Goal: Information Seeking & Learning: Learn about a topic

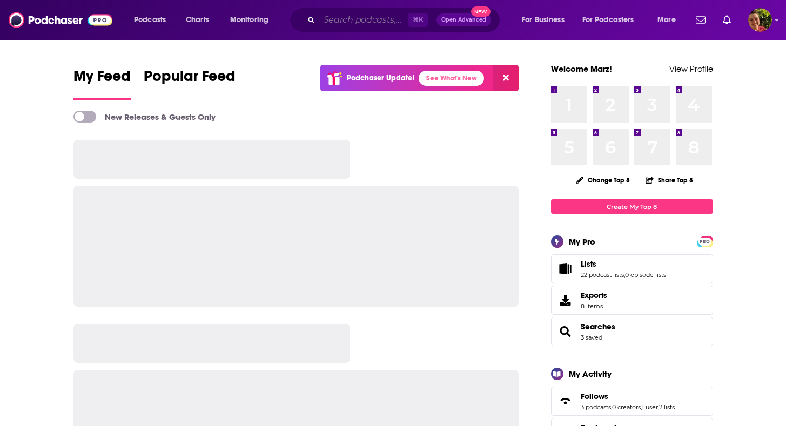
click at [335, 18] on input "Search podcasts, credits, & more..." at bounding box center [363, 19] width 89 height 17
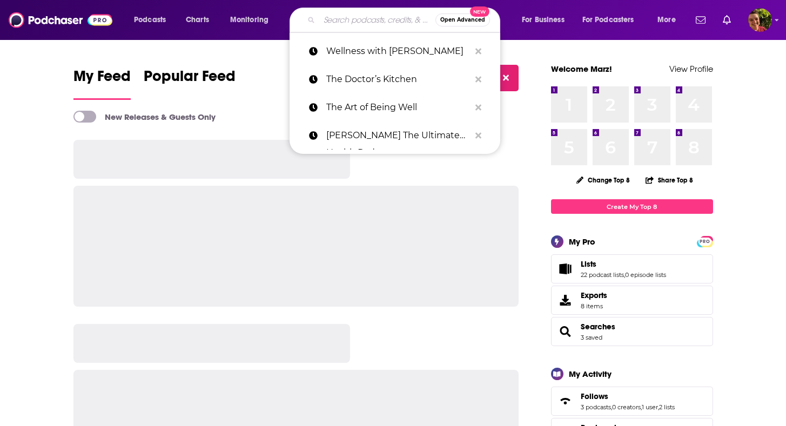
paste input "Human Optimization Podcast"
type input "Human Optimization Podcast"
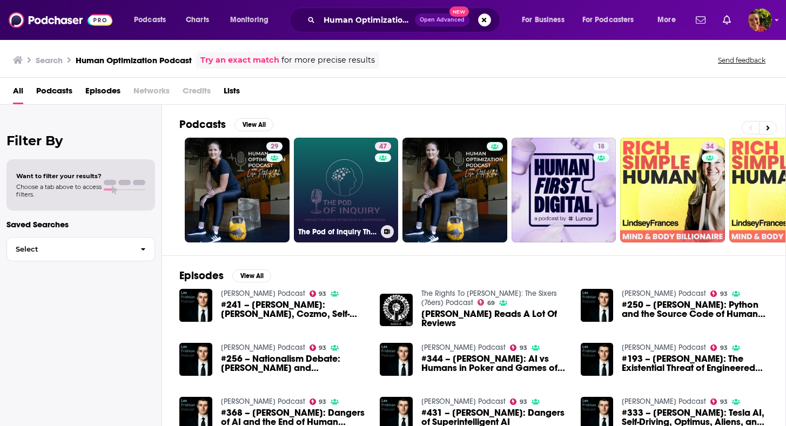
click at [351, 184] on link "47 The Pod of Inquiry The Podcast For Human Optimization And Understanding" at bounding box center [346, 190] width 105 height 105
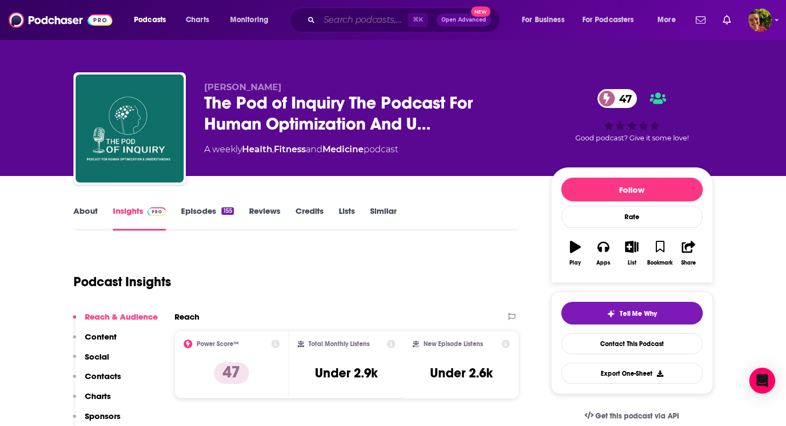
click at [384, 15] on input "Search podcasts, credits, & more..." at bounding box center [363, 19] width 89 height 17
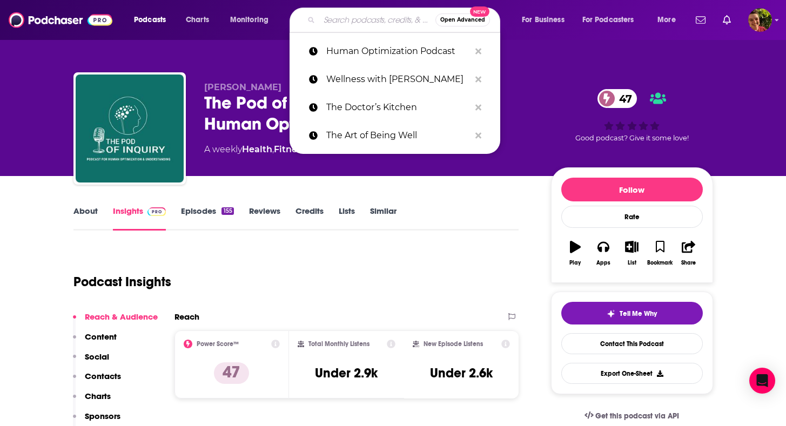
paste input "Know Thyself"
type input "Know Thyself"
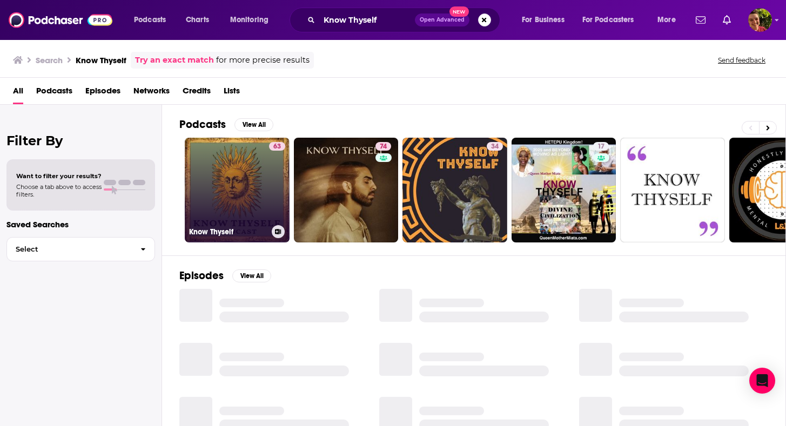
click at [261, 191] on link "63 Know Thyself" at bounding box center [237, 190] width 105 height 105
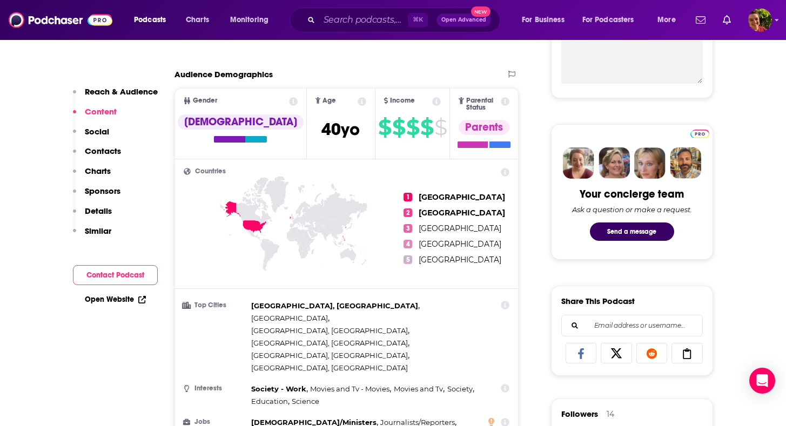
scroll to position [99, 0]
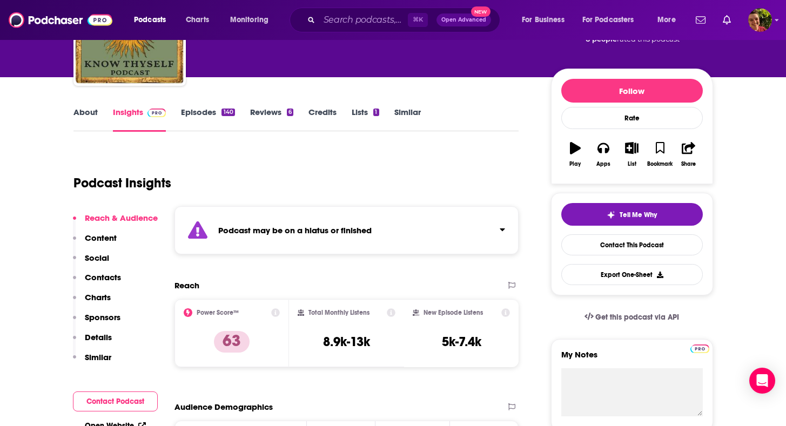
click at [203, 110] on link "Episodes 140" at bounding box center [208, 119] width 54 height 25
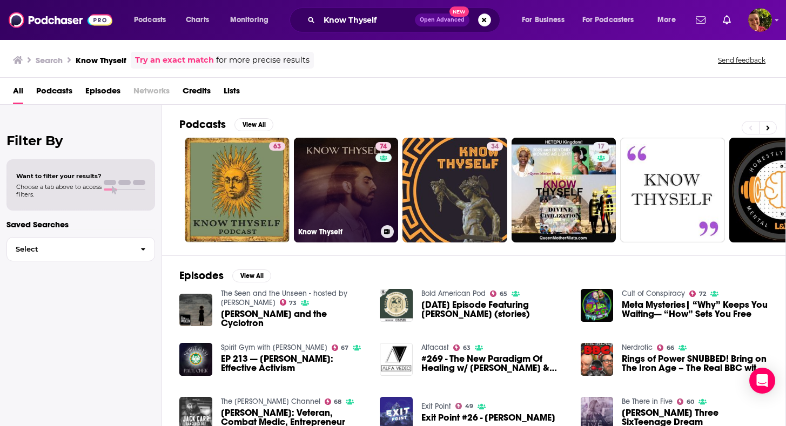
click at [306, 148] on link "74 Know Thyself" at bounding box center [346, 190] width 105 height 105
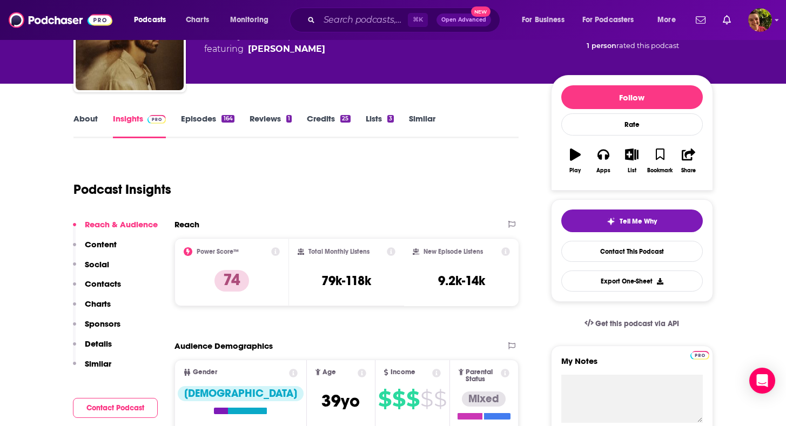
scroll to position [77, 0]
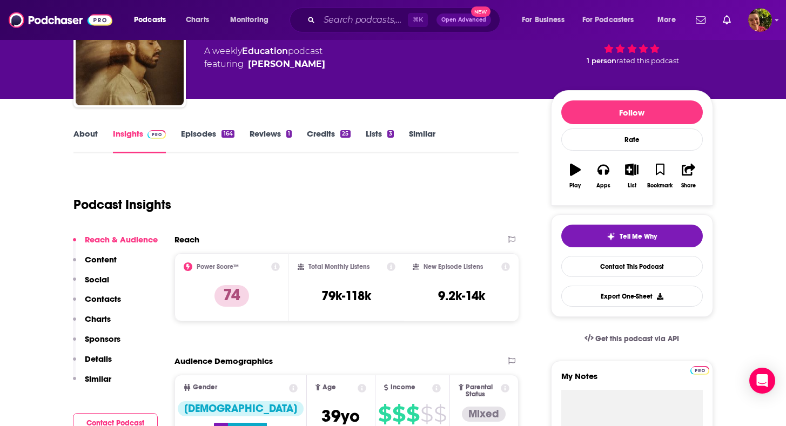
click at [89, 133] on link "About" at bounding box center [86, 141] width 24 height 25
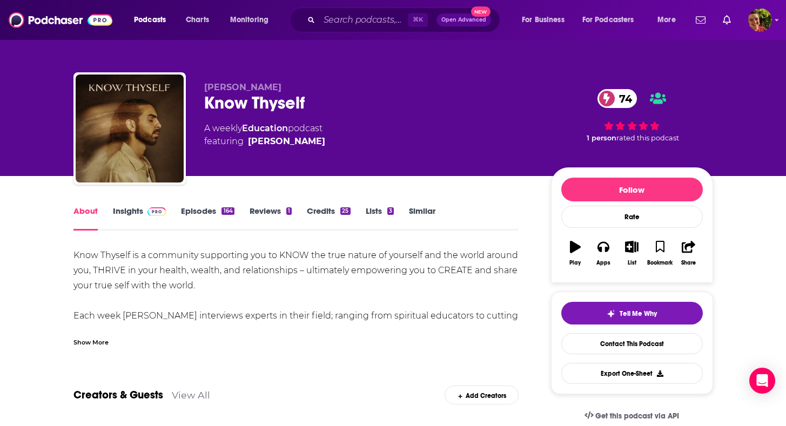
click at [143, 218] on link "Insights" at bounding box center [140, 218] width 54 height 25
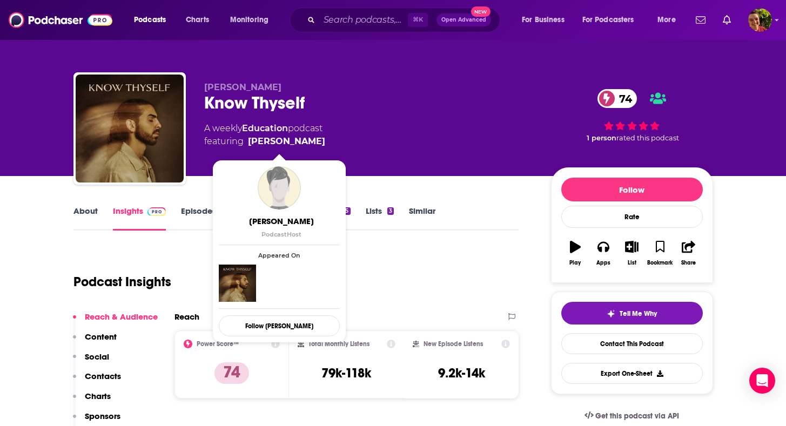
drag, startPoint x: 333, startPoint y: 145, endPoint x: 311, endPoint y: 143, distance: 22.9
click at [311, 143] on div "A weekly Education podcast featuring André Duqum" at bounding box center [369, 135] width 330 height 26
copy span "André Duqum"
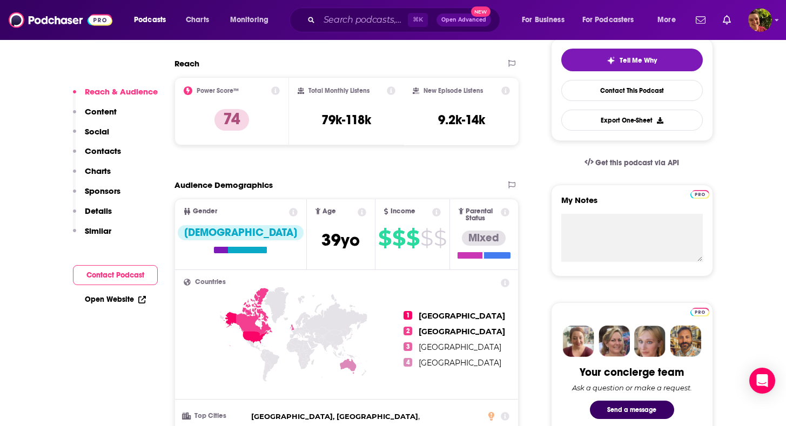
click at [112, 149] on p "Contacts" at bounding box center [103, 151] width 36 height 10
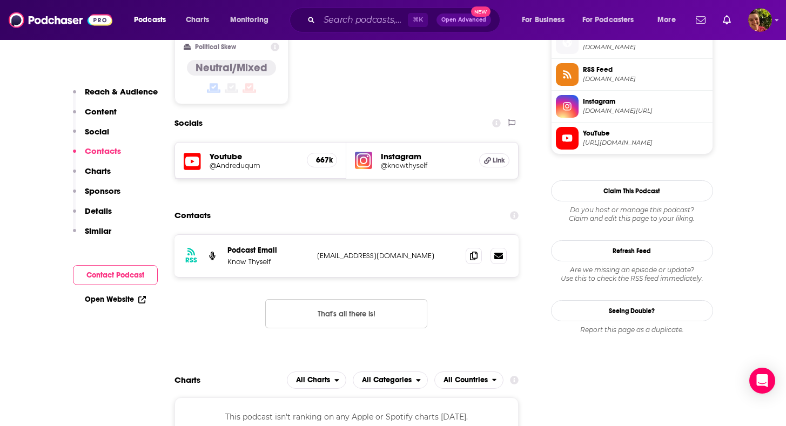
scroll to position [892, 0]
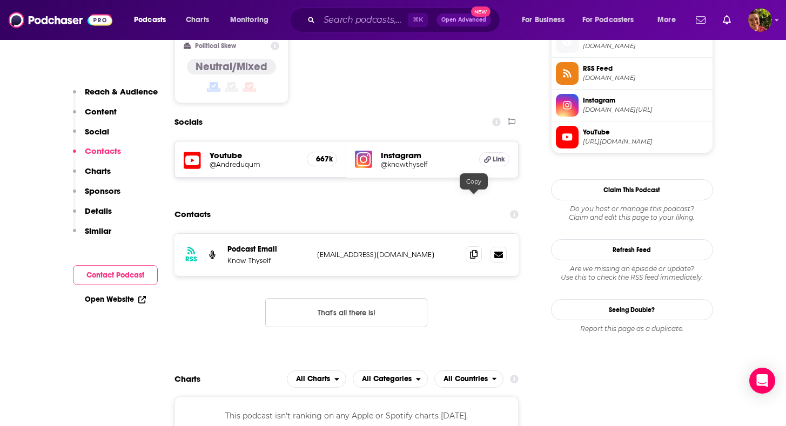
click at [473, 250] on icon at bounding box center [474, 254] width 8 height 9
click at [388, 16] on input "Search podcasts, credits, & more..." at bounding box center [363, 19] width 89 height 17
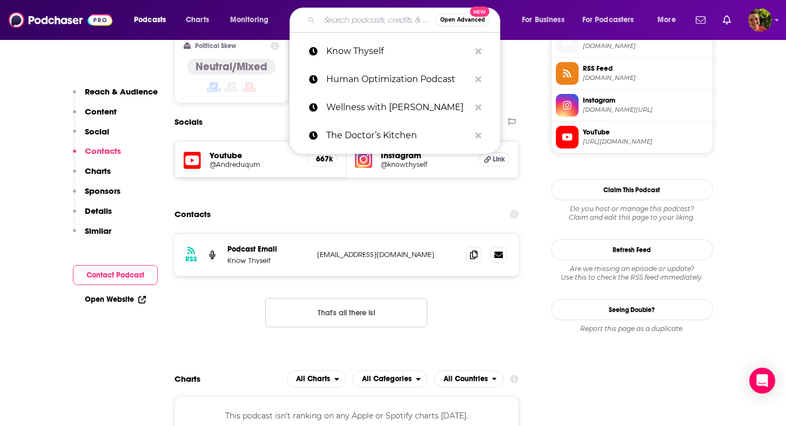
paste input "Biohackers World Podcast"
type input "Biohackers World Podcast"
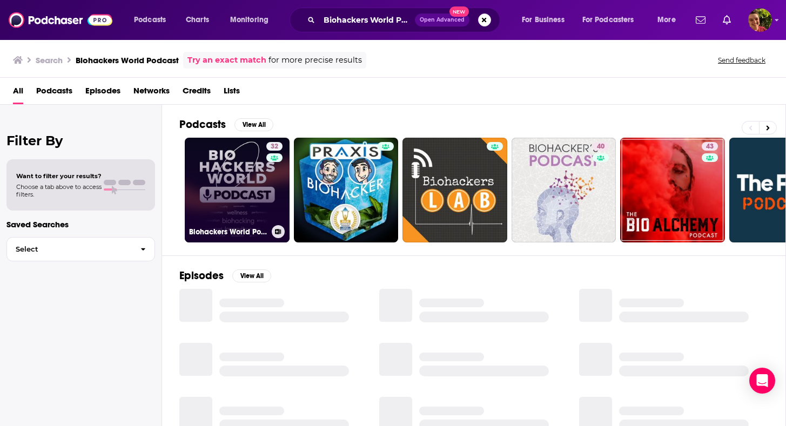
click at [235, 186] on link "32 Biohackers World Podcast" at bounding box center [237, 190] width 105 height 105
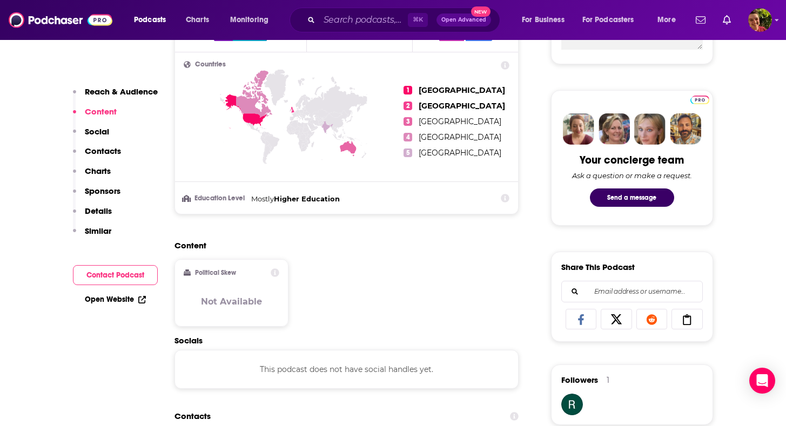
scroll to position [583, 0]
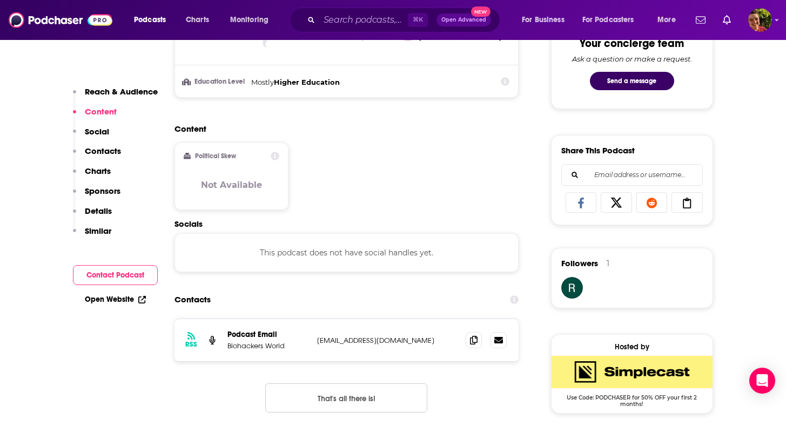
click at [470, 333] on div "RSS Podcast Email Biohackers World info@biohackers.world info@biohackers.world" at bounding box center [347, 340] width 345 height 42
click at [479, 339] on span at bounding box center [474, 340] width 16 height 16
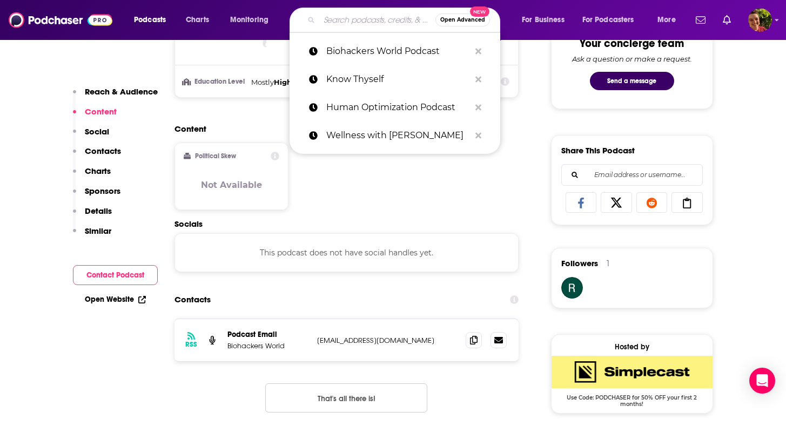
click at [347, 20] on input "Search podcasts, credits, & more..." at bounding box center [377, 19] width 116 height 17
paste input "Smarter Not Harder"
type input "Smarter Not Harder"
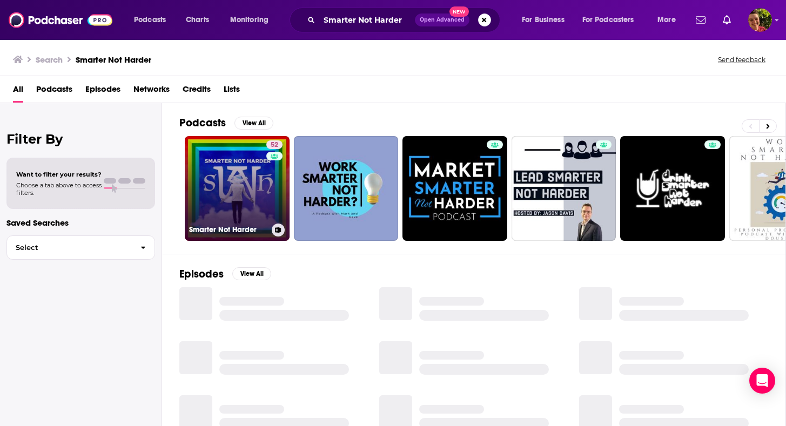
click at [260, 191] on link "52 Smarter Not Harder" at bounding box center [237, 188] width 105 height 105
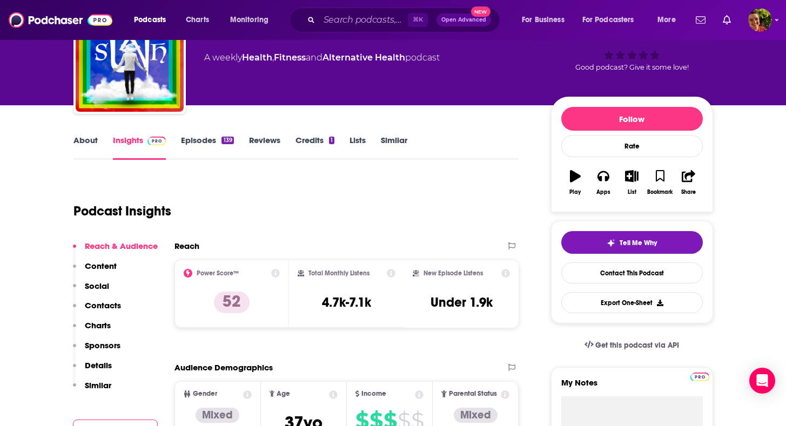
scroll to position [117, 0]
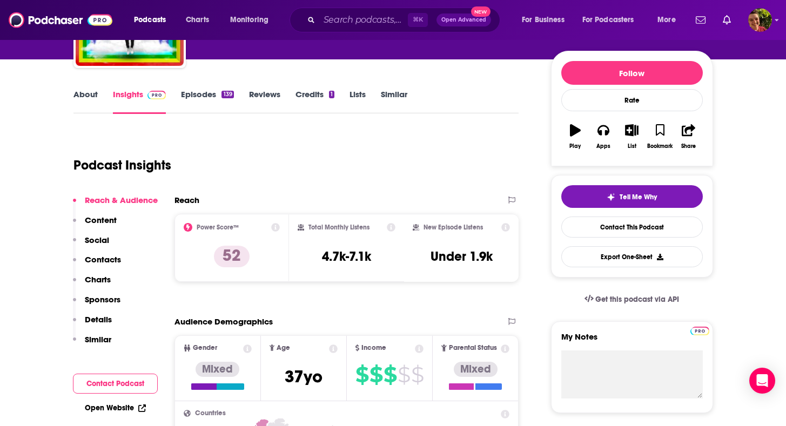
click at [114, 256] on p "Contacts" at bounding box center [103, 260] width 36 height 10
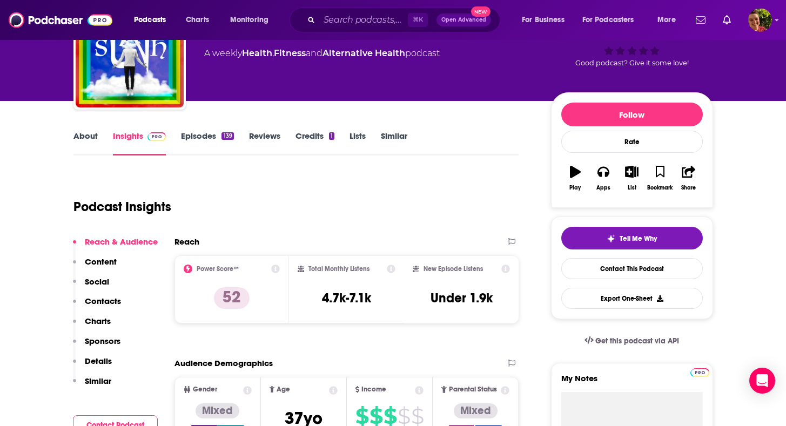
scroll to position [0, 0]
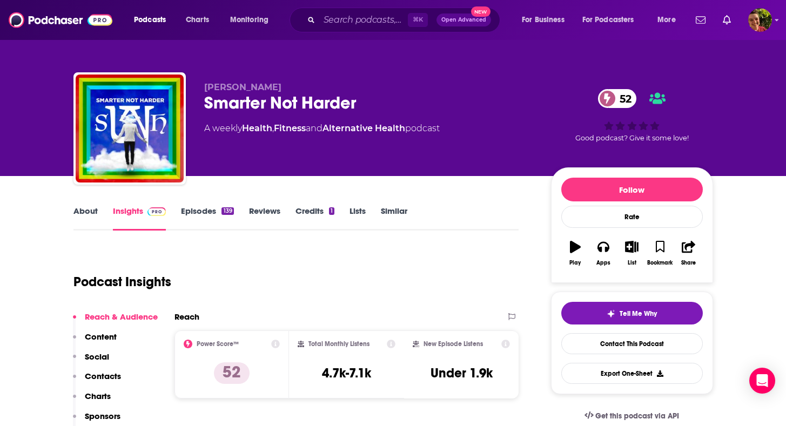
drag, startPoint x: 268, startPoint y: 68, endPoint x: 303, endPoint y: 85, distance: 39.6
click at [303, 85] on div "Boomer Anderson Smarter Not Harder 52 A weekly Health , Fitness and Alternative…" at bounding box center [393, 117] width 656 height 117
copy span "Boomer Anderson"
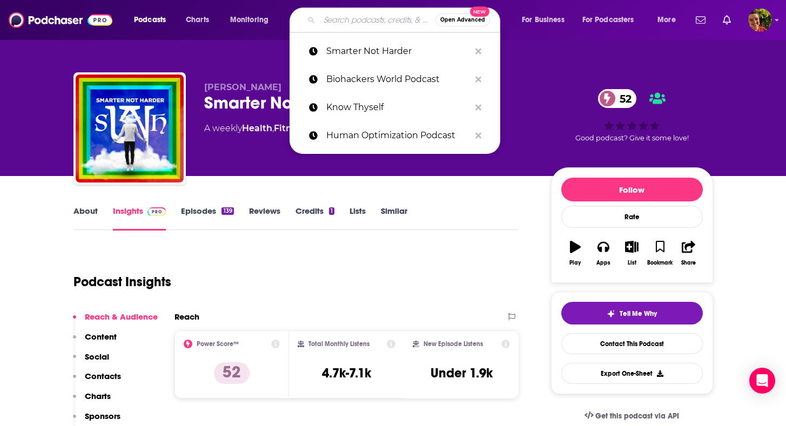
click at [331, 19] on input "Search podcasts, credits, & more..." at bounding box center [377, 19] width 116 height 17
paste input "OJay Health Radio"
type input "OJay Health Radio"
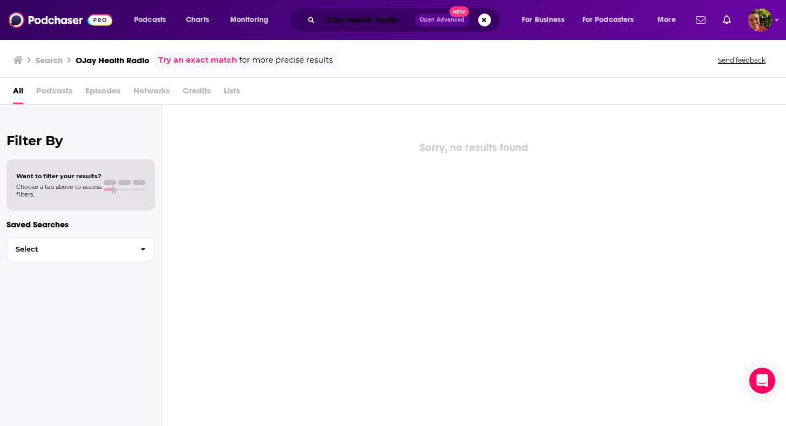
click at [372, 24] on input "OJay Health Radio" at bounding box center [367, 19] width 96 height 17
click at [388, 26] on input "OJay Health Radio" at bounding box center [367, 19] width 96 height 17
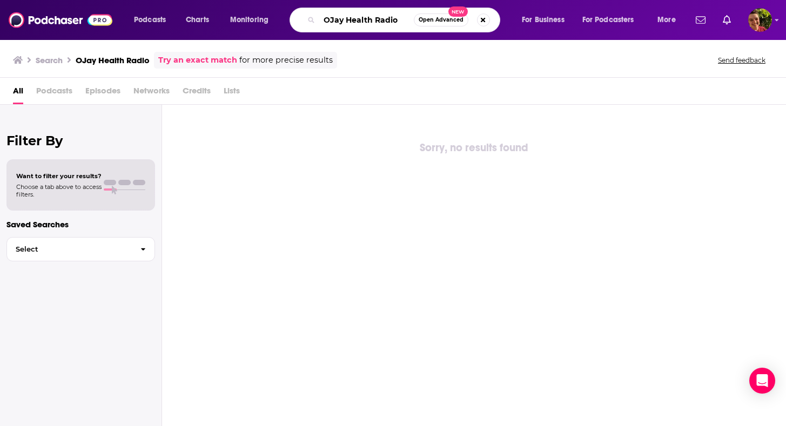
paste input "Chasing Eden"
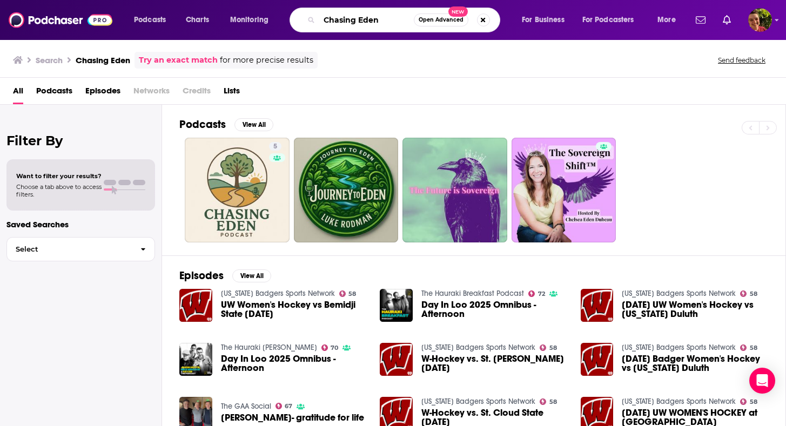
click at [399, 20] on input "Chasing Eden" at bounding box center [366, 19] width 95 height 17
paste input "Have It All with Dr. Kerstin"
type input "Have It All with Dr. Kerstin"
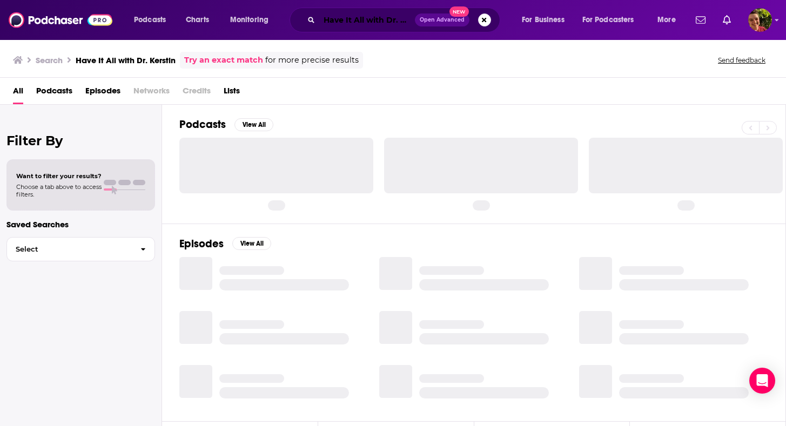
click at [389, 21] on input "Have It All with Dr. Kerstin" at bounding box center [367, 19] width 96 height 17
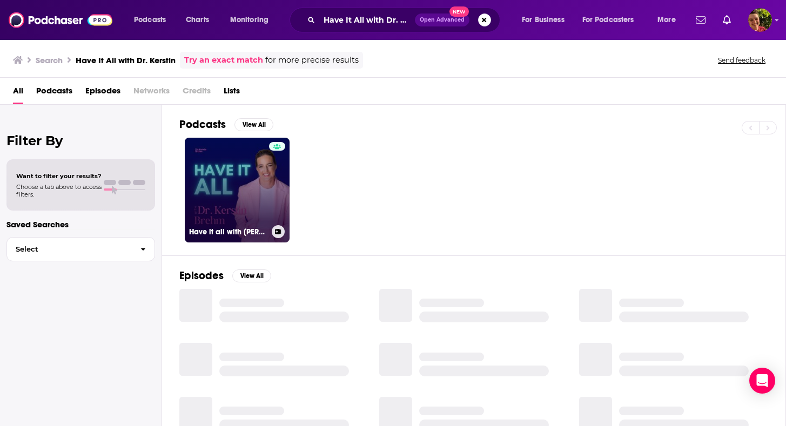
click at [251, 185] on link "Have it all with Dr. Kerstin Brehm" at bounding box center [237, 190] width 105 height 105
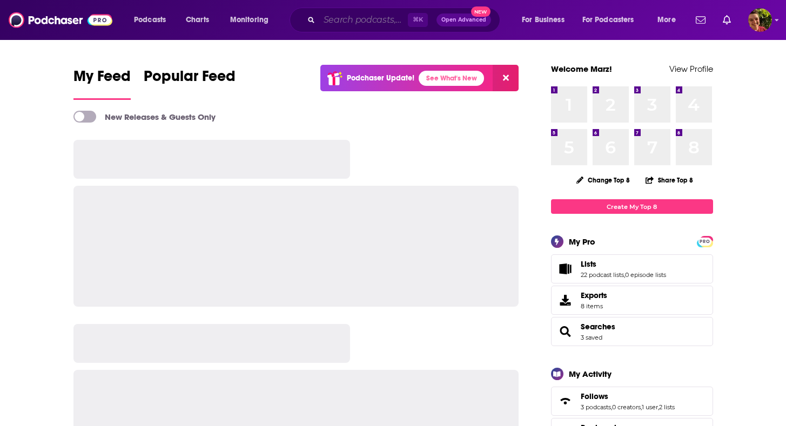
click at [334, 22] on input "Search podcasts, credits, & more..." at bounding box center [363, 19] width 89 height 17
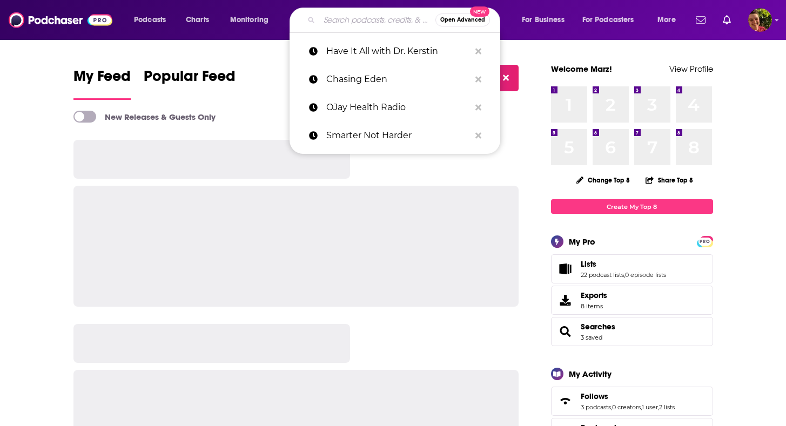
paste input "Longevity Optimization with Kayla Barnes‑Lentz"
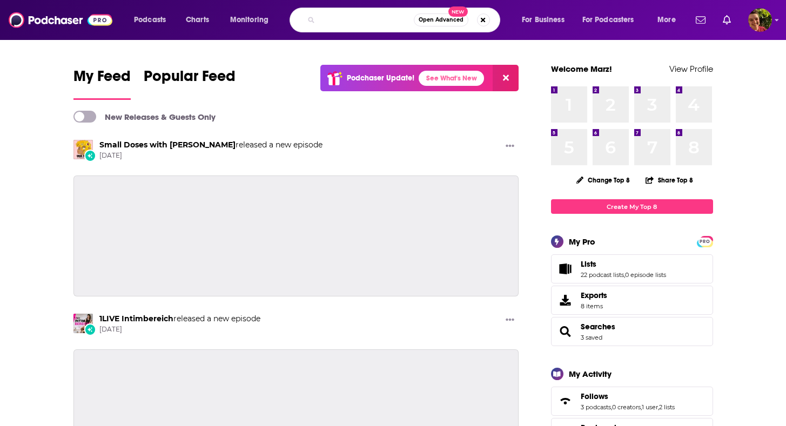
type input "Longevity Optimization with [PERSON_NAME]‑[PERSON_NAME]"
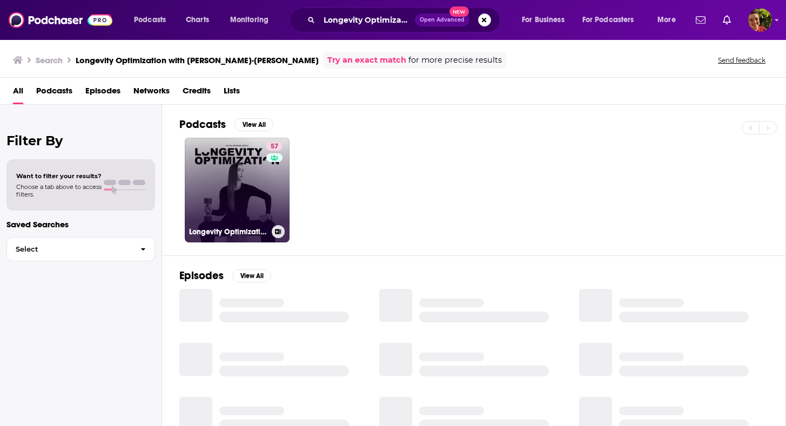
click at [244, 168] on link "57 Longevity Optimization with Kayla Barnes-Lentz" at bounding box center [237, 190] width 105 height 105
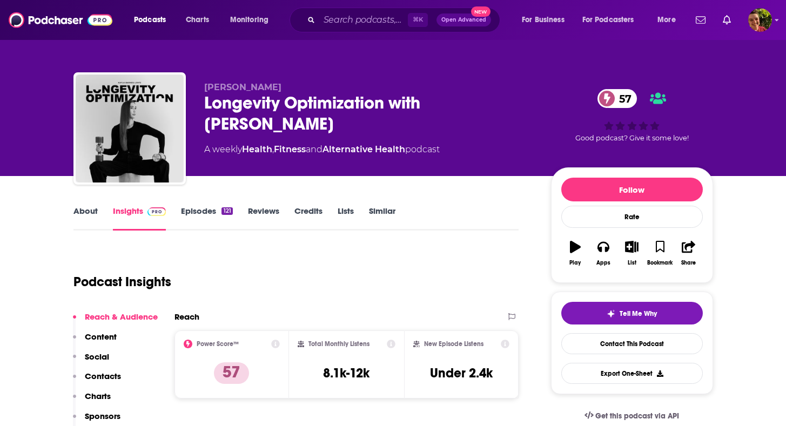
scroll to position [169, 0]
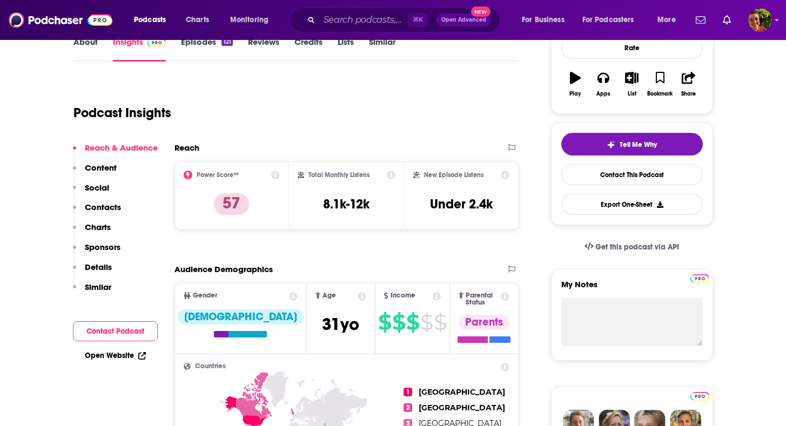
click at [116, 206] on p "Contacts" at bounding box center [103, 207] width 36 height 10
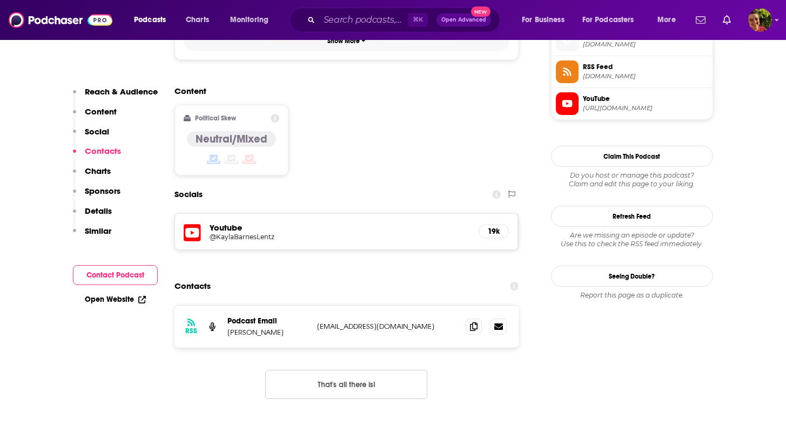
scroll to position [891, 0]
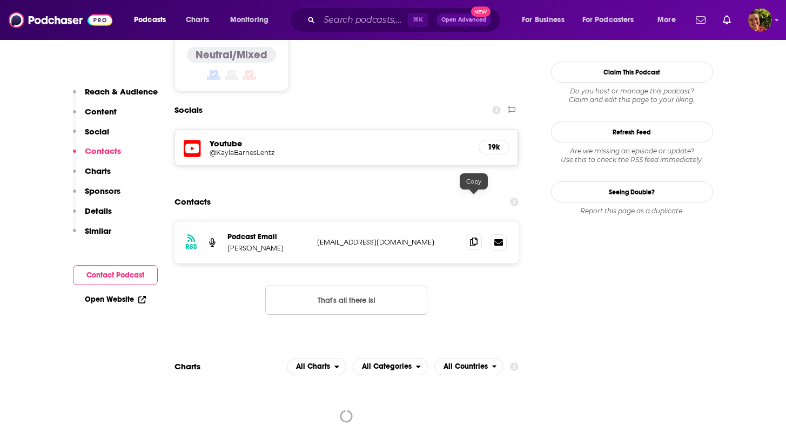
click at [470, 234] on span at bounding box center [474, 242] width 16 height 16
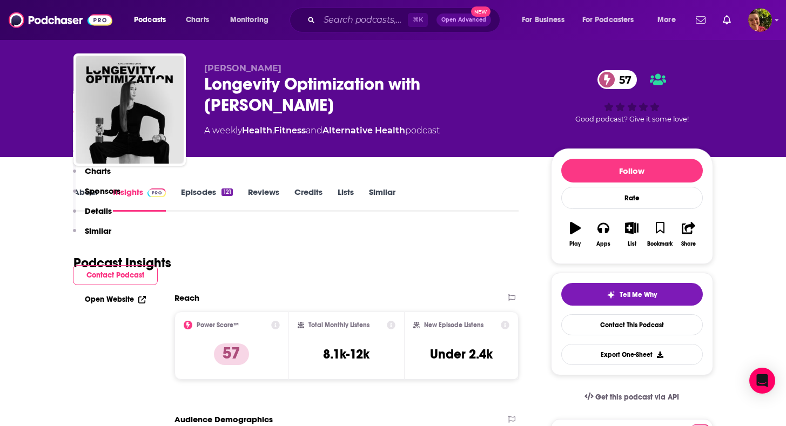
scroll to position [0, 0]
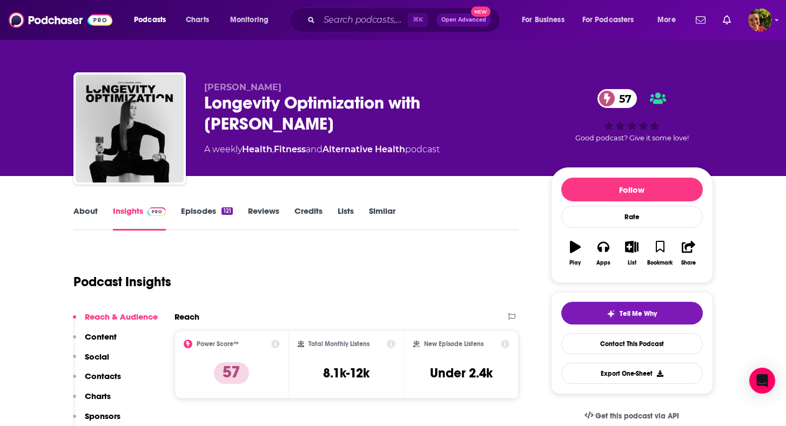
click at [306, 114] on div "Longevity Optimization with Kayla Barnes-Lentz 57" at bounding box center [369, 113] width 330 height 42
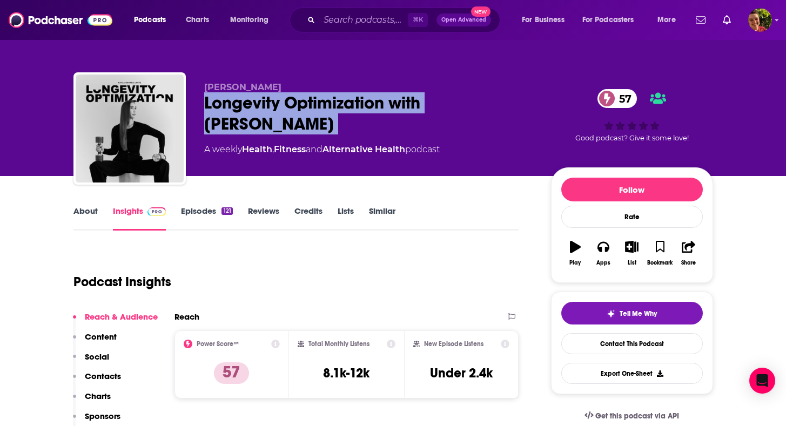
click at [306, 114] on div "Longevity Optimization with Kayla Barnes-Lentz 57" at bounding box center [369, 113] width 330 height 42
copy div "Longevity Optimization with Kayla Barnes-Lentz 57"
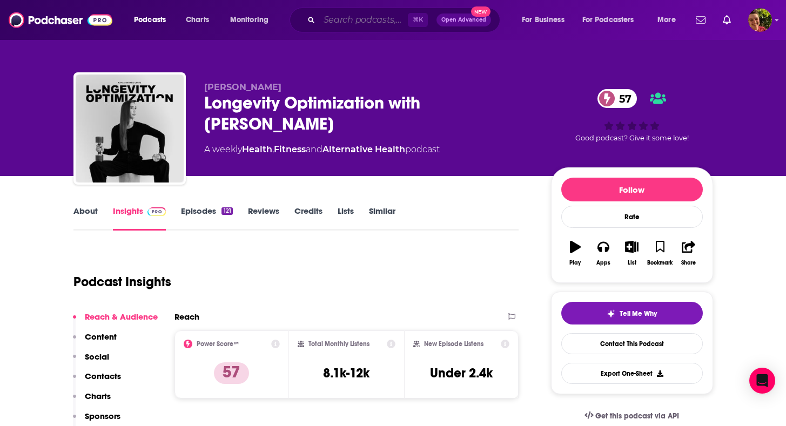
click at [393, 25] on input "Search podcasts, credits, & more..." at bounding box center [363, 19] width 89 height 17
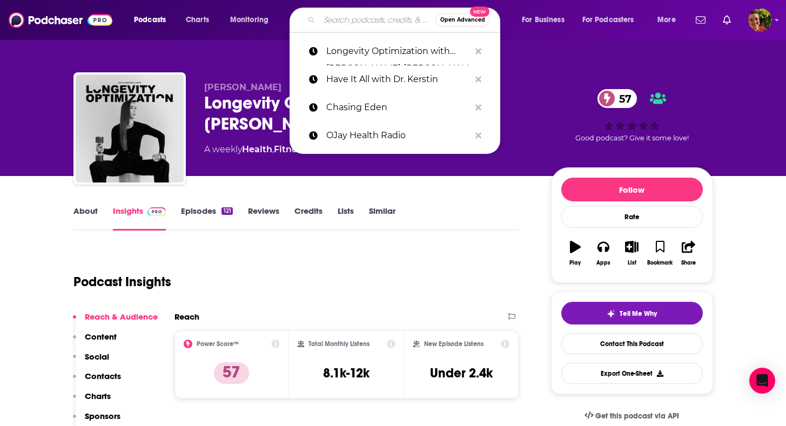
paste input "Health, Wellness and Longevity"
type input "Health, Wellness and Longevity"
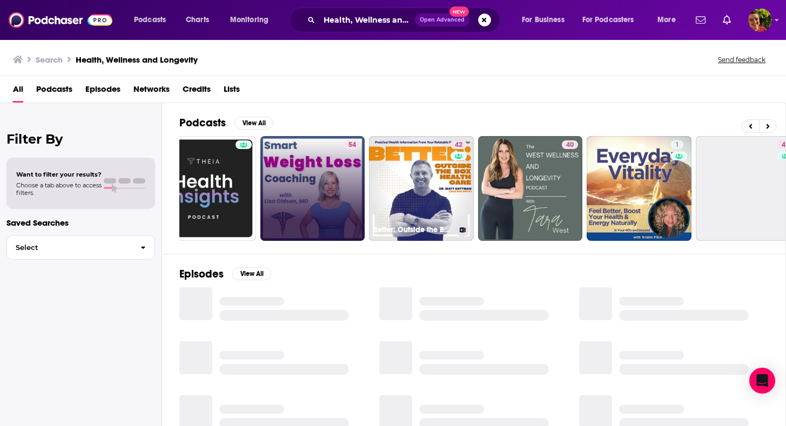
scroll to position [0, 266]
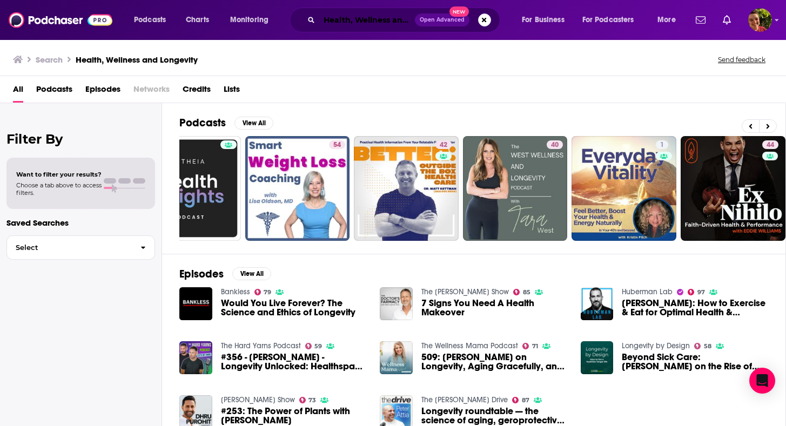
click at [401, 12] on input "Health, Wellness and Longevity" at bounding box center [367, 19] width 96 height 17
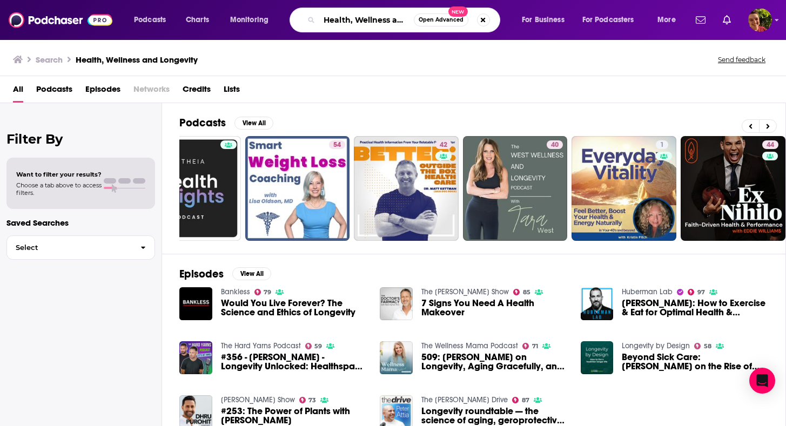
click at [399, 14] on input "Health, Wellness and Longevity" at bounding box center [366, 19] width 95 height 17
paste input "The Longevity Loop Podcast"
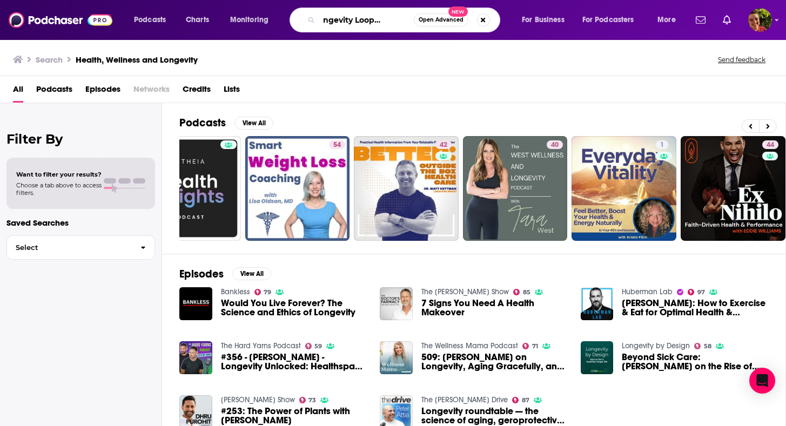
type input "The Longevity Loop Podcast"
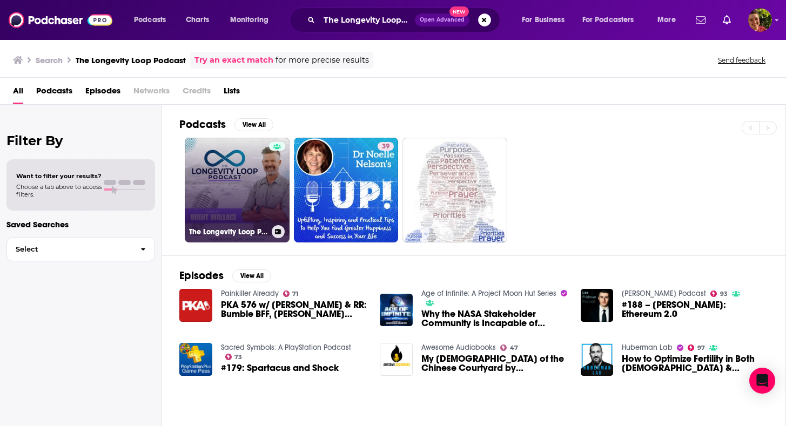
click at [259, 200] on link "The Longevity Loop Podcast" at bounding box center [237, 190] width 105 height 105
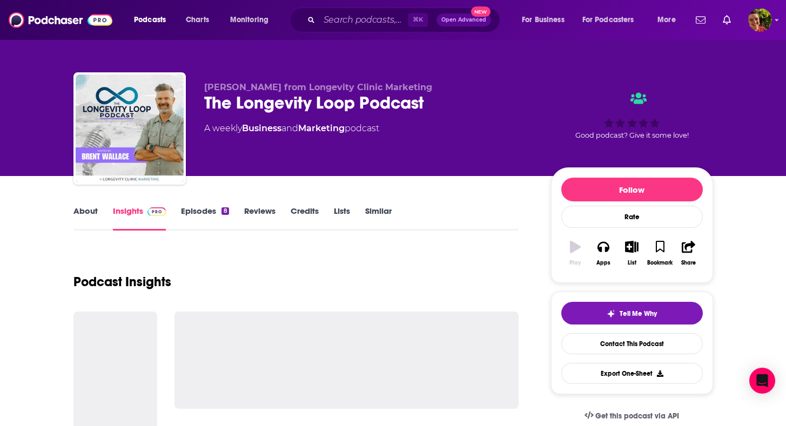
click at [326, 97] on div "The Longevity Loop Podcast" at bounding box center [369, 102] width 330 height 21
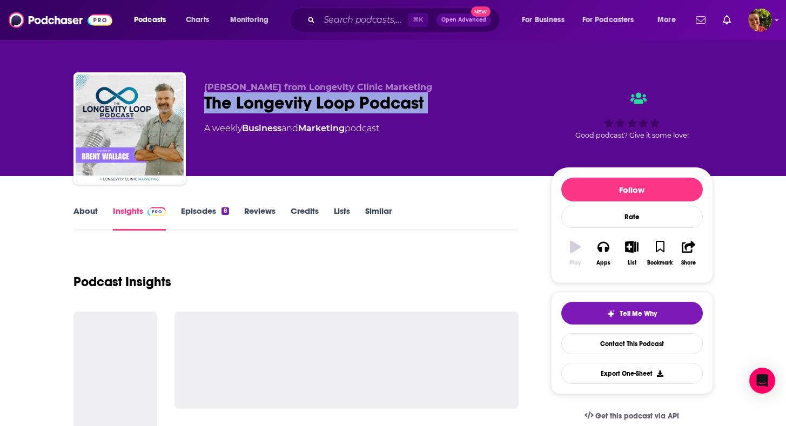
click at [326, 97] on div "The Longevity Loop Podcast" at bounding box center [369, 102] width 330 height 21
copy div "The Longevity Loop Podcast"
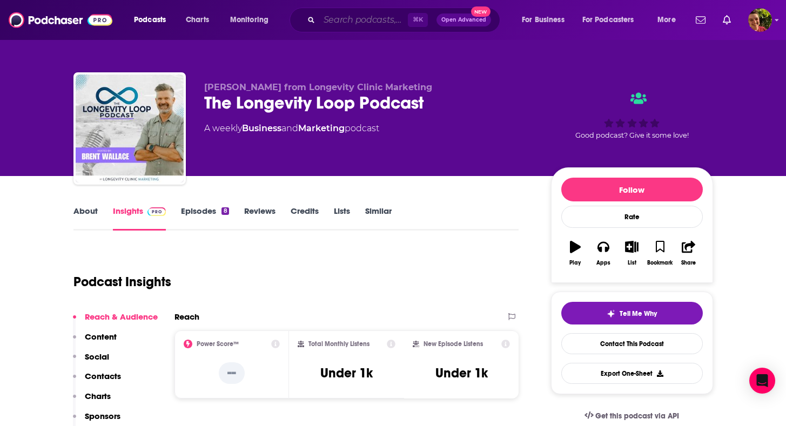
click at [378, 19] on input "Search podcasts, credits, & more..." at bounding box center [363, 19] width 89 height 17
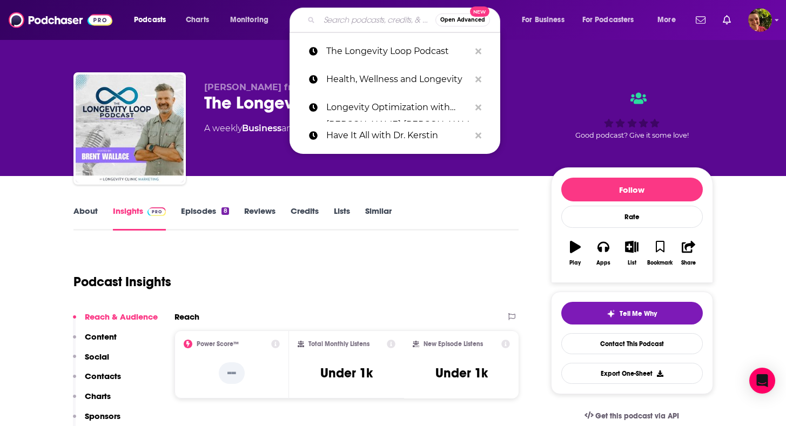
paste input "The Health Curve"
type input "The Health Curve"
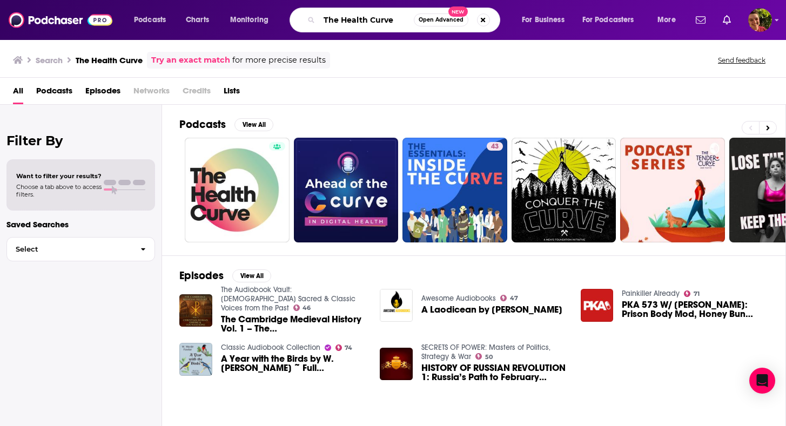
click at [397, 24] on input "The Health Curve" at bounding box center [366, 19] width 95 height 17
click at [356, 21] on input "maintenence phase" at bounding box center [366, 19] width 95 height 17
drag, startPoint x: 393, startPoint y: 22, endPoint x: 455, endPoint y: 16, distance: 61.9
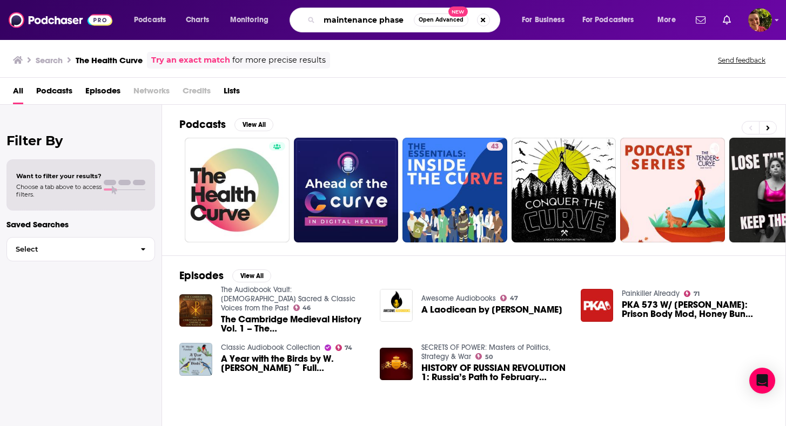
click at [393, 22] on input "maintenance phase" at bounding box center [366, 19] width 95 height 17
type input "maintenance phase"
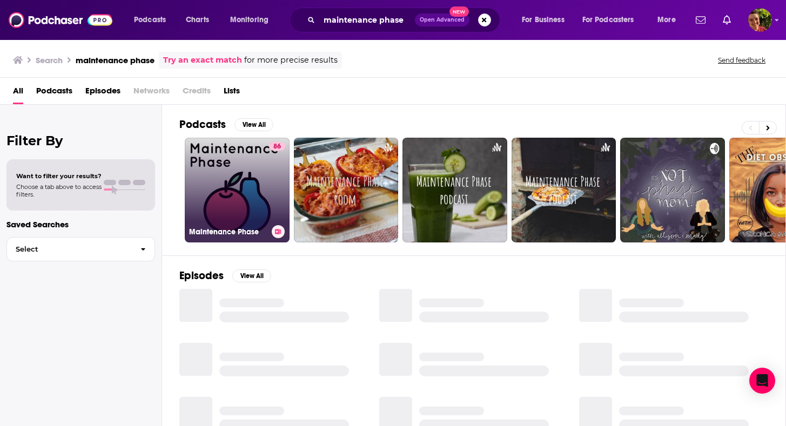
click at [271, 194] on div "86" at bounding box center [277, 183] width 16 height 83
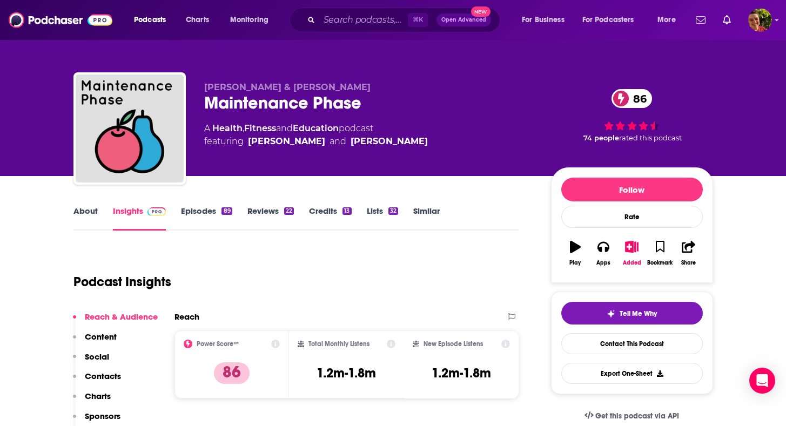
click at [283, 105] on div "Maintenance Phase 86" at bounding box center [369, 102] width 330 height 21
copy div "Maintenance Phase 86"
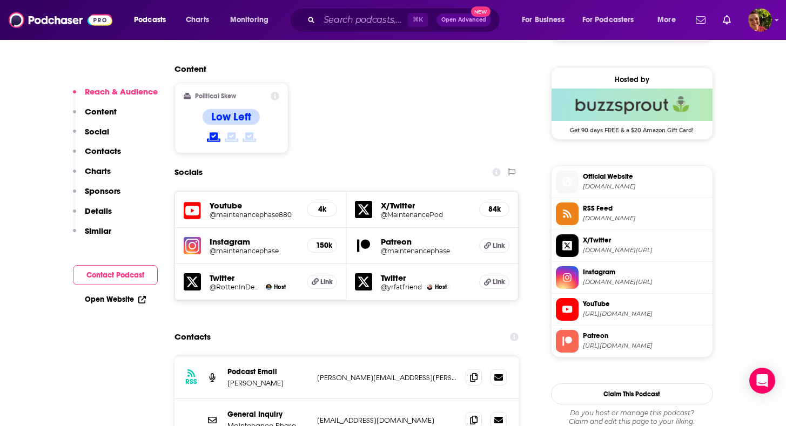
scroll to position [917, 0]
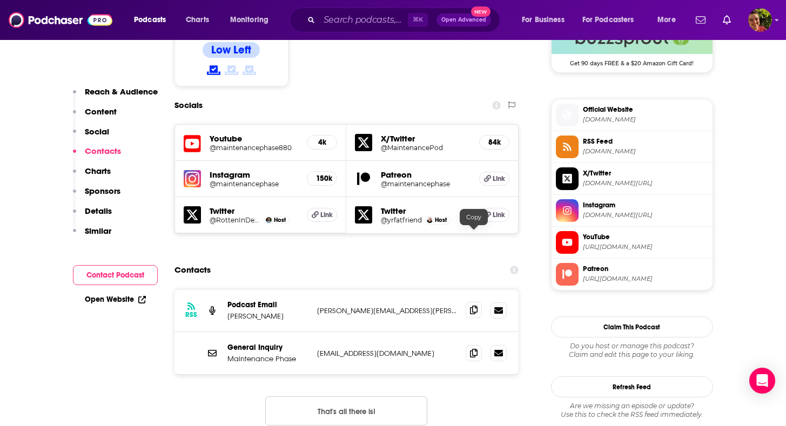
click at [471, 306] on icon at bounding box center [474, 310] width 8 height 9
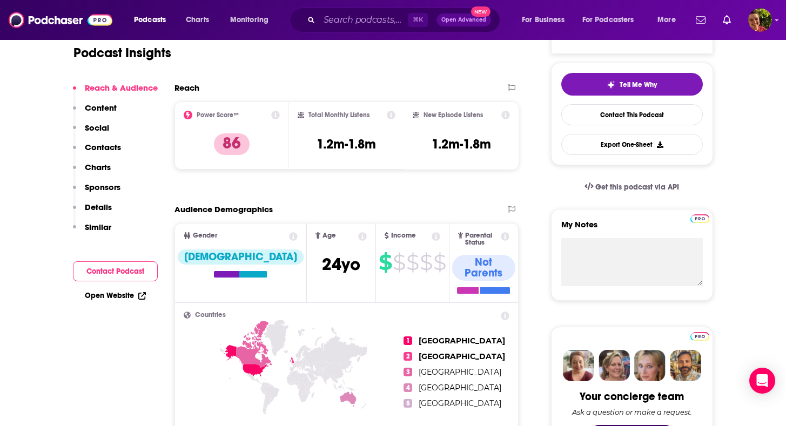
scroll to position [0, 0]
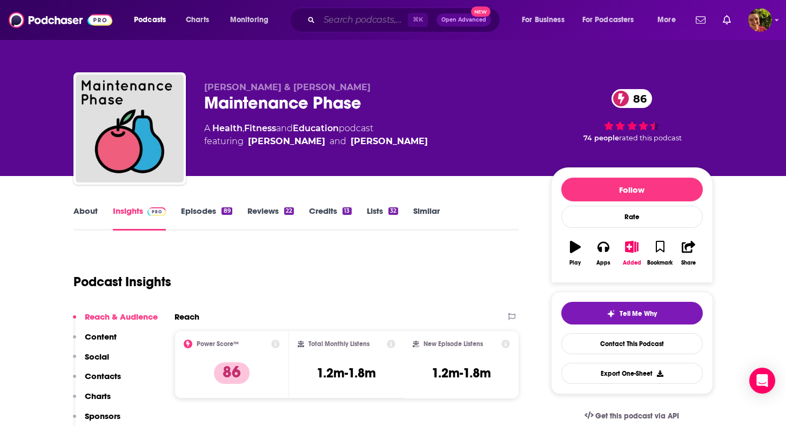
click at [384, 22] on input "Search podcasts, credits, & more..." at bounding box center [363, 19] width 89 height 17
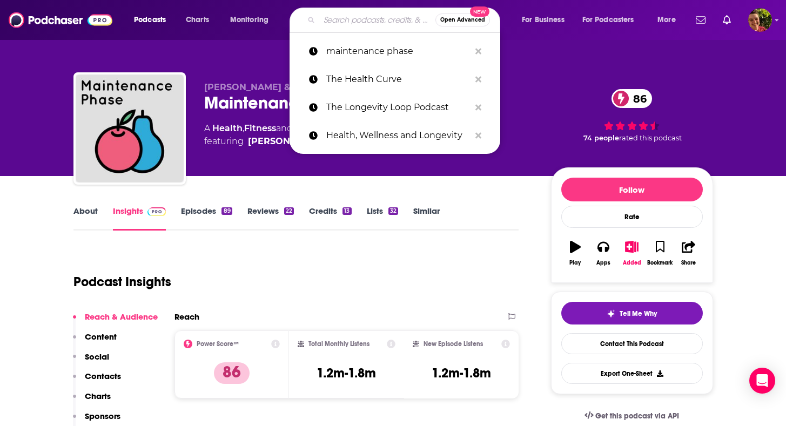
paste input "Lifespan with Dr. David Sinclair"
type input "Lifespan with Dr. David Sinclair"
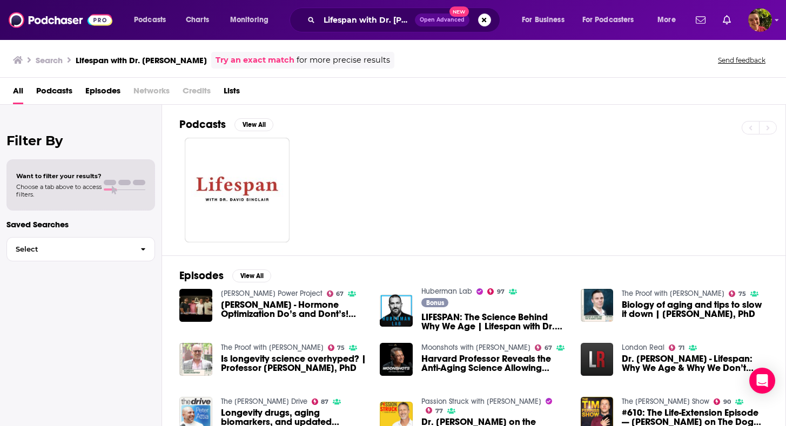
click at [268, 290] on link "Mark Bell's Power Project" at bounding box center [272, 293] width 102 height 9
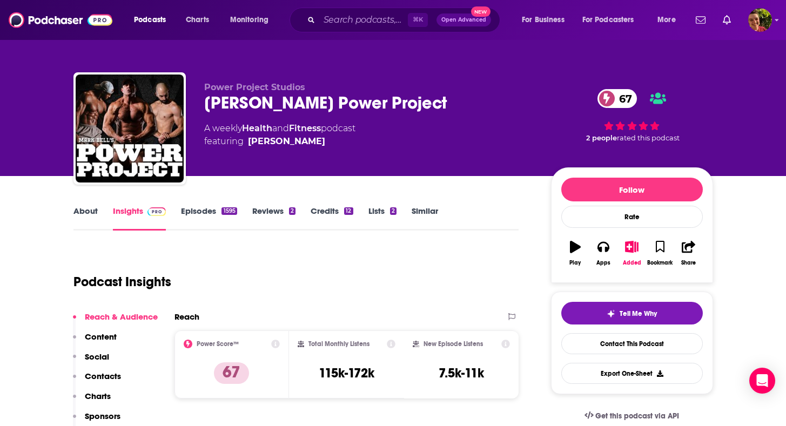
click at [208, 221] on link "Episodes 1595" at bounding box center [209, 218] width 56 height 25
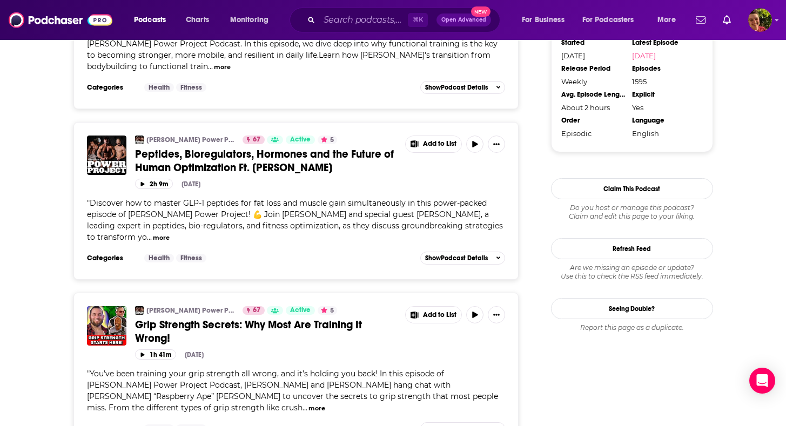
scroll to position [1285, 0]
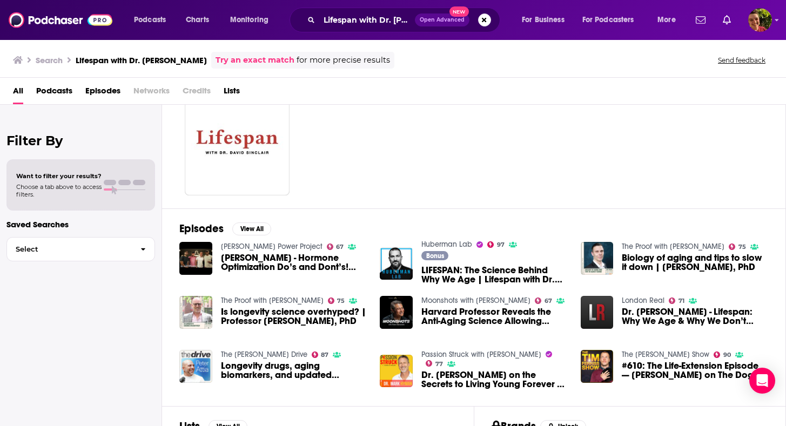
scroll to position [49, 0]
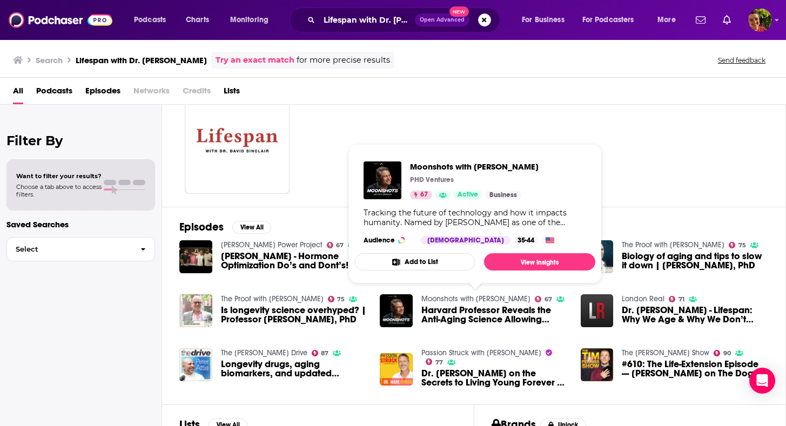
click at [457, 296] on link "Moonshots with Peter Diamandis" at bounding box center [476, 299] width 109 height 9
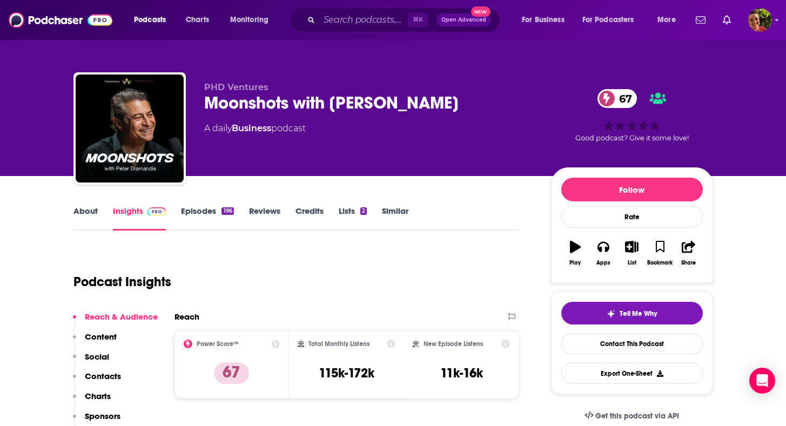
click at [86, 208] on link "About" at bounding box center [86, 218] width 24 height 25
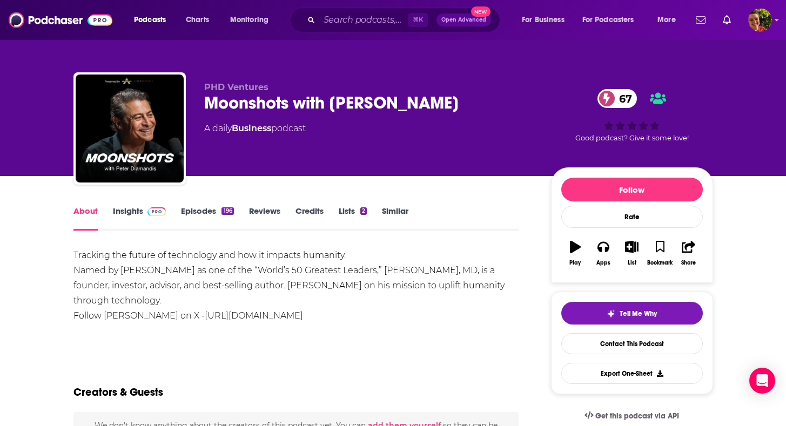
click at [252, 106] on div "Moonshots with Peter Diamandis 67" at bounding box center [369, 102] width 330 height 21
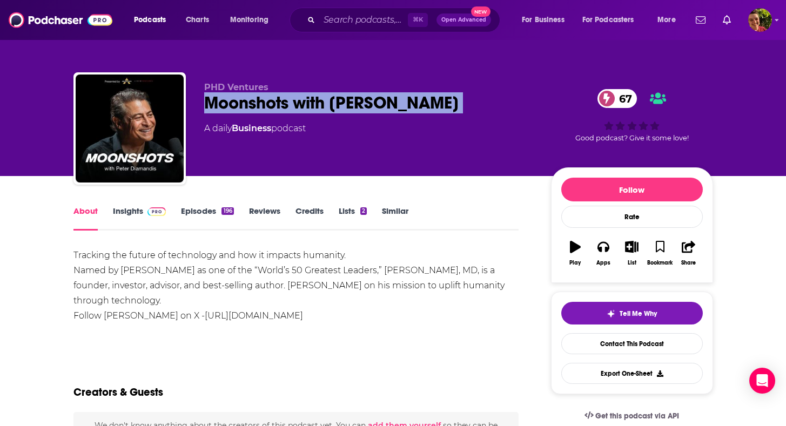
click at [252, 106] on div "Moonshots with Peter Diamandis 67" at bounding box center [369, 102] width 330 height 21
copy div "Moonshots with Peter Diamandis 67"
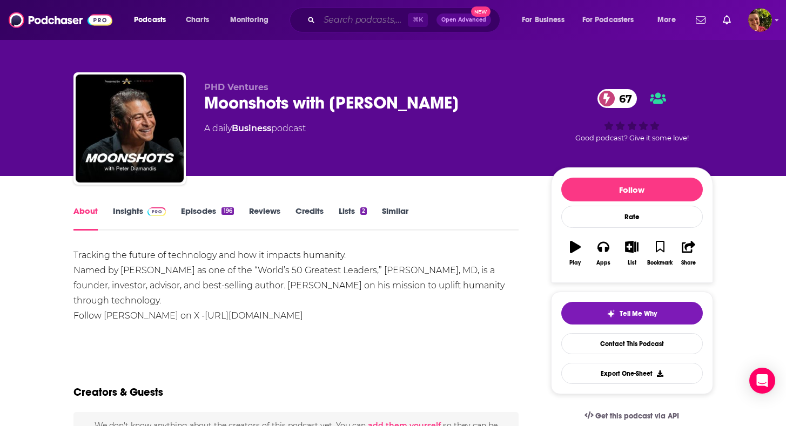
click at [360, 20] on input "Search podcasts, credits, & more..." at bounding box center [363, 19] width 89 height 17
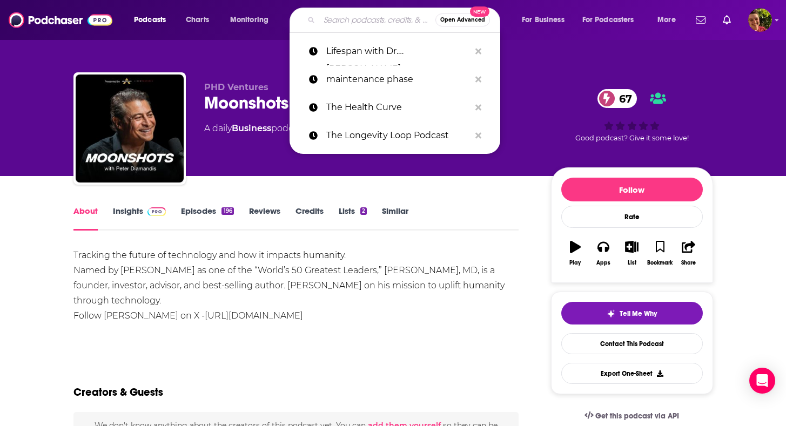
paste input "Dr. Pal"
type input "Dr. Pal"
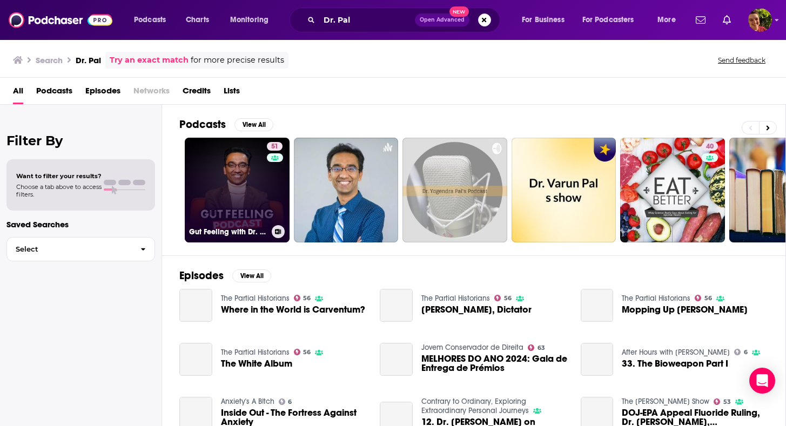
click at [243, 189] on link "51 Gut Feeling with Dr. Pal" at bounding box center [237, 190] width 105 height 105
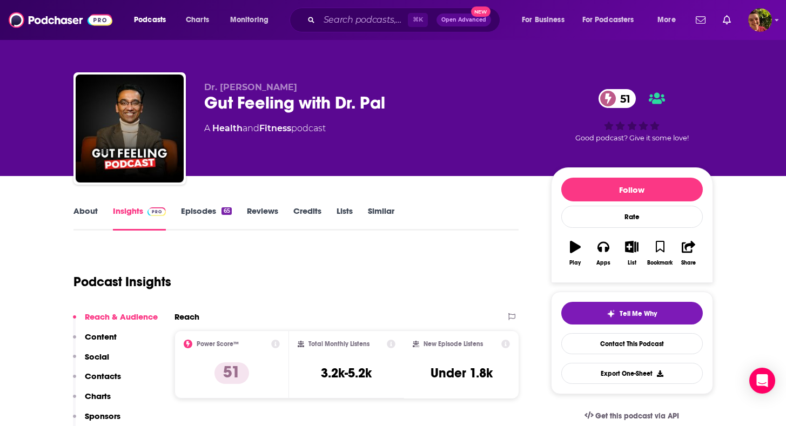
click at [278, 103] on div "Gut Feeling with Dr. Pal 51" at bounding box center [369, 102] width 330 height 21
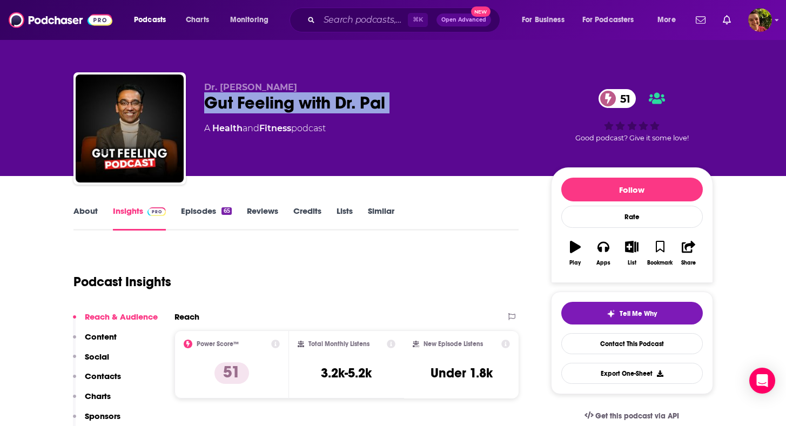
click at [278, 103] on div "Gut Feeling with Dr. Pal 51" at bounding box center [369, 102] width 330 height 21
copy div "Gut Feeling with Dr. Pal 51"
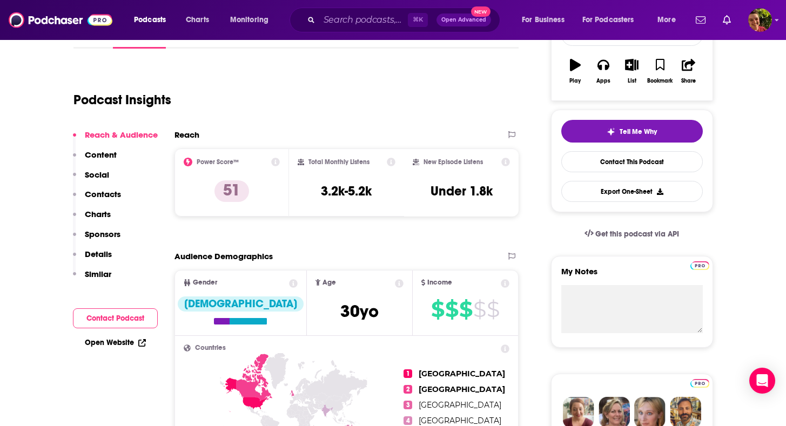
click at [119, 192] on p "Contacts" at bounding box center [103, 194] width 36 height 10
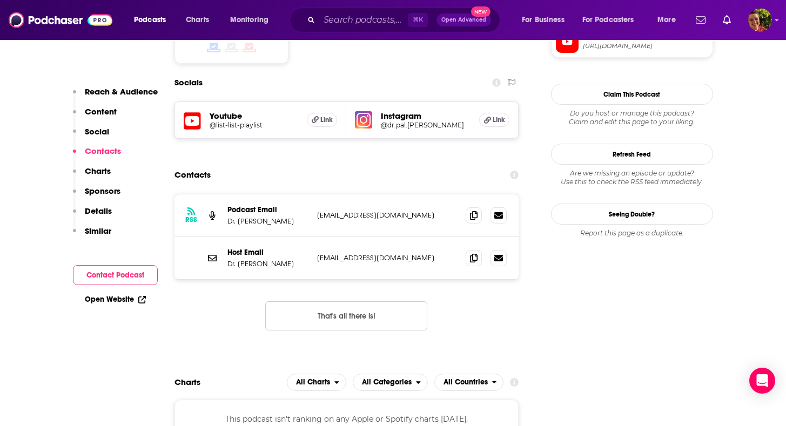
scroll to position [904, 0]
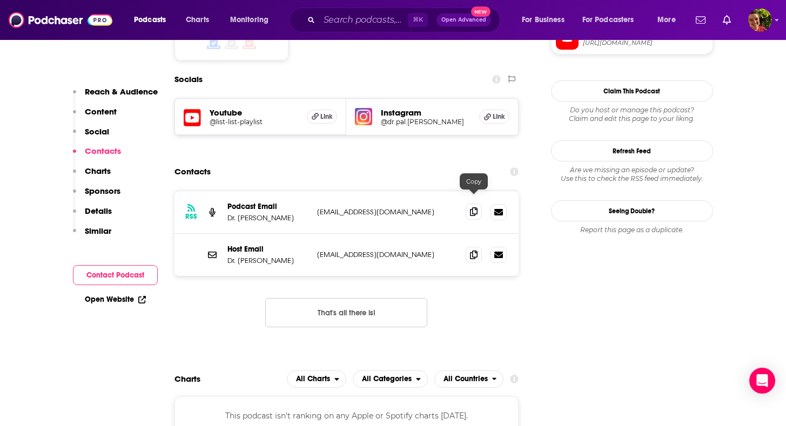
click at [479, 204] on span at bounding box center [474, 212] width 16 height 16
click at [335, 9] on div "⌘ K Open Advanced New" at bounding box center [395, 20] width 211 height 25
click at [327, 17] on input "Search podcasts, credits, & more..." at bounding box center [363, 19] width 89 height 17
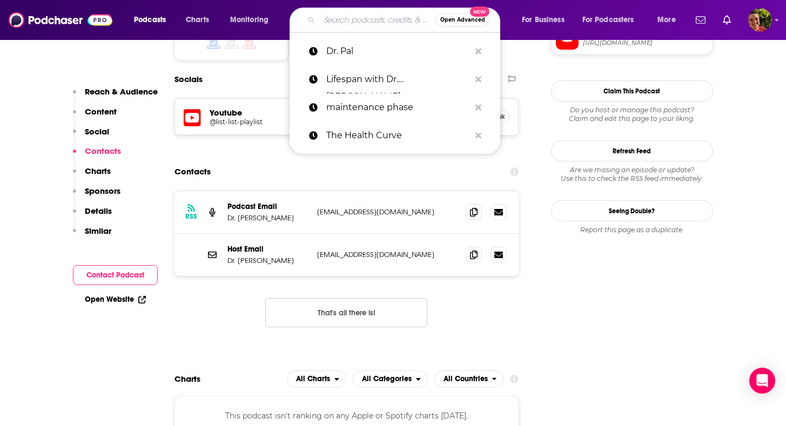
paste input "Invest Like the Best"
type input "Invest Like the Best"
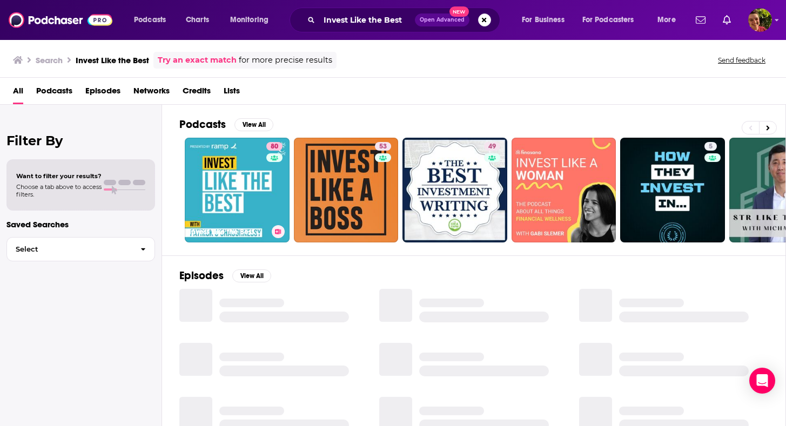
click at [271, 173] on div "80" at bounding box center [275, 183] width 19 height 83
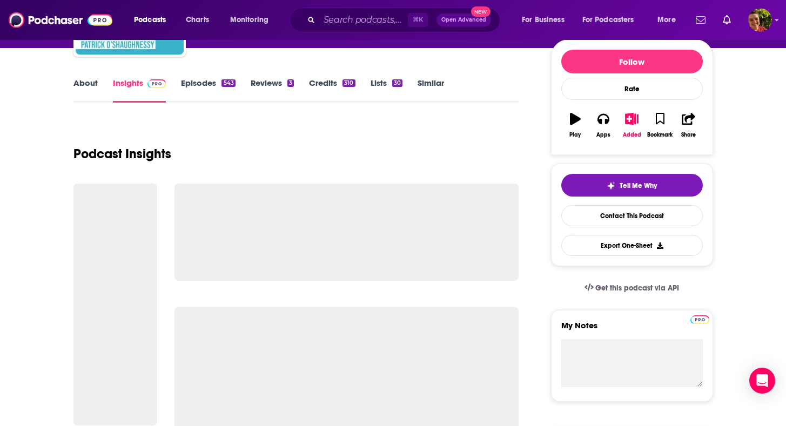
scroll to position [145, 0]
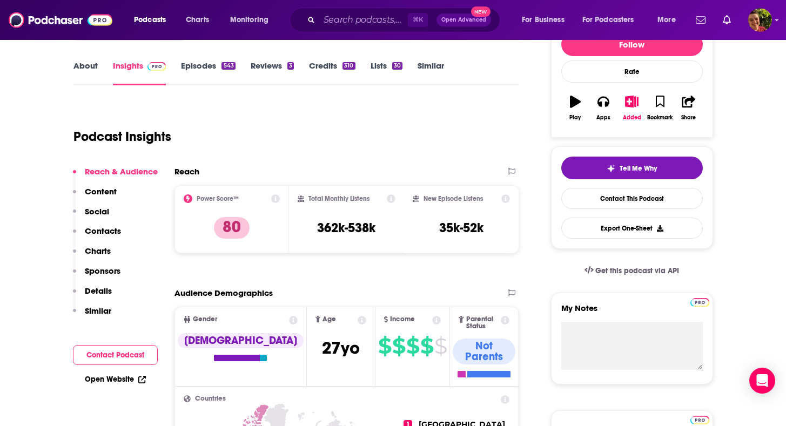
click at [123, 229] on div "Reach & Audience Content Social Contacts Charts Sponsors Details Similar" at bounding box center [115, 245] width 85 height 159
click at [114, 228] on p "Contacts" at bounding box center [103, 231] width 36 height 10
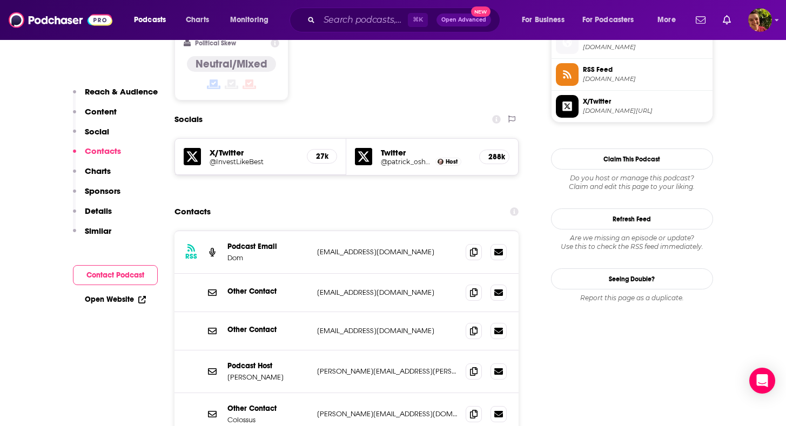
scroll to position [892, 0]
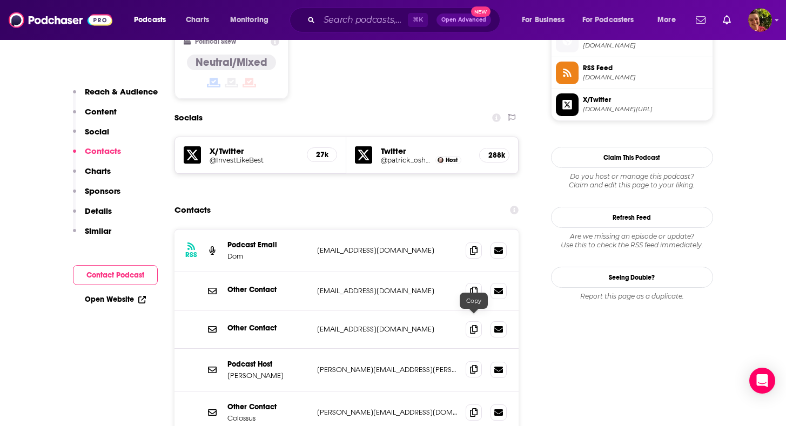
click at [478, 362] on span at bounding box center [474, 370] width 16 height 16
click at [382, 19] on input "Search podcasts, credits, & more..." at bounding box center [363, 19] width 89 height 17
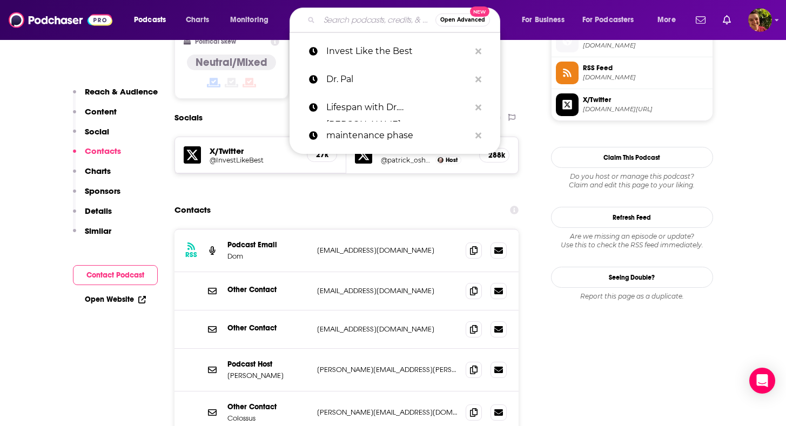
type input "v"
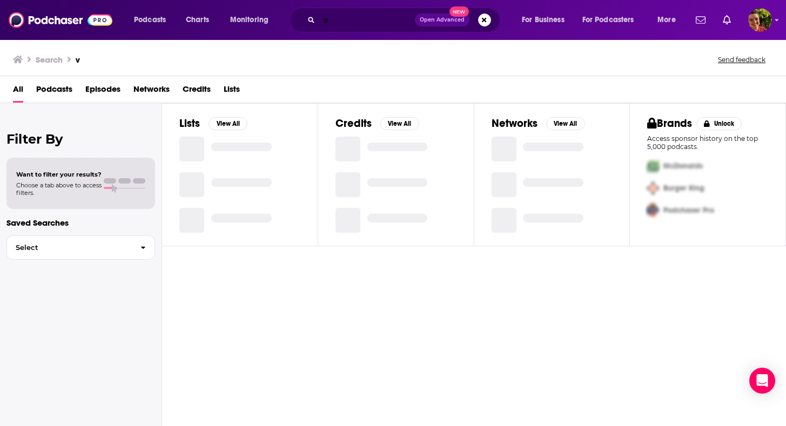
click at [357, 21] on input "v" at bounding box center [367, 19] width 96 height 17
paste input "Odd Lots"
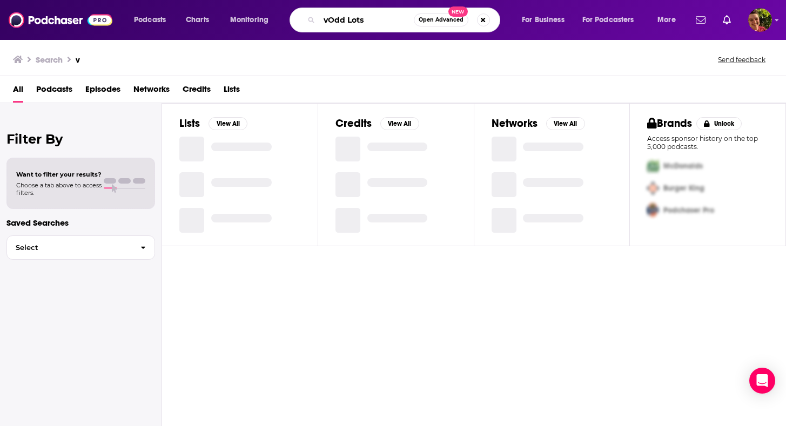
paste input "Search podcasts, credits, & more..."
type input "Odd Lots"
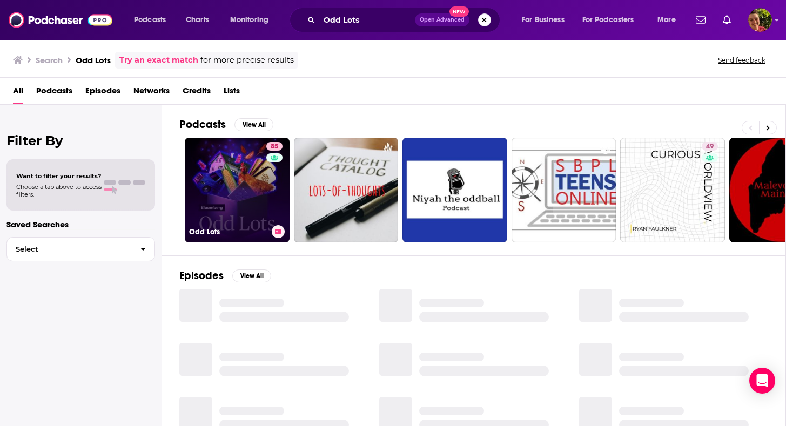
click at [262, 195] on link "85 Odd Lots" at bounding box center [237, 190] width 105 height 105
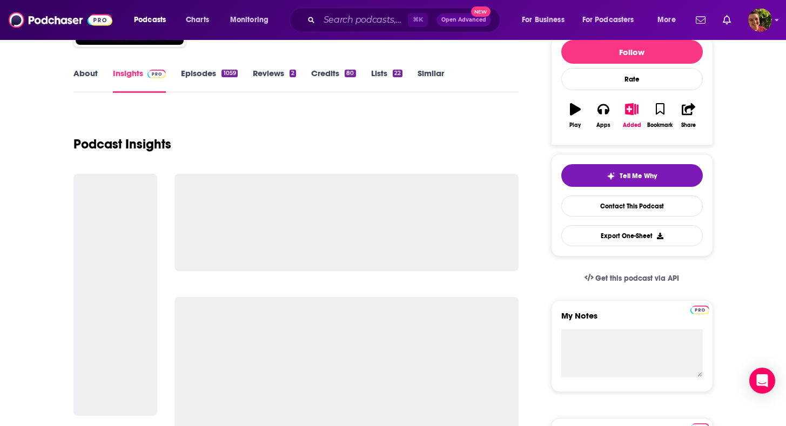
scroll to position [157, 0]
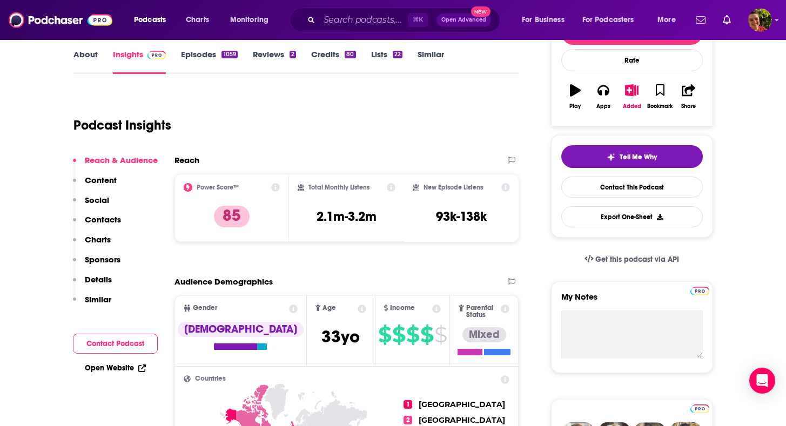
click at [112, 223] on p "Contacts" at bounding box center [103, 220] width 36 height 10
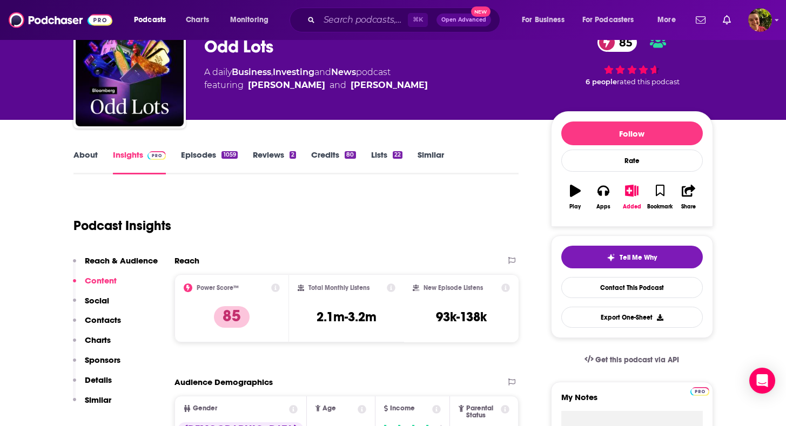
scroll to position [0, 0]
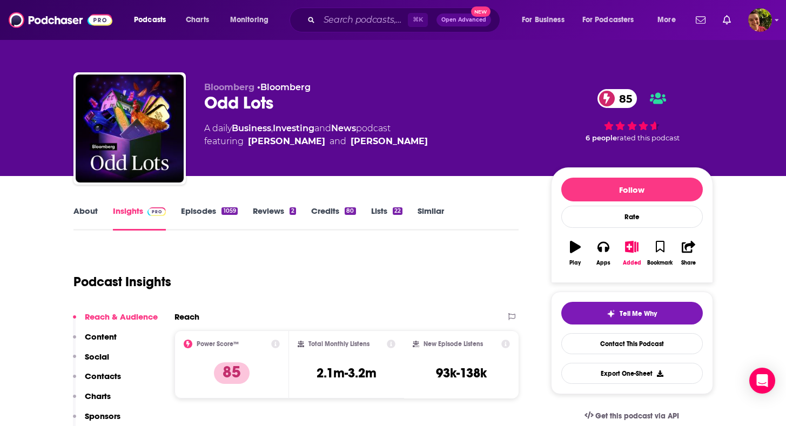
copy div "Joe Weisenthal"
drag, startPoint x: 424, startPoint y: 146, endPoint x: 337, endPoint y: 146, distance: 87.6
click at [337, 146] on div "A daily Business , Investing and News podcast featuring Tracy Alloway and Joe W…" at bounding box center [369, 135] width 330 height 26
click at [389, 19] on input "Search podcasts, credits, & more..." at bounding box center [363, 19] width 89 height 17
paste input "Planet Money"
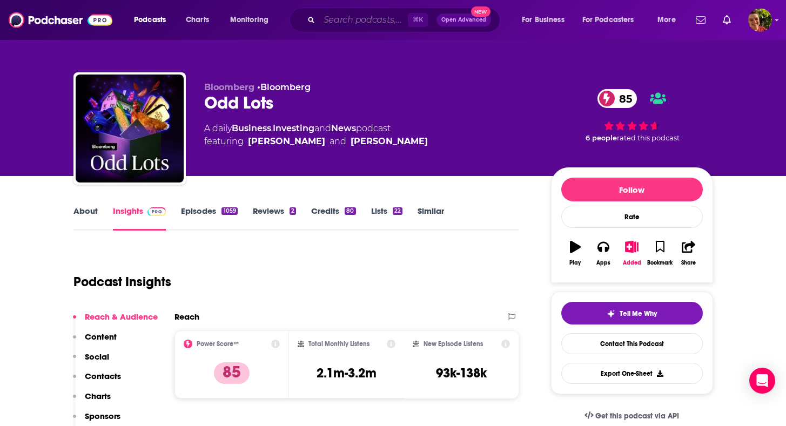
type input "Planet Money"
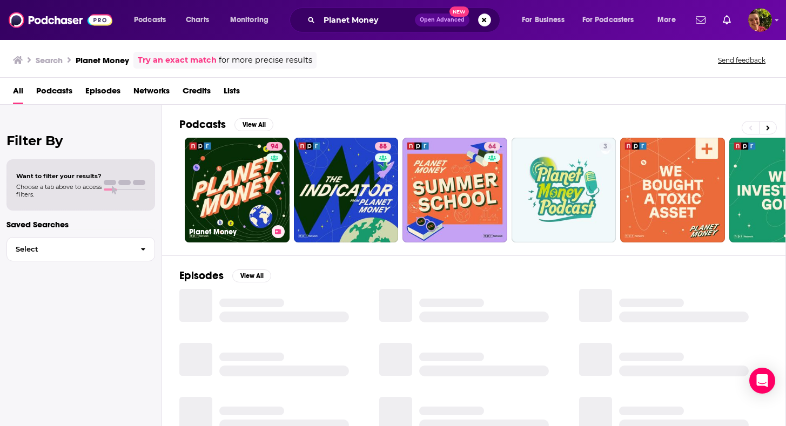
click at [264, 176] on link "94 Planet Money" at bounding box center [237, 190] width 105 height 105
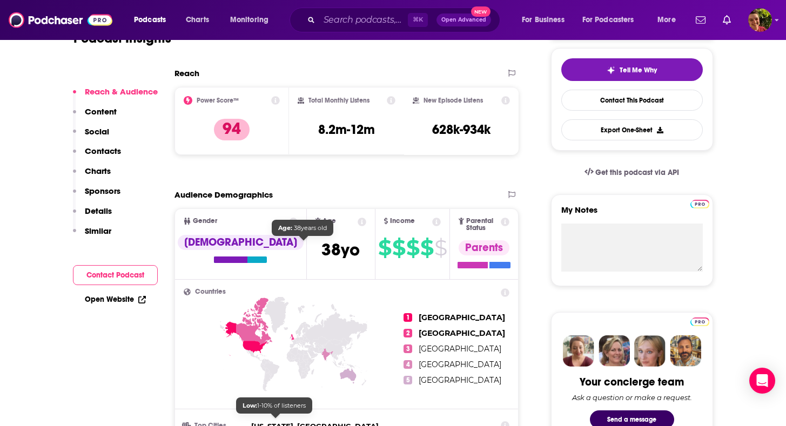
scroll to position [216, 0]
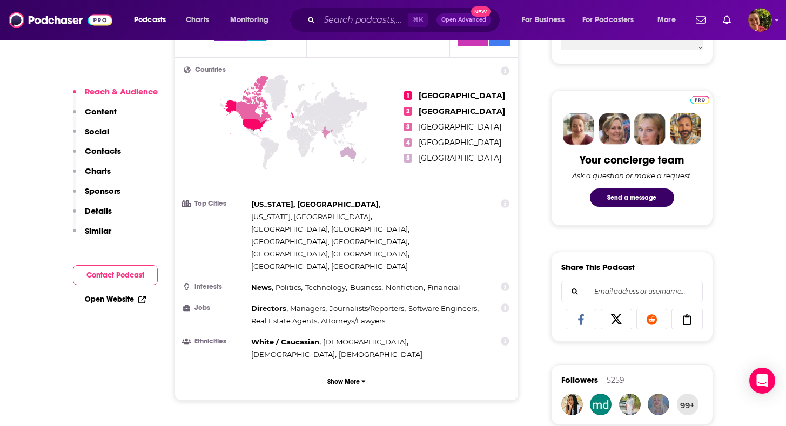
click at [111, 149] on p "Contacts" at bounding box center [103, 151] width 36 height 10
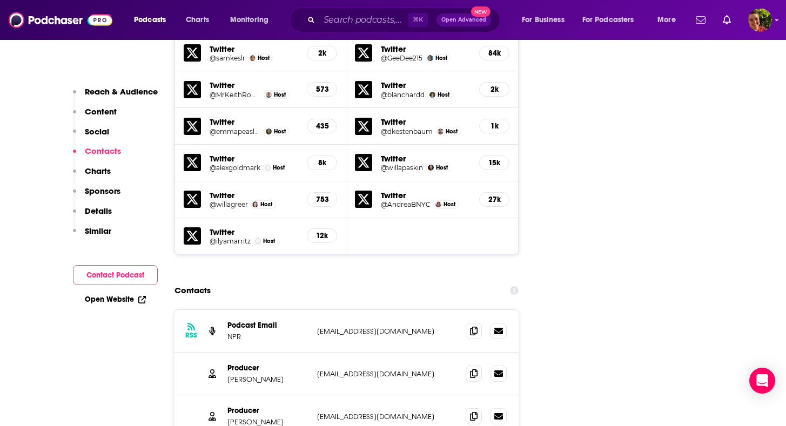
scroll to position [1619, 0]
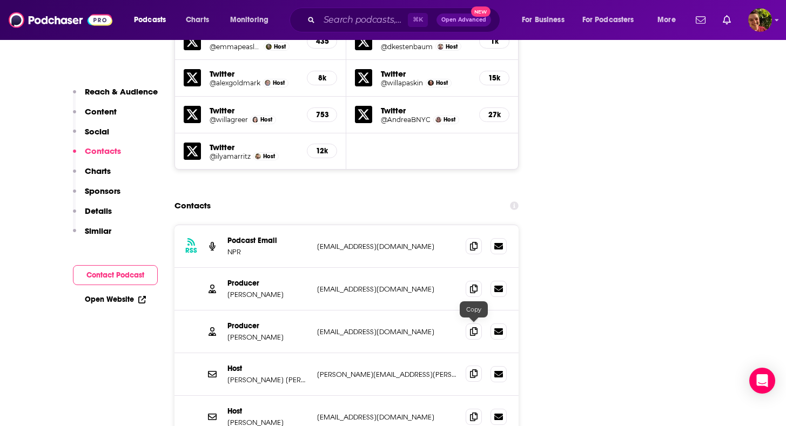
click at [477, 370] on icon at bounding box center [474, 374] width 8 height 9
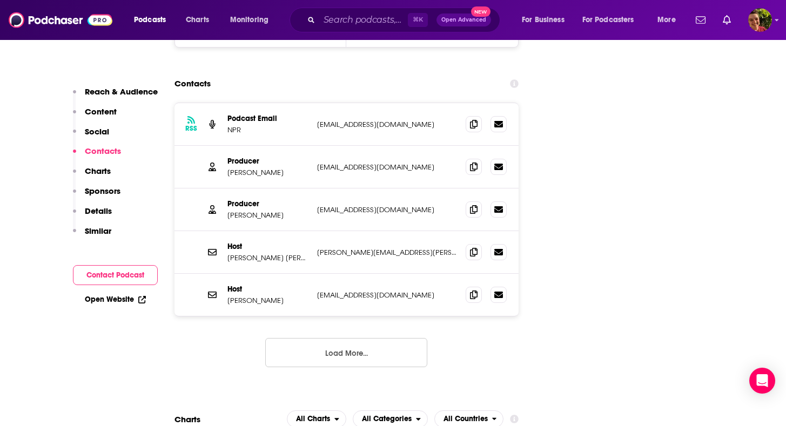
scroll to position [1843, 0]
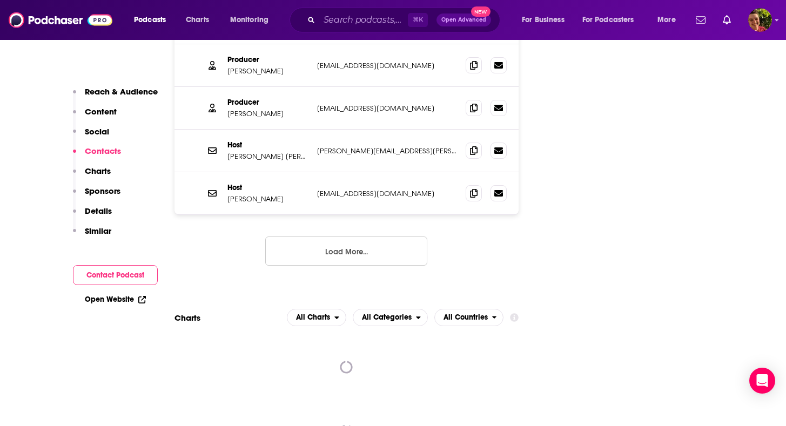
click at [396, 8] on div "Podcasts Charts Monitoring ⌘ K Open Advanced New For Business For Podcasters Mo…" at bounding box center [393, 20] width 786 height 40
click at [382, 18] on input "Search podcasts, credits, & more..." at bounding box center [363, 19] width 89 height 17
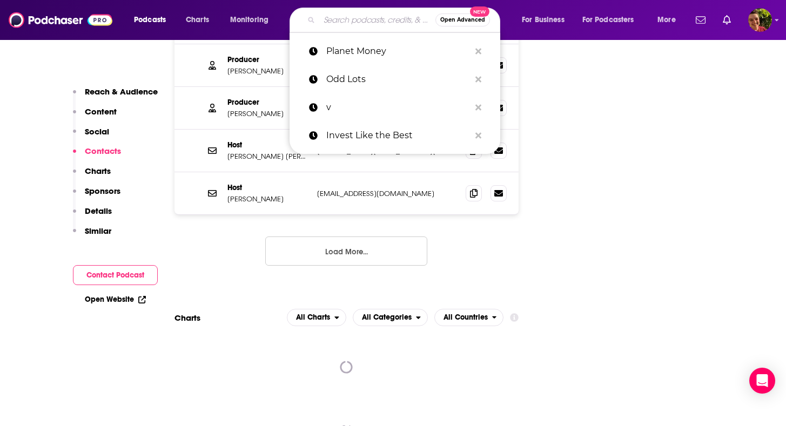
paste input "The Indicator from Planet Money"
type input "The Indicator from Planet Money"
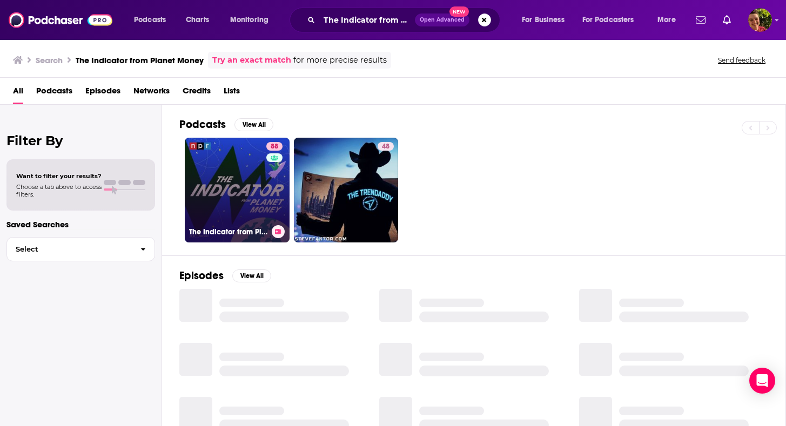
click at [281, 177] on div "88" at bounding box center [275, 183] width 19 height 83
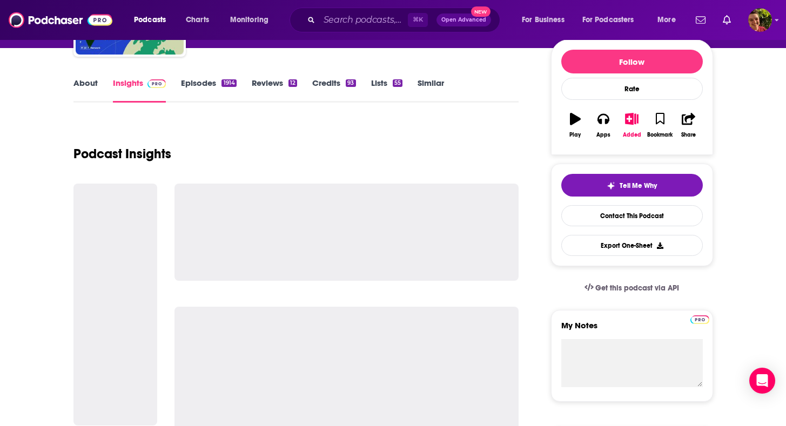
scroll to position [171, 0]
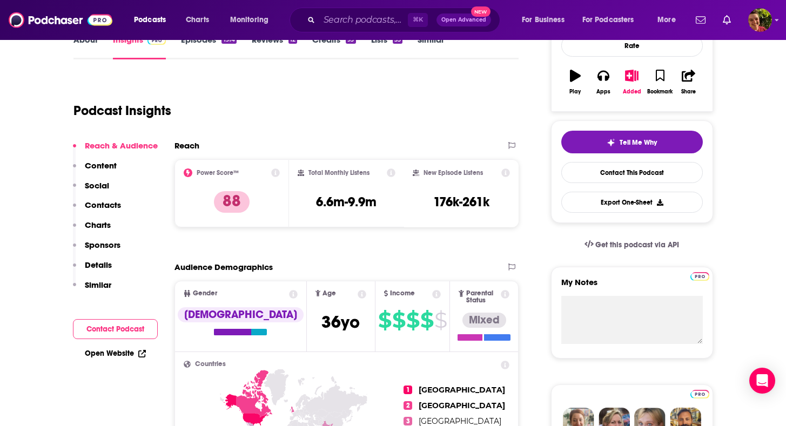
click at [112, 201] on p "Contacts" at bounding box center [103, 205] width 36 height 10
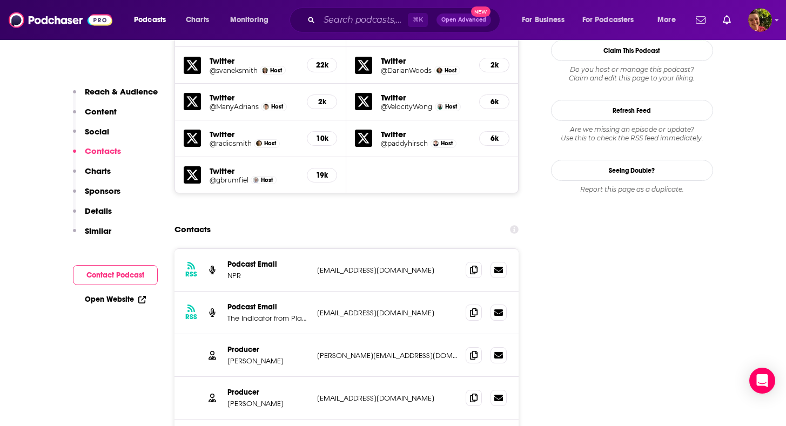
scroll to position [1103, 0]
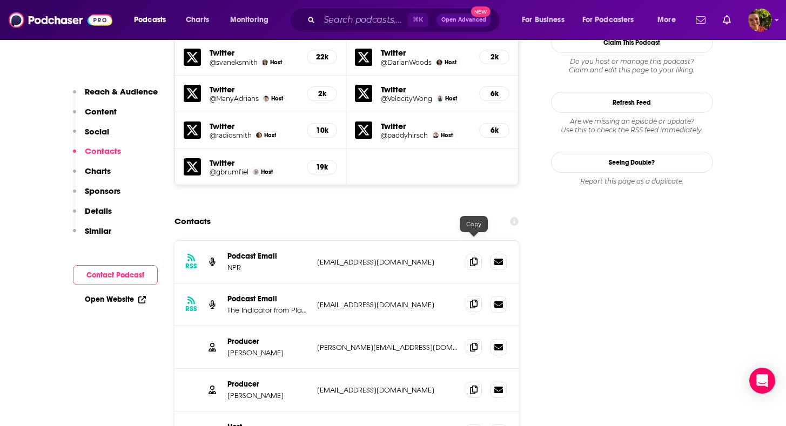
click at [476, 300] on icon at bounding box center [474, 304] width 8 height 9
click at [473, 426] on icon at bounding box center [474, 432] width 8 height 9
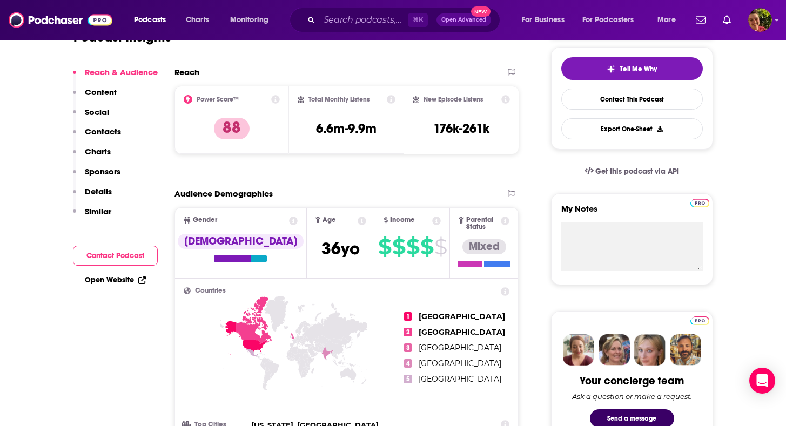
scroll to position [0, 0]
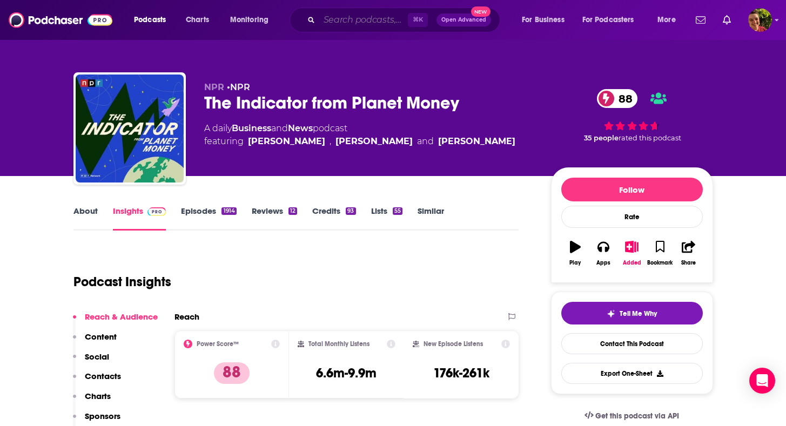
click at [399, 25] on input "Search podcasts, credits, & more..." at bounding box center [363, 19] width 89 height 17
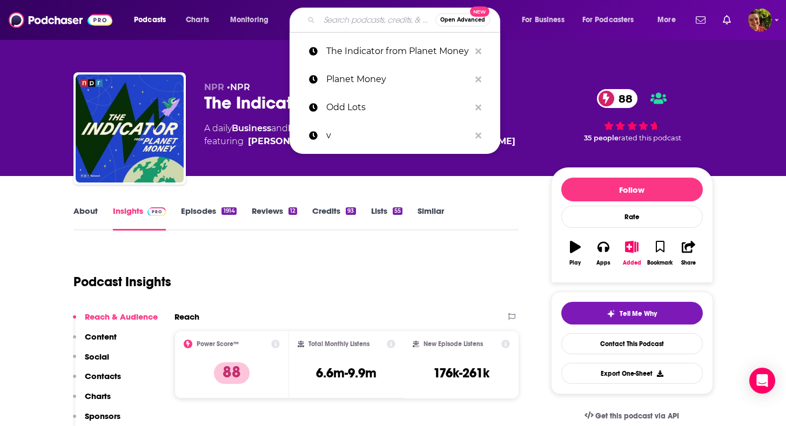
paste input "Money Tree Investing"
type input "Money Tree Investing"
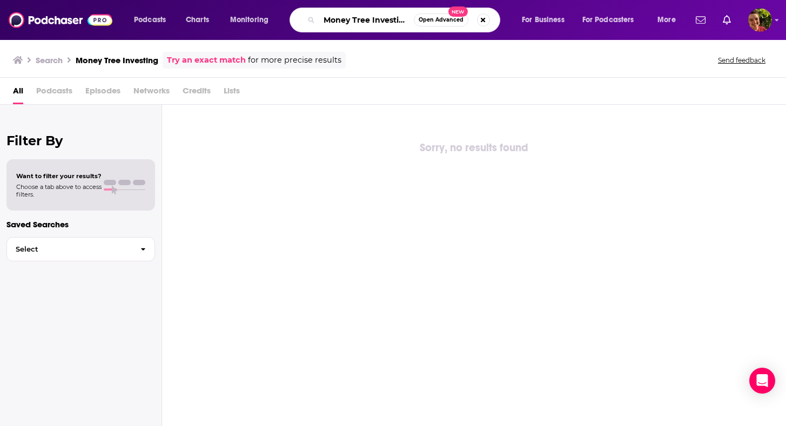
click at [345, 13] on input "Money Tree Investing" at bounding box center [366, 19] width 95 height 17
click at [389, 16] on input "Money Tree Investing" at bounding box center [366, 19] width 95 height 17
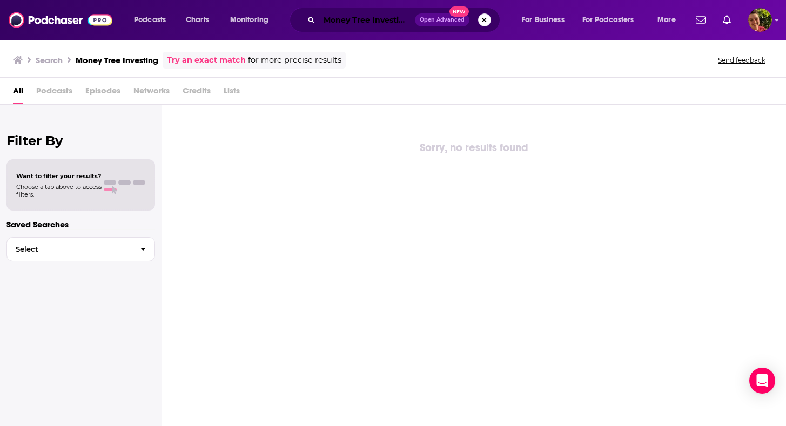
click at [356, 18] on input "Money Tree Investing" at bounding box center [367, 19] width 96 height 17
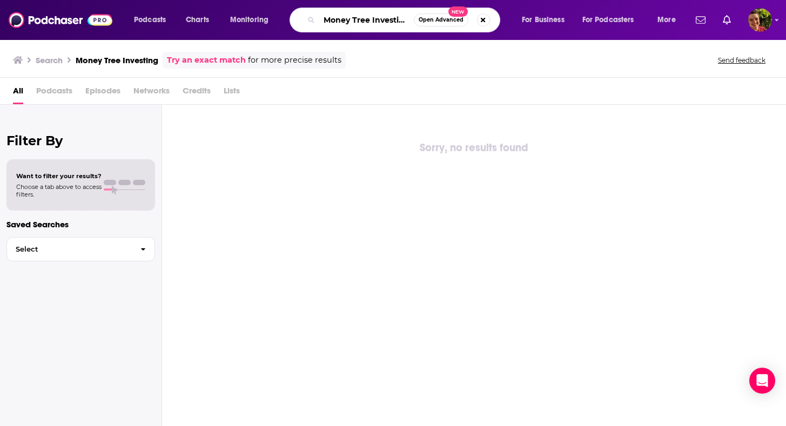
click at [356, 18] on input "Money Tree Investing" at bounding box center [366, 19] width 95 height 17
type input "money tree"
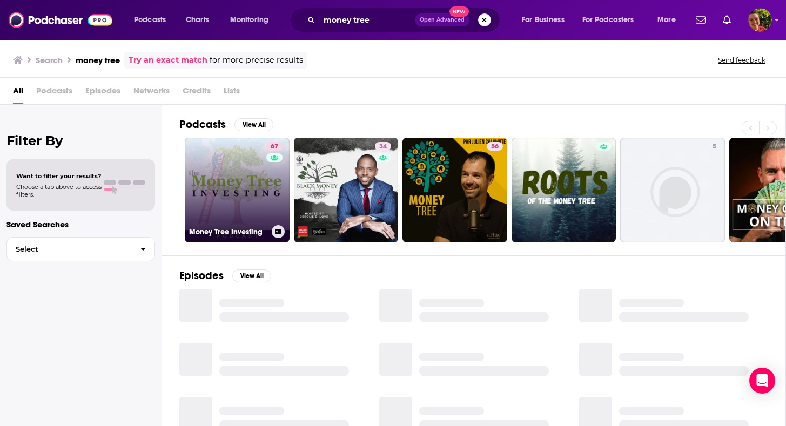
click at [243, 182] on link "67 Money Tree Investing" at bounding box center [237, 190] width 105 height 105
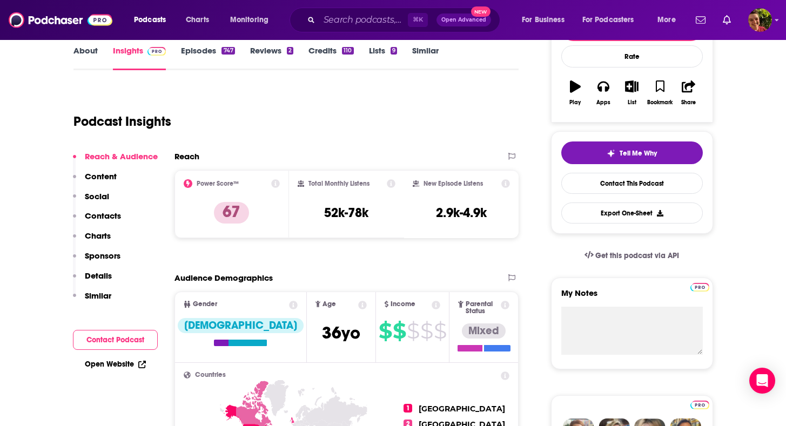
click at [115, 218] on p "Contacts" at bounding box center [103, 216] width 36 height 10
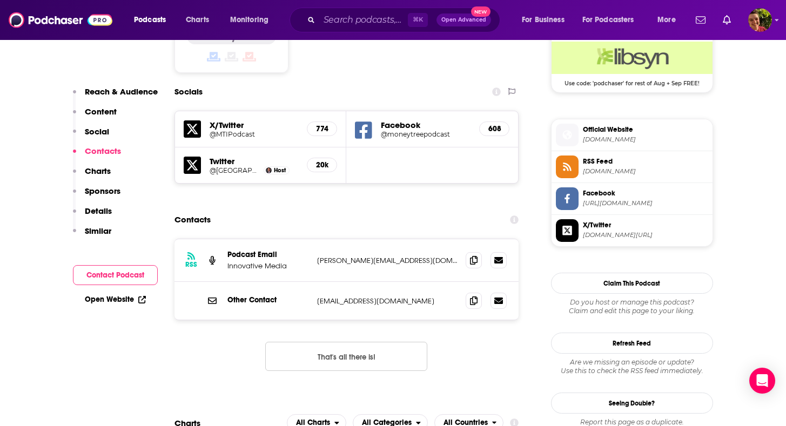
scroll to position [904, 0]
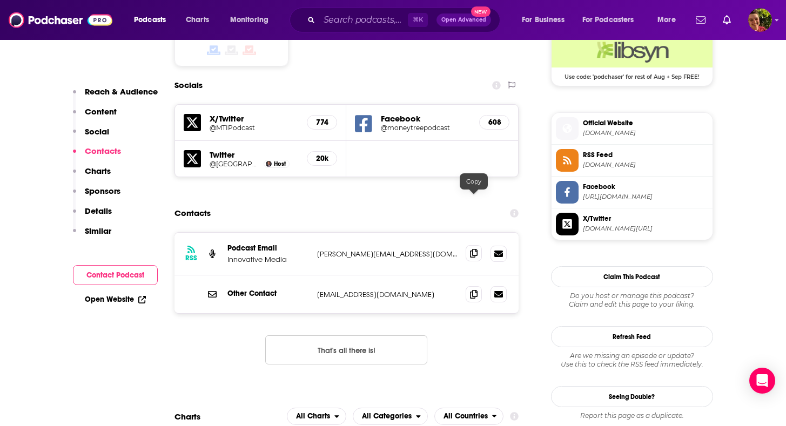
click at [468, 245] on span at bounding box center [474, 253] width 16 height 16
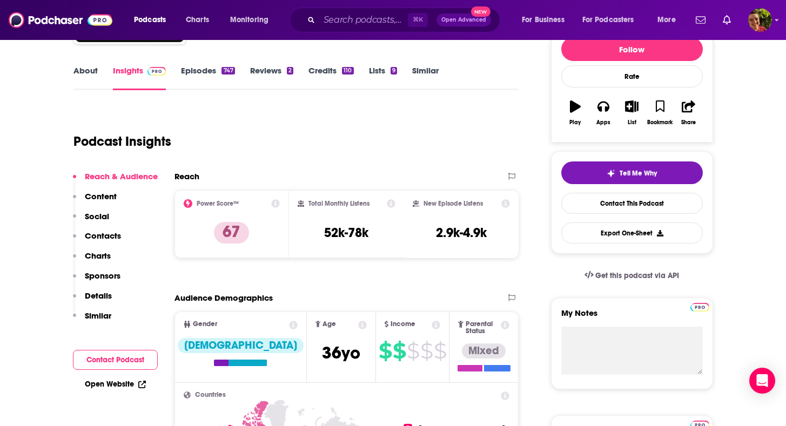
scroll to position [0, 0]
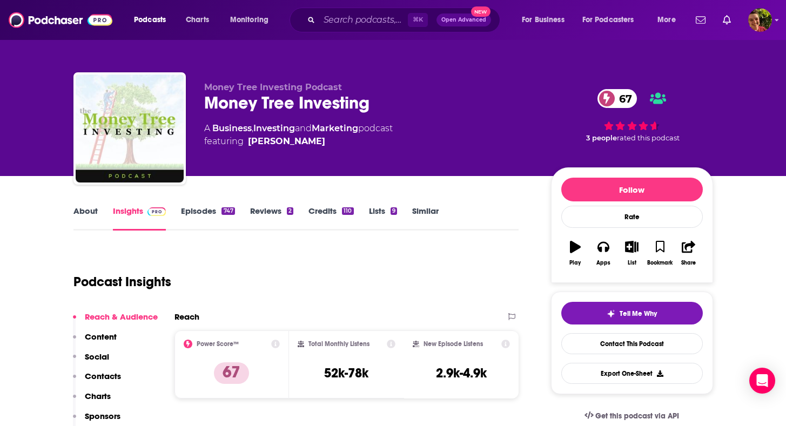
click at [220, 210] on link "Episodes 747" at bounding box center [208, 218] width 54 height 25
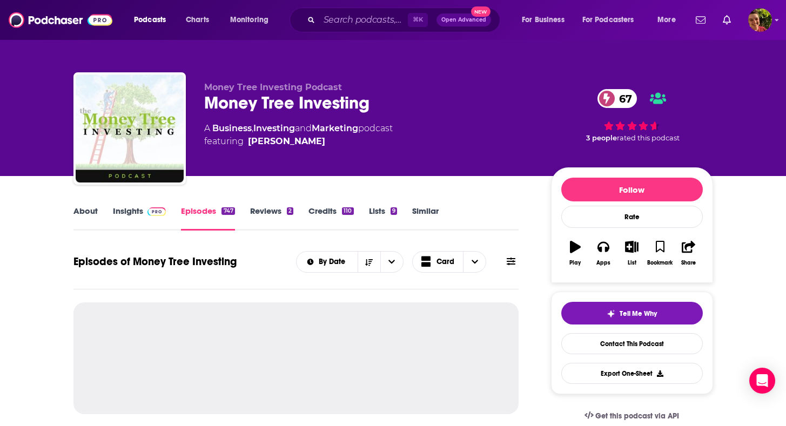
click at [499, 256] on div "By Date Card" at bounding box center [407, 262] width 223 height 22
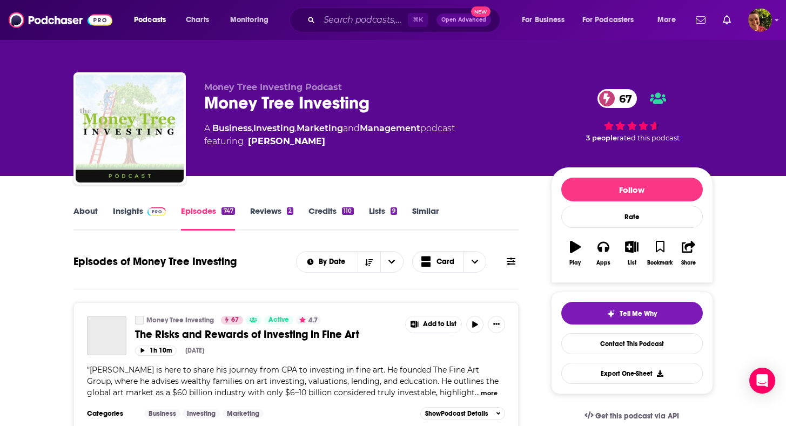
click at [513, 258] on icon at bounding box center [511, 262] width 9 height 8
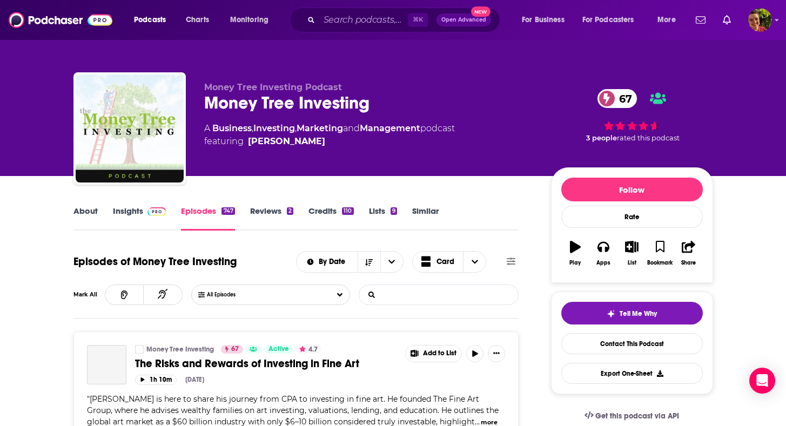
click at [447, 287] on input "List Search Input" at bounding box center [415, 294] width 113 height 19
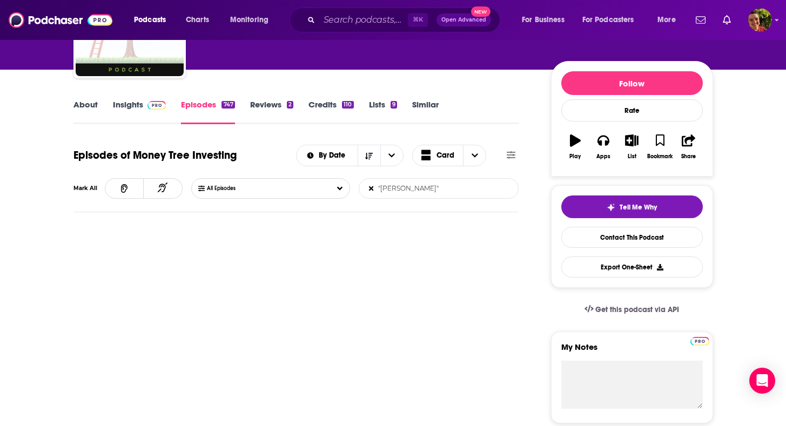
scroll to position [107, 0]
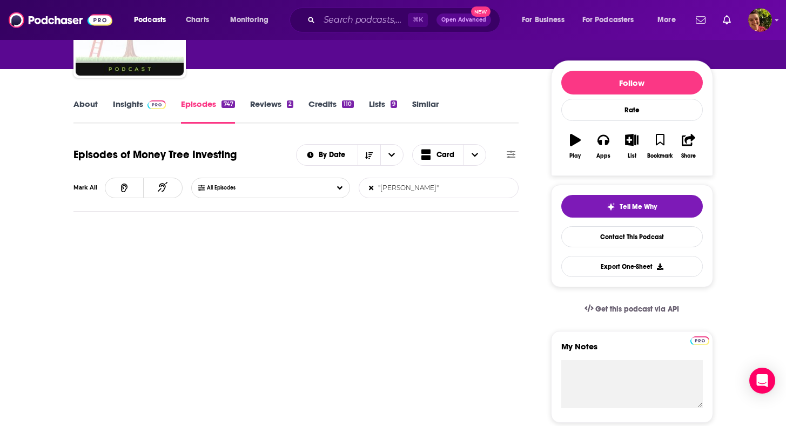
type input ""jason brown""
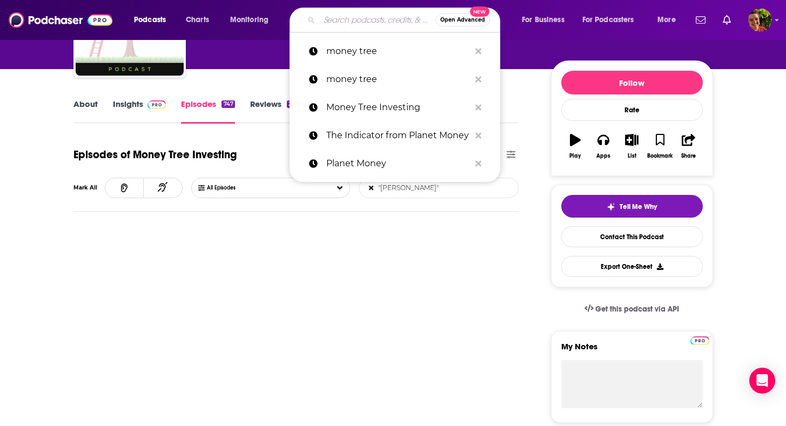
click at [387, 23] on input "Search podcasts, credits, & more..." at bounding box center [377, 19] width 116 height 17
paste input "EconTalk"
type input "EconTalk"
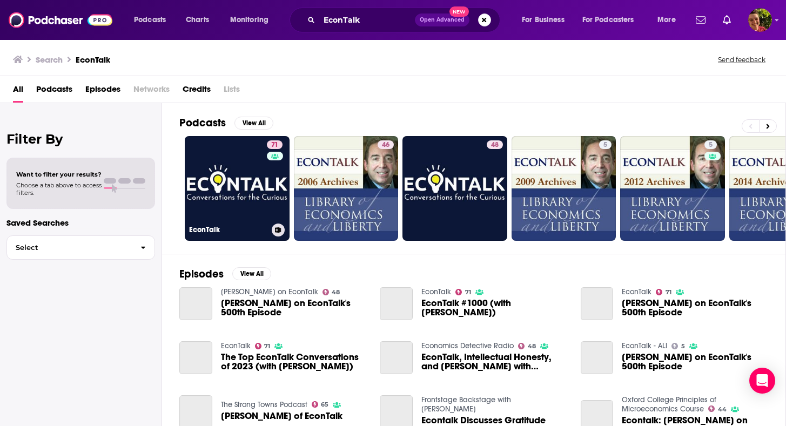
click at [252, 176] on div "Has guests" at bounding box center [273, 172] width 45 height 16
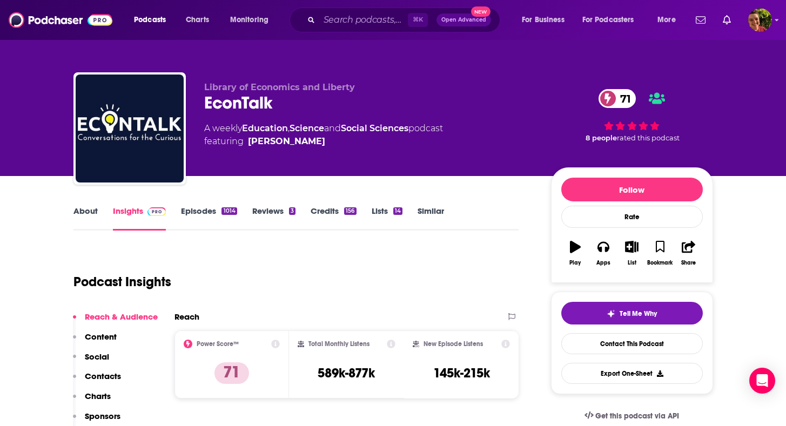
click at [116, 373] on p "Contacts" at bounding box center [103, 376] width 36 height 10
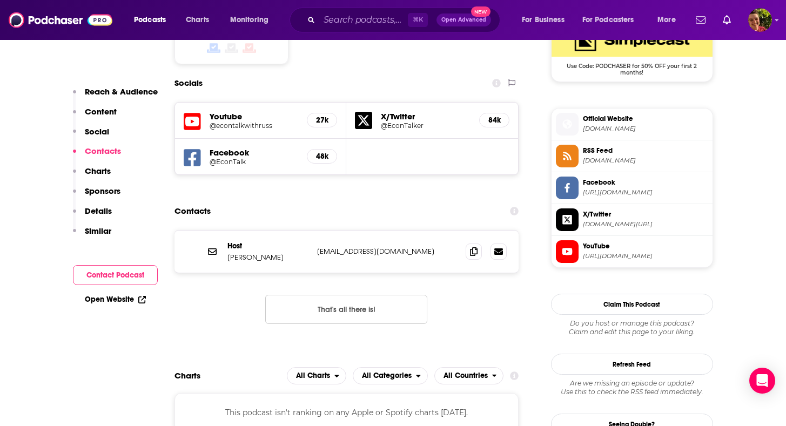
scroll to position [915, 0]
click at [462, 230] on div "Host Russ Roberts russroberts@gmail.com russroberts@gmail.com" at bounding box center [347, 251] width 345 height 42
click at [477, 246] on icon at bounding box center [474, 250] width 8 height 9
click at [392, 10] on div "⌘ K Open Advanced New" at bounding box center [395, 20] width 211 height 25
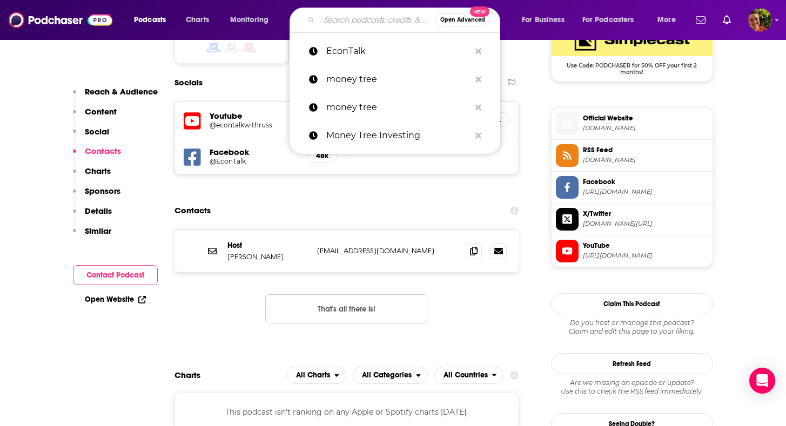
click at [377, 18] on input "Search podcasts, credits, & more..." at bounding box center [377, 19] width 116 height 17
paste input "The Future of Finance"
type input "The Future of Finance"
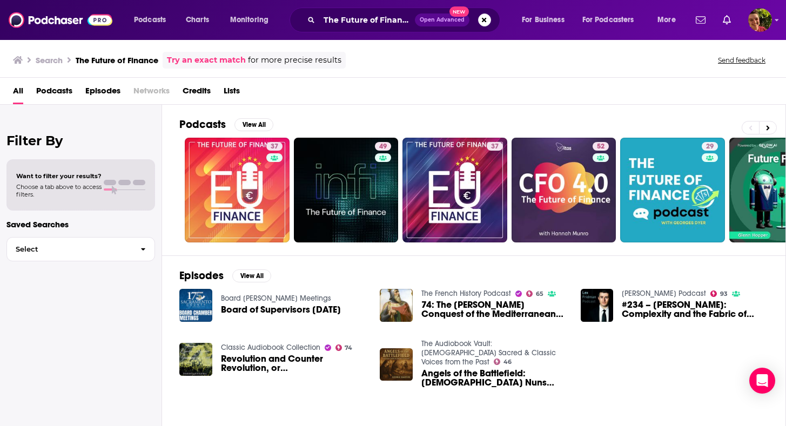
click at [252, 115] on div "Podcasts View All 37 49 37 52 29 46 + 1k" at bounding box center [482, 180] width 607 height 151
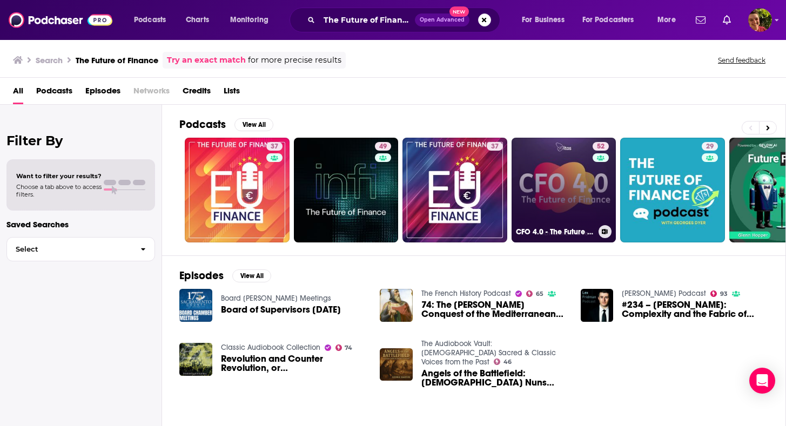
click at [569, 177] on link "52 CFO 4.0 - The Future of Finance" at bounding box center [564, 190] width 105 height 105
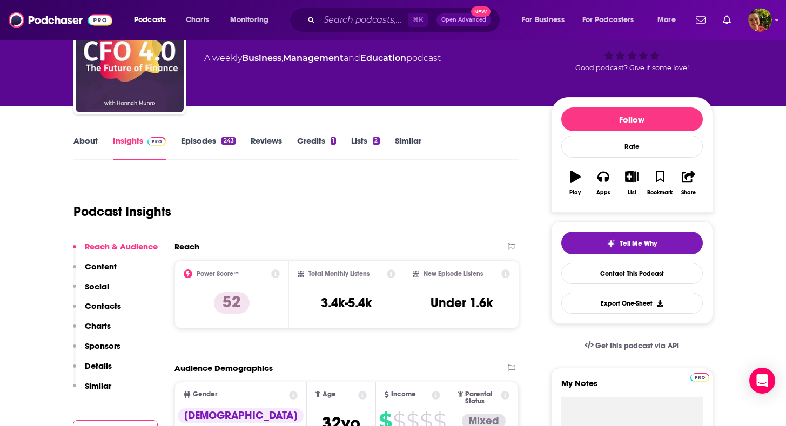
click at [116, 301] on p "Contacts" at bounding box center [103, 306] width 36 height 10
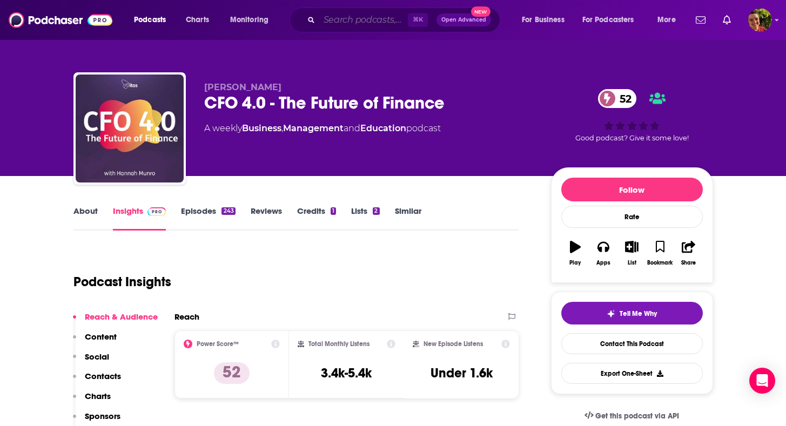
click at [378, 11] on input "Search podcasts, credits, & more..." at bounding box center [363, 19] width 89 height 17
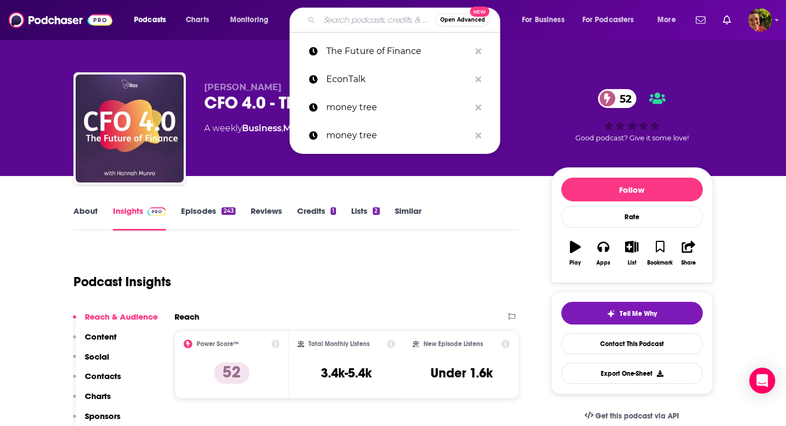
paste input "Unchained"
type input "Unchained"
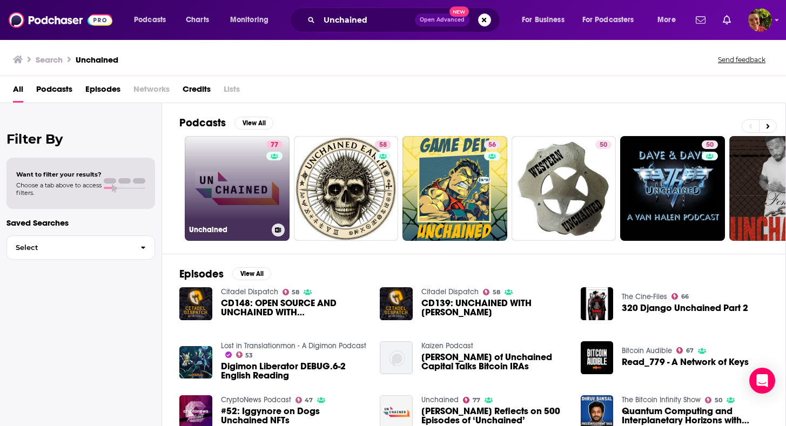
click at [258, 178] on link "77 Unchained" at bounding box center [237, 188] width 105 height 105
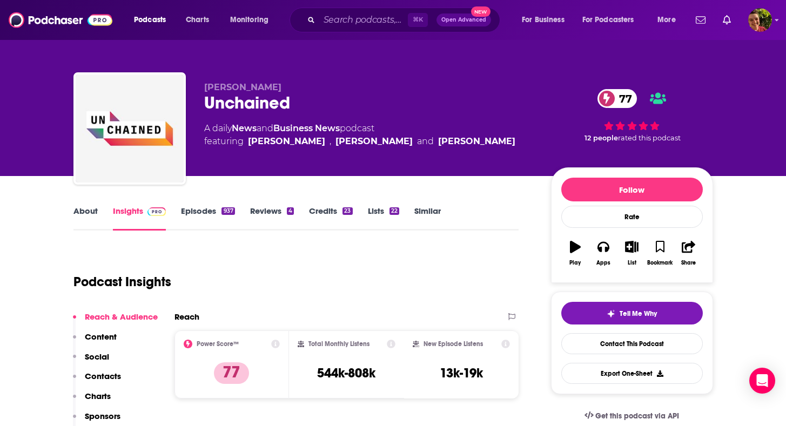
click at [104, 375] on p "Contacts" at bounding box center [103, 376] width 36 height 10
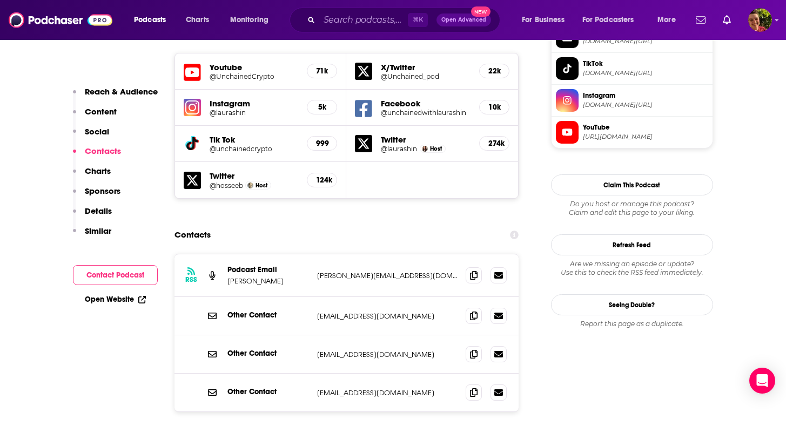
scroll to position [1003, 0]
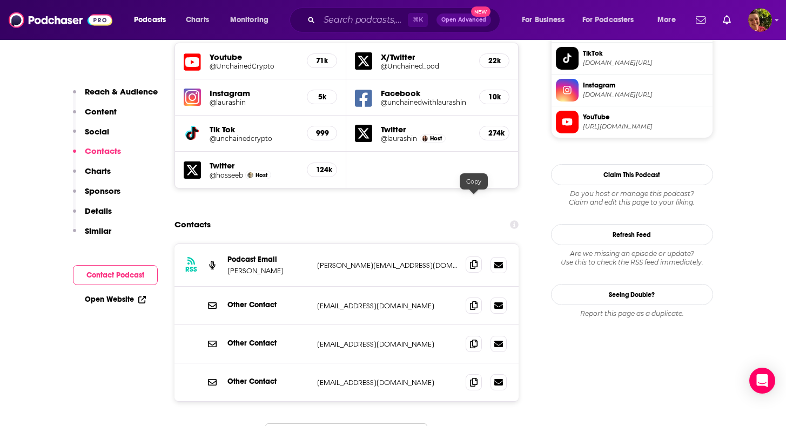
click at [468, 257] on span at bounding box center [474, 265] width 16 height 16
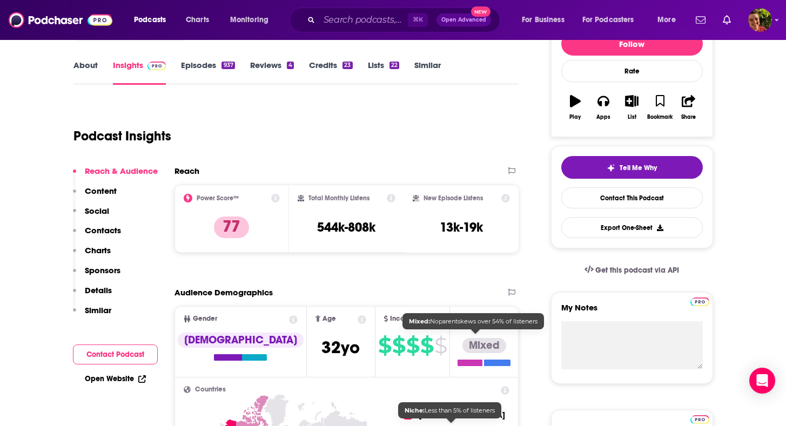
scroll to position [0, 0]
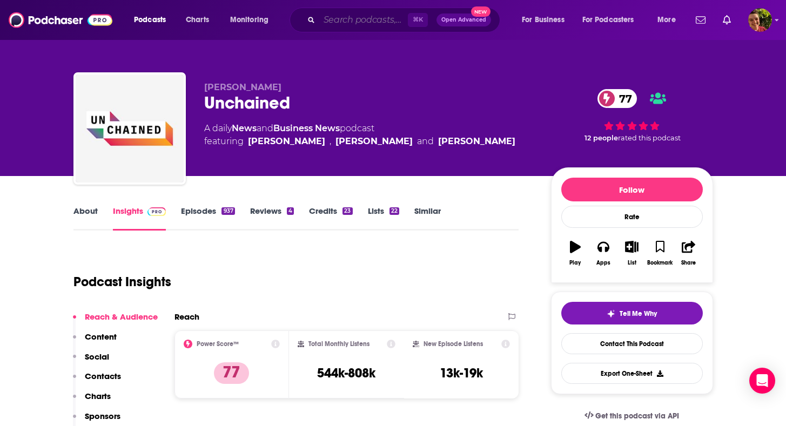
click at [382, 22] on input "Search podcasts, credits, & more..." at bounding box center [363, 19] width 89 height 17
paste input "Millennial Money"
type input "Millennial Money"
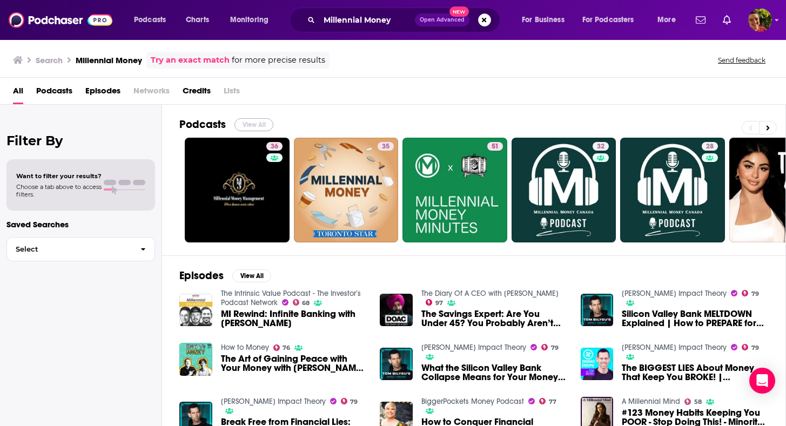
click at [256, 129] on button "View All" at bounding box center [254, 124] width 39 height 13
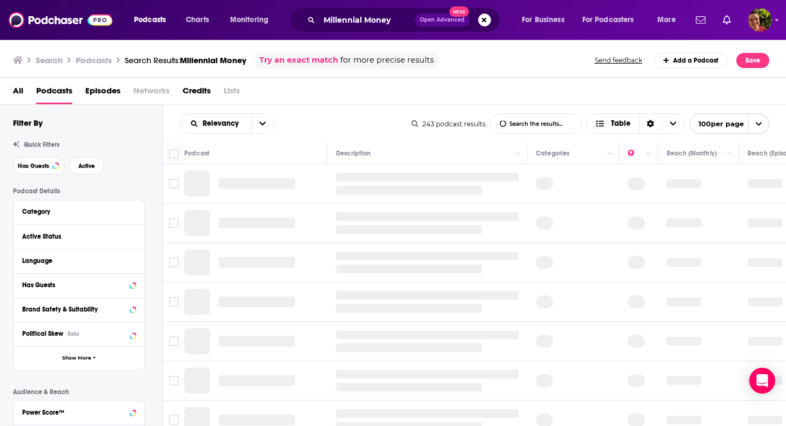
click at [256, 129] on button "open menu" at bounding box center [262, 123] width 23 height 19
click at [148, 150] on div "Quick Filters Has Guests Active" at bounding box center [87, 158] width 149 height 34
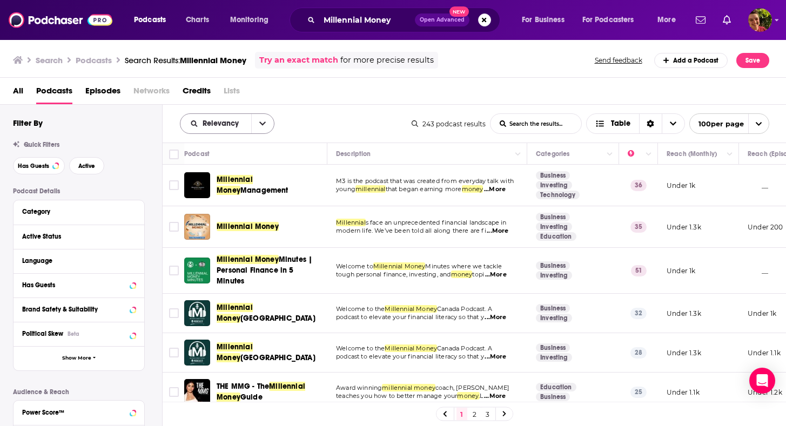
click at [218, 120] on span "Relevancy" at bounding box center [223, 124] width 40 height 8
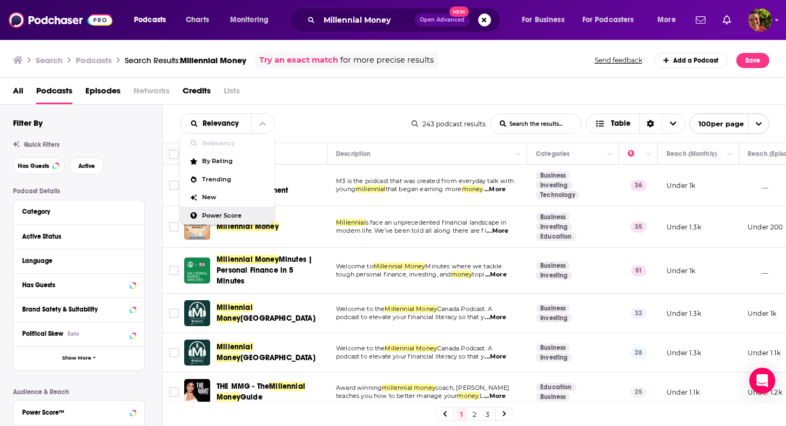
click at [220, 218] on span "Power Score" at bounding box center [234, 216] width 64 height 6
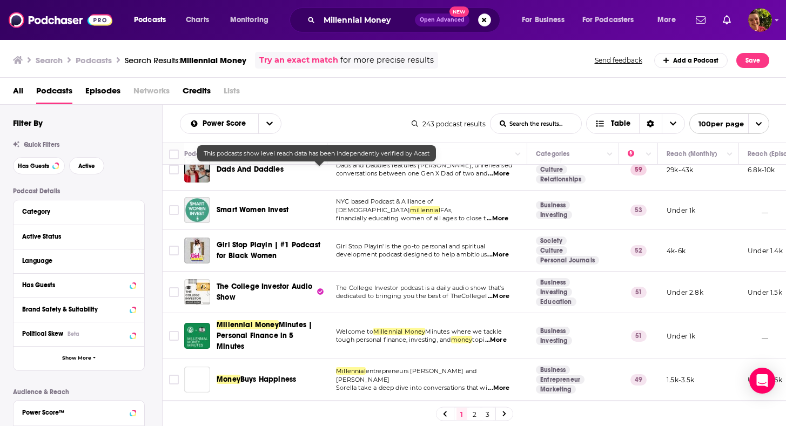
scroll to position [212, 0]
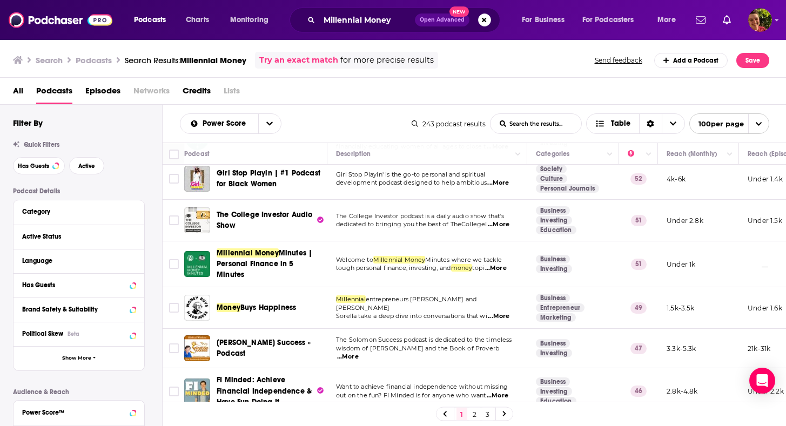
click at [297, 250] on span "Millennial Money Minutes | Personal Finance in 5 Minutes" at bounding box center [270, 264] width 107 height 32
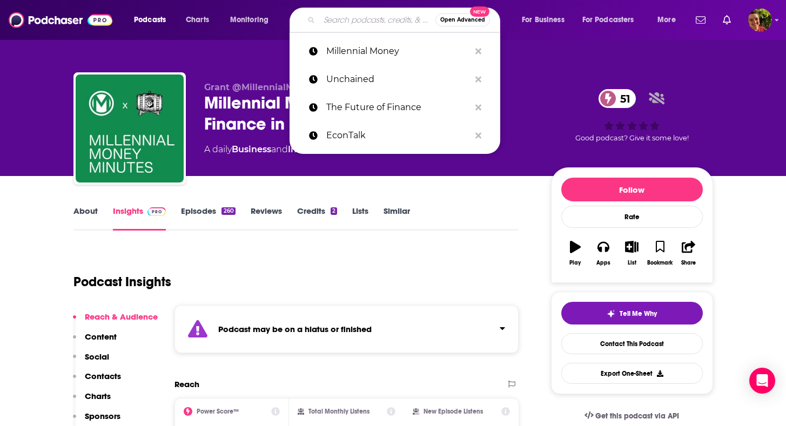
click at [382, 27] on input "Search podcasts, credits, & more..." at bounding box center [377, 19] width 116 height 17
paste input "The Personal Finance Podcast"
type input "The Personal Finance Podcast"
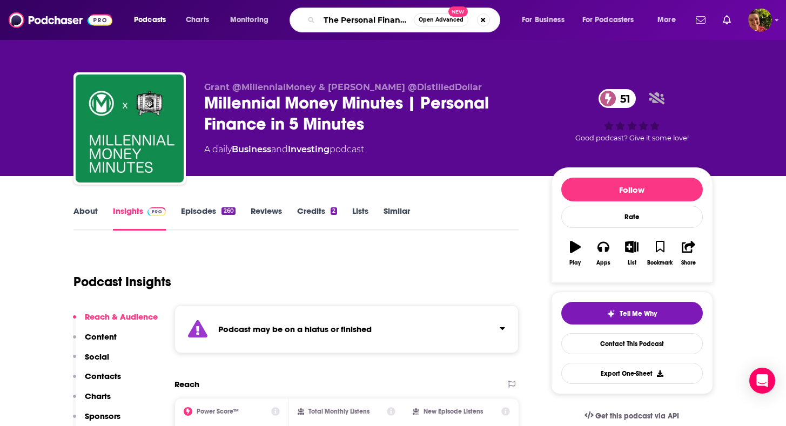
scroll to position [0, 34]
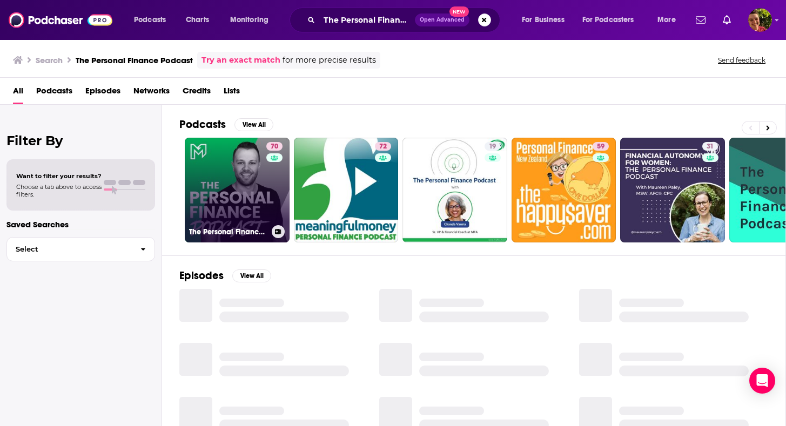
click at [239, 186] on link "70 The Personal Finance Podcast" at bounding box center [237, 190] width 105 height 105
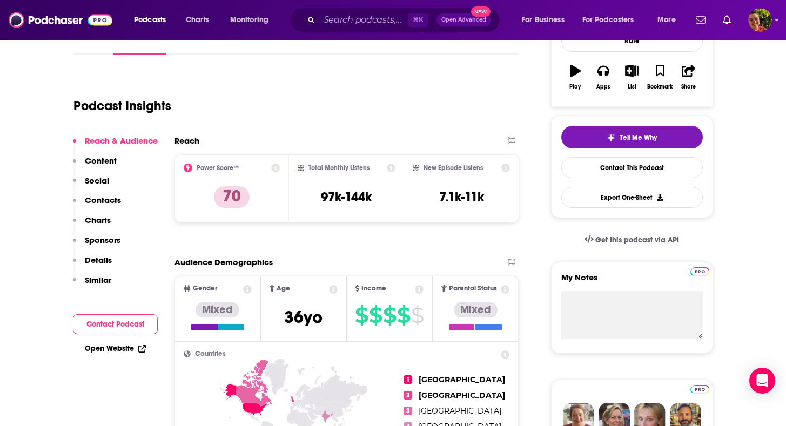
click at [118, 199] on p "Contacts" at bounding box center [103, 200] width 36 height 10
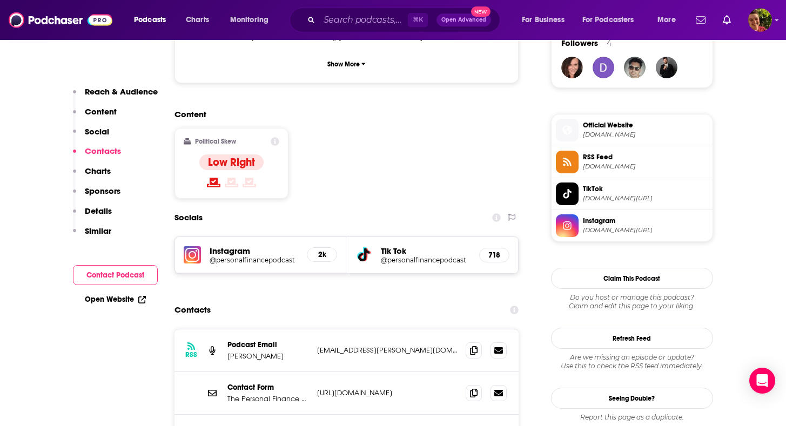
scroll to position [892, 0]
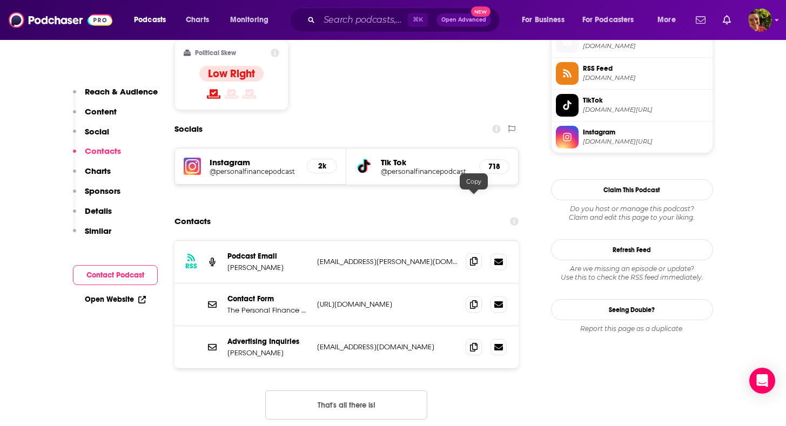
click at [467, 253] on span at bounding box center [474, 261] width 16 height 16
click at [475, 257] on icon at bounding box center [474, 261] width 8 height 9
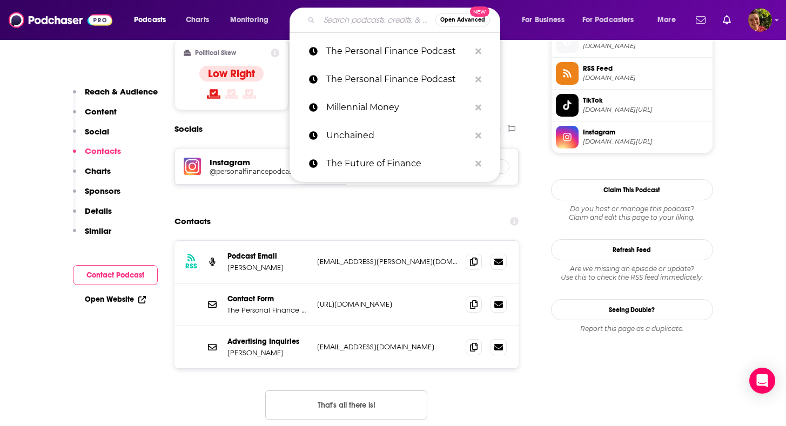
paste input "The Dave Ramsey Show"
click at [385, 21] on input "Search podcasts, credits, & more..." at bounding box center [377, 19] width 116 height 17
type input "The Dave Ramsey Show"
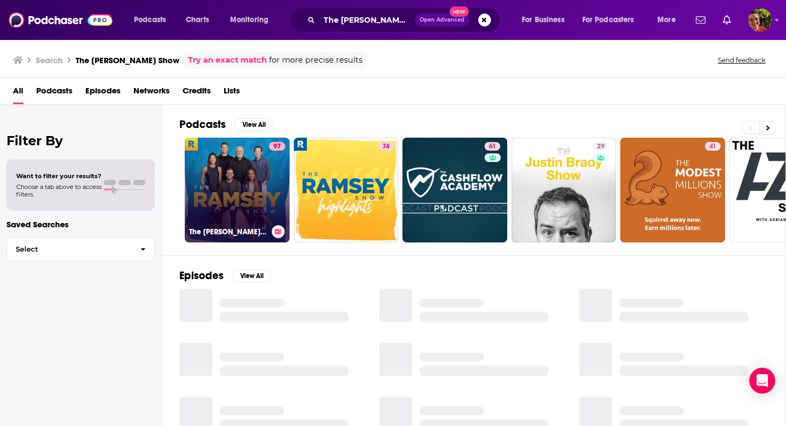
click at [251, 171] on link "97 The Ramsey Show" at bounding box center [237, 190] width 105 height 105
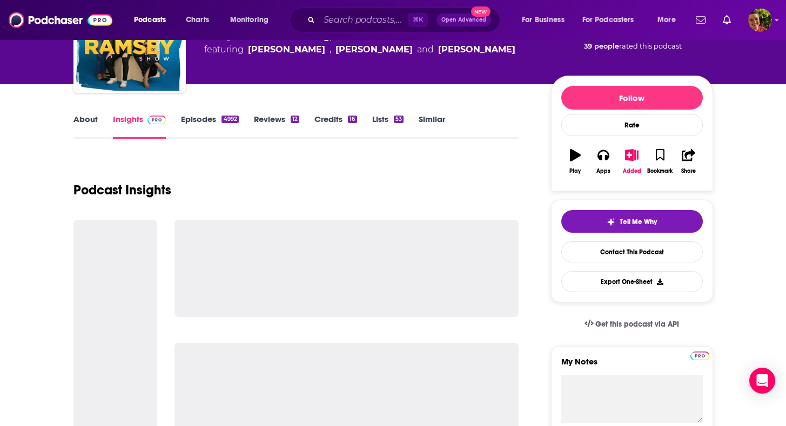
scroll to position [147, 0]
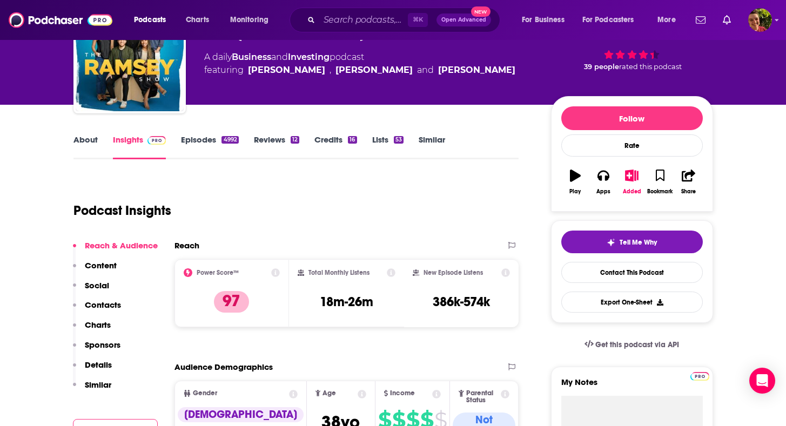
click at [106, 305] on p "Contacts" at bounding box center [103, 305] width 36 height 10
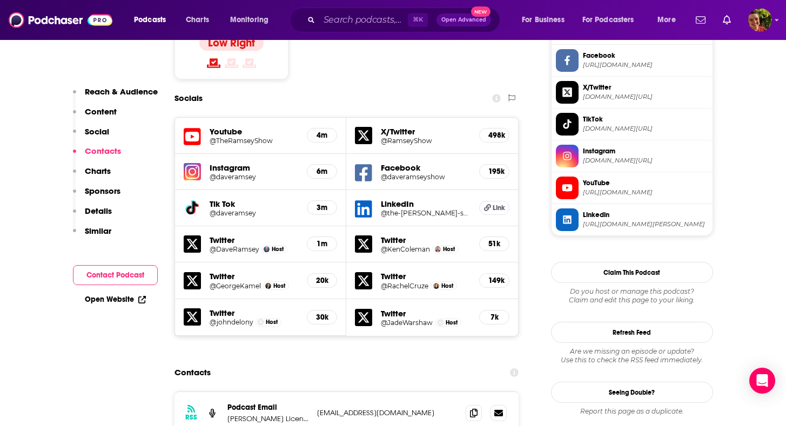
scroll to position [1065, 0]
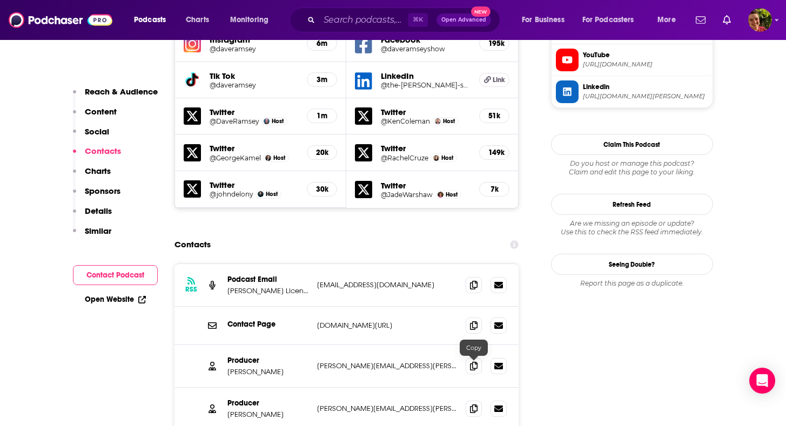
click at [353, 24] on input "Search podcasts, credits, & more..." at bounding box center [363, 19] width 89 height 17
paste input "Money Clinic (Financial Times)"
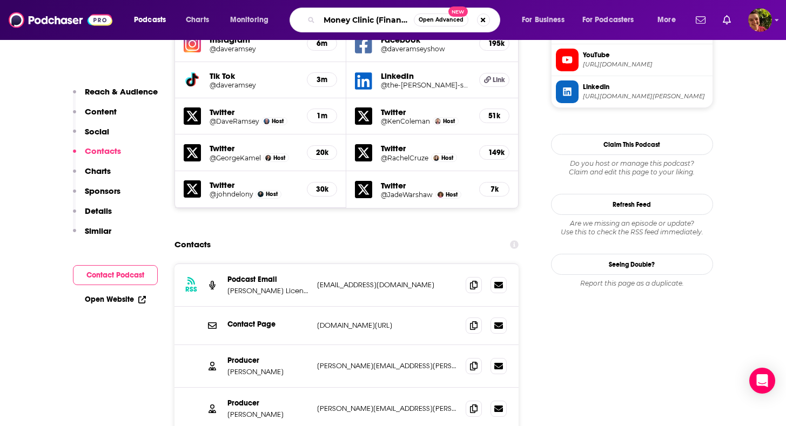
scroll to position [0, 35]
click at [341, 22] on input "Money Clinic (Financial Times)" at bounding box center [366, 19] width 95 height 17
type input "Money Clinic"
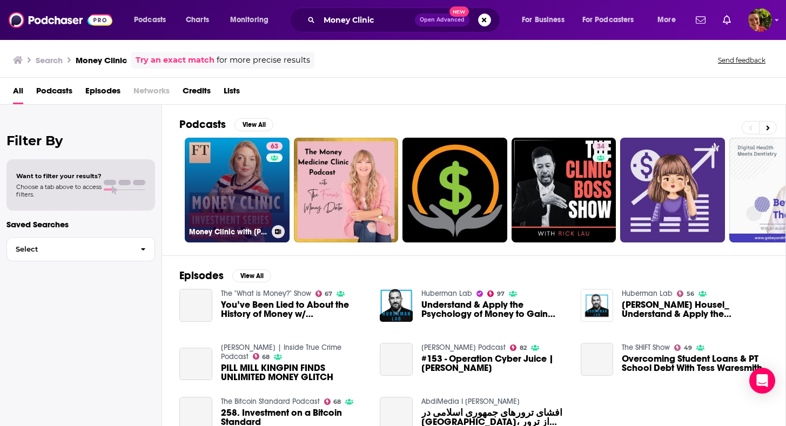
click at [250, 155] on link "63 Money Clinic with Claer Barrett" at bounding box center [237, 190] width 105 height 105
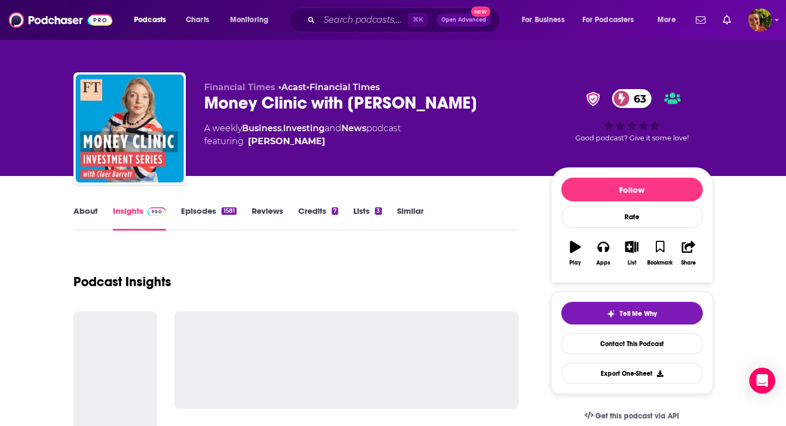
scroll to position [59, 0]
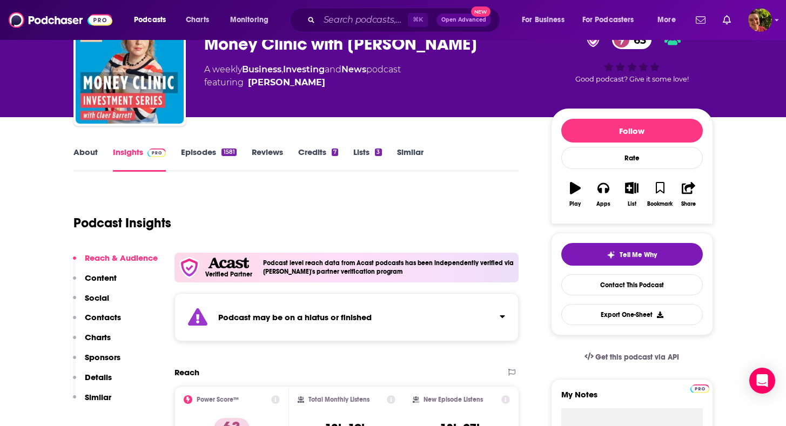
click at [110, 315] on p "Contacts" at bounding box center [103, 317] width 36 height 10
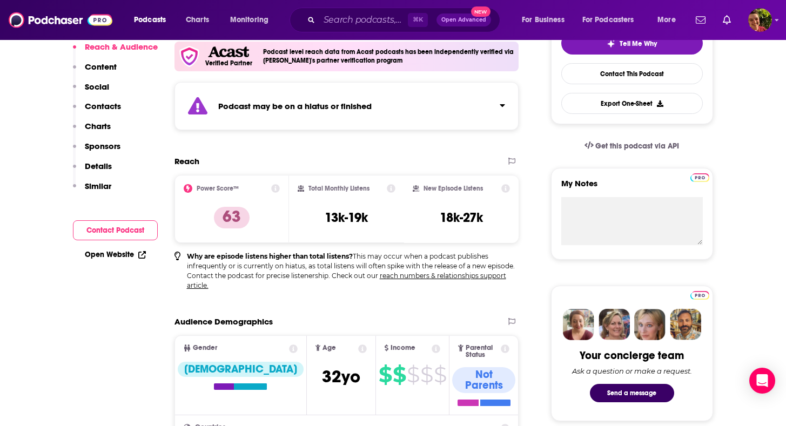
scroll to position [0, 0]
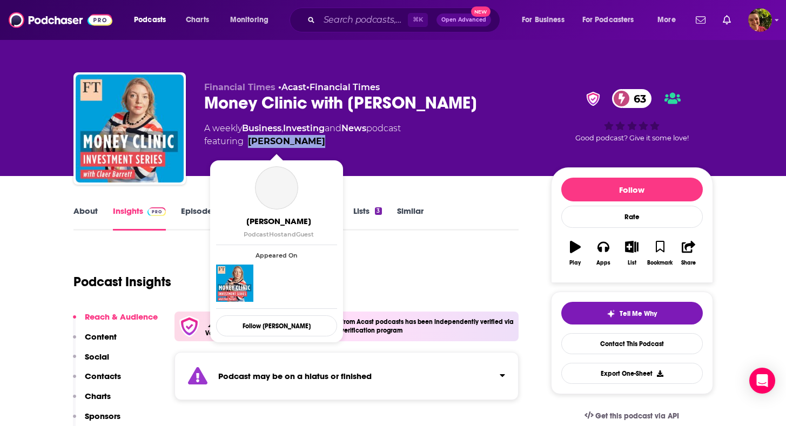
drag, startPoint x: 320, startPoint y: 155, endPoint x: 248, endPoint y: 144, distance: 72.7
click at [248, 144] on div "Financial Times • Acast • Financial Times Money Clinic with Claer Barrett 63 A …" at bounding box center [369, 125] width 330 height 86
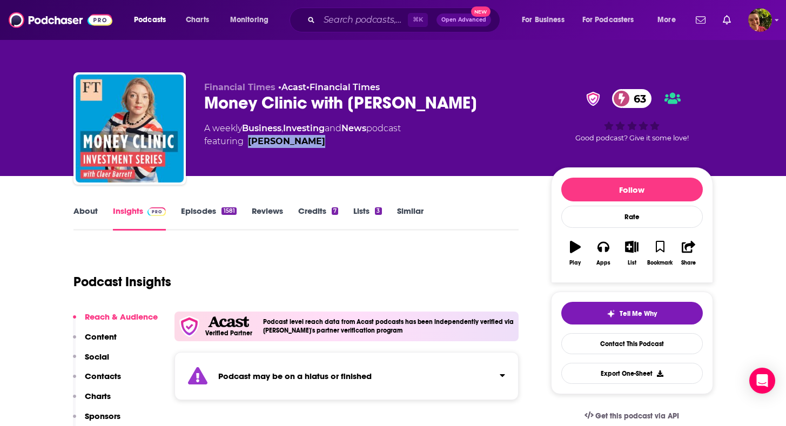
copy link "Claer Barrett"
click at [370, 15] on input "Search podcasts, credits, & more..." at bounding box center [363, 19] width 89 height 17
paste input "Earning Curve Podcast"
type input "Earning Curve Podcast"
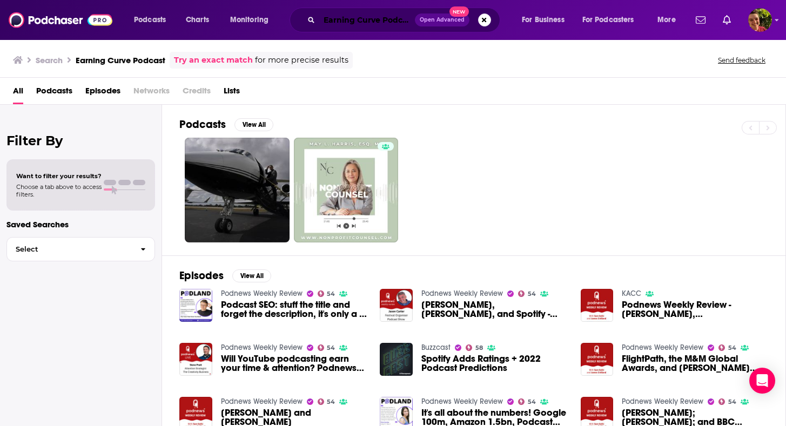
click at [402, 25] on input "Earning Curve Podcast" at bounding box center [367, 19] width 96 height 17
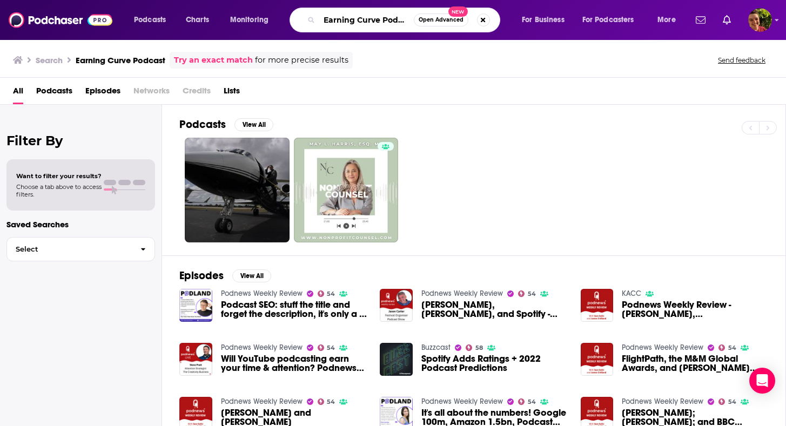
paste input "Financial Grownup with Bobbi Rebell"
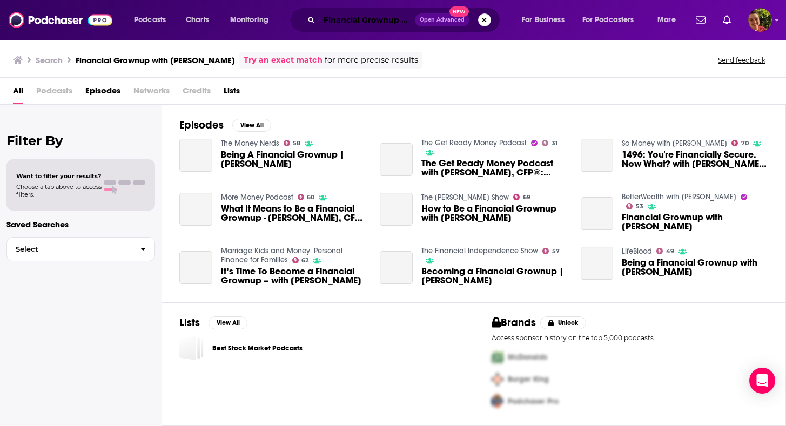
click at [351, 15] on input "Financial Grownup with Bobbi Rebell" at bounding box center [367, 19] width 96 height 17
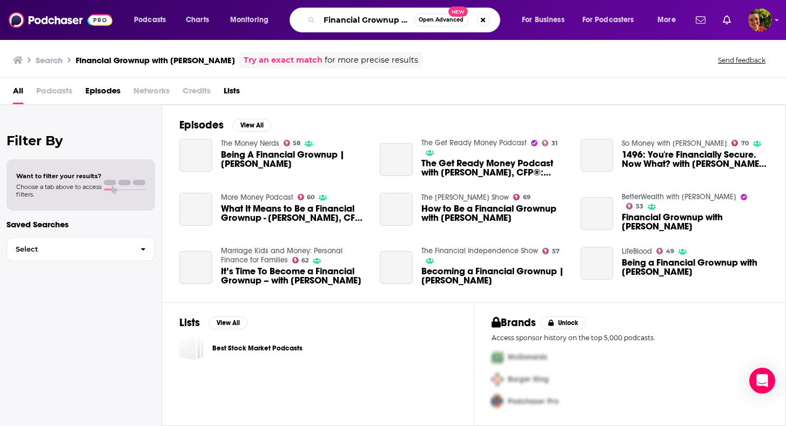
scroll to position [0, 62]
drag, startPoint x: 398, startPoint y: 16, endPoint x: 422, endPoint y: 16, distance: 24.3
click at [422, 16] on div "Financial Grownup with Bobbi Rebell Open Advanced New" at bounding box center [395, 20] width 211 height 25
type input "Financial Grownup"
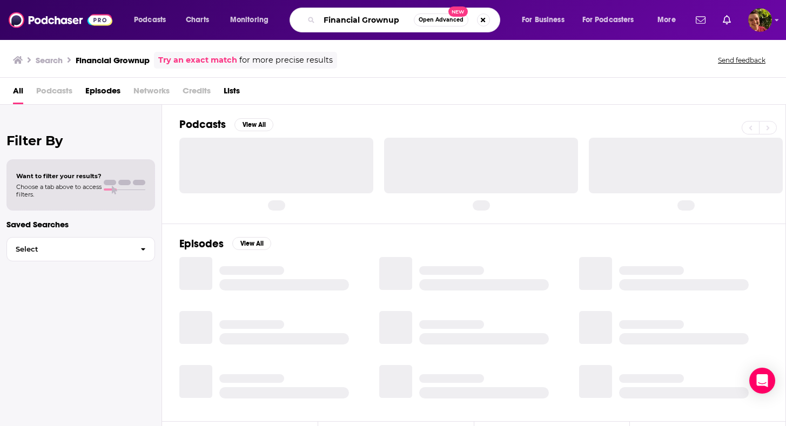
click at [406, 19] on input "Financial Grownup" at bounding box center [366, 19] width 95 height 17
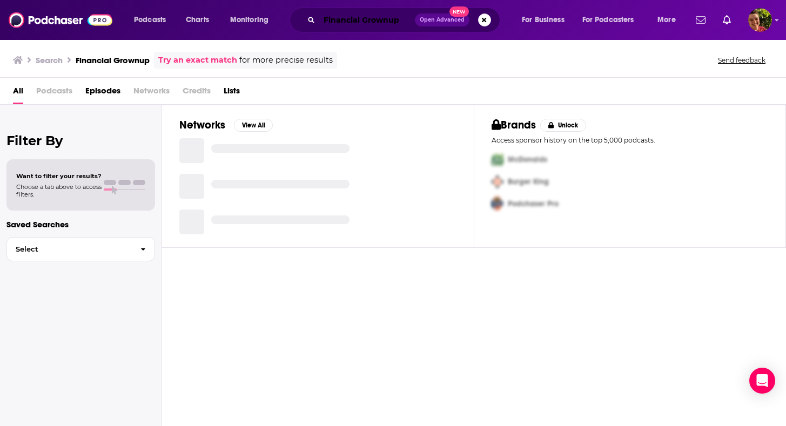
click at [388, 25] on input "Financial Grownup" at bounding box center [367, 19] width 96 height 17
click at [481, 20] on button "Search podcasts, credits, & more..." at bounding box center [484, 20] width 13 height 13
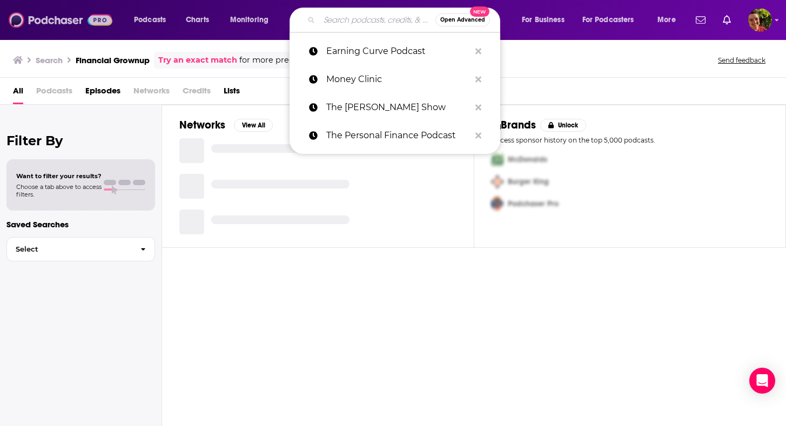
click at [77, 11] on img at bounding box center [61, 20] width 104 height 21
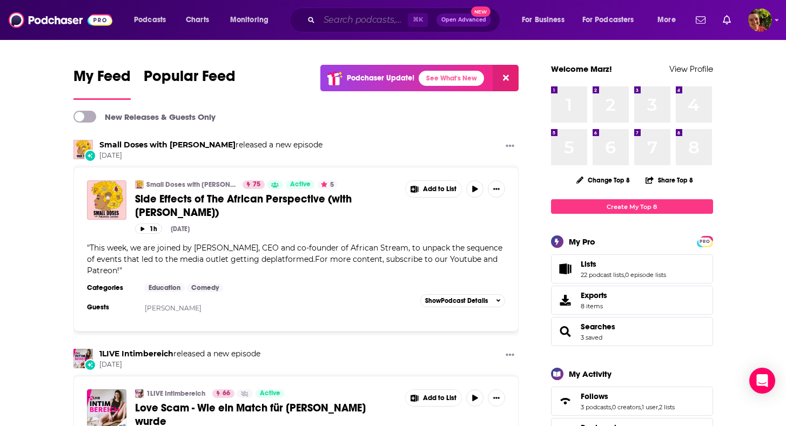
click at [343, 18] on input "Search podcasts, credits, & more..." at bounding box center [363, 19] width 89 height 17
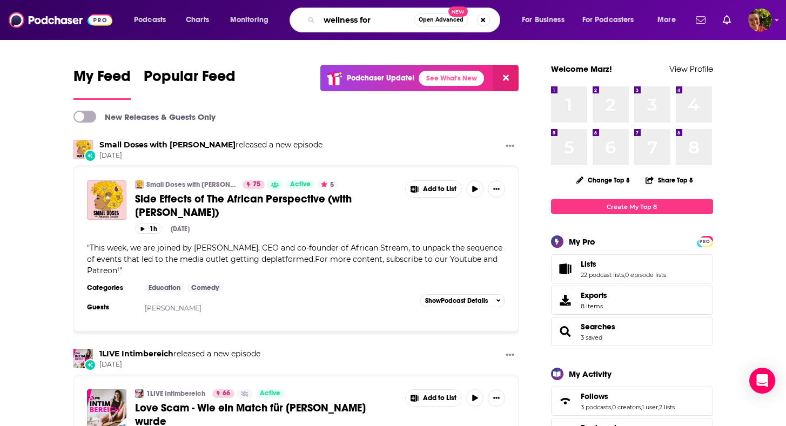
paste input "Financial Grownup with Bobbi Rebell"
click at [337, 21] on input "wellness for Financial Grownup with Bobbi Rebell" at bounding box center [366, 19] width 95 height 17
type input "wellness for Financial Grownups"
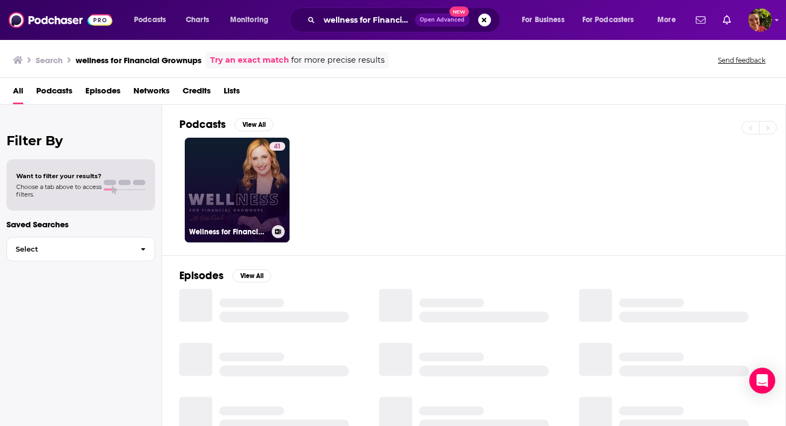
click at [245, 179] on link "41 Wellness for Financial Grownups" at bounding box center [237, 190] width 105 height 105
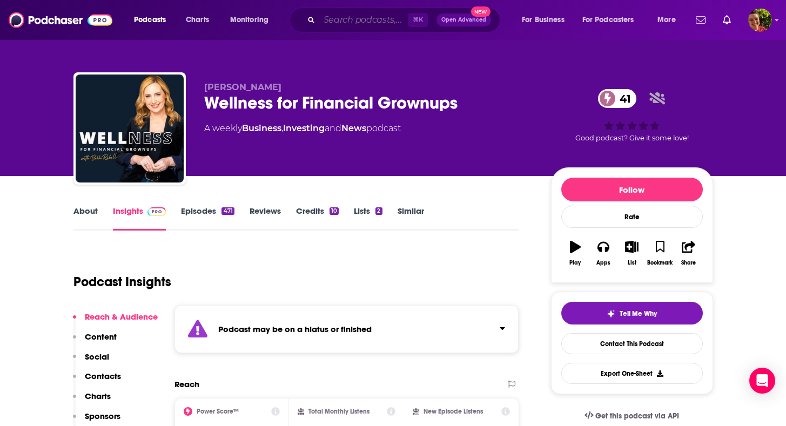
click at [385, 24] on input "Search podcasts, credits, & more..." at bounding box center [363, 19] width 89 height 17
paste input "Stacking Benjamins"
type input "Stacking Benjamins"
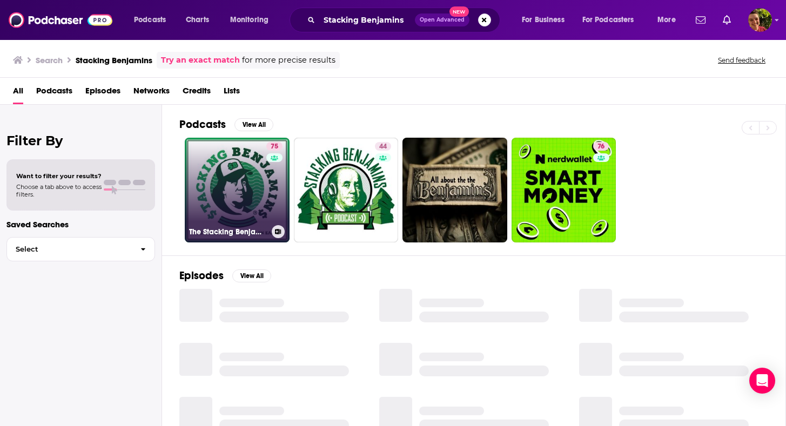
click at [259, 181] on link "75 The Stacking Benjamins Show" at bounding box center [237, 190] width 105 height 105
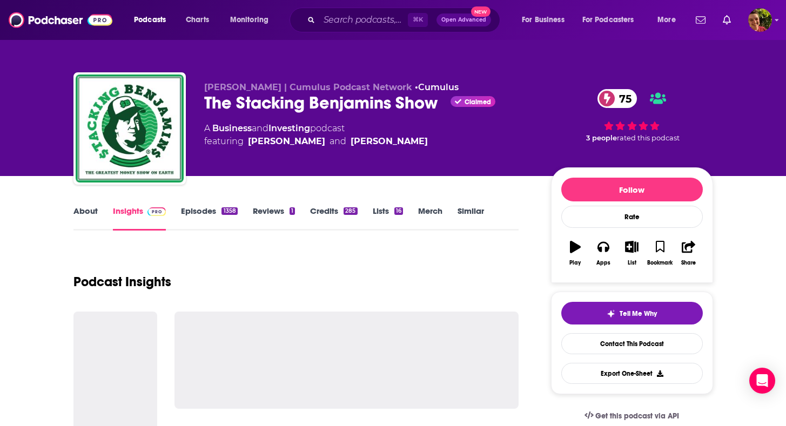
scroll to position [91, 0]
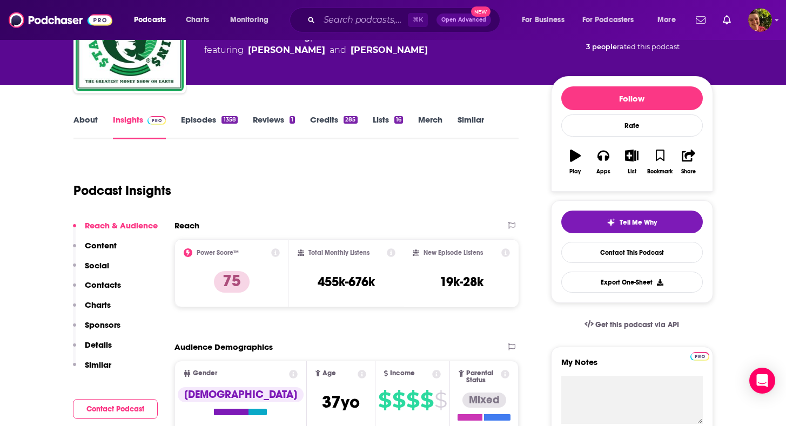
click at [118, 285] on p "Contacts" at bounding box center [103, 285] width 36 height 10
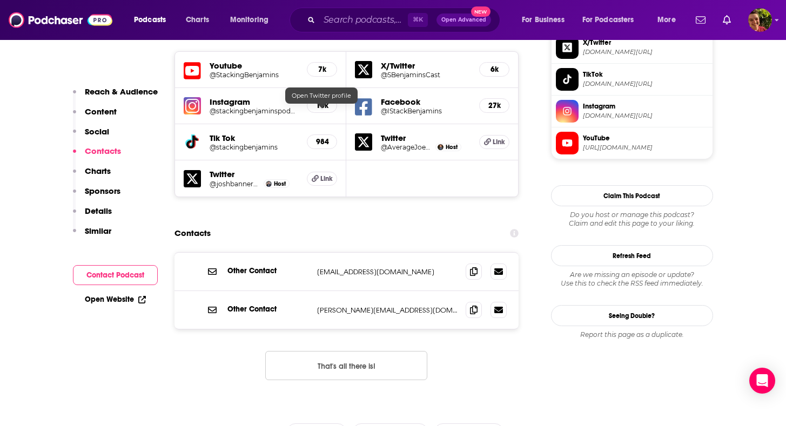
scroll to position [990, 0]
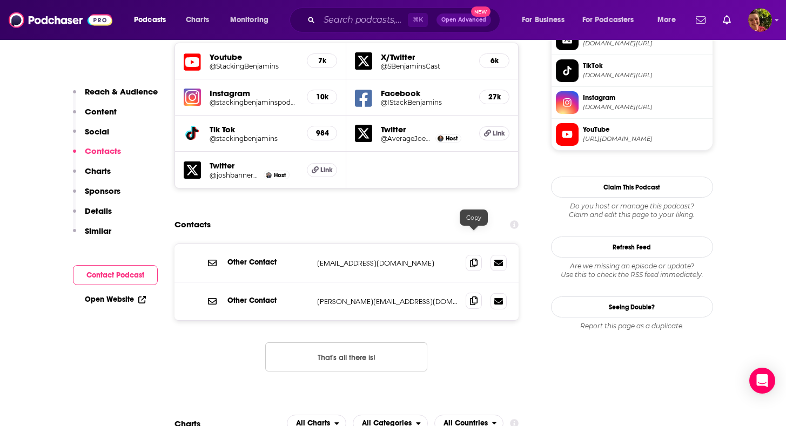
click at [477, 297] on icon at bounding box center [474, 301] width 8 height 9
click at [405, 16] on input "Search podcasts, credits, & more..." at bounding box center [363, 19] width 89 height 17
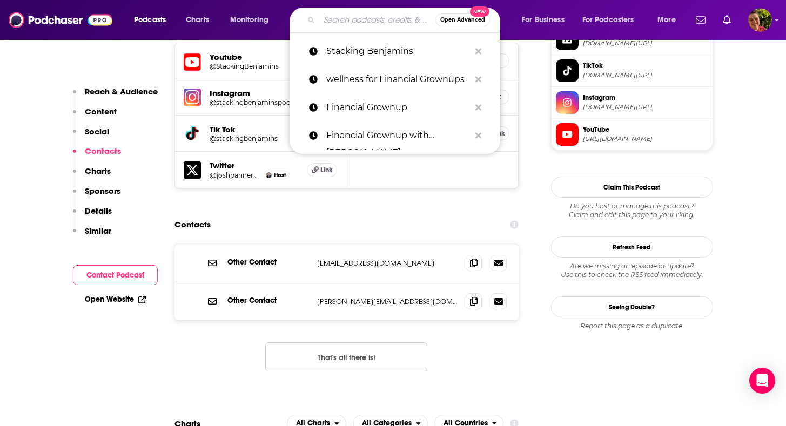
paste input "Financial Freedom with Grant Sabatier"
type input "Financial Freedom with Grant Sabatier"
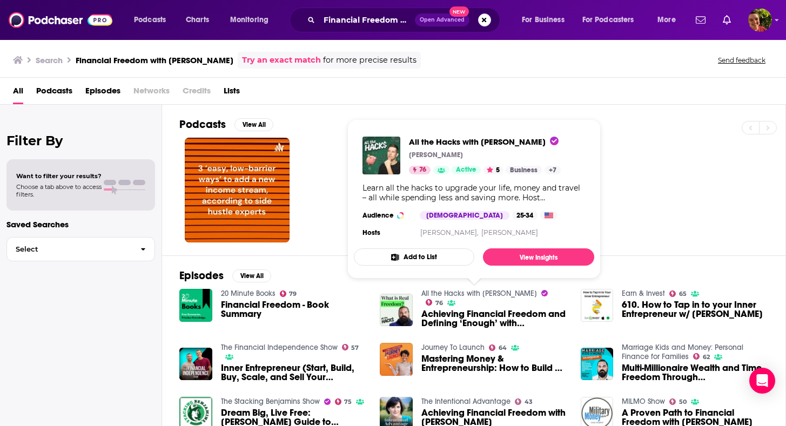
click at [508, 292] on link "All the Hacks with Chris Hutchins" at bounding box center [480, 293] width 116 height 9
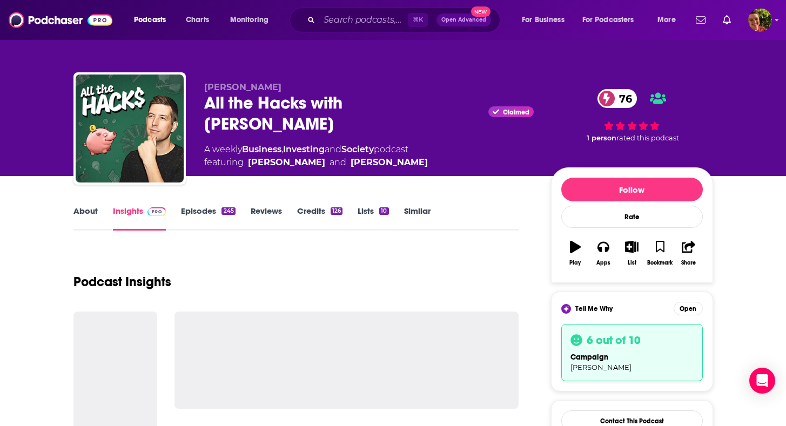
click at [328, 103] on div "All the Hacks with Chris Hutchins Claimed 76" at bounding box center [369, 113] width 330 height 42
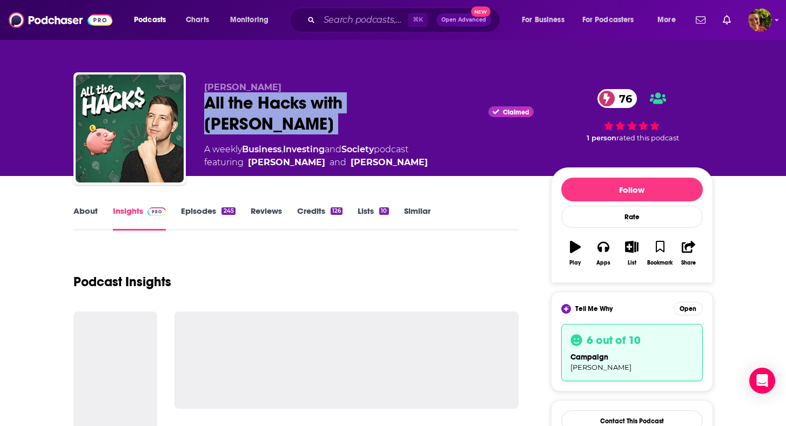
click at [328, 103] on div "All the Hacks with Chris Hutchins Claimed 76" at bounding box center [369, 113] width 330 height 42
copy div "All the Hacks with Chris Hutchins"
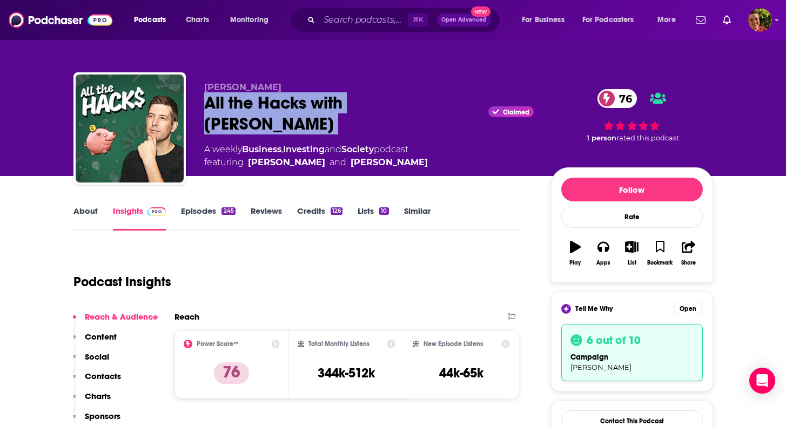
click at [110, 373] on p "Contacts" at bounding box center [103, 376] width 36 height 10
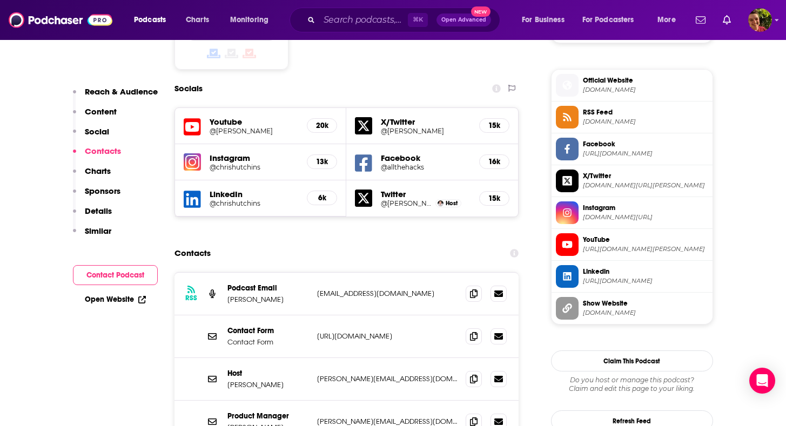
scroll to position [965, 0]
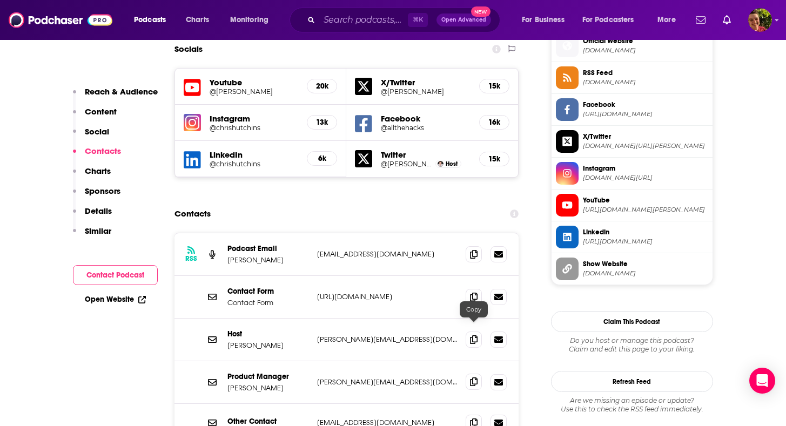
click at [473, 378] on icon at bounding box center [474, 382] width 8 height 9
click at [472, 335] on icon at bounding box center [474, 339] width 8 height 9
click at [363, 26] on input "Search podcasts, credits, & more..." at bounding box center [363, 19] width 89 height 17
paste input "The Rich Dad Radio Show"
type input "The Rich Dad Radio Show"
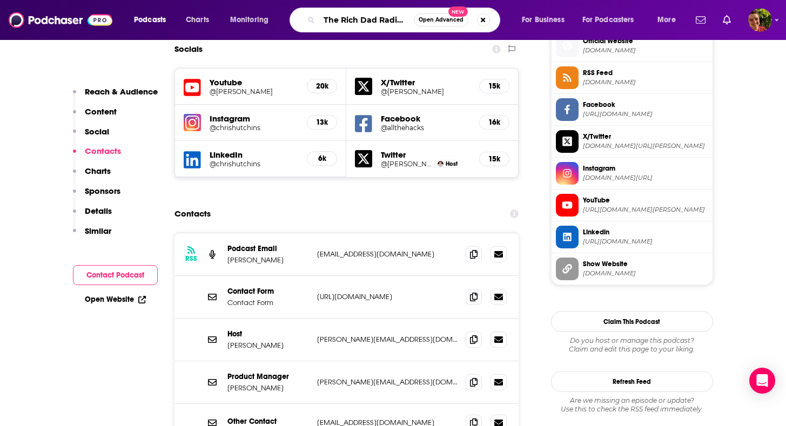
scroll to position [0, 19]
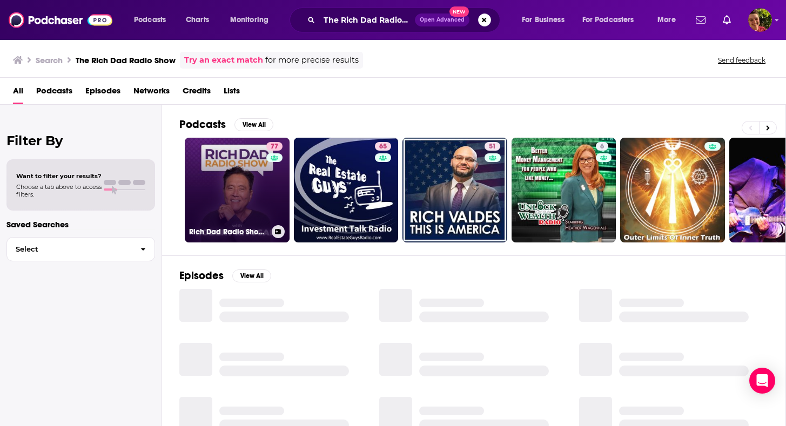
click at [243, 183] on link "77 Rich Dad Radio Show: In-Your-Face Advice on Investing, Personal Finance, & S…" at bounding box center [237, 190] width 105 height 105
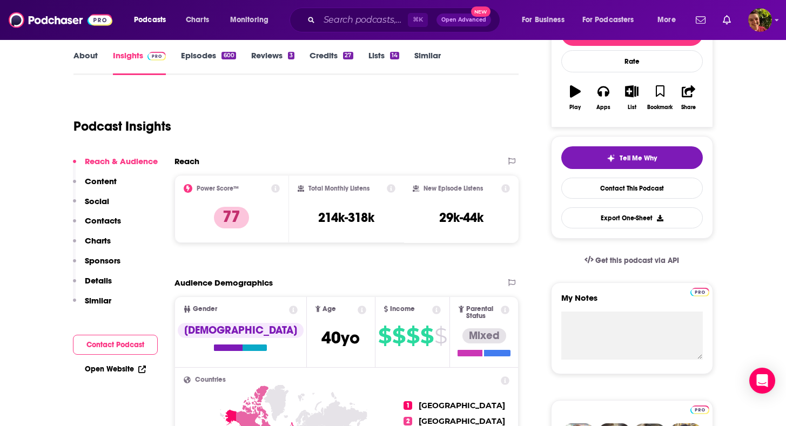
click at [119, 221] on p "Contacts" at bounding box center [103, 221] width 36 height 10
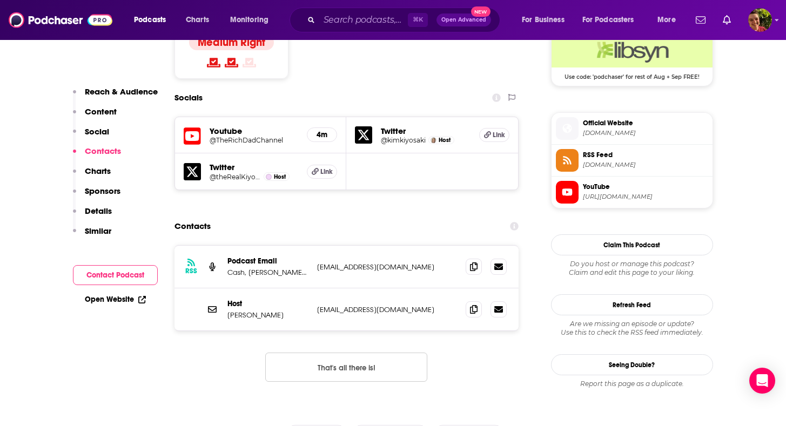
scroll to position [930, 0]
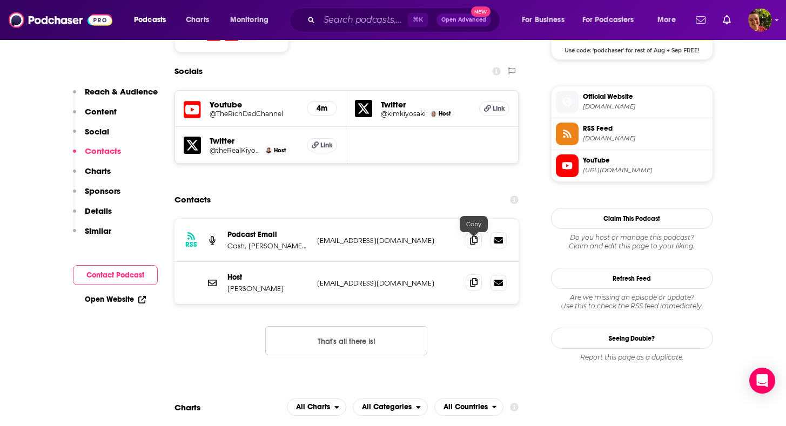
click at [475, 278] on icon at bounding box center [474, 282] width 8 height 9
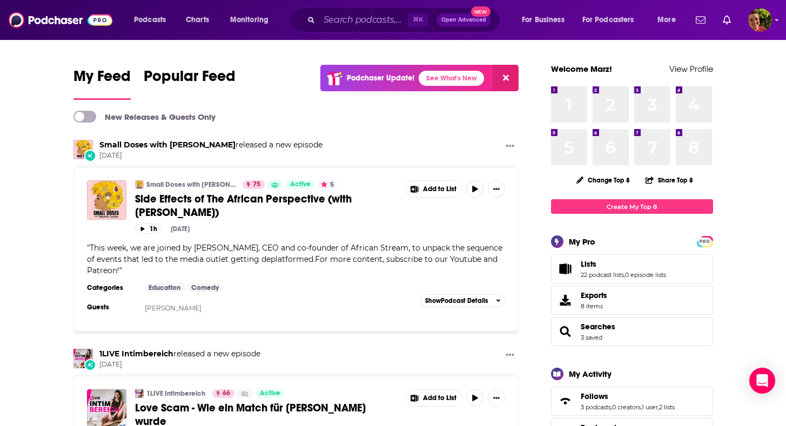
click at [376, 30] on div "⌘ K Open Advanced New" at bounding box center [395, 20] width 211 height 25
click at [374, 27] on input "Search podcasts, credits, & more..." at bounding box center [363, 19] width 89 height 17
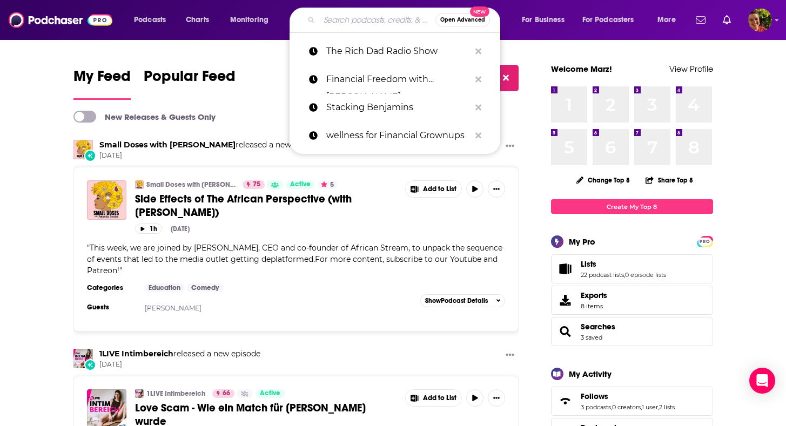
paste input "HBR IdeaCast"
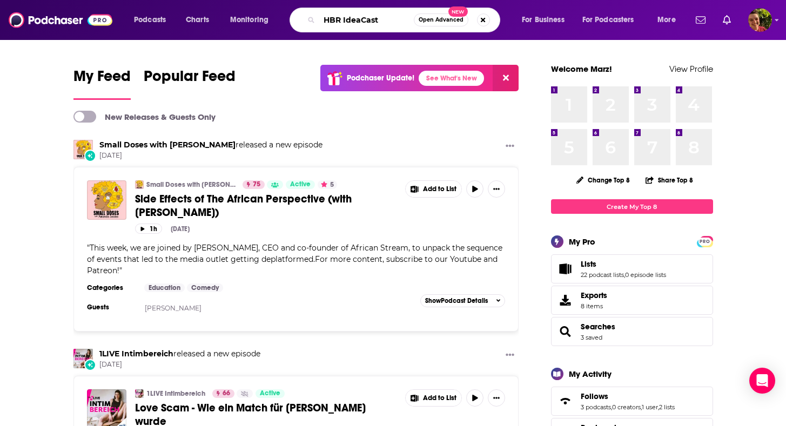
type input "HBR IdeaCast"
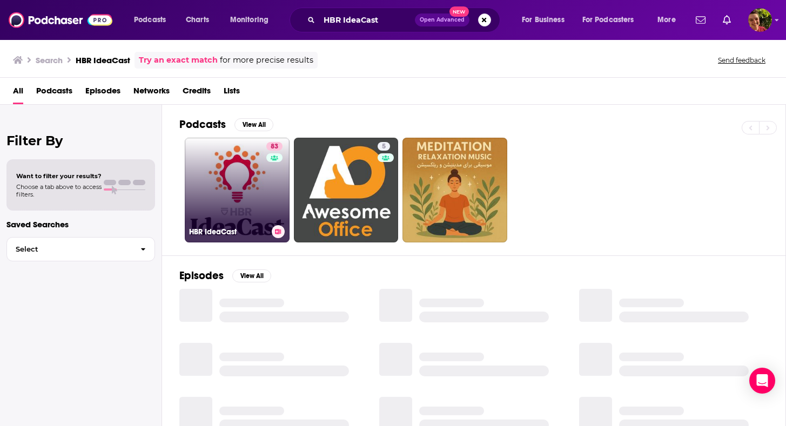
click at [251, 168] on link "83 [PERSON_NAME]" at bounding box center [237, 190] width 105 height 105
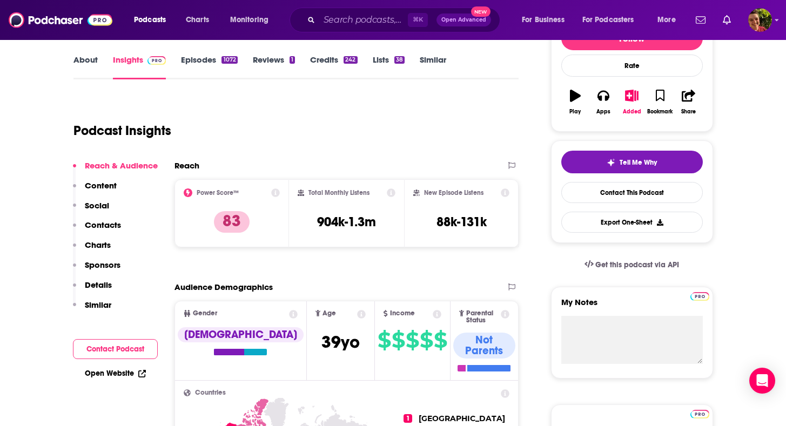
click at [112, 228] on p "Contacts" at bounding box center [103, 225] width 36 height 10
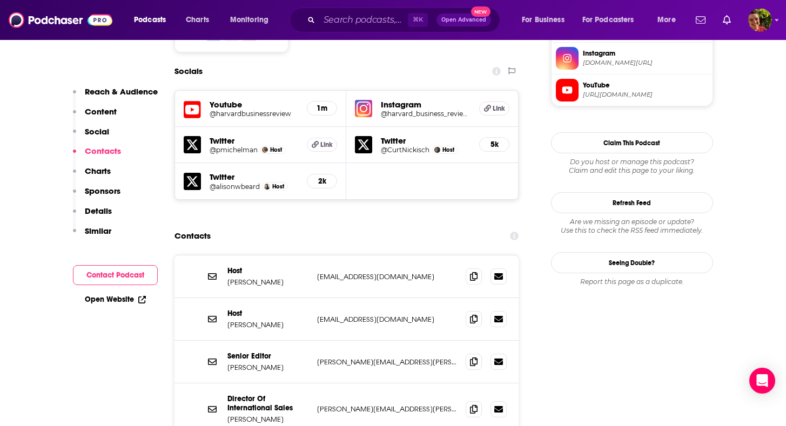
scroll to position [942, 0]
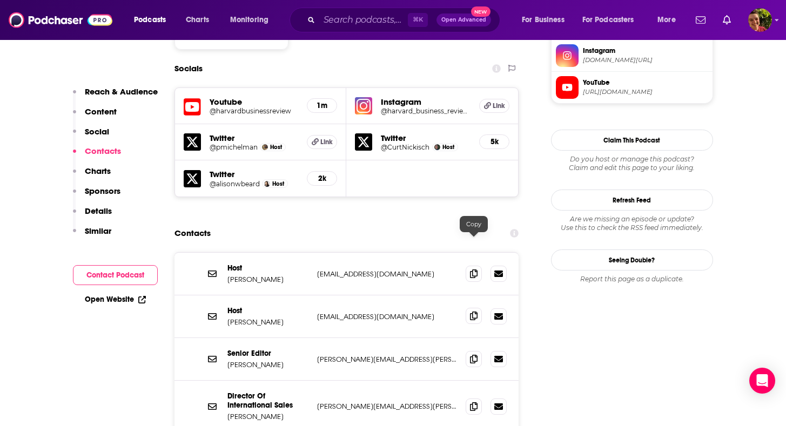
click at [477, 312] on icon at bounding box center [474, 316] width 8 height 9
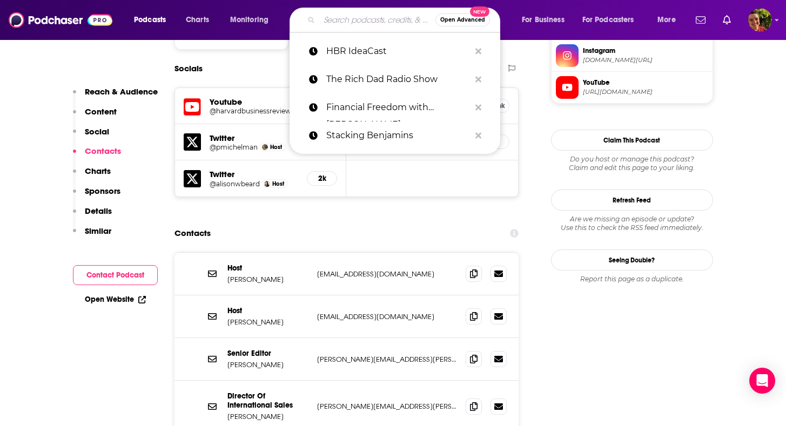
click at [370, 20] on input "Search podcasts, credits, & more..." at bounding box center [377, 19] width 116 height 17
paste input "Dare to Lead"
type input "Dare to Lead"
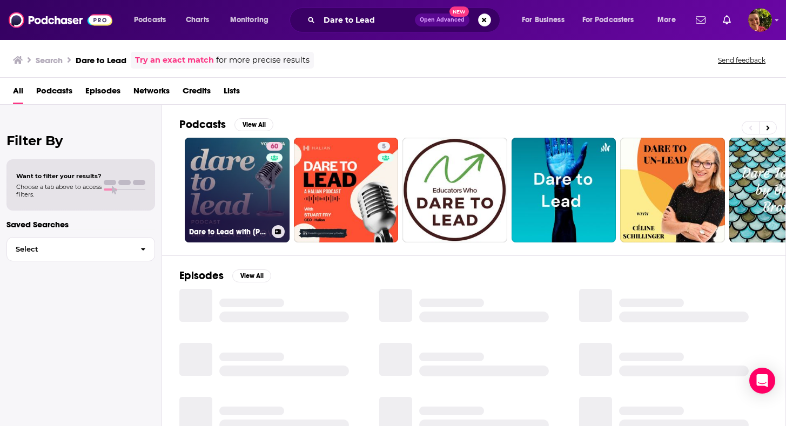
click at [249, 182] on link "60 Dare to Lead with [PERSON_NAME]" at bounding box center [237, 190] width 105 height 105
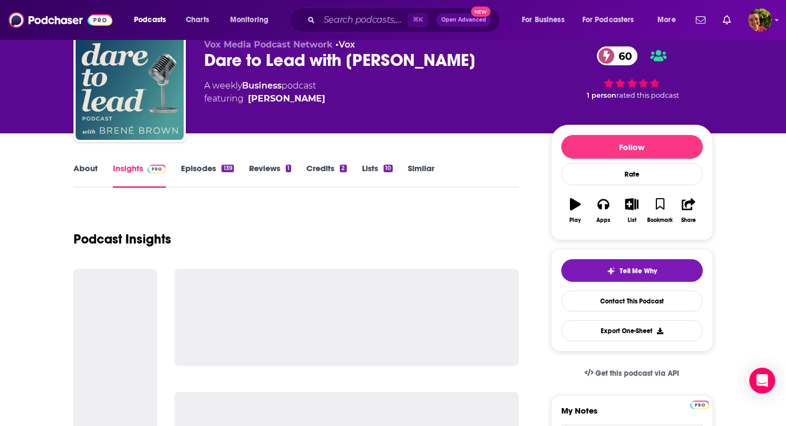
scroll to position [102, 0]
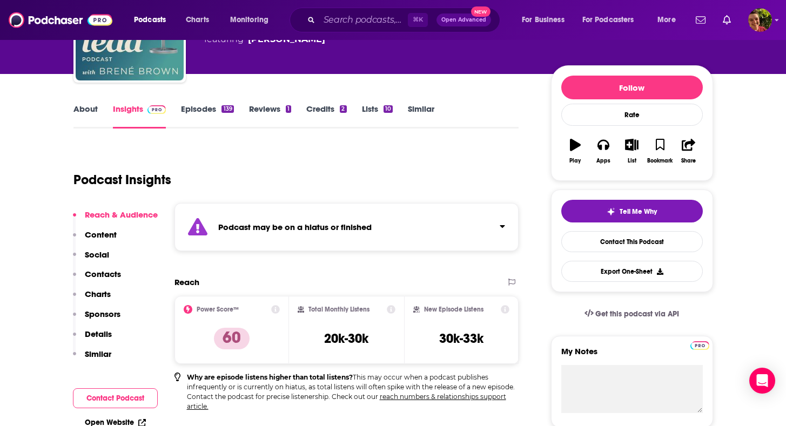
click at [108, 271] on p "Contacts" at bounding box center [103, 274] width 36 height 10
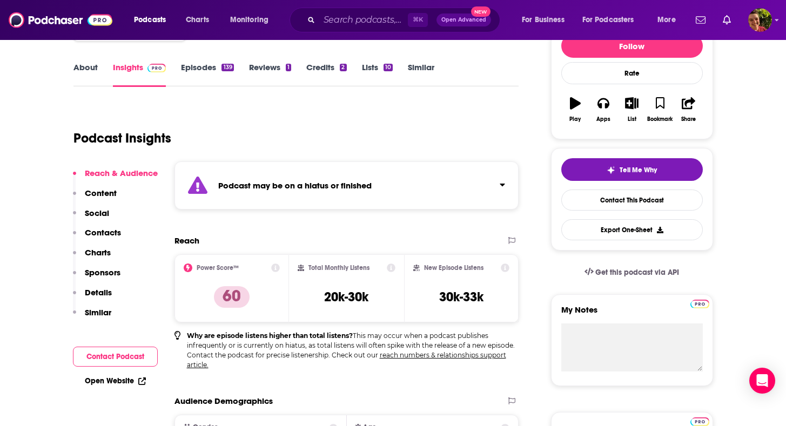
scroll to position [67, 0]
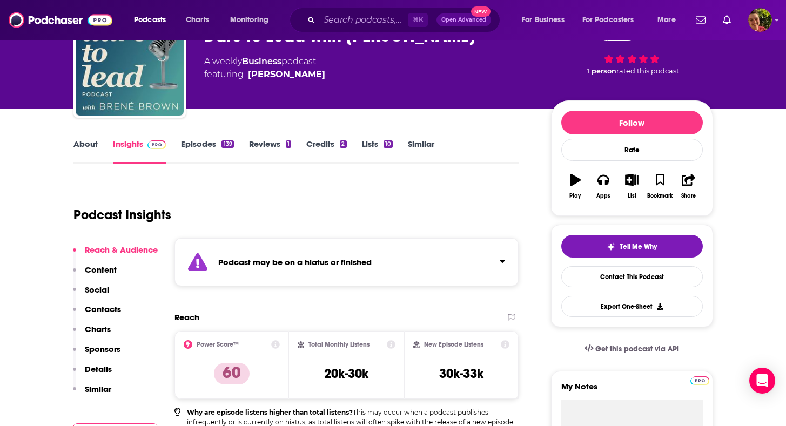
click at [220, 140] on link "Episodes 139" at bounding box center [207, 151] width 52 height 25
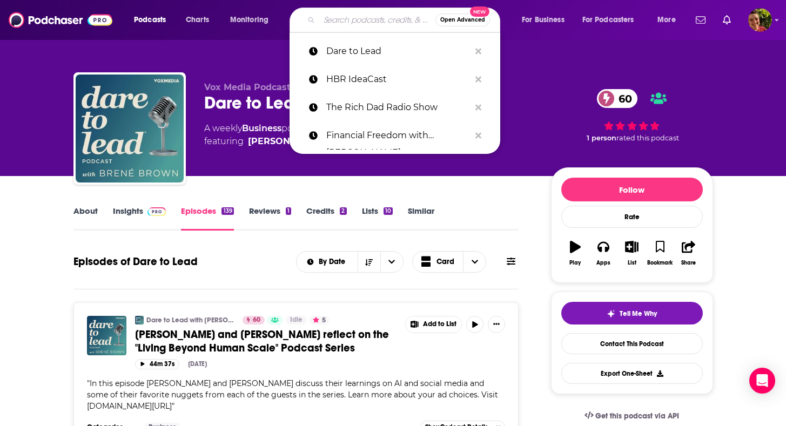
click at [388, 17] on input "Search podcasts, credits, & more..." at bounding box center [377, 19] width 116 height 17
paste input "Coaching for Leaders"
type input "Coaching for Leaders"
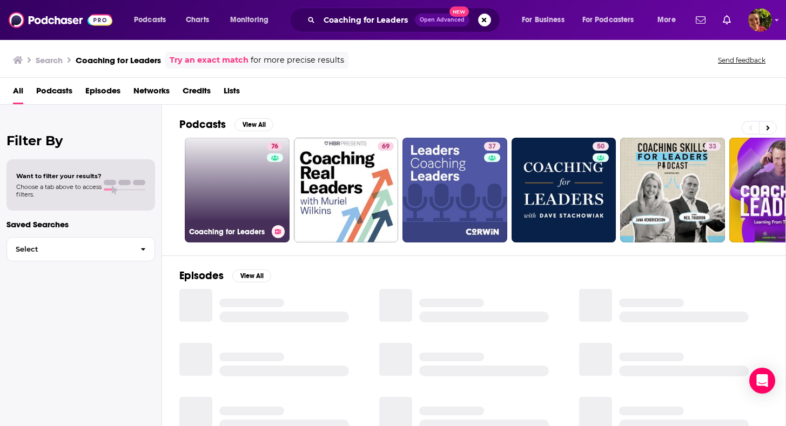
click at [249, 158] on link "76 Coaching for Leaders" at bounding box center [237, 190] width 105 height 105
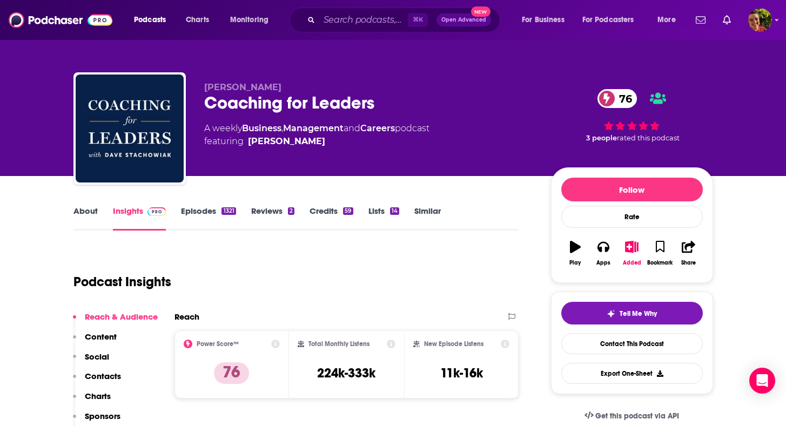
scroll to position [50, 0]
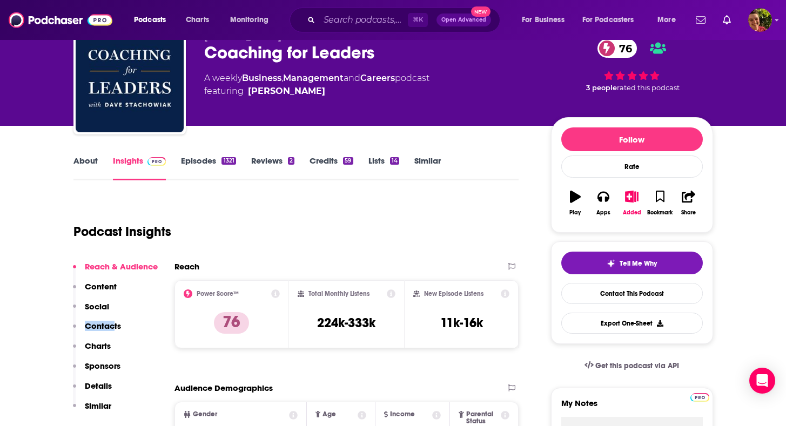
click at [115, 321] on div "Reach & Audience Content Social Contacts Charts Sponsors Details Similar" at bounding box center [115, 341] width 85 height 159
click at [115, 321] on p "Contacts" at bounding box center [103, 326] width 36 height 10
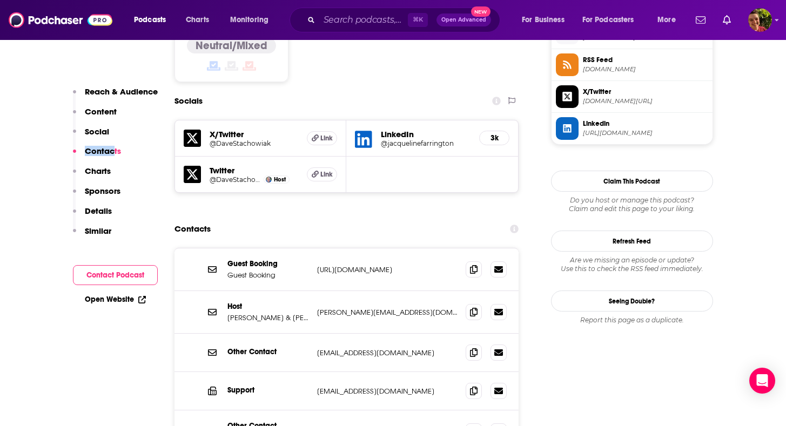
scroll to position [916, 0]
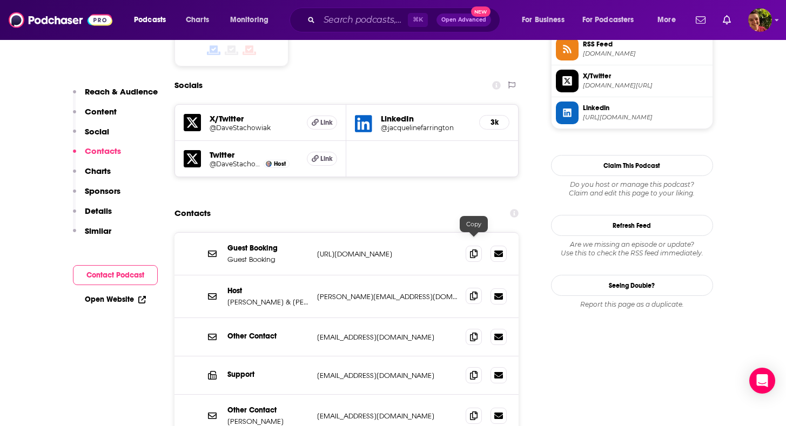
click at [476, 288] on span at bounding box center [474, 296] width 16 height 16
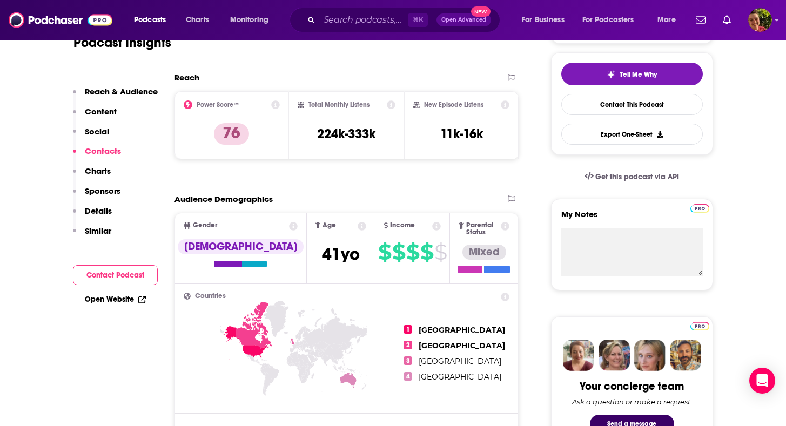
scroll to position [0, 0]
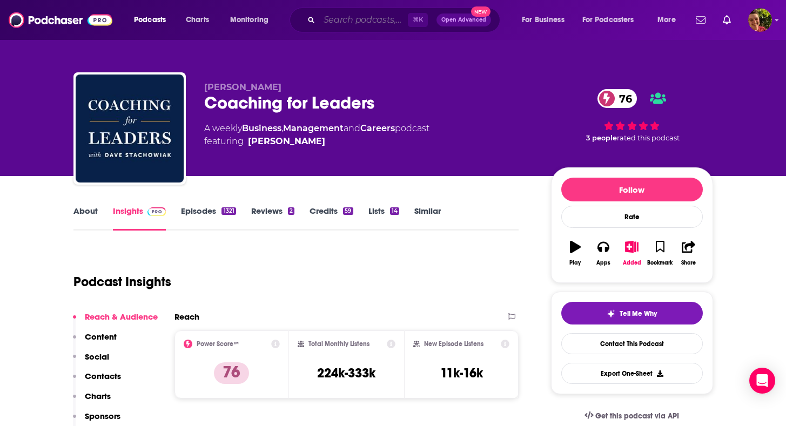
click at [389, 21] on input "Search podcasts, credits, & more..." at bounding box center [363, 19] width 89 height 17
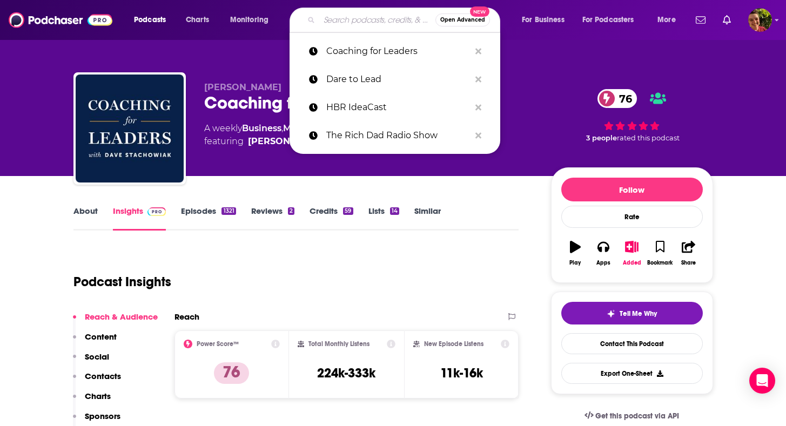
paste input "The EntreLeadership Podcast"
type input "The EntreLeadership Podcast"
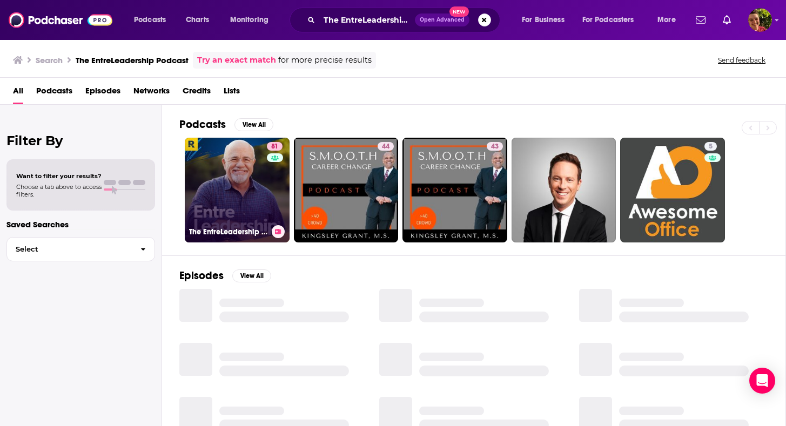
click at [243, 176] on link "81 The EntreLeadership Podcast" at bounding box center [237, 190] width 105 height 105
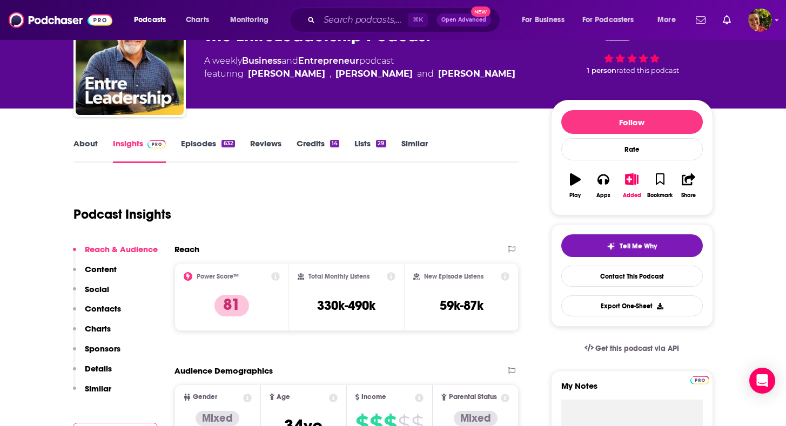
click at [113, 304] on p "Contacts" at bounding box center [103, 309] width 36 height 10
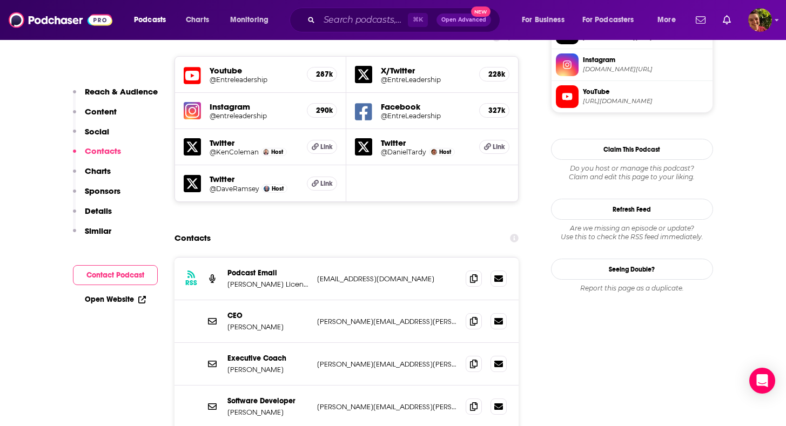
scroll to position [1003, 0]
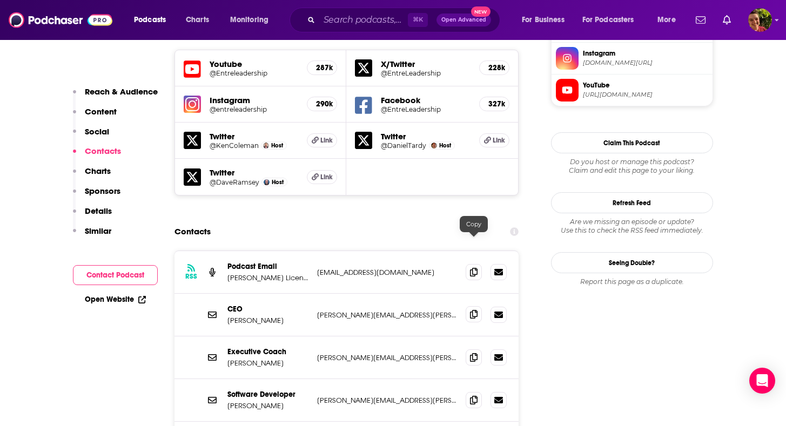
click at [479, 306] on span at bounding box center [474, 314] width 16 height 16
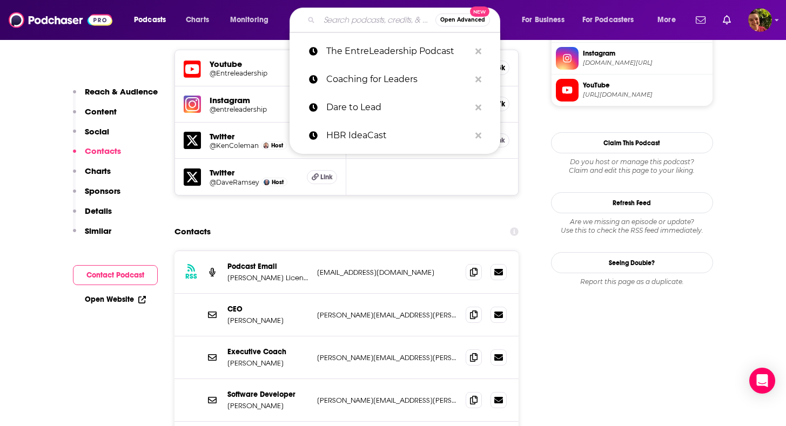
click at [391, 15] on input "Search podcasts, credits, & more..." at bounding box center [377, 19] width 116 height 17
paste input "WorkLife with Adam Grant"
type input "WorkLife with Adam Grant"
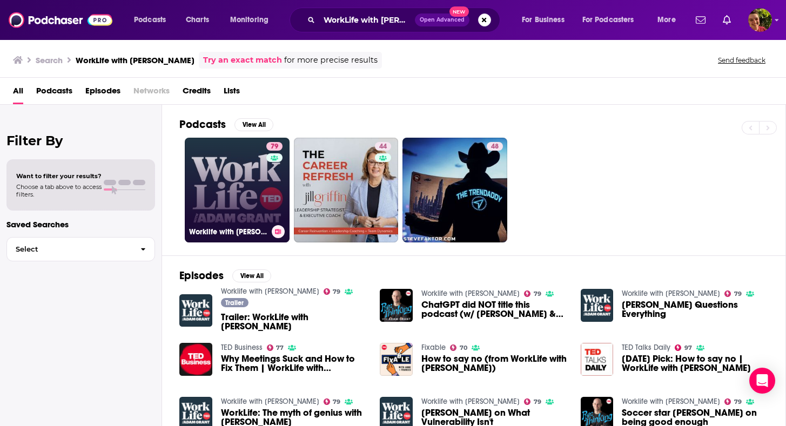
click at [242, 181] on link "79 Worklife with Adam Grant" at bounding box center [237, 190] width 105 height 105
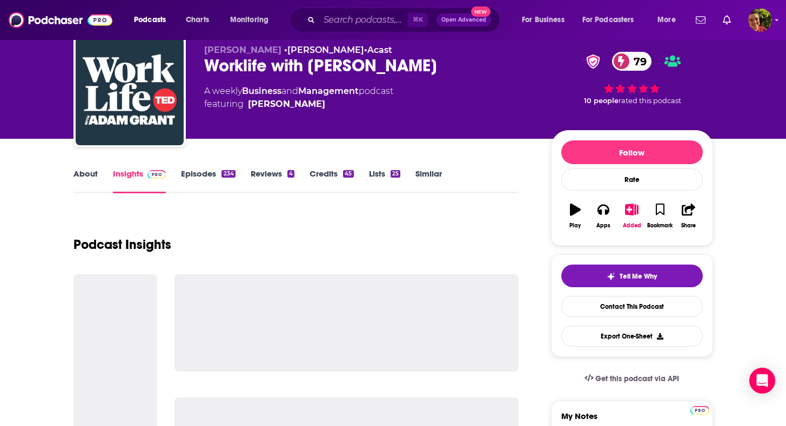
scroll to position [101, 0]
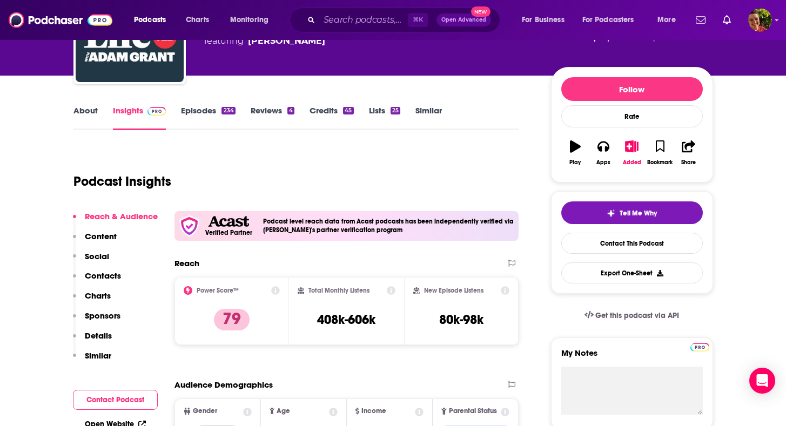
click at [113, 276] on p "Contacts" at bounding box center [103, 276] width 36 height 10
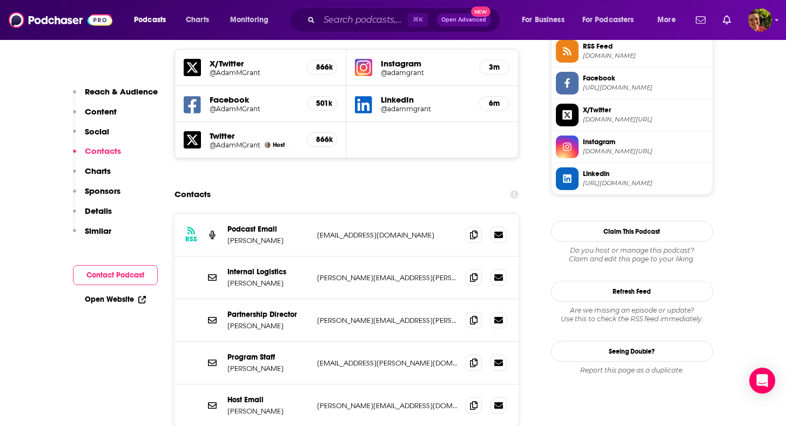
scroll to position [1014, 0]
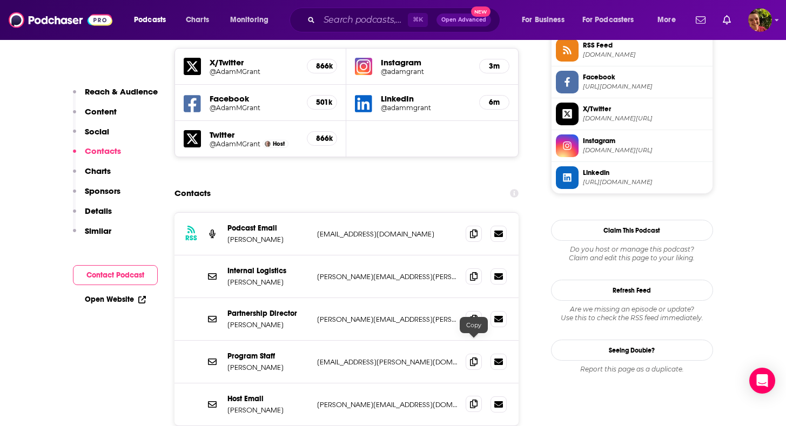
click at [478, 396] on span at bounding box center [474, 404] width 16 height 16
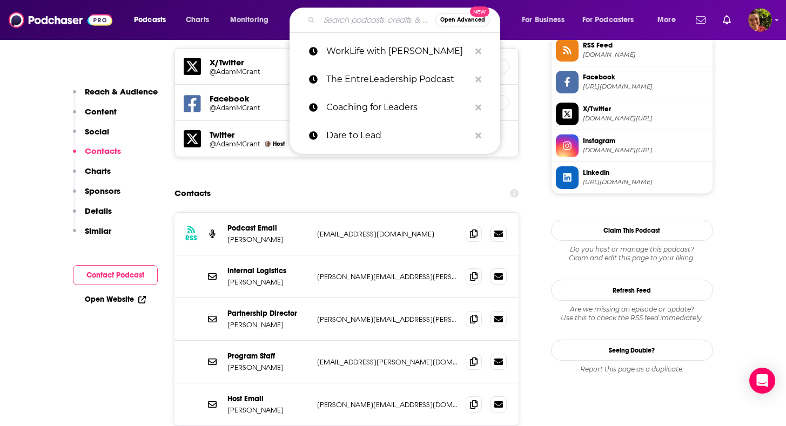
click at [385, 19] on input "Search podcasts, credits, & more..." at bounding box center [377, 19] width 116 height 17
paste input "The Andy Stanley Leadership Podcast"
type input "The Andy Stanley Leadership Podcast"
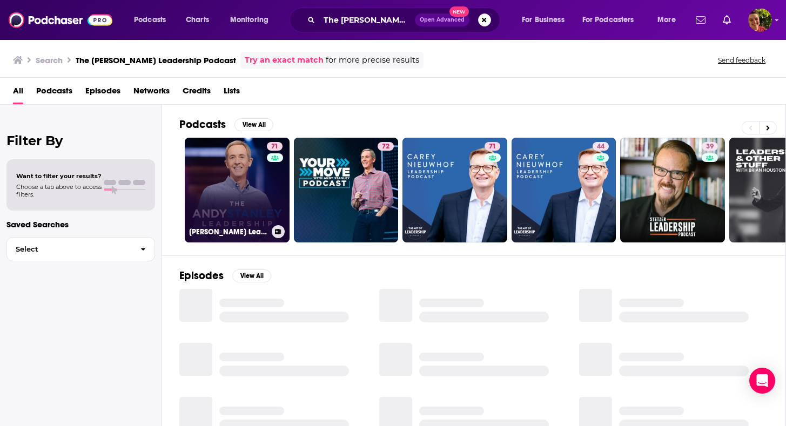
click at [264, 175] on link "71 Andy Stanley Leadership Podcast" at bounding box center [237, 190] width 105 height 105
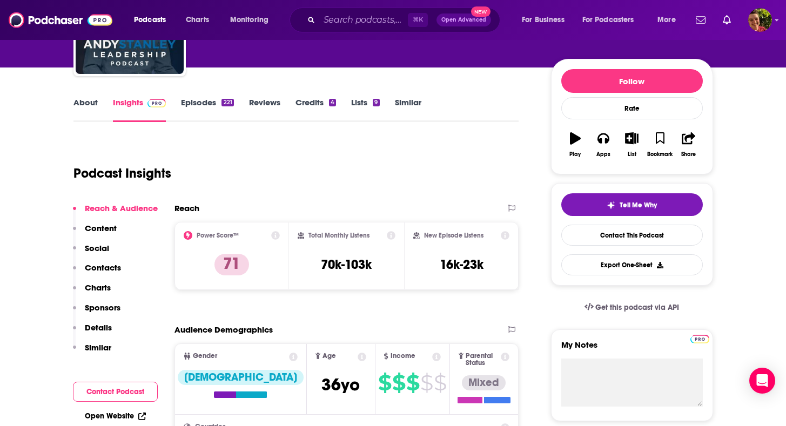
click at [115, 265] on p "Contacts" at bounding box center [103, 268] width 36 height 10
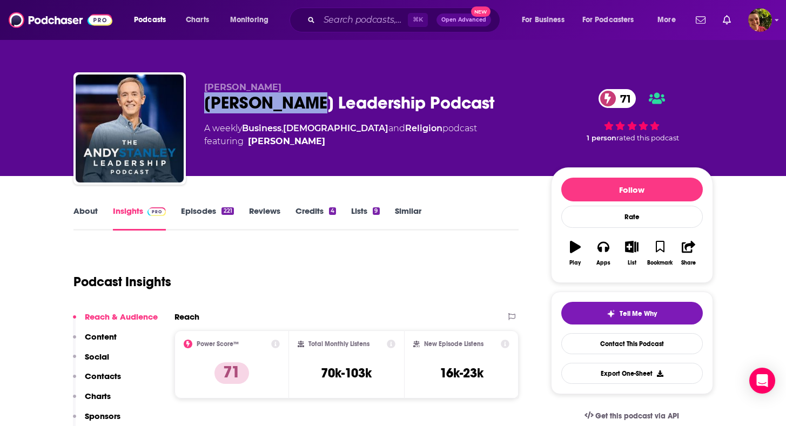
drag, startPoint x: 204, startPoint y: 101, endPoint x: 308, endPoint y: 101, distance: 104.3
click at [308, 101] on div "Andy Stanley Leadership Podcast 71" at bounding box center [369, 102] width 330 height 21
copy h2 "Andy Stanley"
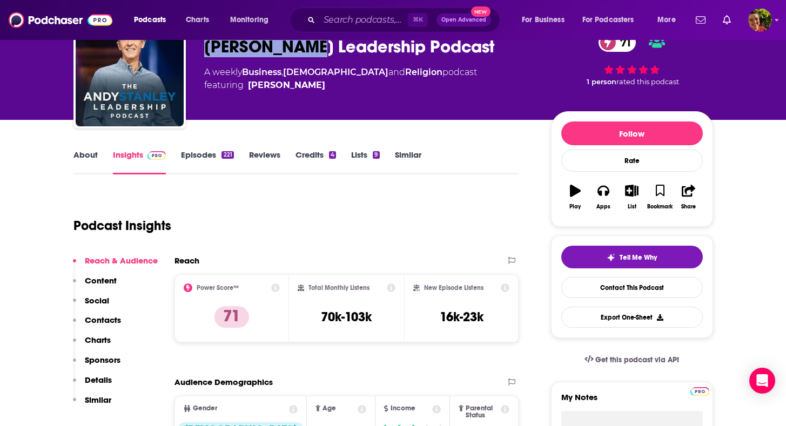
scroll to position [57, 0]
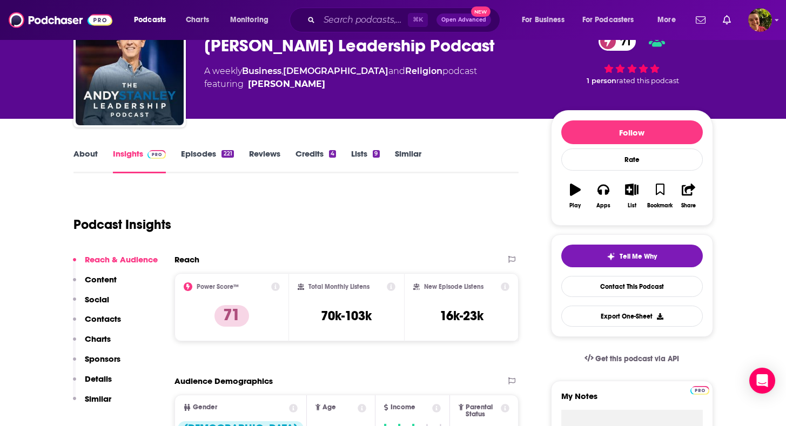
click at [121, 315] on div "Reach & Audience Content Social Contacts Charts Sponsors Details Similar" at bounding box center [115, 334] width 85 height 159
click at [111, 321] on p "Contacts" at bounding box center [103, 319] width 36 height 10
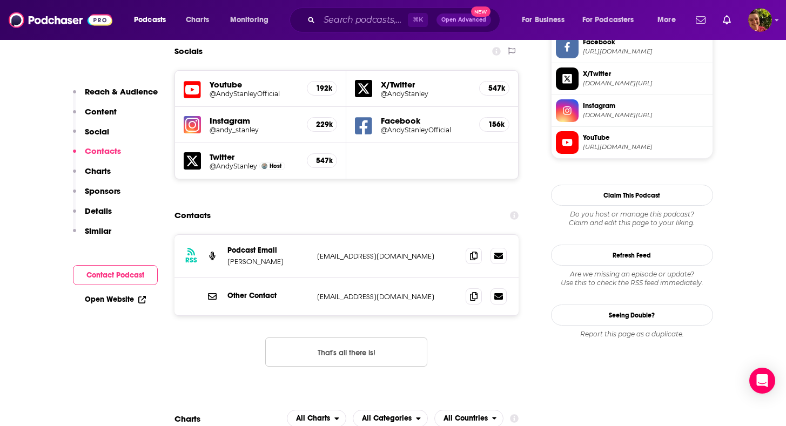
scroll to position [952, 0]
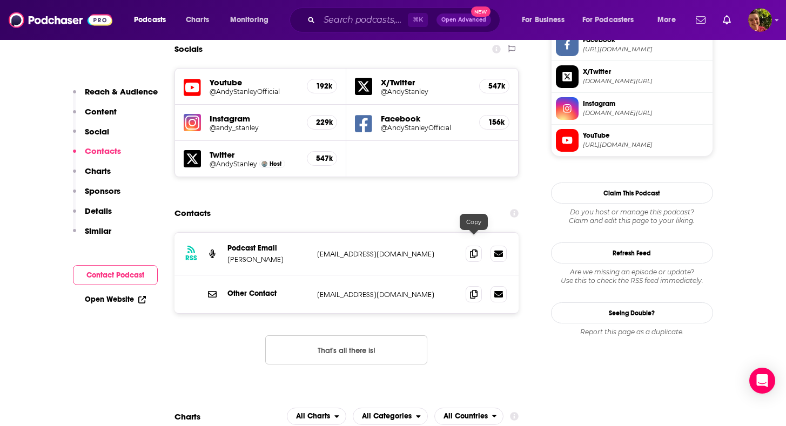
click at [483, 286] on div at bounding box center [486, 294] width 41 height 16
click at [478, 286] on span at bounding box center [474, 294] width 16 height 16
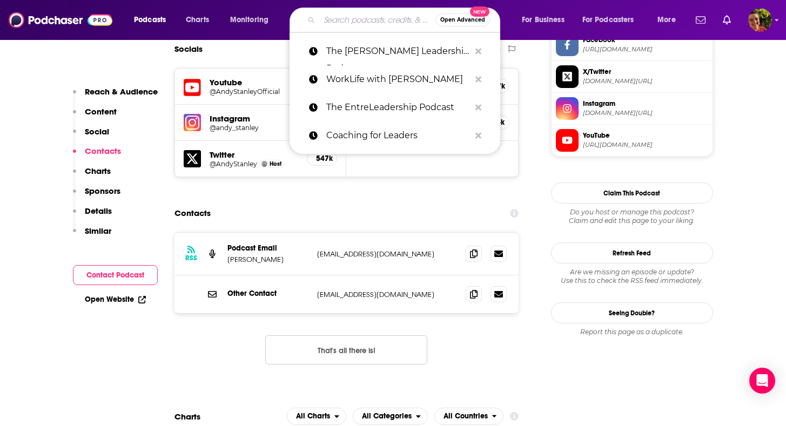
click at [379, 21] on input "Search podcasts, credits, & more..." at bounding box center [377, 19] width 116 height 17
paste input "The Growth Show"
type input "The Growth Show"
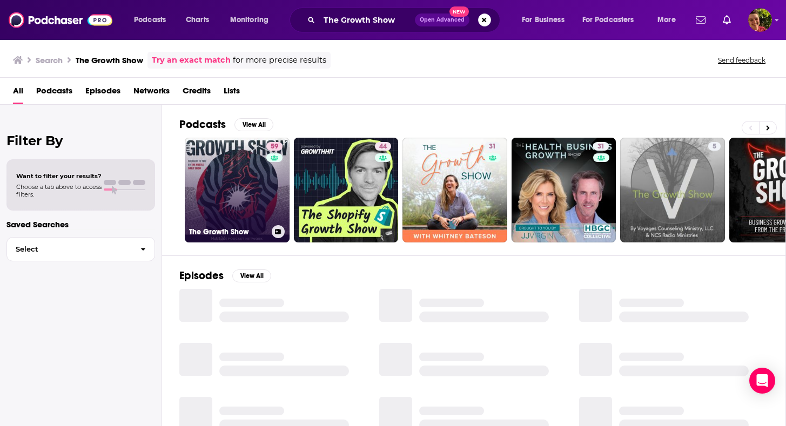
click at [257, 173] on link "59 The Growth Show" at bounding box center [237, 190] width 105 height 105
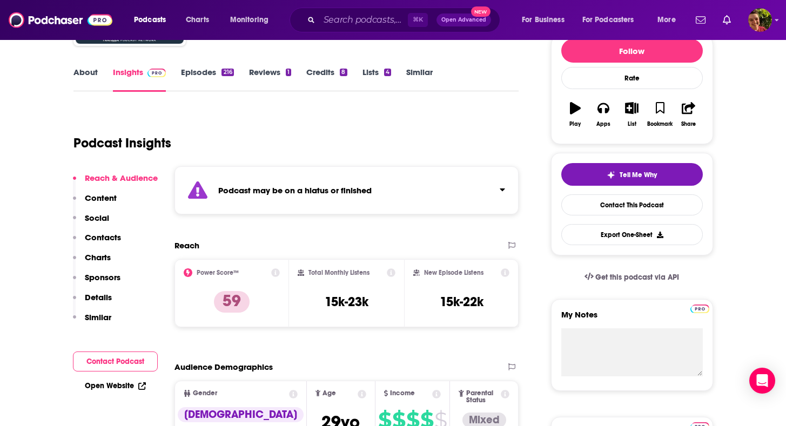
scroll to position [106, 0]
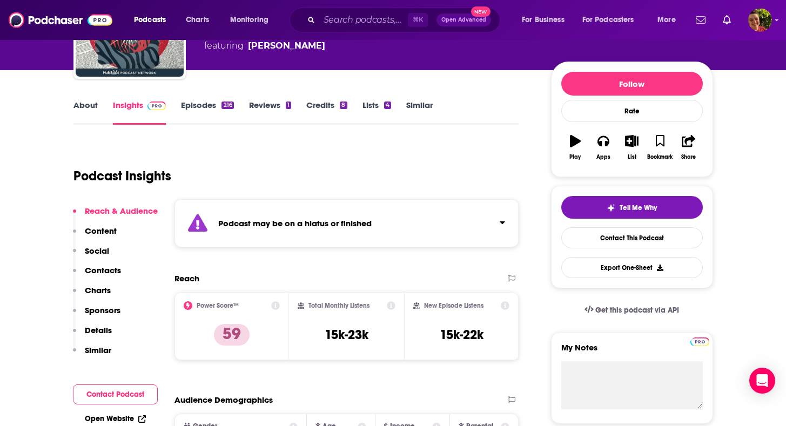
click at [196, 101] on link "Episodes 216" at bounding box center [207, 112] width 52 height 25
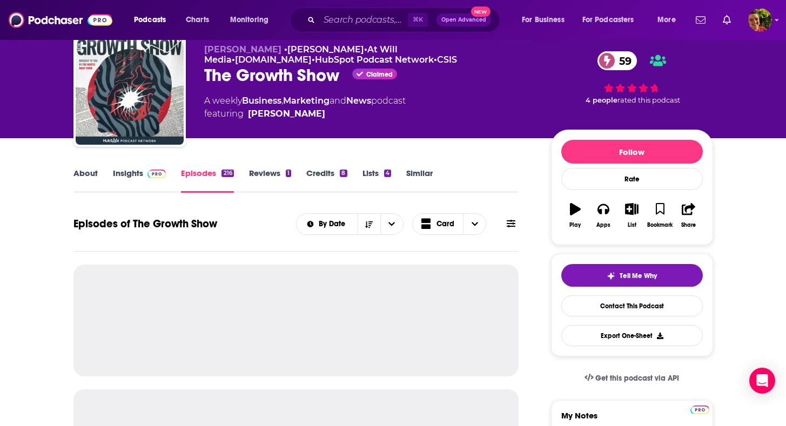
scroll to position [46, 0]
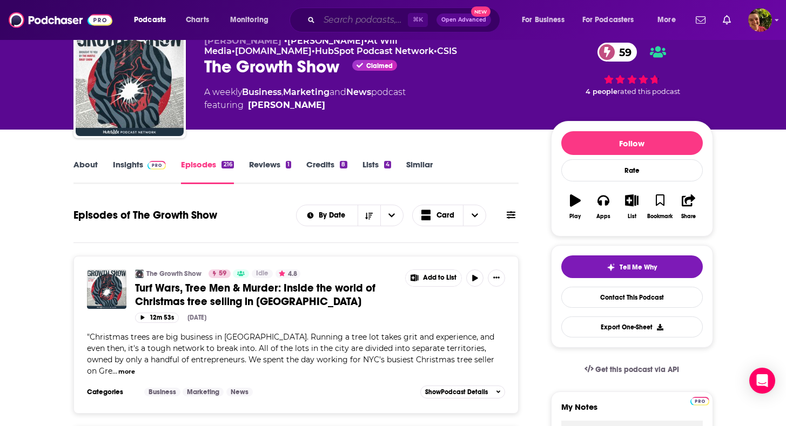
click at [389, 19] on input "Search podcasts, credits, & more..." at bounding box center [363, 19] width 89 height 17
paste input "People Managing People Podcast"
type input "People Managing People Podcast"
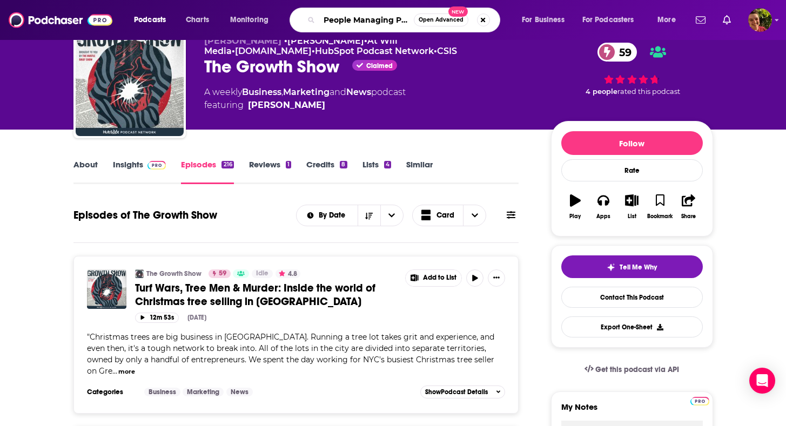
scroll to position [0, 49]
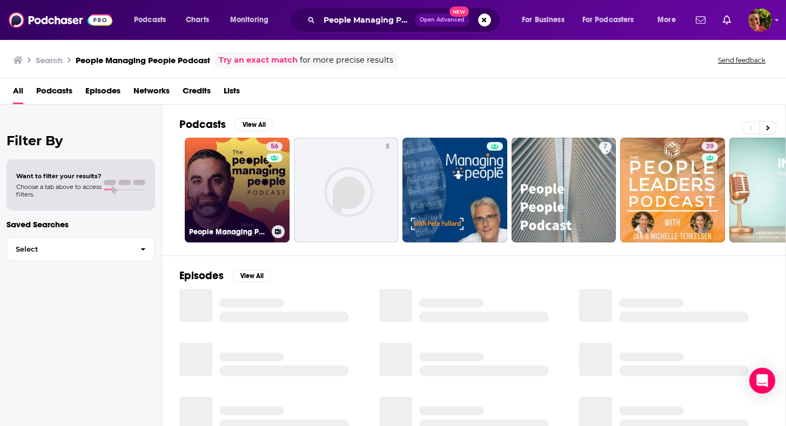
click at [260, 177] on link "56 People Managing People" at bounding box center [237, 190] width 105 height 105
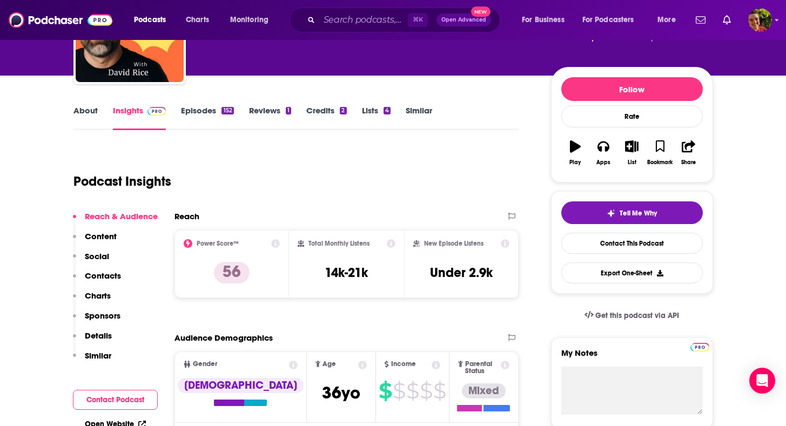
click at [110, 274] on p "Contacts" at bounding box center [103, 276] width 36 height 10
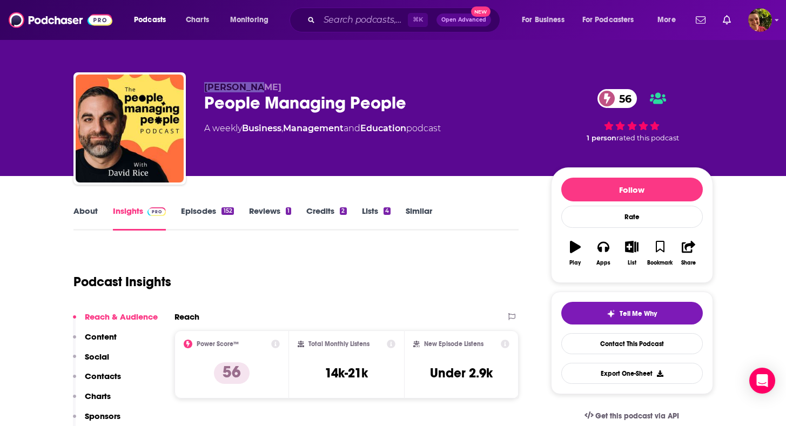
drag, startPoint x: 268, startPoint y: 78, endPoint x: 259, endPoint y: 89, distance: 14.6
click at [259, 89] on div "David Rice People Managing People 56 A weekly Business , Management and Educati…" at bounding box center [394, 130] width 640 height 117
copy span "David Rice"
click at [362, 26] on input "Search podcasts, credits, & more..." at bounding box center [363, 19] width 89 height 17
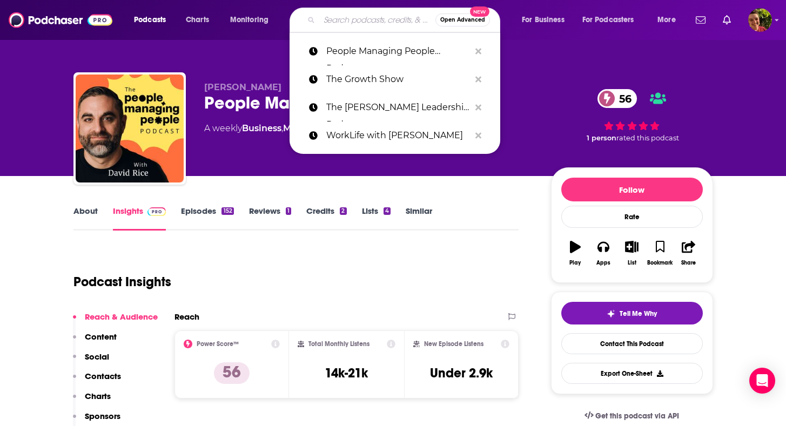
paste input "The Future of Work Podcast"
type input "The Future of Work Podcast"
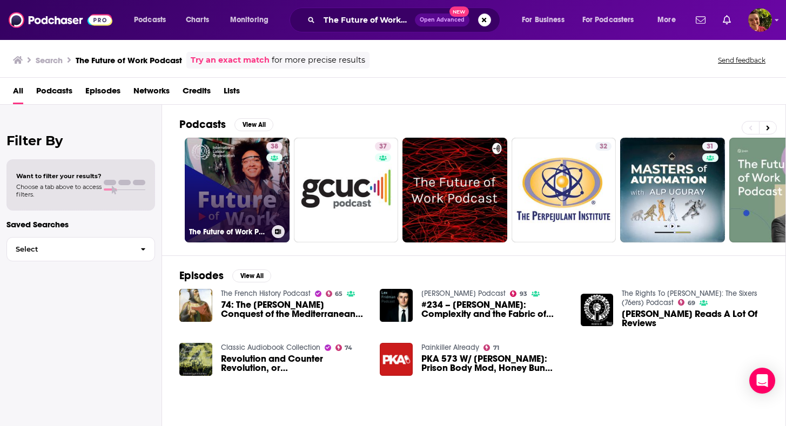
click at [275, 208] on div "38" at bounding box center [275, 183] width 19 height 83
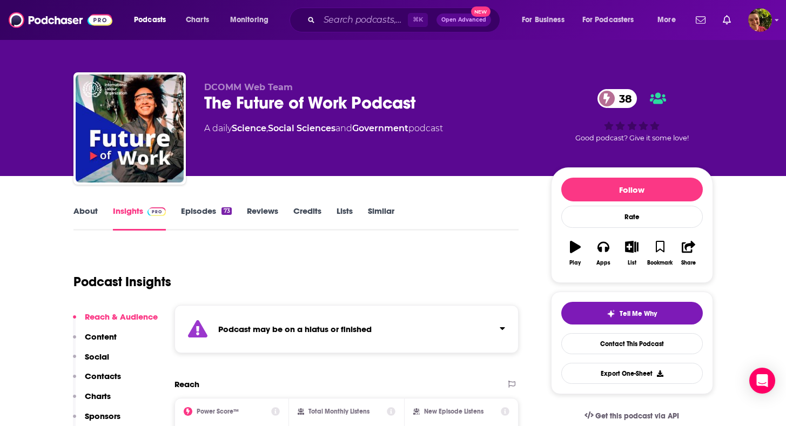
scroll to position [34, 0]
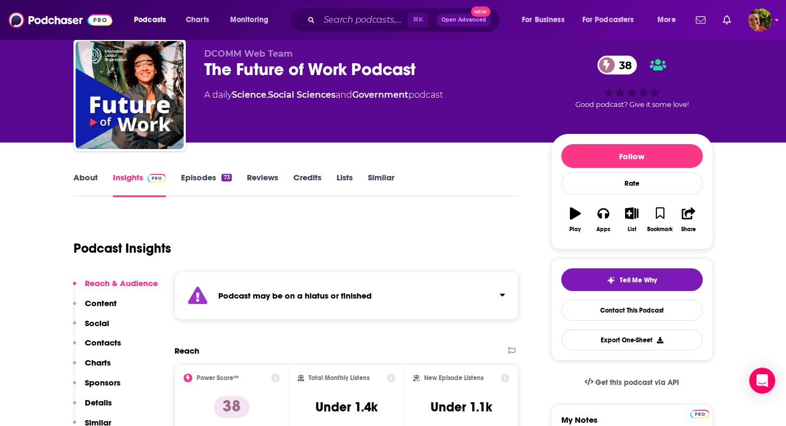
click at [206, 183] on link "Episodes 73" at bounding box center [206, 184] width 50 height 25
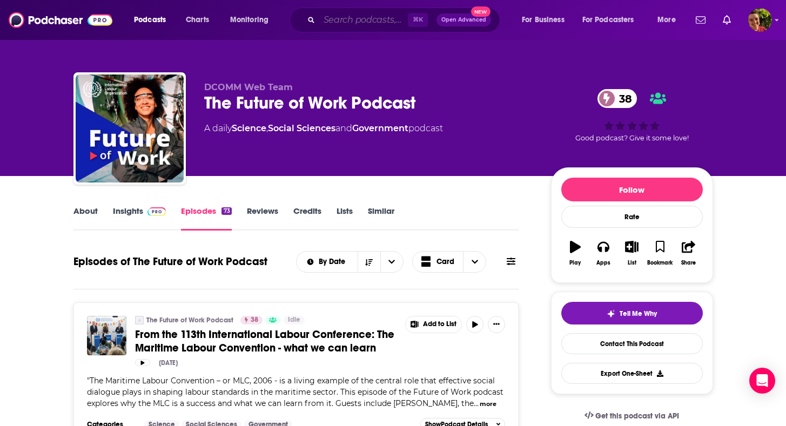
click at [323, 26] on input "Search podcasts, credits, & more..." at bounding box center [363, 19] width 89 height 17
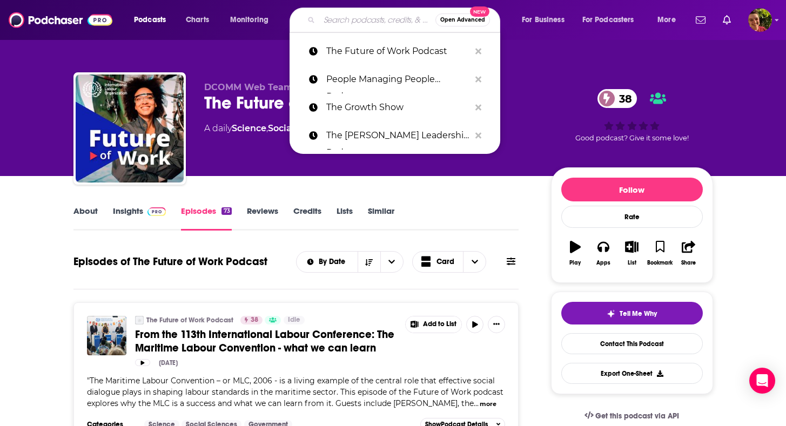
paste input "The Future of Work Podcast"
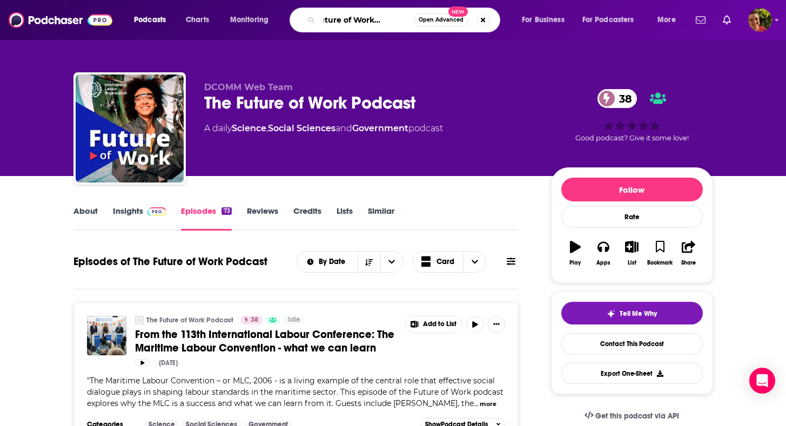
click at [396, 15] on input "The Future of Work Podcast" at bounding box center [366, 19] width 95 height 17
type input "future of work"
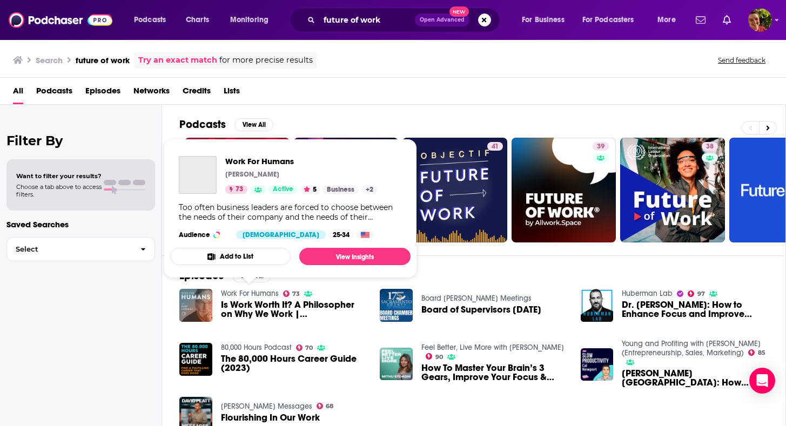
click at [252, 289] on link "Work For Humans" at bounding box center [250, 293] width 58 height 9
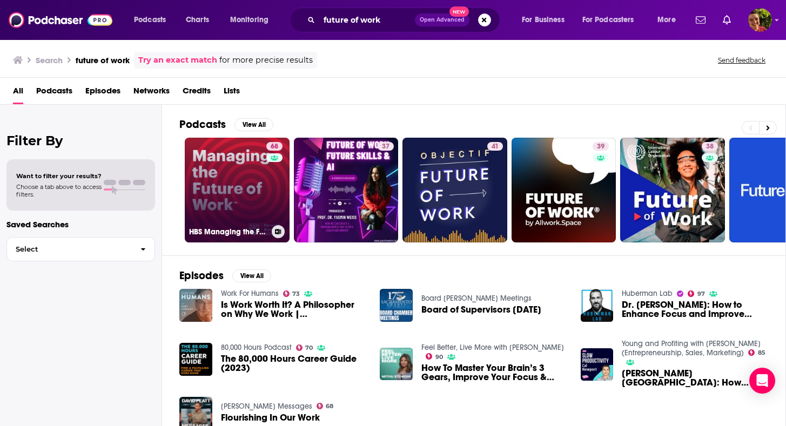
click at [250, 205] on link "68 HBS Managing the Future of Work" at bounding box center [237, 190] width 105 height 105
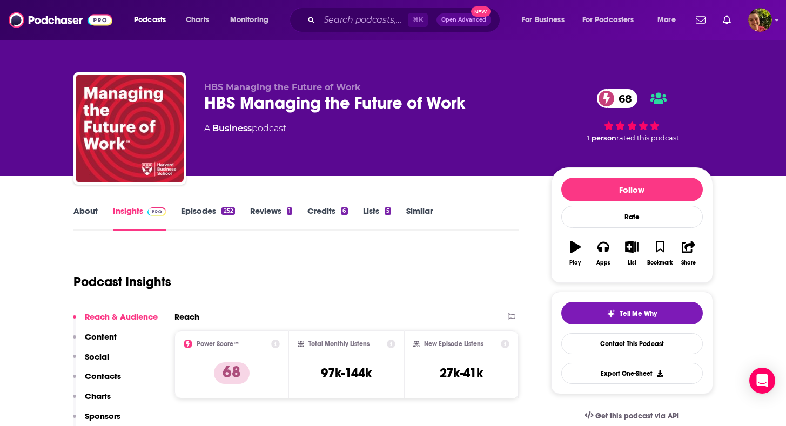
click at [238, 101] on div "HBS Managing the Future of Work 68" at bounding box center [369, 102] width 330 height 21
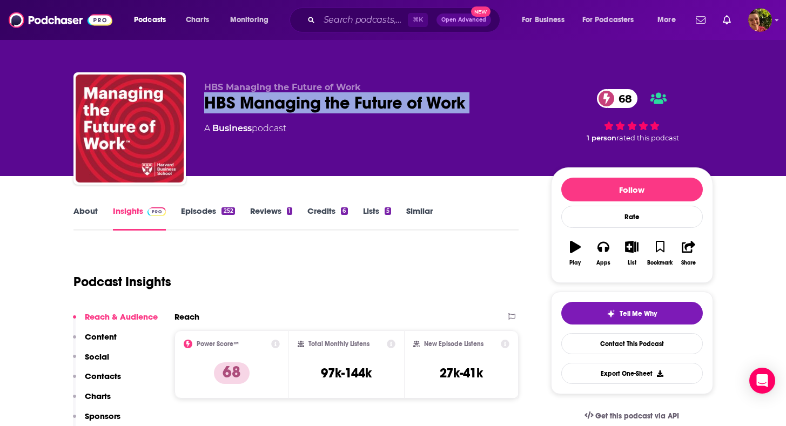
click at [238, 101] on div "HBS Managing the Future of Work 68" at bounding box center [369, 102] width 330 height 21
copy div "HBS Managing the Future of Work 68"
click at [253, 101] on div "HBS Managing the Future of Work 68" at bounding box center [369, 102] width 330 height 21
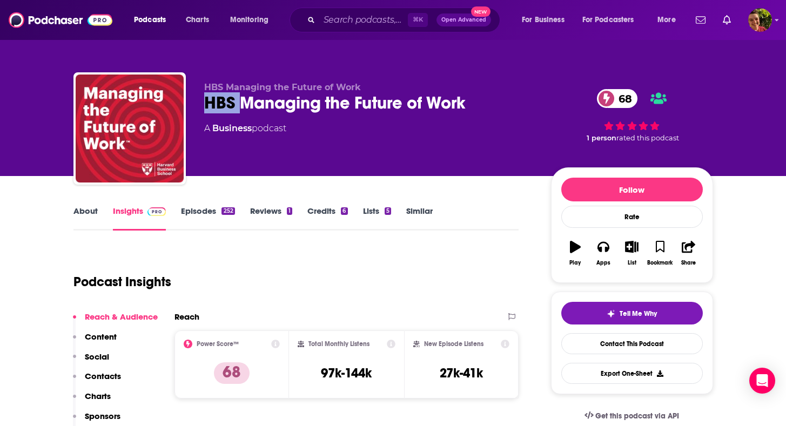
drag, startPoint x: 275, startPoint y: 100, endPoint x: 408, endPoint y: 91, distance: 133.2
click at [408, 91] on div "HBS Managing the Future of Work HBS Managing the Future of Work 68 A Business p…" at bounding box center [369, 125] width 330 height 86
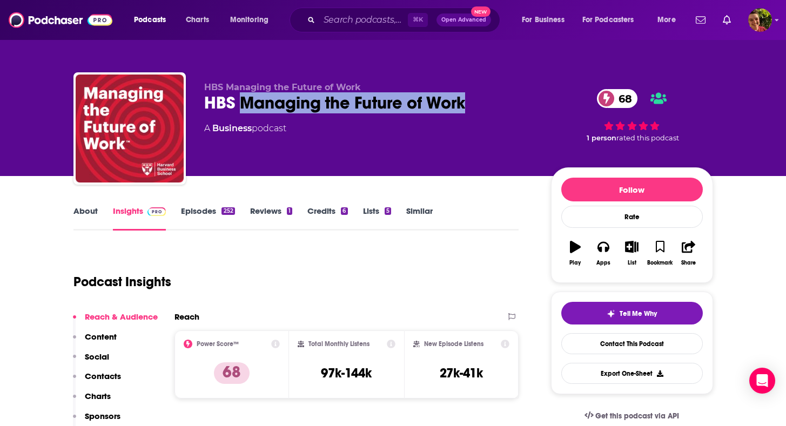
copy h2 "Managing the Future of Work"
drag, startPoint x: 471, startPoint y: 100, endPoint x: 241, endPoint y: 109, distance: 230.4
click at [241, 109] on div "HBS Managing the Future of Work 68" at bounding box center [369, 102] width 330 height 21
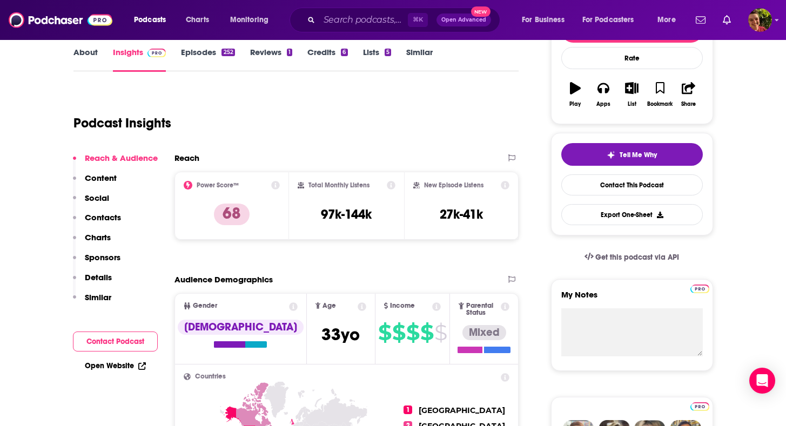
click at [111, 216] on p "Contacts" at bounding box center [103, 217] width 36 height 10
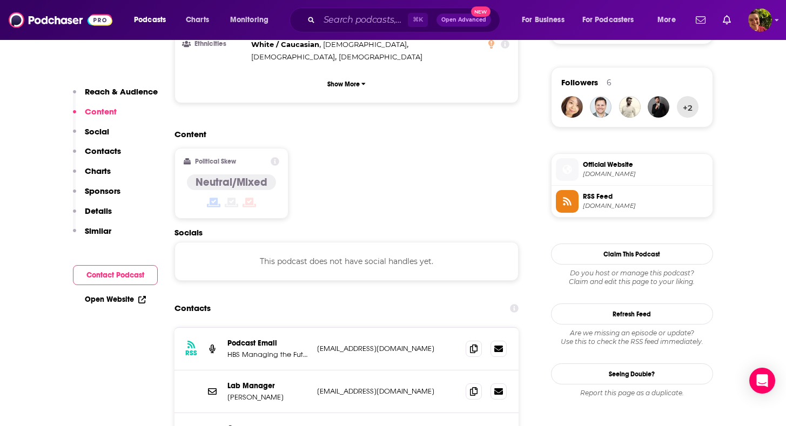
scroll to position [859, 0]
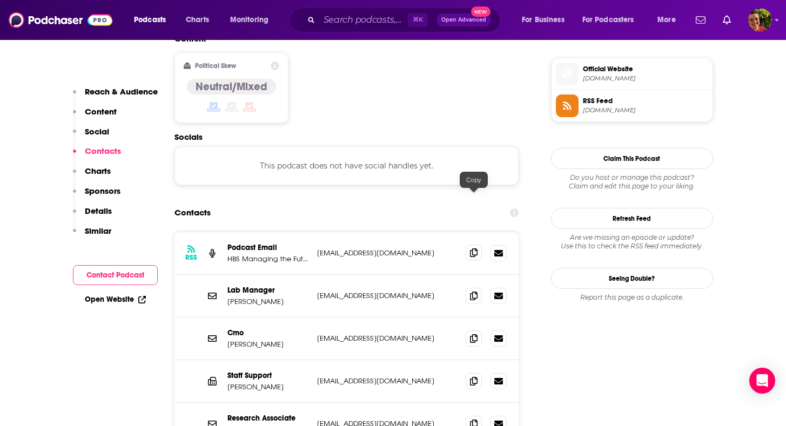
click at [473, 249] on icon at bounding box center [474, 253] width 8 height 9
click at [371, 232] on div "RSS Podcast Email HBS Managing the Future of Work tbowen@hbs.edu tbowen@hbs.edu" at bounding box center [347, 253] width 345 height 43
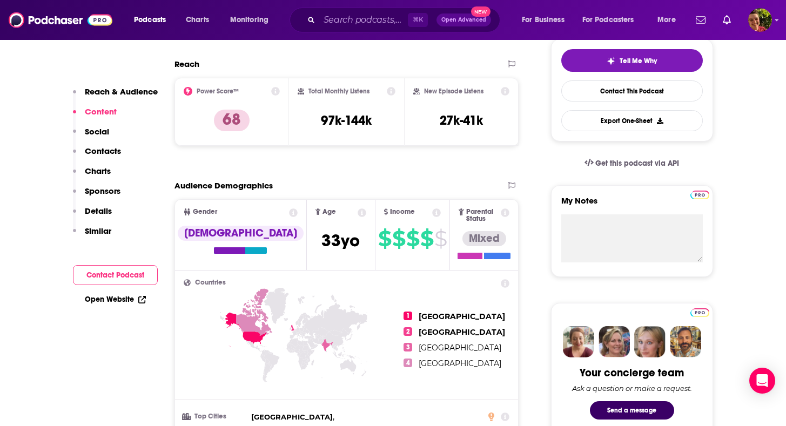
scroll to position [0, 0]
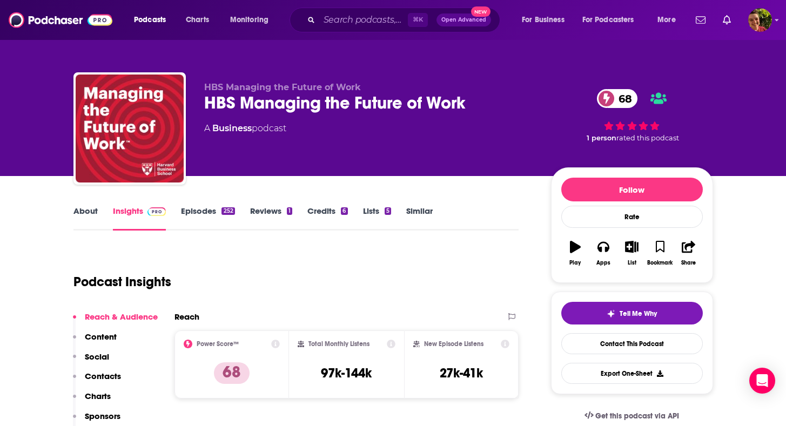
click at [298, 105] on div "HBS Managing the Future of Work 68" at bounding box center [369, 102] width 330 height 21
click at [298, 106] on div "HBS Managing the Future of Work 68" at bounding box center [369, 102] width 330 height 21
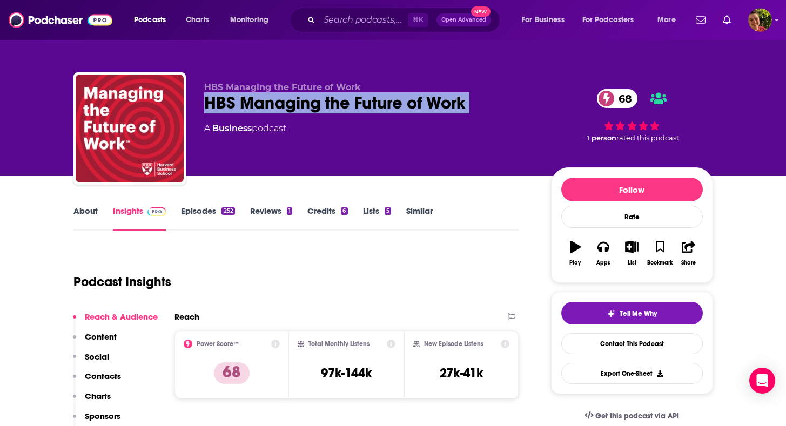
click at [298, 106] on div "HBS Managing the Future of Work 68" at bounding box center [369, 102] width 330 height 21
copy div "HBS Managing the Future of Work 68"
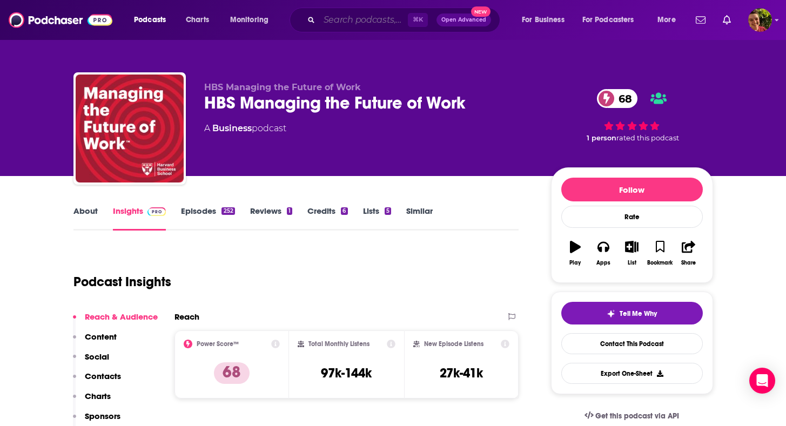
click at [359, 23] on input "Search podcasts, credits, & more..." at bounding box center [363, 19] width 89 height 17
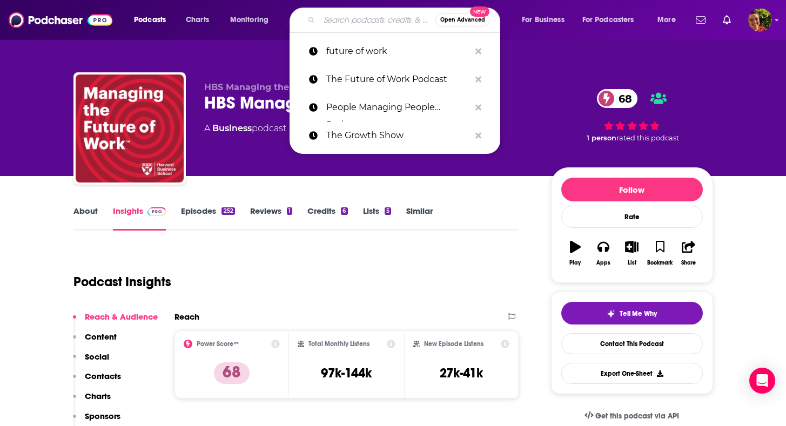
paste input "Hacking Your Leadership Podcast"
type input "Hacking Your Leadership Podcast"
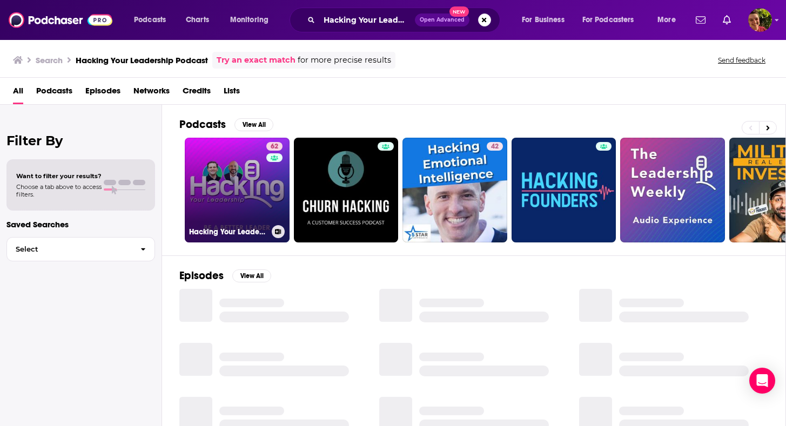
click at [253, 182] on link "62 Hacking Your Leadership Podcast" at bounding box center [237, 190] width 105 height 105
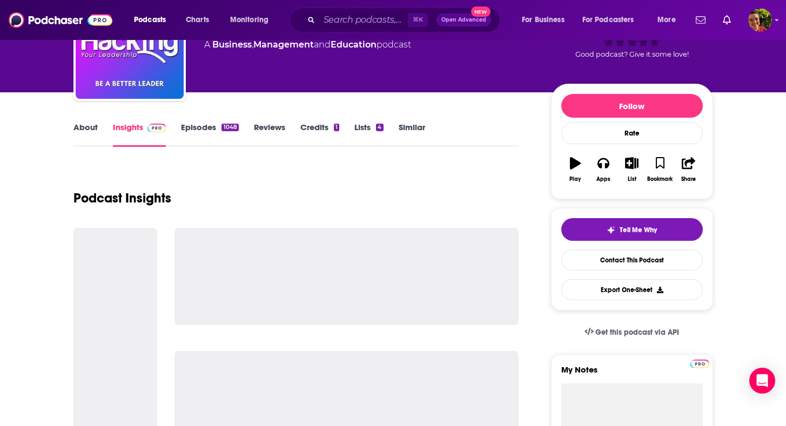
scroll to position [114, 0]
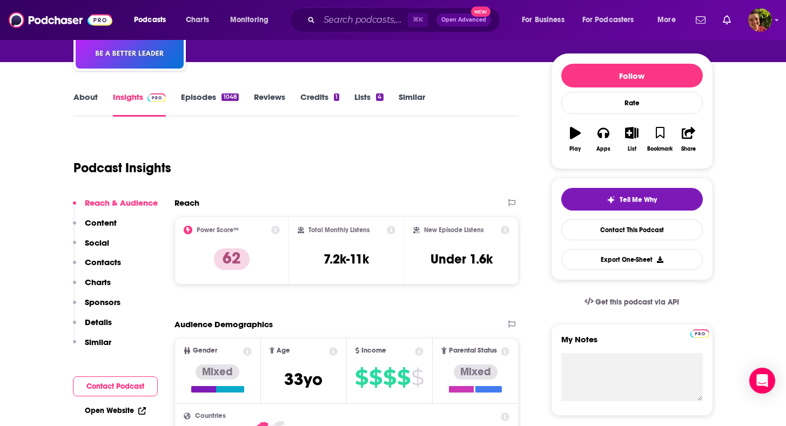
click at [115, 258] on p "Contacts" at bounding box center [103, 262] width 36 height 10
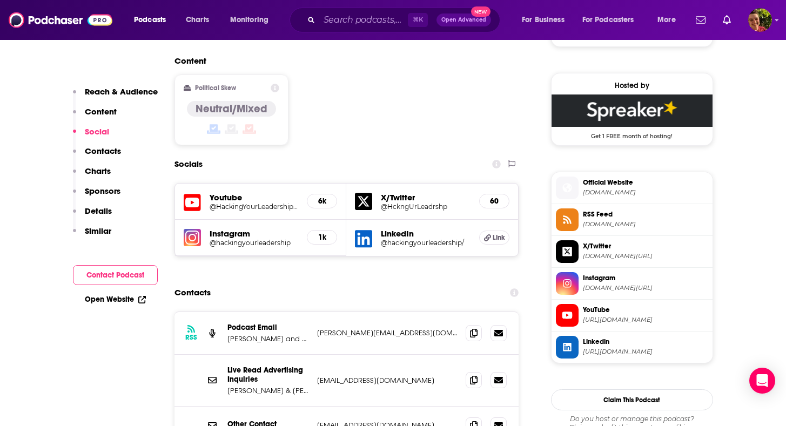
scroll to position [846, 0]
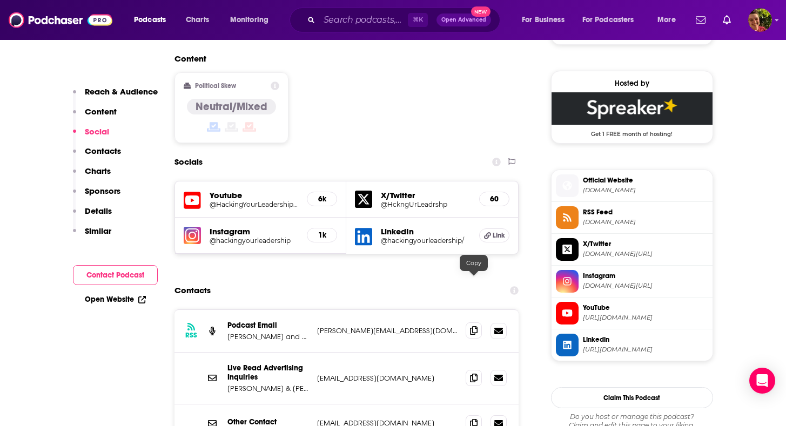
click at [474, 326] on icon at bounding box center [474, 330] width 8 height 9
click at [383, 25] on input "Search podcasts, credits, & more..." at bounding box center [363, 19] width 89 height 17
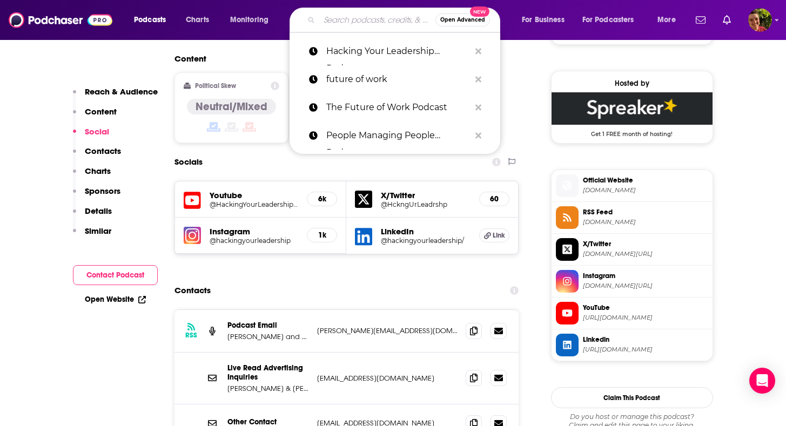
paste input "The Business Leadership Series Minute"
type input "The Business Leadership Series Minute"
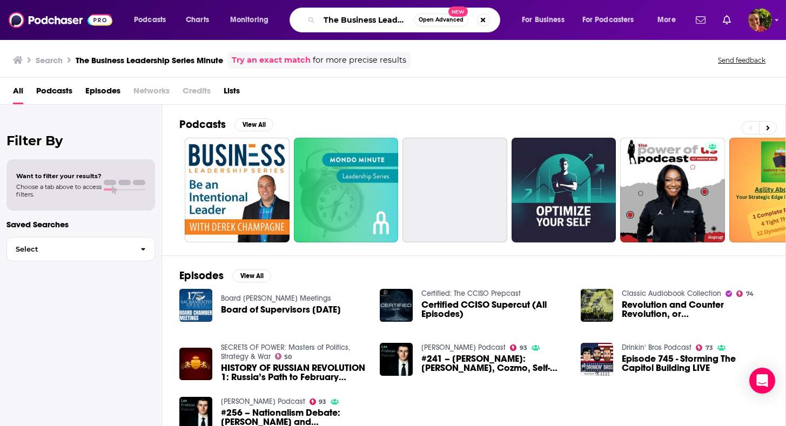
click at [346, 12] on input "The Business Leadership Series Minute" at bounding box center [366, 19] width 95 height 17
drag, startPoint x: 361, startPoint y: 12, endPoint x: 423, endPoint y: 16, distance: 61.8
click at [450, 16] on div "The Business Leadership Series Minute Open Advanced New" at bounding box center [395, 20] width 211 height 25
drag, startPoint x: 369, startPoint y: 17, endPoint x: 453, endPoint y: 22, distance: 84.4
click at [453, 22] on div "The Business Leadership Series Minute Open Advanced New" at bounding box center [395, 20] width 211 height 25
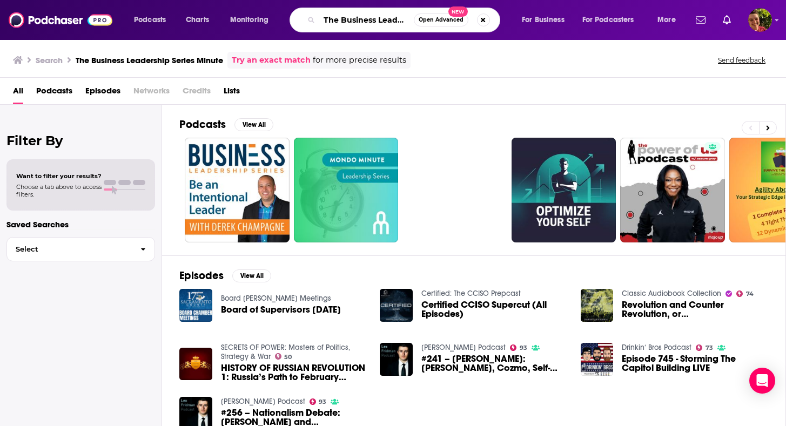
drag, startPoint x: 395, startPoint y: 25, endPoint x: 466, endPoint y: 26, distance: 71.4
click at [466, 26] on div "The Business Leadership Series Minute Open Advanced New" at bounding box center [395, 20] width 211 height 25
drag, startPoint x: 394, startPoint y: 17, endPoint x: 464, endPoint y: 20, distance: 70.3
click at [464, 20] on div "The Business Leadership Series Minute Open Advanced New" at bounding box center [395, 20] width 211 height 25
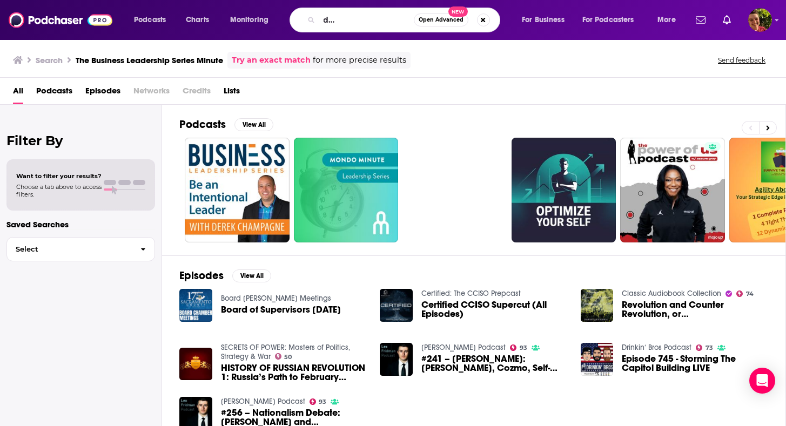
scroll to position [0, 0]
click at [316, 83] on div "All Podcasts Episodes Networks Credits Lists" at bounding box center [395, 93] width 765 height 22
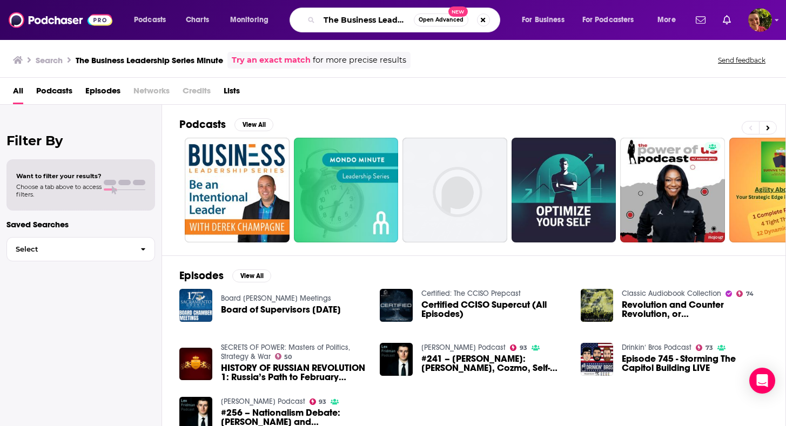
click at [377, 14] on input "The Business Leadership Series Minute" at bounding box center [366, 19] width 95 height 17
paste input "New P&L: Principles & Leadership in Business"
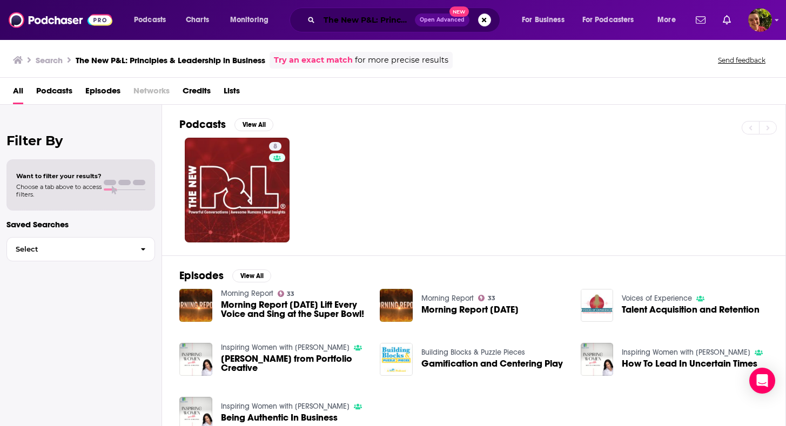
click at [383, 23] on input "The New P&L: Principles & Leadership in Business" at bounding box center [367, 19] width 96 height 17
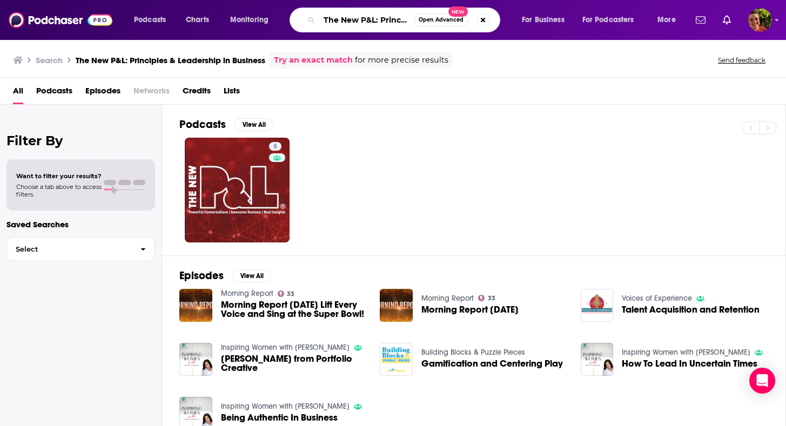
paste input "Business Leadership Today"
type input "Business Leadership Today"
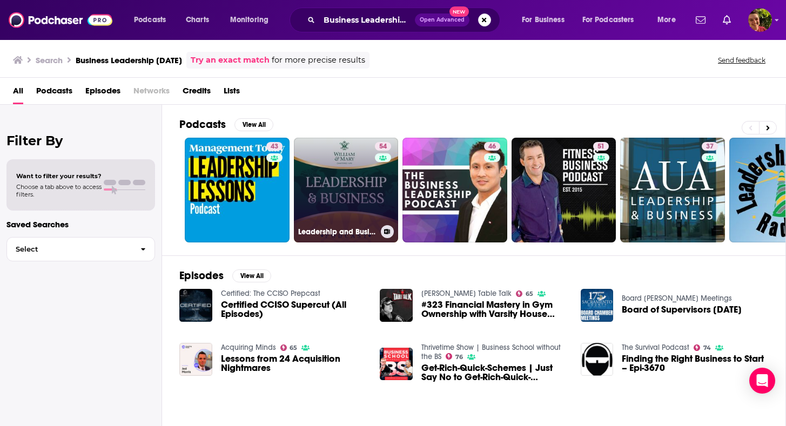
click at [338, 199] on link "54 Leadership and Business" at bounding box center [346, 190] width 105 height 105
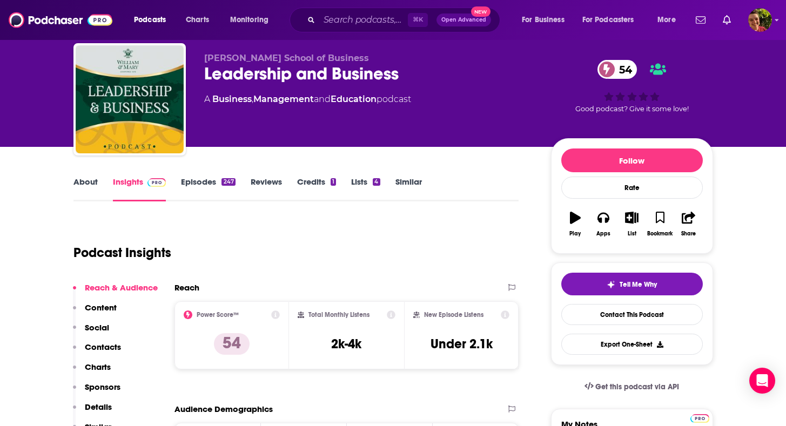
scroll to position [31, 0]
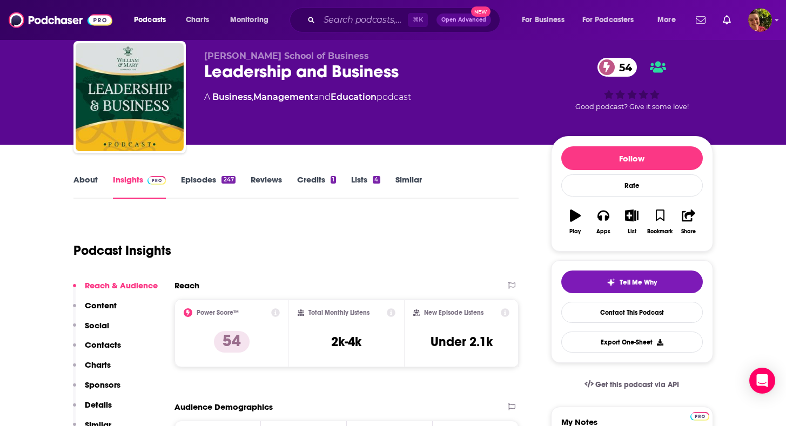
click at [109, 343] on p "Contacts" at bounding box center [103, 345] width 36 height 10
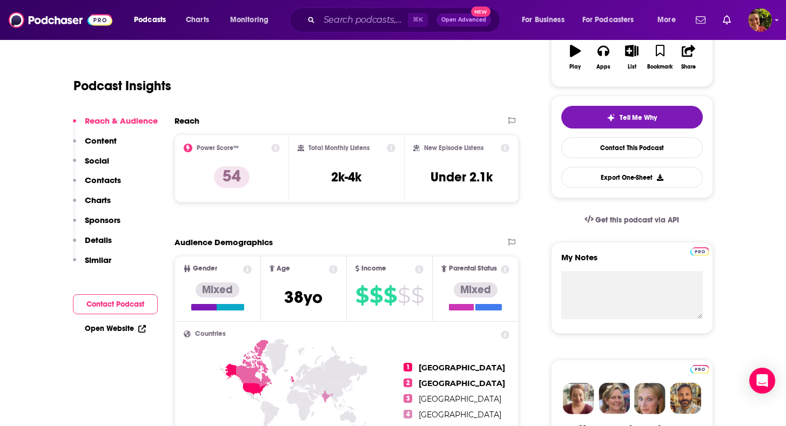
scroll to position [0, 0]
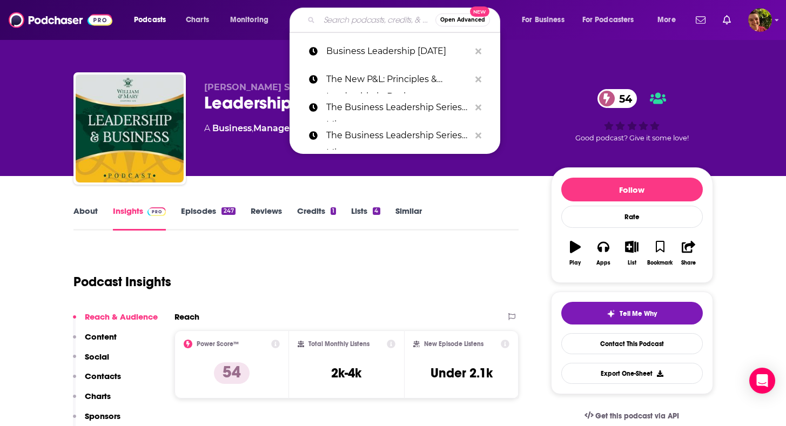
click at [384, 19] on input "Search podcasts, credits, & more..." at bounding box center [377, 19] width 116 height 17
paste input "The Flourishing Culture Leadership Podcast"
type input "The Flourishing Culture Leadership Podcast"
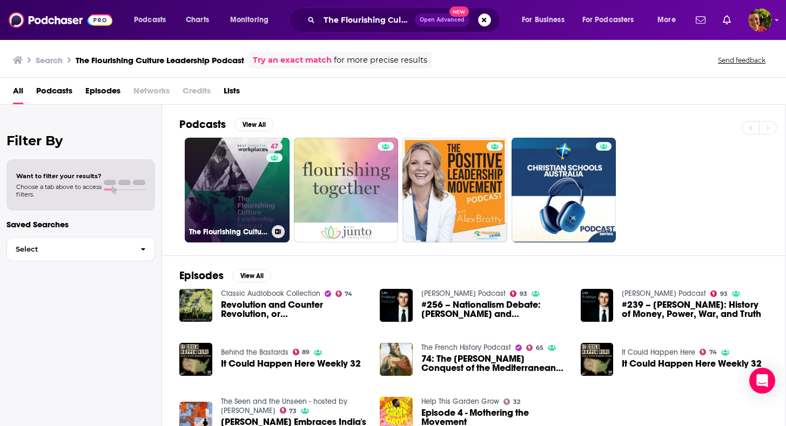
click at [241, 196] on link "47 The Flourishing Culture Leadership Podcast" at bounding box center [237, 190] width 105 height 105
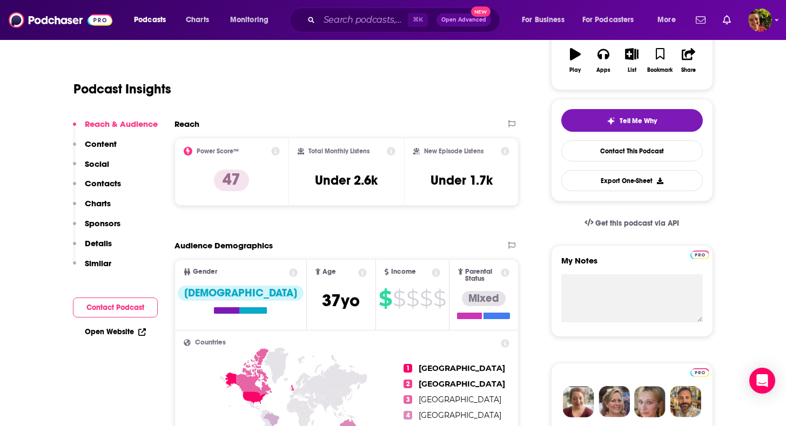
scroll to position [197, 0]
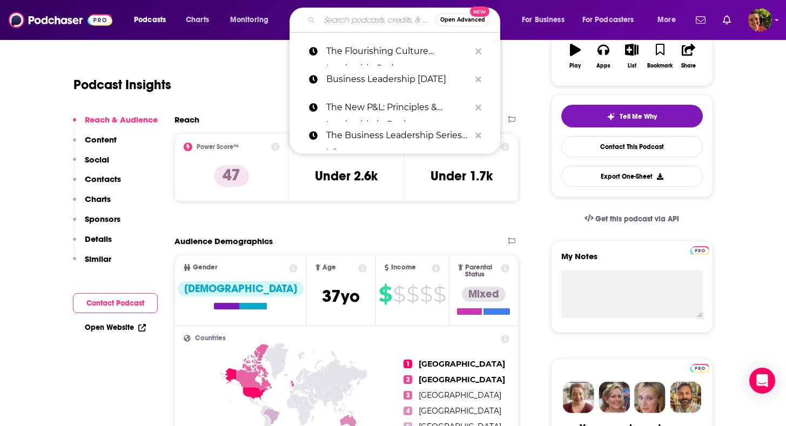
click at [364, 26] on input "Search podcasts, credits, & more..." at bounding box center [377, 19] width 116 height 17
paste input "Culture Building like a PRO"
type input "Culture Building like a PRO"
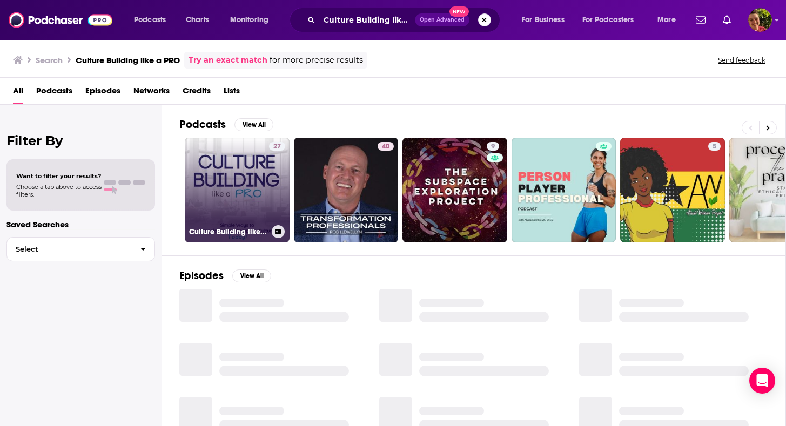
click at [217, 172] on link "27 Culture Building like a PRO" at bounding box center [237, 190] width 105 height 105
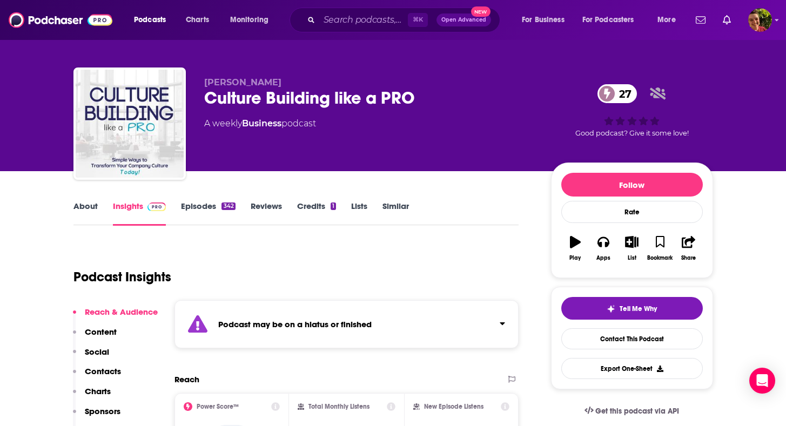
scroll to position [5, 0]
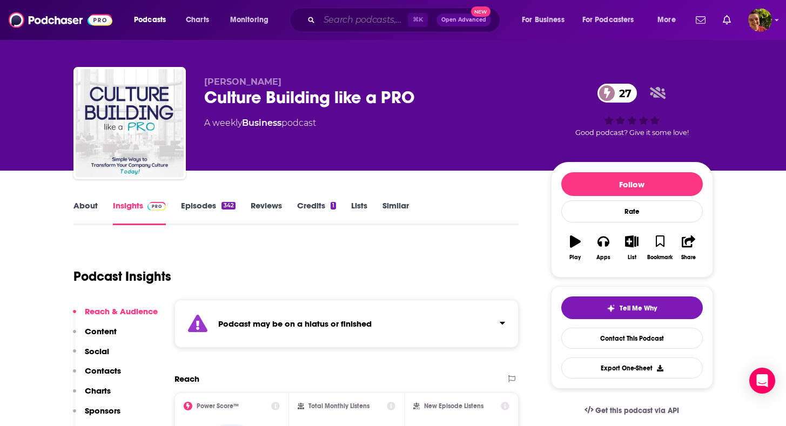
click at [390, 19] on input "Search podcasts, credits, & more..." at bounding box center [363, 19] width 89 height 17
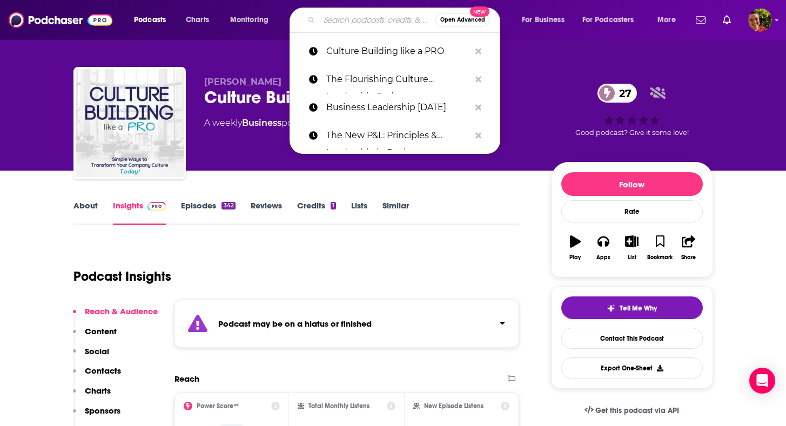
paste input "Inspired: HR Leadership + Workplace Culture"
type input "Inspired: HR Leadership + Workplace Culture"
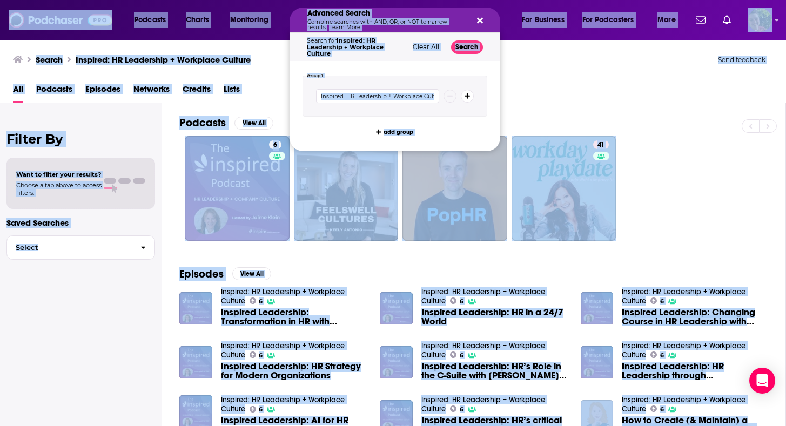
click at [529, 50] on div "Search Inspired: HR Leadership + Workplace Culture Send feedback" at bounding box center [393, 57] width 786 height 37
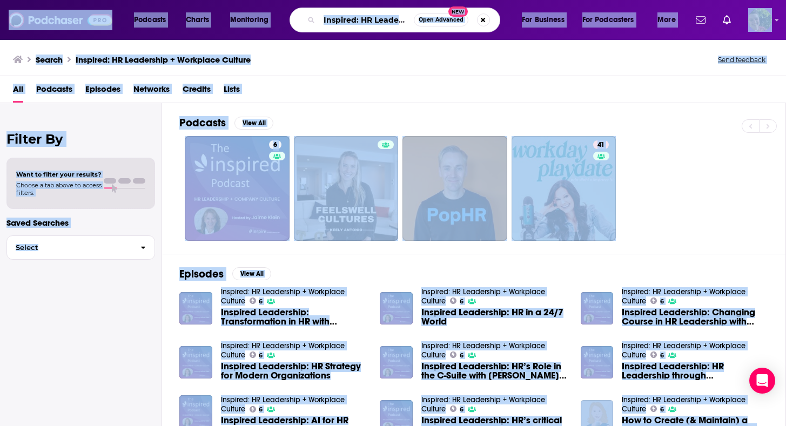
click at [537, 73] on div "Search Inspired: HR Leadership + Workplace Culture Send feedback" at bounding box center [393, 57] width 786 height 37
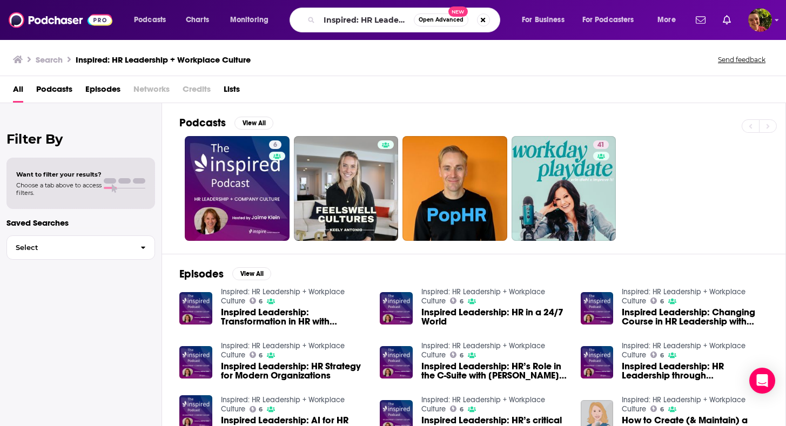
click at [521, 68] on div "Search Inspired: HR Leadership + Workplace Culture Send feedback" at bounding box center [393, 57] width 786 height 37
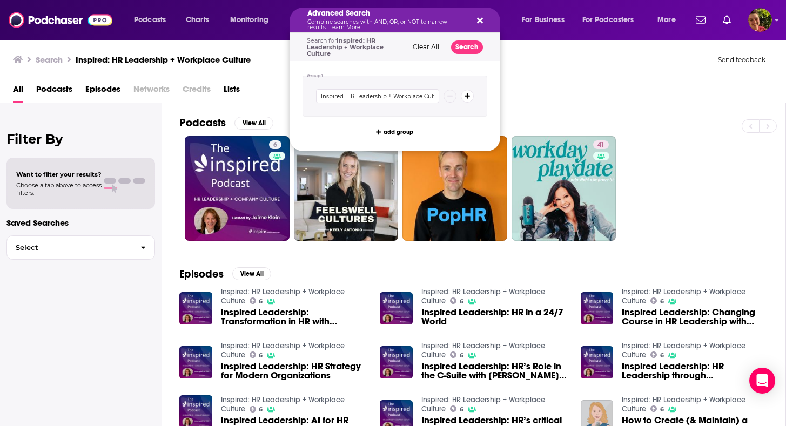
click at [505, 77] on div "All Podcasts Episodes Networks Credits Lists" at bounding box center [393, 89] width 786 height 27
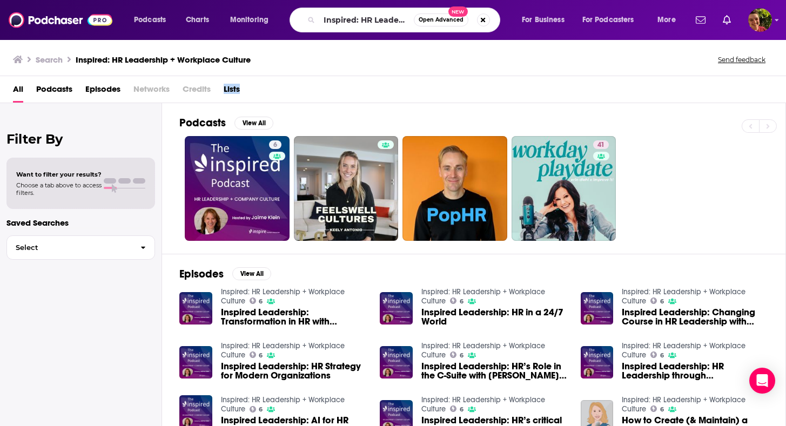
click at [505, 77] on div "All Podcasts Episodes Networks Credits Lists" at bounding box center [393, 89] width 786 height 27
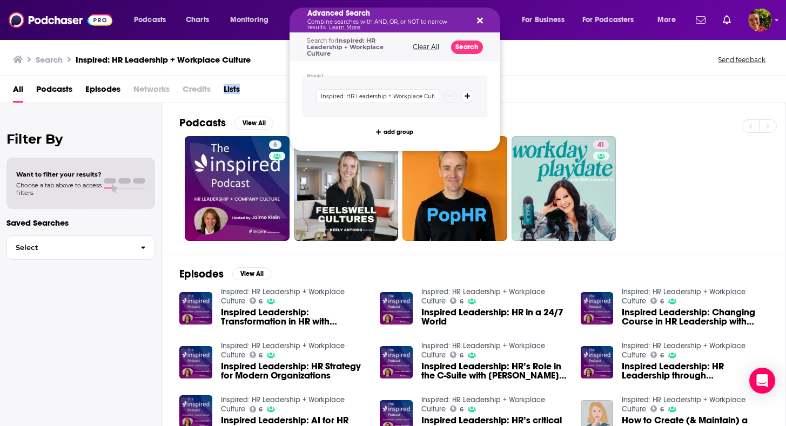
click at [478, 16] on icon "Search podcasts, credits, & more..." at bounding box center [480, 20] width 6 height 9
click at [349, 12] on h5 "Advanced Search" at bounding box center [387, 14] width 158 height 8
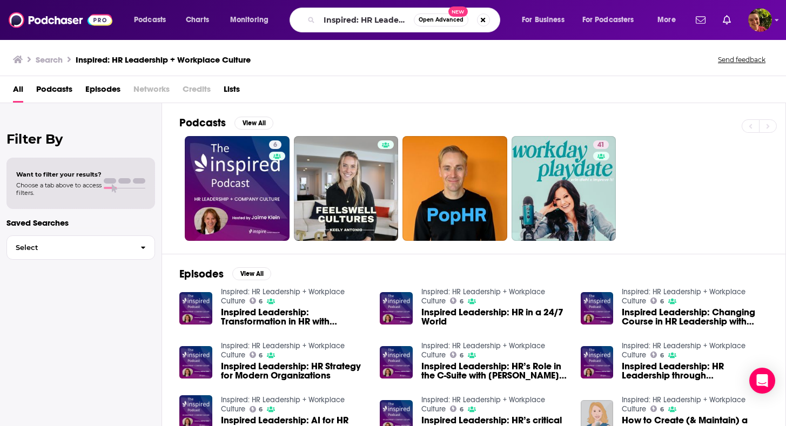
click at [278, 79] on div "All Podcasts Episodes Networks Credits Lists" at bounding box center [393, 89] width 786 height 27
click at [288, 76] on div "All Podcasts Episodes Networks Credits Lists" at bounding box center [393, 89] width 786 height 27
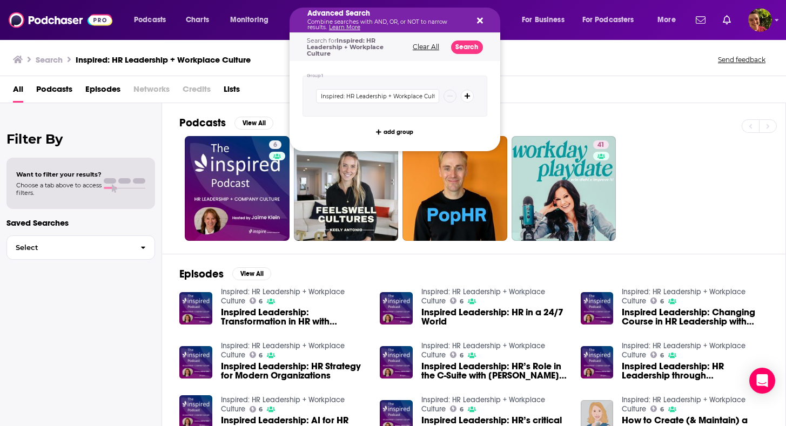
click at [346, 17] on h5 "Advanced Search" at bounding box center [387, 14] width 158 height 8
click at [480, 16] on button "Search podcasts, credits, & more..." at bounding box center [478, 20] width 9 height 9
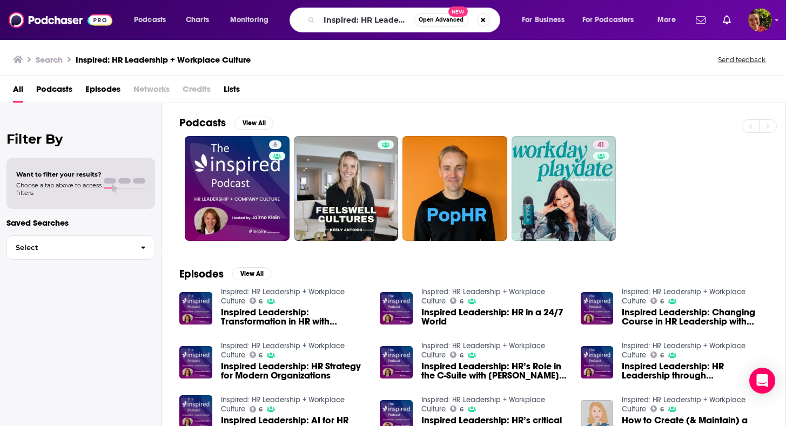
drag, startPoint x: 398, startPoint y: 31, endPoint x: 398, endPoint y: 21, distance: 10.8
click at [398, 21] on div "Inspired: HR Leadership + Workplace Culture Open Advanced New" at bounding box center [395, 20] width 211 height 25
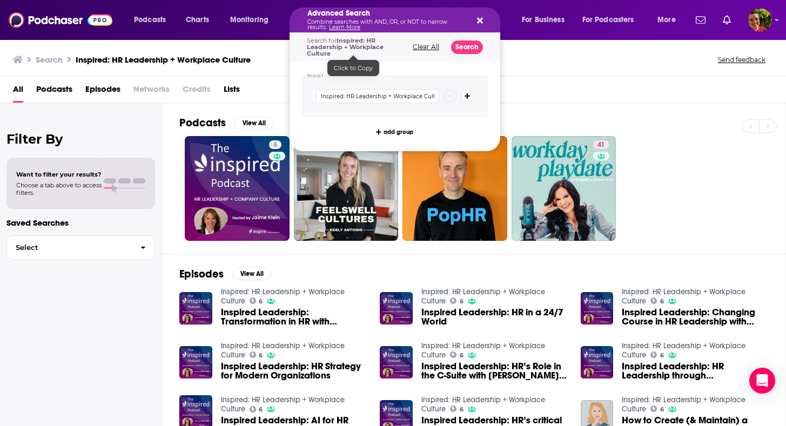
click at [423, 47] on button "Clear All" at bounding box center [426, 47] width 33 height 8
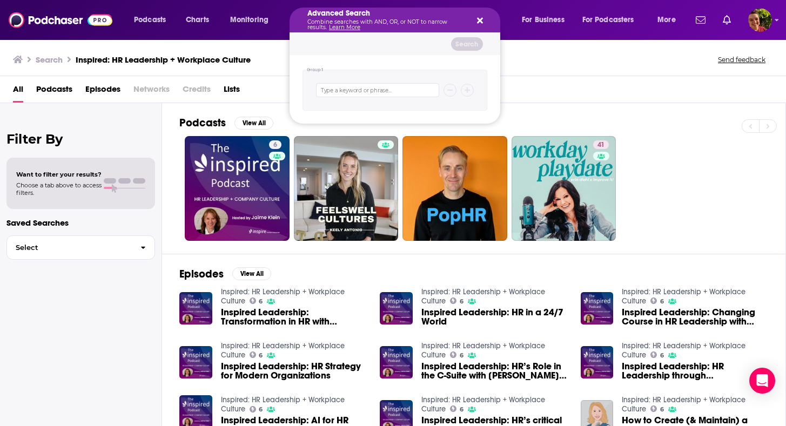
click at [521, 62] on div "Search Inspired: HR Leadership + Workplace Culture Send feedback" at bounding box center [391, 59] width 756 height 15
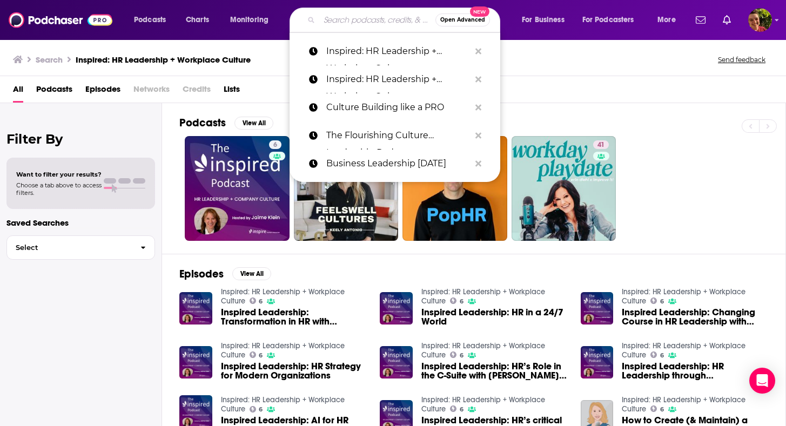
click at [396, 23] on input "Search podcasts, credits, & more..." at bounding box center [377, 19] width 116 height 17
paste input "Better by Great Place To Work"
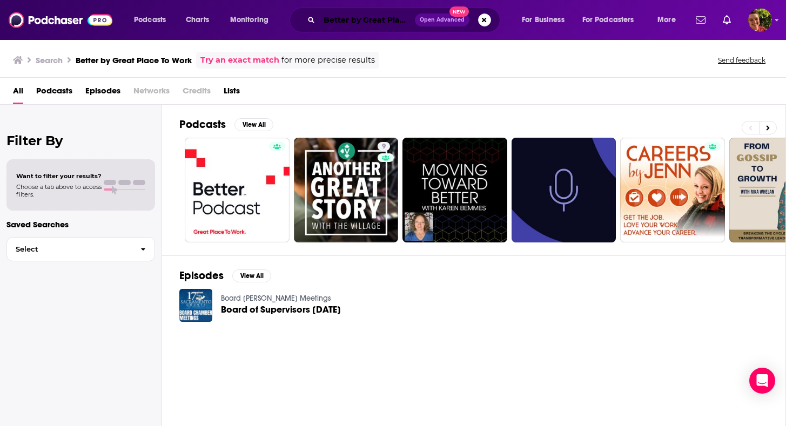
click at [387, 18] on input "Better by Great Place To Work" at bounding box center [367, 19] width 96 height 17
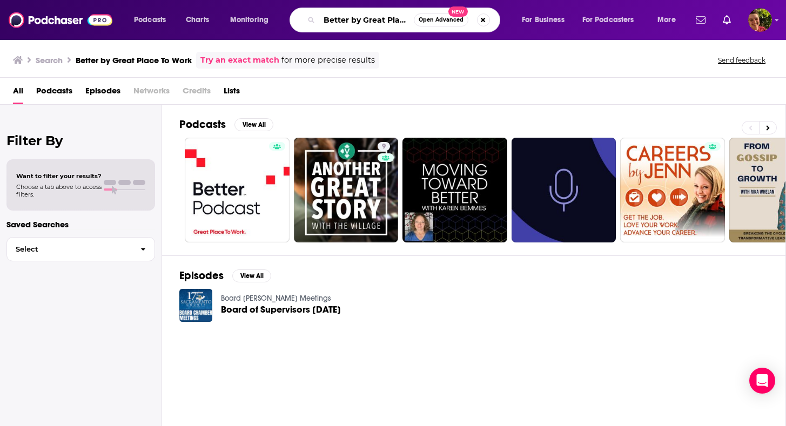
paste input "COFFEE CULTURE with [PERSON_NAME]"
type input "COFFEE CULTURE with [PERSON_NAME]"
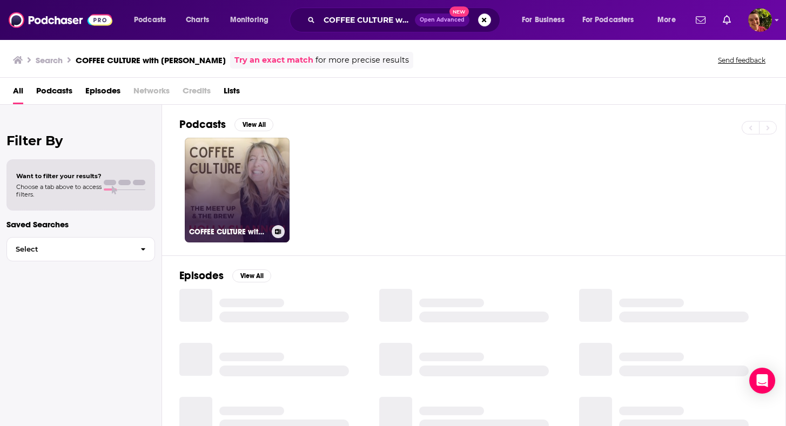
click at [244, 166] on link "COFFEE CULTURE with [PERSON_NAME]" at bounding box center [237, 190] width 105 height 105
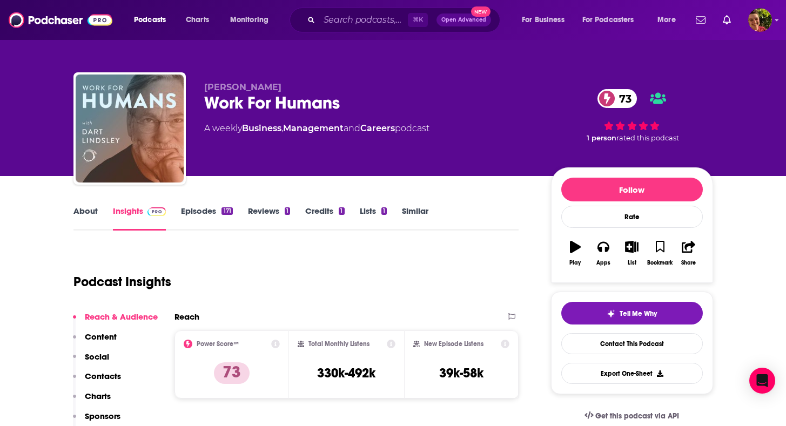
click at [330, 96] on div "Work For Humans 73" at bounding box center [369, 102] width 330 height 21
copy div "Work For Humans 73"
click at [108, 375] on p "Contacts" at bounding box center [103, 376] width 36 height 10
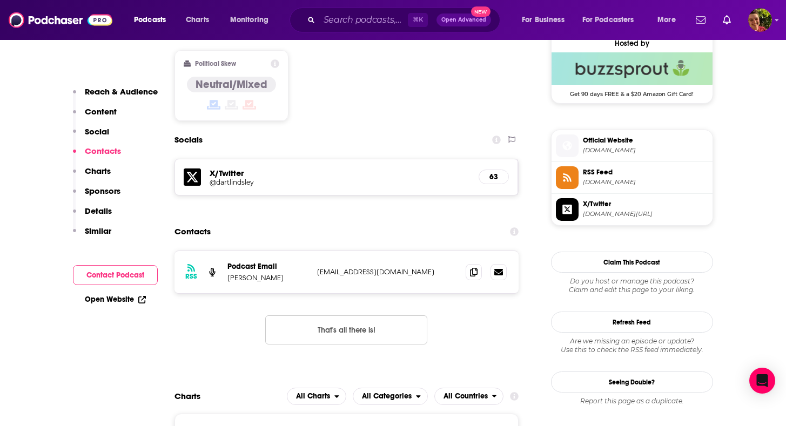
scroll to position [891, 0]
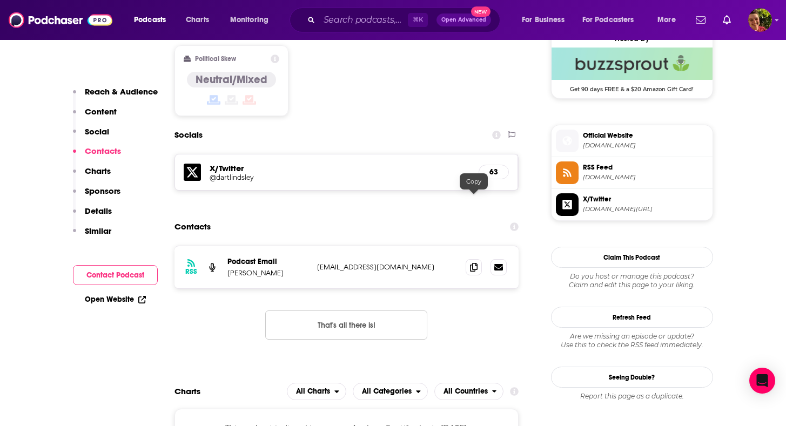
click at [483, 259] on div at bounding box center [486, 267] width 41 height 16
click at [474, 263] on icon at bounding box center [474, 267] width 8 height 9
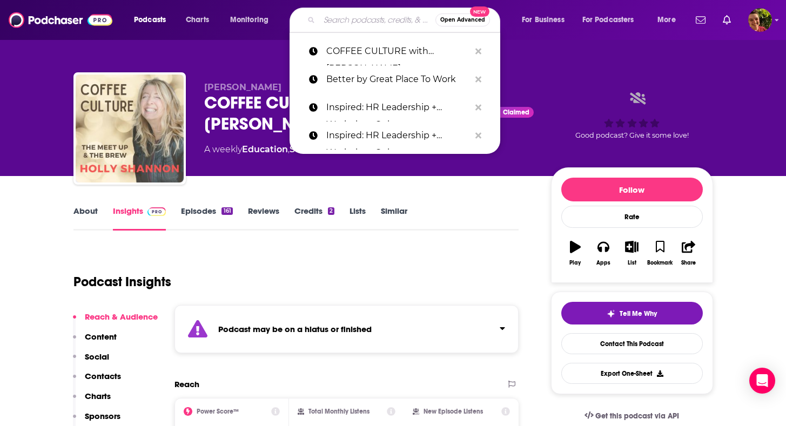
click at [387, 22] on input "Search podcasts, credits, & more..." at bounding box center [377, 19] width 116 height 17
paste input "Scaling Culture"
type input "Scaling Culture"
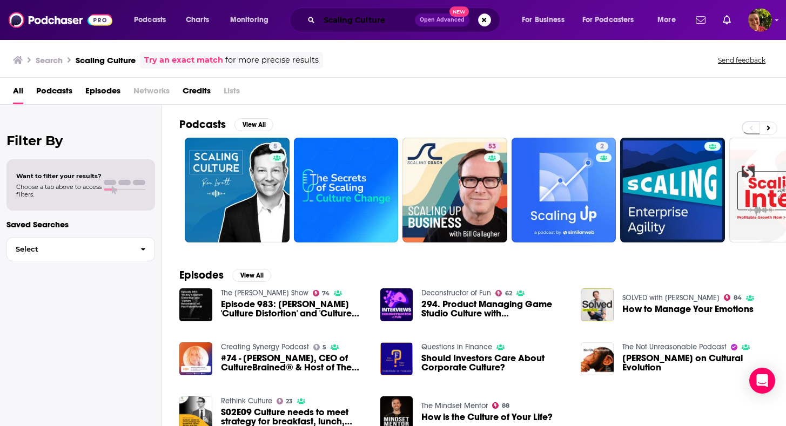
click at [397, 23] on input "Scaling Culture" at bounding box center [367, 19] width 96 height 17
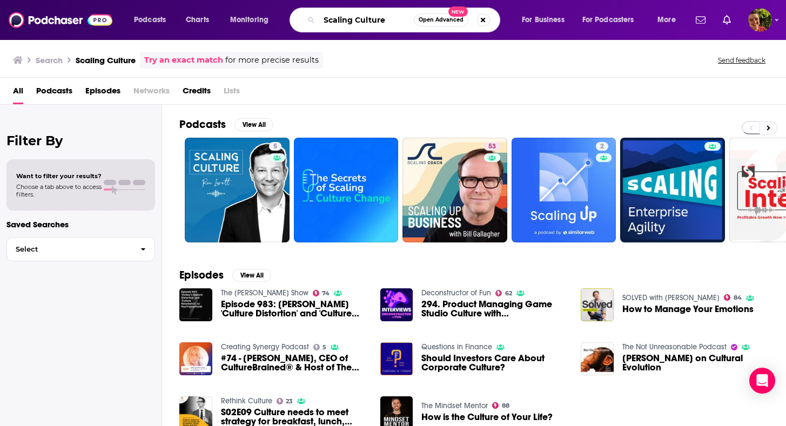
paste input "Culture Happens"
type input "Culture Happens"
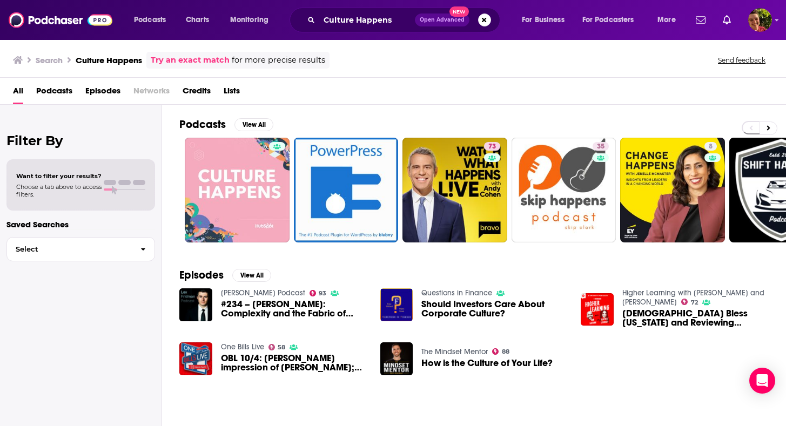
click at [364, 30] on div "Culture Happens Open Advanced New" at bounding box center [395, 20] width 211 height 25
click at [364, 19] on input "Culture Happens" at bounding box center [367, 19] width 96 height 17
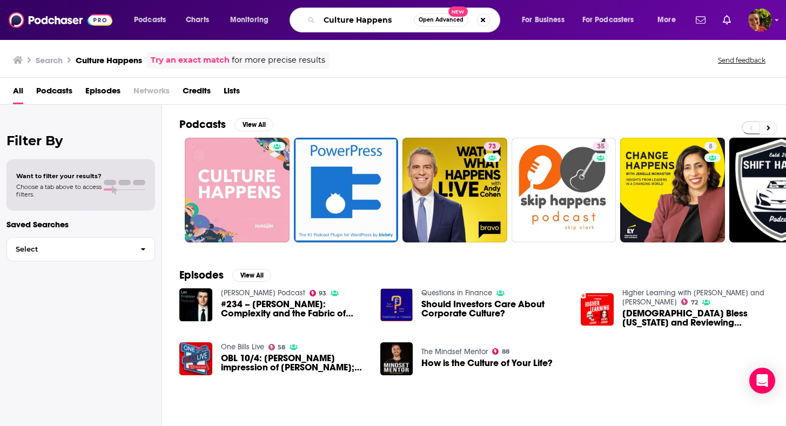
paste input "Search podcasts, credits, & more..."
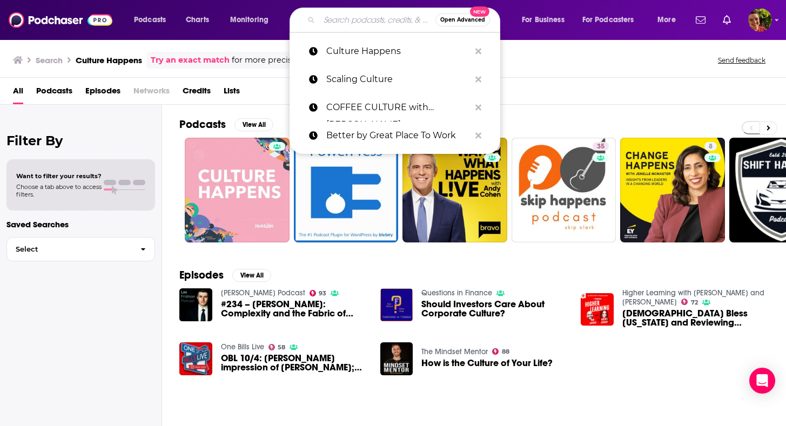
paste input "h"
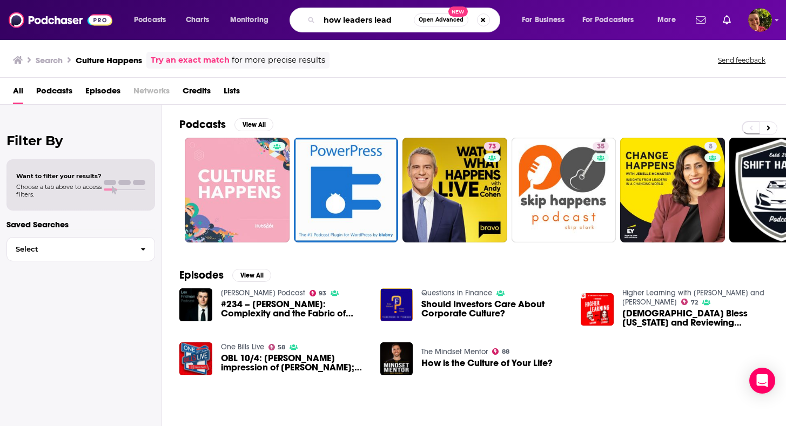
type input "how leaders lead"
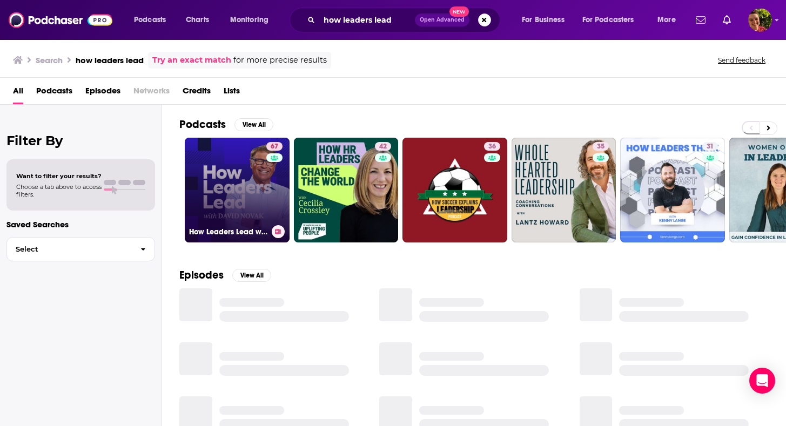
click at [231, 192] on link "67 How Leaders Lead with [PERSON_NAME]" at bounding box center [237, 190] width 105 height 105
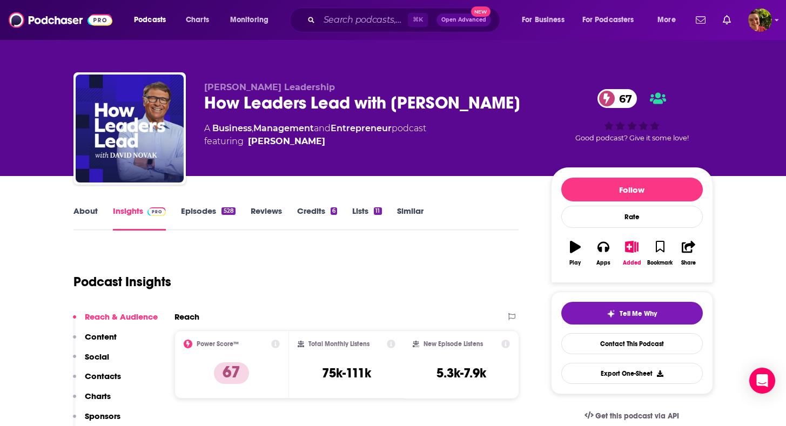
click at [116, 372] on p "Contacts" at bounding box center [103, 376] width 36 height 10
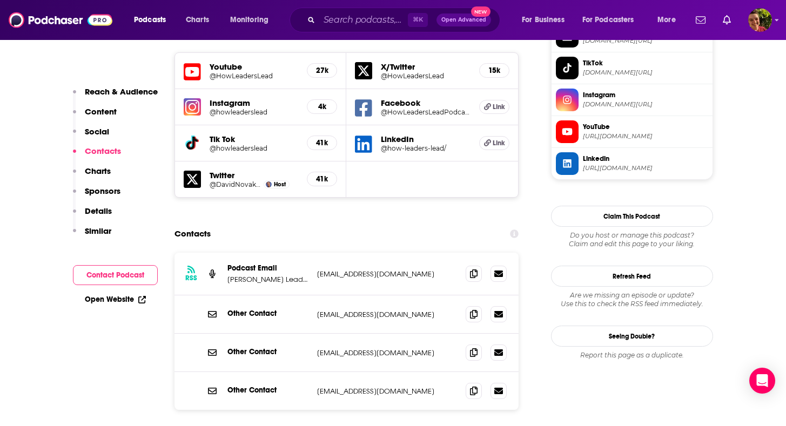
scroll to position [1001, 0]
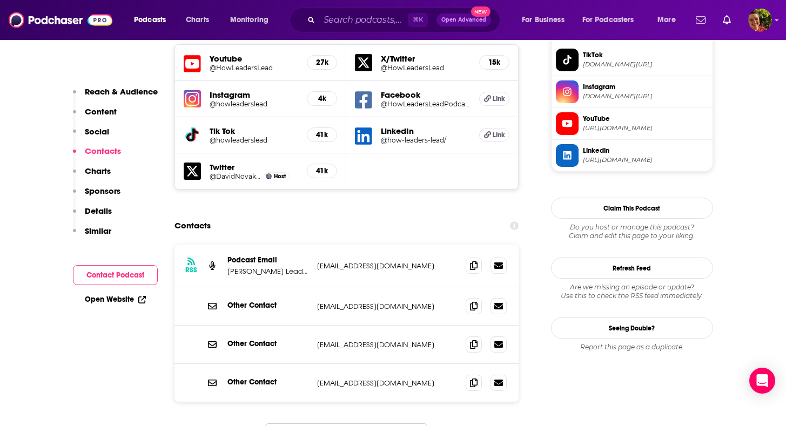
click at [473, 245] on div "RSS Podcast Email [PERSON_NAME] Leadership [EMAIL_ADDRESS][DOMAIN_NAME] [EMAIL_…" at bounding box center [347, 266] width 345 height 43
click at [475, 261] on icon at bounding box center [474, 265] width 8 height 9
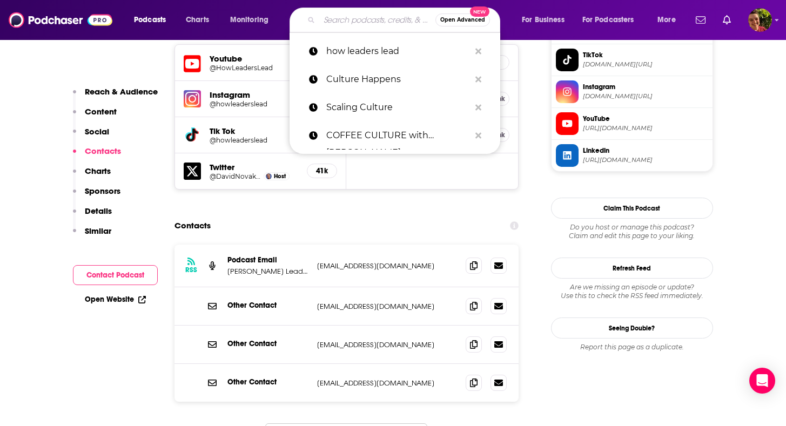
click at [398, 18] on input "Search podcasts, credits, & more..." at bounding box center [377, 19] width 116 height 17
paste input "The Knowledge Project"
type input "The Knowledge Project"
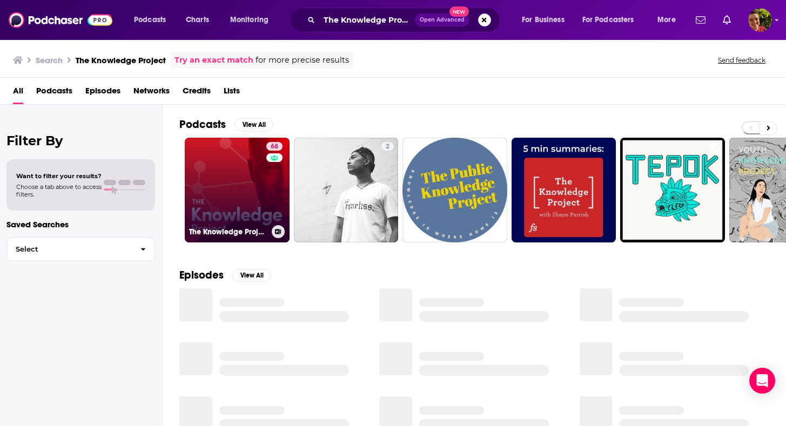
click at [258, 187] on link "68 The Knowledge Project with [PERSON_NAME]" at bounding box center [237, 190] width 105 height 105
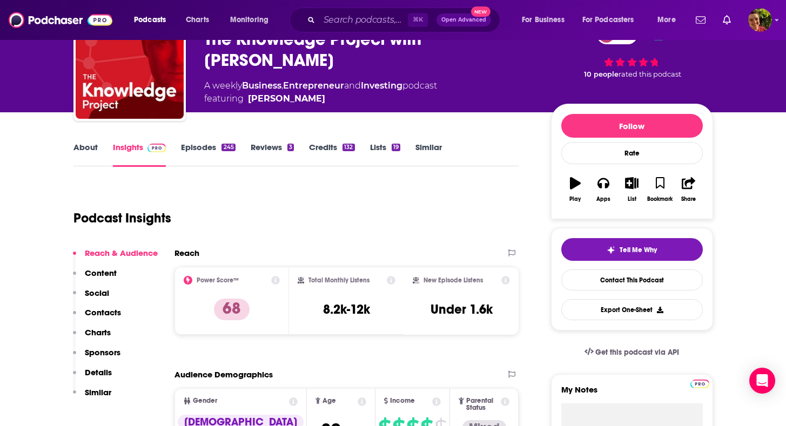
click at [100, 312] on p "Contacts" at bounding box center [103, 313] width 36 height 10
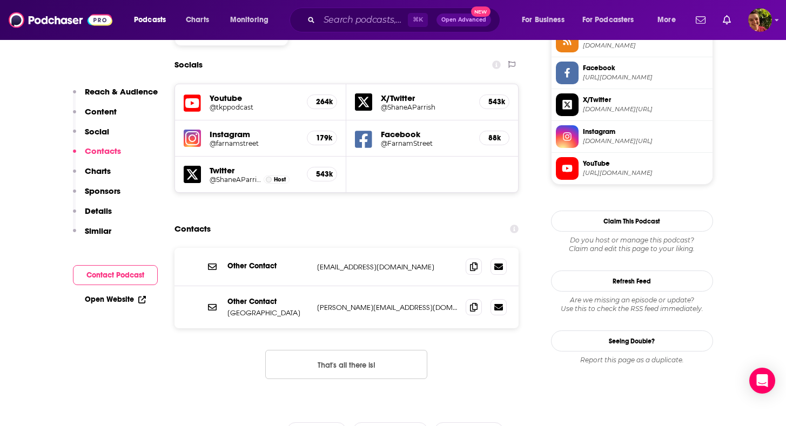
scroll to position [940, 0]
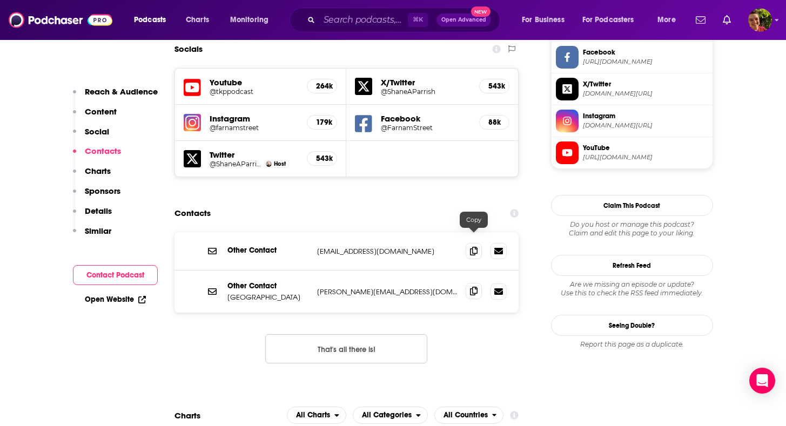
click at [480, 283] on span at bounding box center [474, 291] width 16 height 16
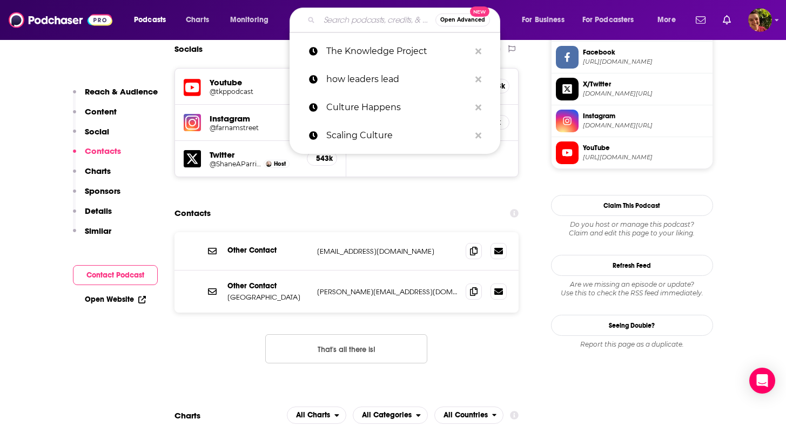
click at [363, 26] on input "Search podcasts, credits, & more..." at bounding box center [377, 19] width 116 height 17
paste input "The Level Up Podcast"
type input "The Level Up Podcast"
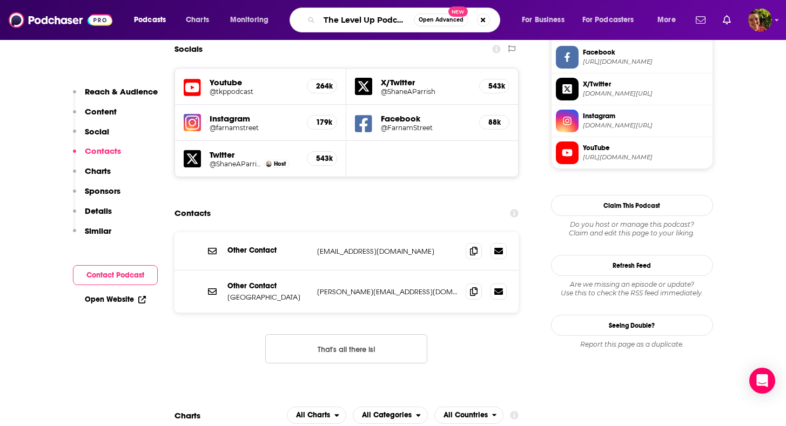
scroll to position [0, 0]
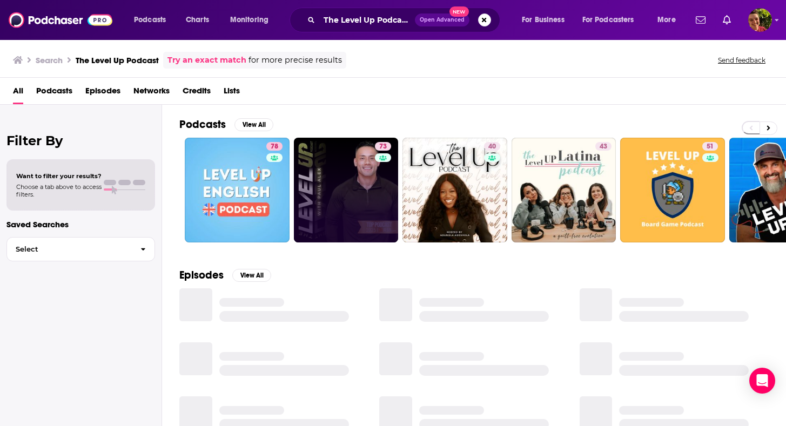
click at [329, 162] on link "73" at bounding box center [346, 190] width 105 height 105
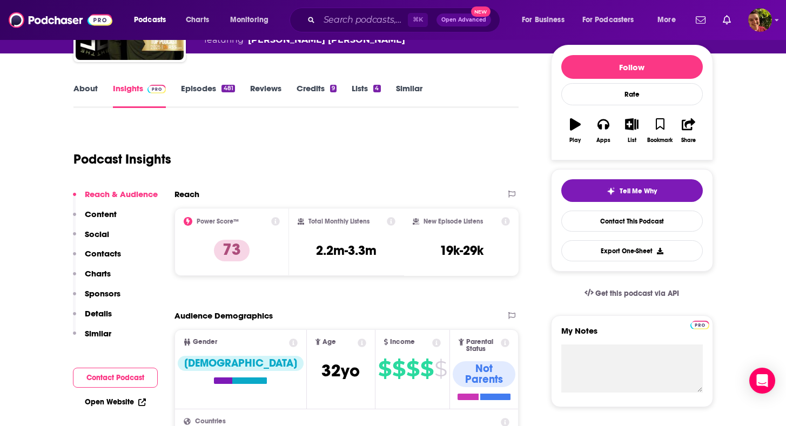
click at [116, 257] on p "Contacts" at bounding box center [103, 254] width 36 height 10
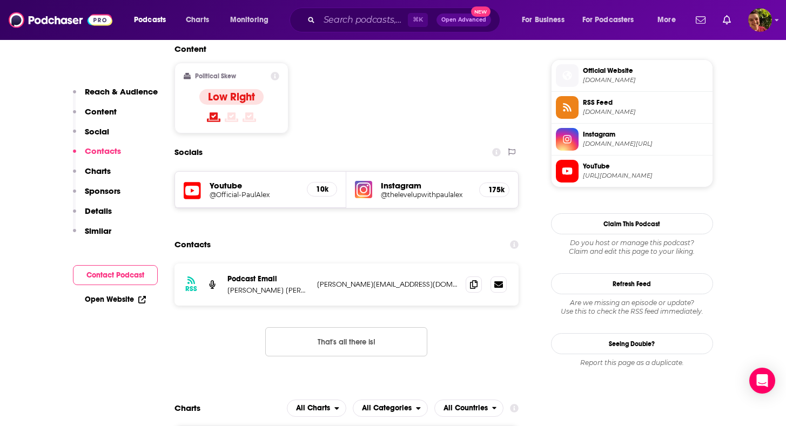
scroll to position [879, 0]
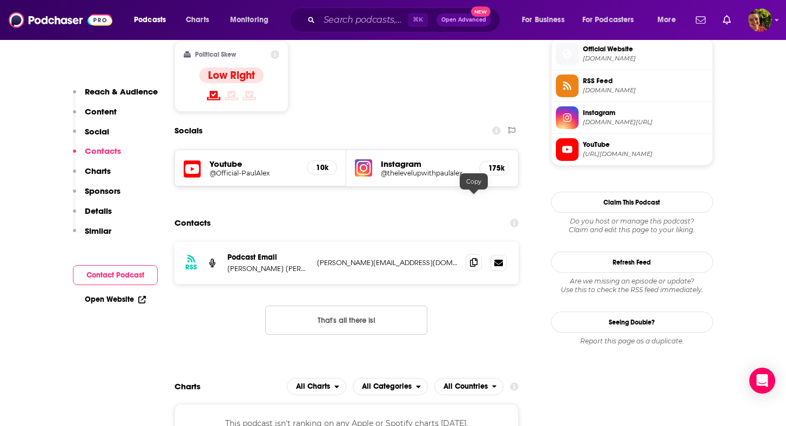
click at [471, 258] on icon at bounding box center [474, 262] width 8 height 9
click at [381, 24] on input "Search podcasts, credits, & more..." at bounding box center [363, 19] width 89 height 17
paste input "Finding Peak"
type input "Finding Peak"
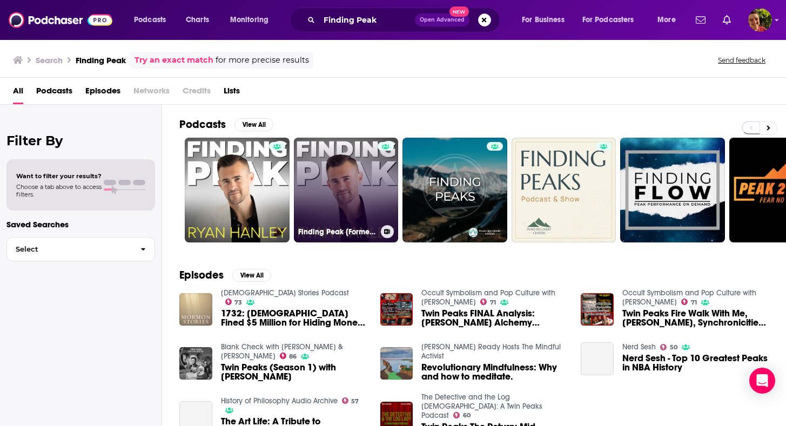
click at [327, 201] on link "Finding Peak [Formerly The [PERSON_NAME] Show]" at bounding box center [346, 190] width 105 height 105
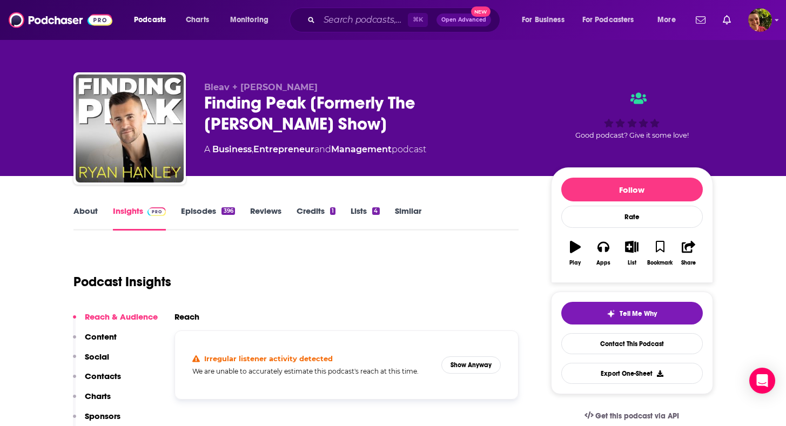
click at [464, 355] on div "Irregular listener activity detected We are unable to accurately estimate this …" at bounding box center [347, 365] width 326 height 51
click at [464, 362] on button "Show Anyway" at bounding box center [471, 365] width 59 height 17
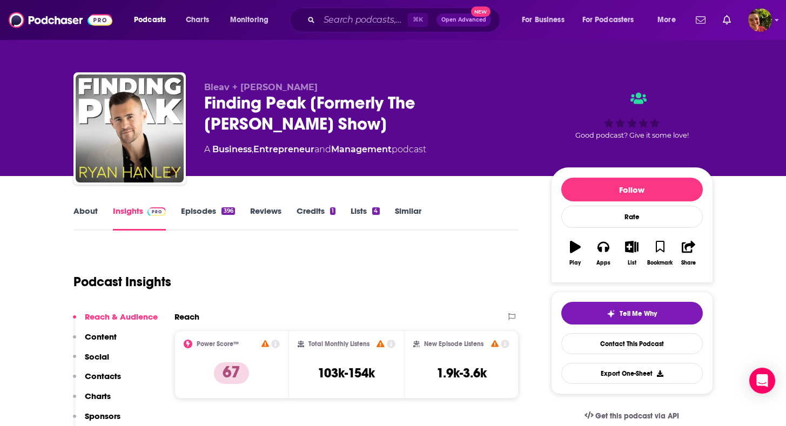
scroll to position [25, 0]
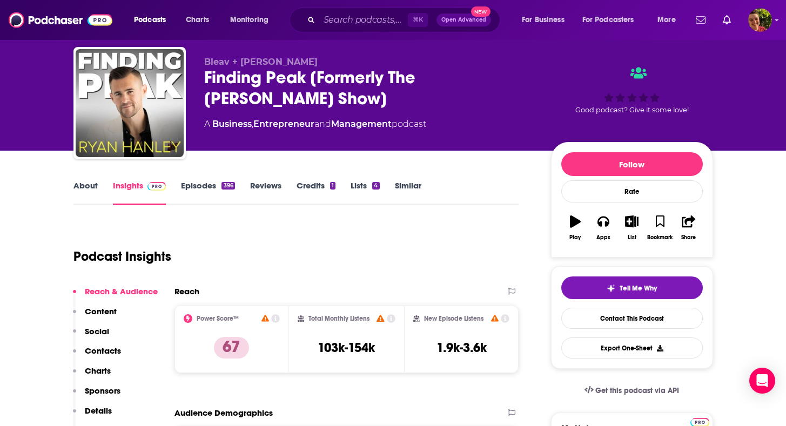
click at [117, 351] on p "Contacts" at bounding box center [103, 351] width 36 height 10
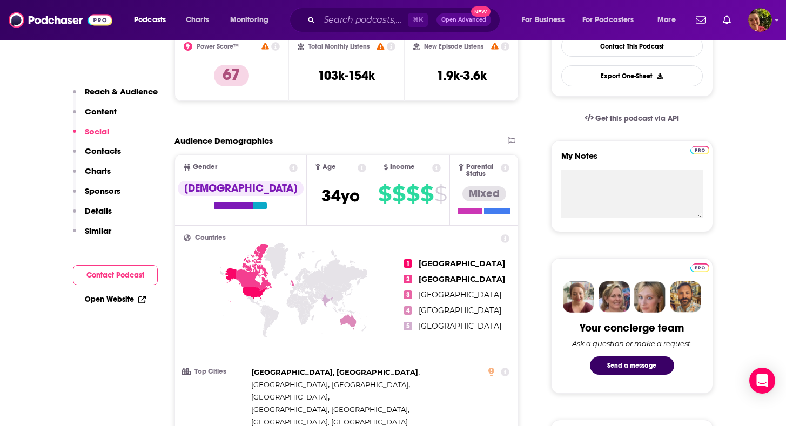
scroll to position [0, 0]
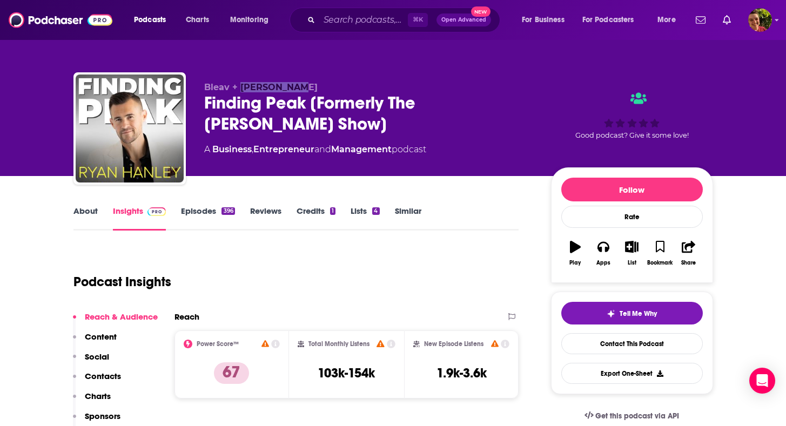
drag, startPoint x: 307, startPoint y: 89, endPoint x: 241, endPoint y: 88, distance: 66.5
click at [241, 88] on p "Bleav + [PERSON_NAME]" at bounding box center [369, 87] width 330 height 10
copy span "[PERSON_NAME]"
click at [367, 26] on input "Search podcasts, credits, & more..." at bounding box center [363, 19] width 89 height 17
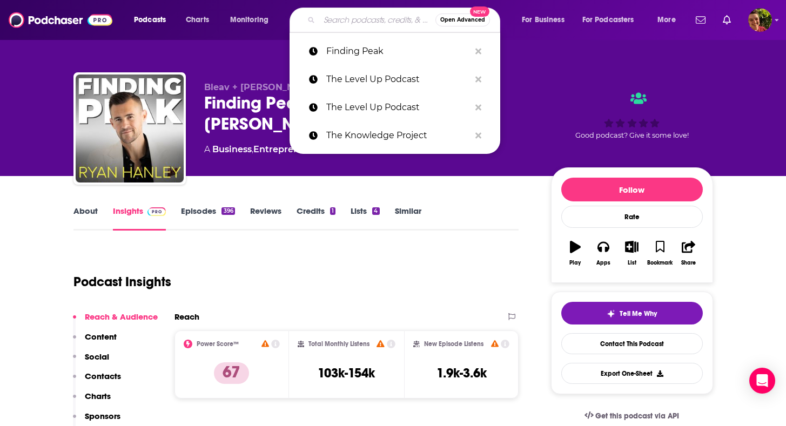
paste input "Exit Paradox"
type input "Exit Paradox"
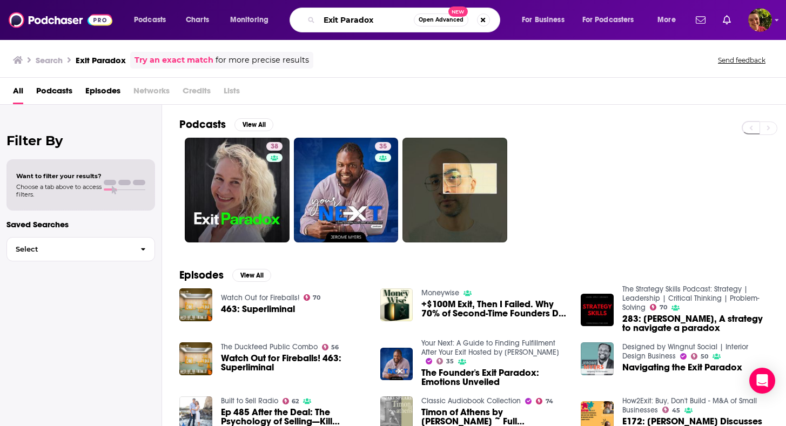
click at [393, 24] on input "Exit Paradox" at bounding box center [366, 19] width 95 height 17
paste input "Real AF with [PERSON_NAME]"
type input "Real AF with [PERSON_NAME]"
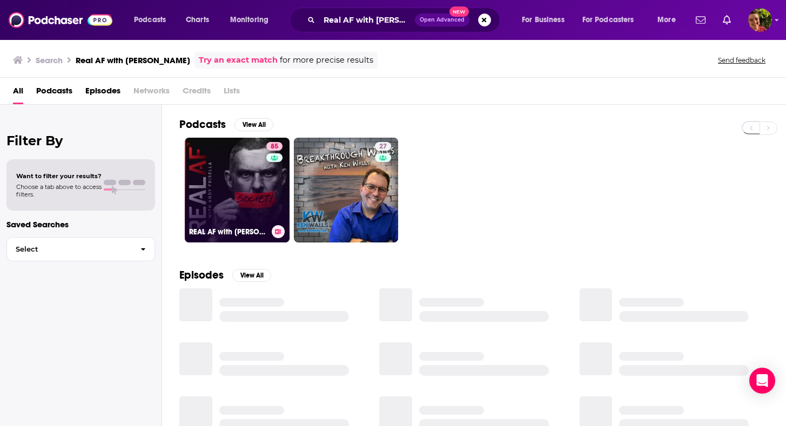
click at [262, 177] on link "85 REAL AF with [PERSON_NAME]" at bounding box center [237, 190] width 105 height 105
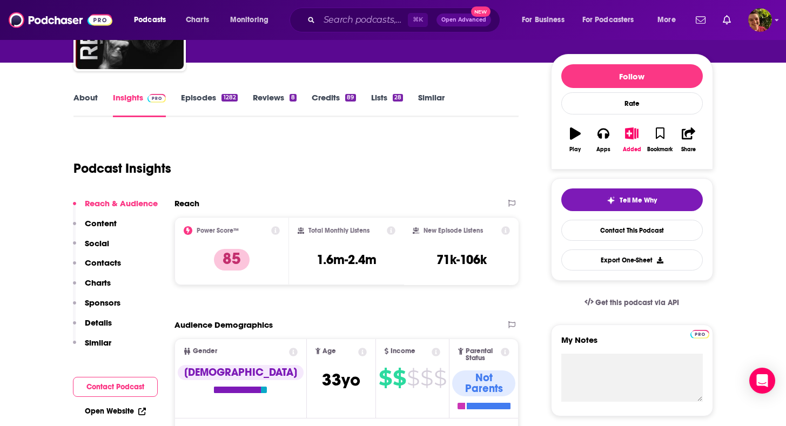
click at [105, 266] on p "Contacts" at bounding box center [103, 263] width 36 height 10
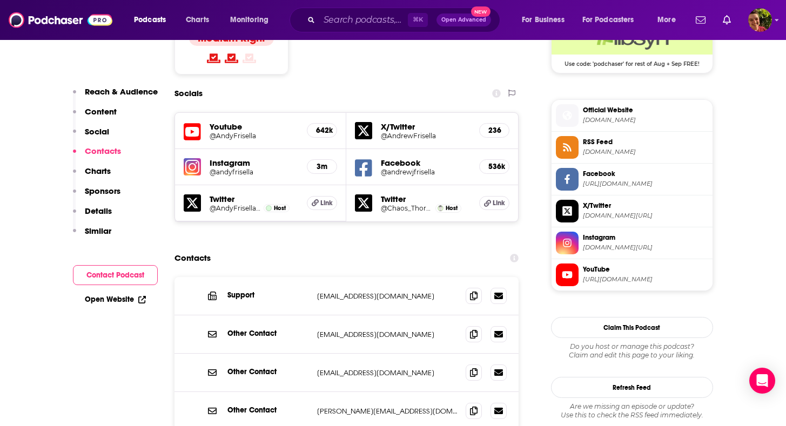
scroll to position [965, 0]
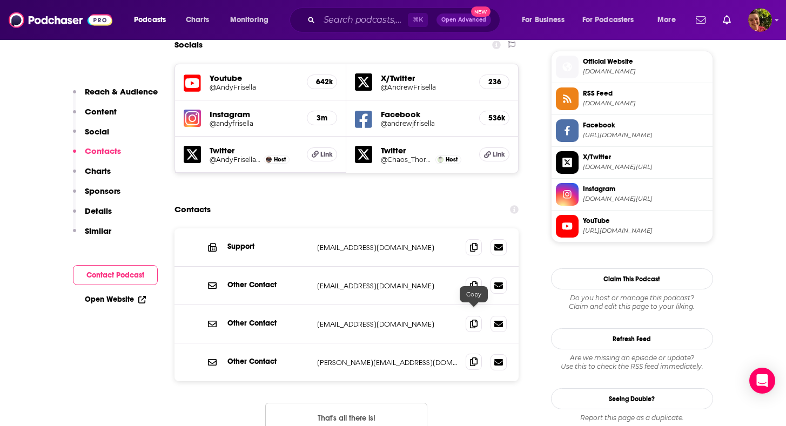
click at [474, 358] on icon at bounding box center [474, 362] width 8 height 9
click at [392, 23] on input "Search podcasts, credits, & more..." at bounding box center [363, 19] width 89 height 17
paste input "Habits and Hustle"
type input "Habits and Hustle"
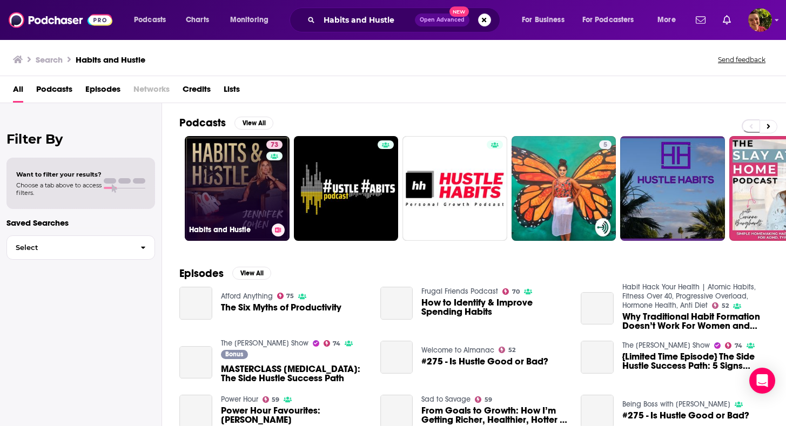
click at [265, 190] on link "73 Habits and Hustle" at bounding box center [237, 188] width 105 height 105
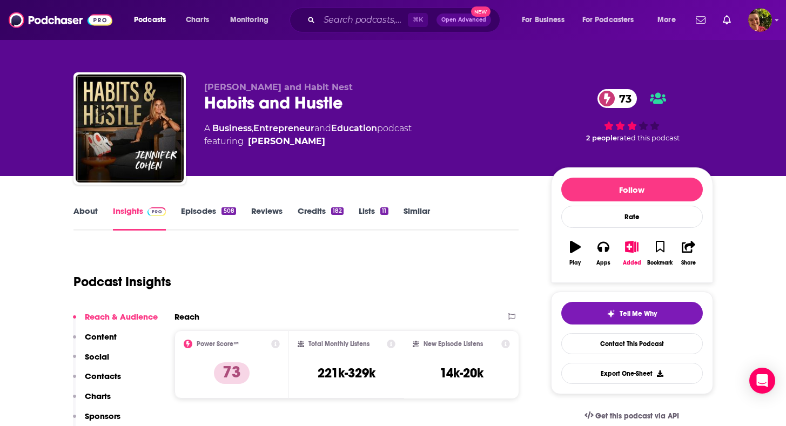
scroll to position [349, 0]
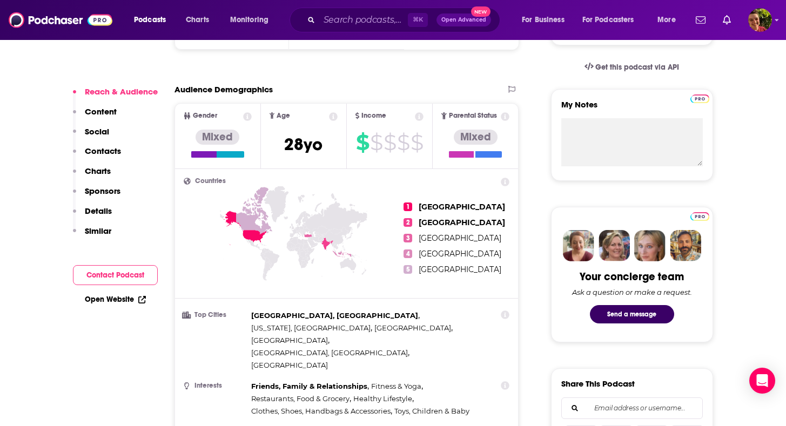
click at [113, 155] on p "Contacts" at bounding box center [103, 151] width 36 height 10
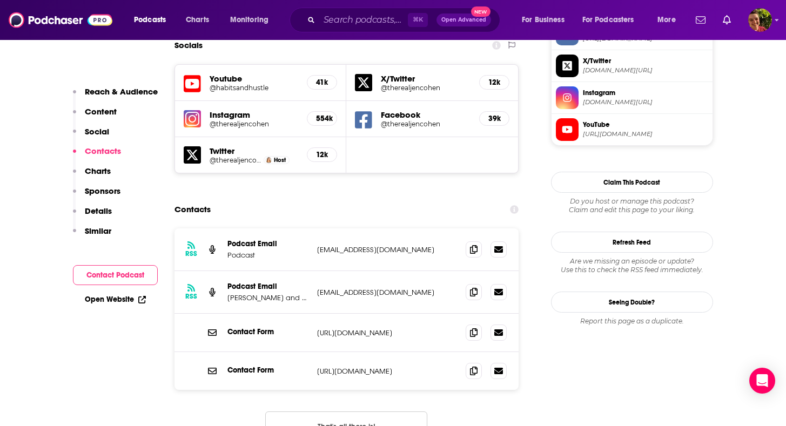
scroll to position [965, 0]
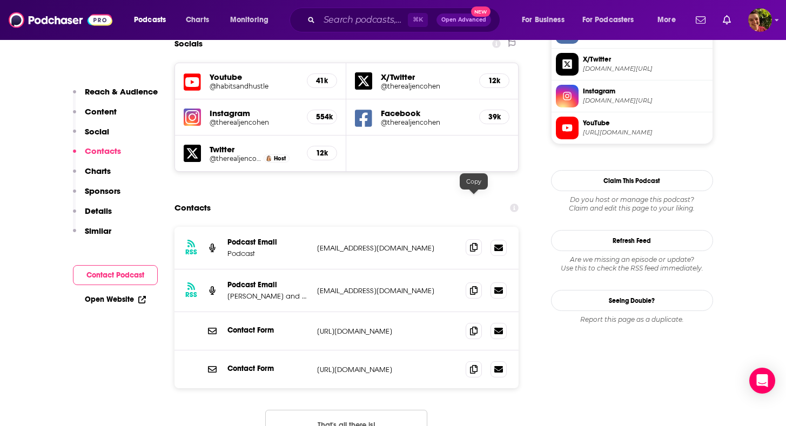
click at [468, 239] on span at bounding box center [474, 247] width 16 height 16
click at [326, 32] on div "⌘ K Open Advanced New" at bounding box center [395, 20] width 211 height 25
click at [326, 25] on input "Search podcasts, credits, & more..." at bounding box center [363, 19] width 89 height 17
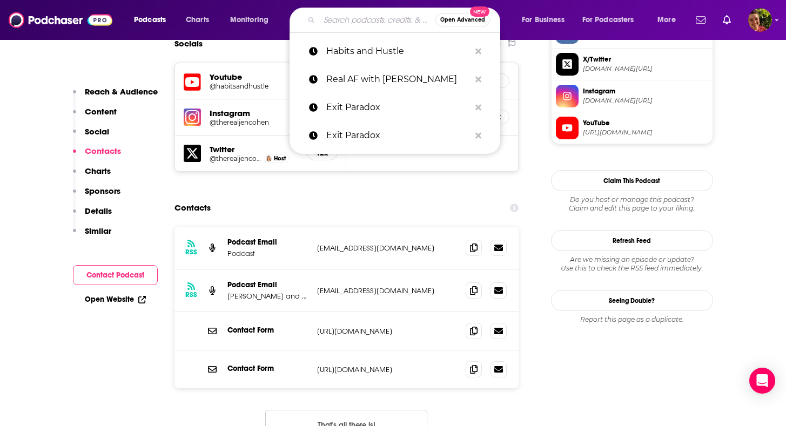
paste input "Bloomberg Businessweek"
type input "Bloomberg Businessweek"
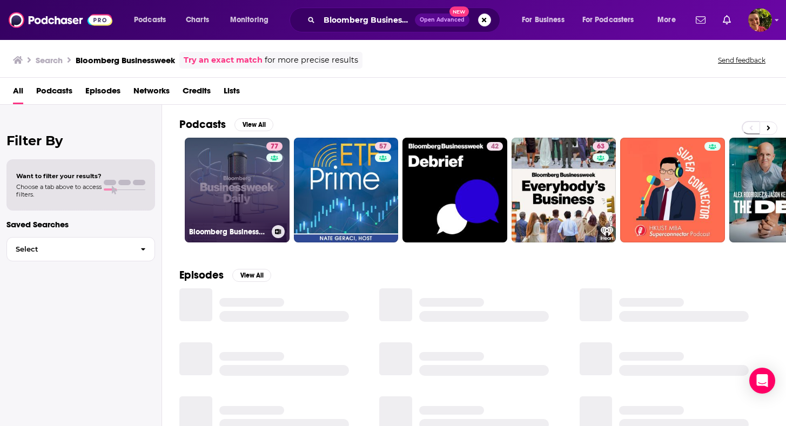
click at [266, 196] on div "77" at bounding box center [275, 183] width 19 height 83
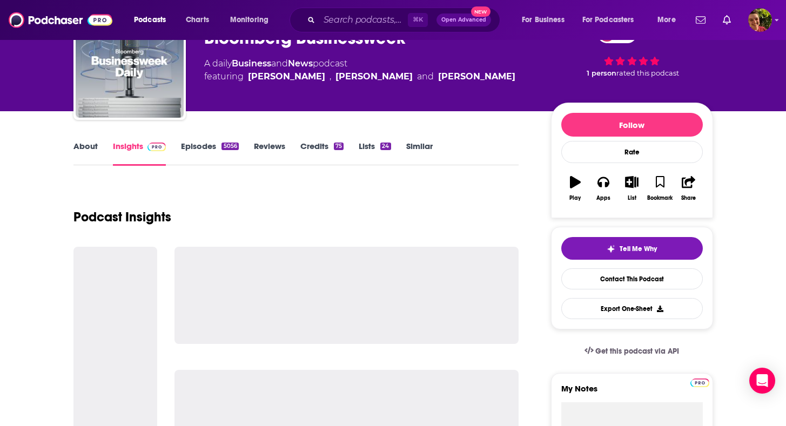
scroll to position [132, 0]
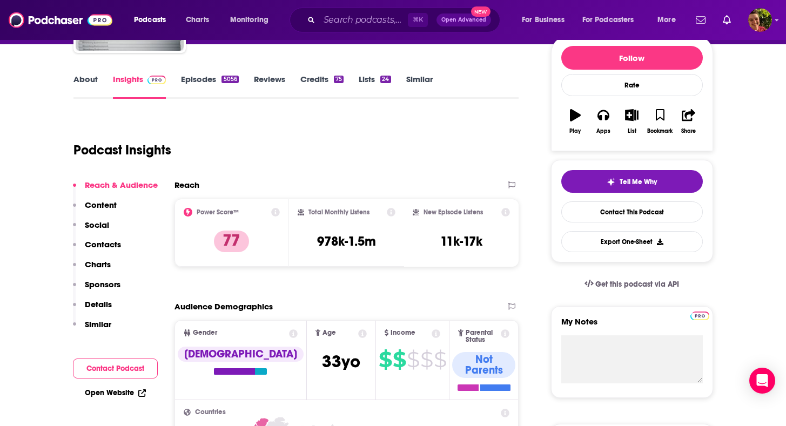
click at [113, 249] on p "Contacts" at bounding box center [103, 244] width 36 height 10
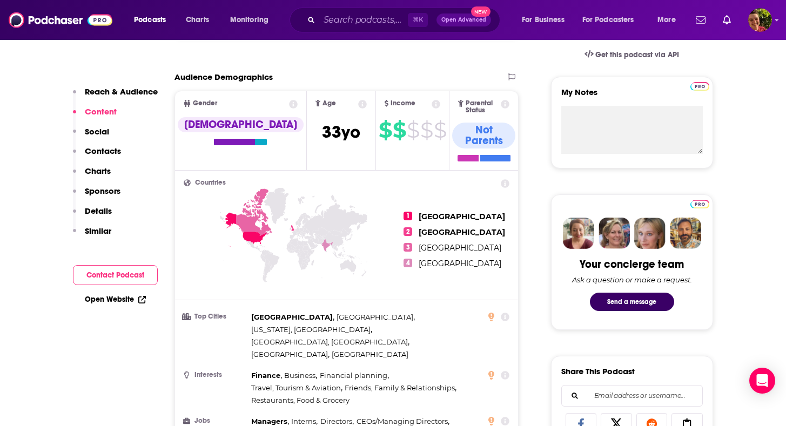
scroll to position [0, 0]
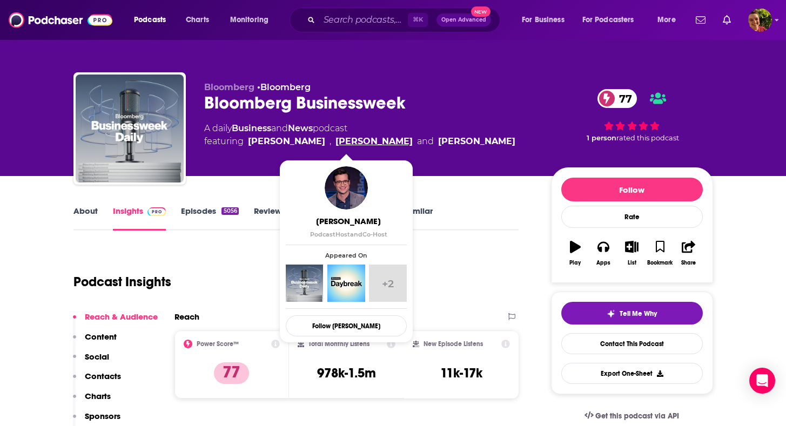
drag, startPoint x: 322, startPoint y: 143, endPoint x: 385, endPoint y: 173, distance: 70.1
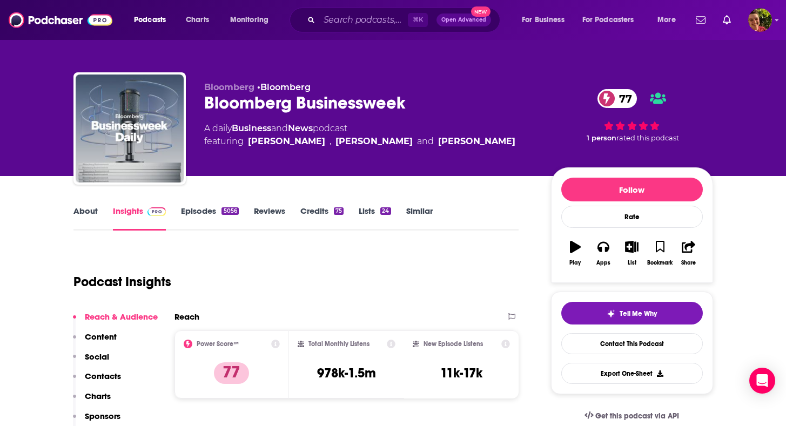
drag, startPoint x: 378, startPoint y: 134, endPoint x: 375, endPoint y: 143, distance: 9.9
click at [375, 143] on div "A daily Business and News podcast featuring [PERSON_NAME] , [PERSON_NAME] and […" at bounding box center [359, 135] width 311 height 26
click at [375, 156] on div "Bloomberg • Bloomberg Bloomberg Businessweek 77 A daily Business and News podca…" at bounding box center [369, 125] width 330 height 86
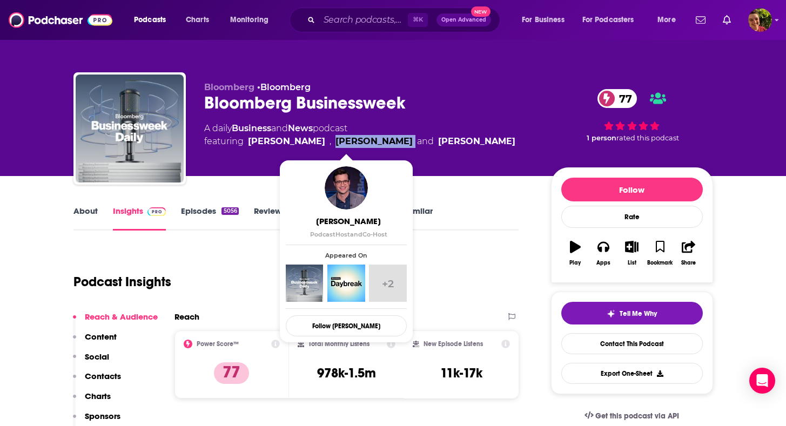
drag, startPoint x: 379, startPoint y: 144, endPoint x: 316, endPoint y: 145, distance: 63.2
click at [316, 145] on span "featuring [PERSON_NAME] , [PERSON_NAME] and [PERSON_NAME]" at bounding box center [359, 141] width 311 height 13
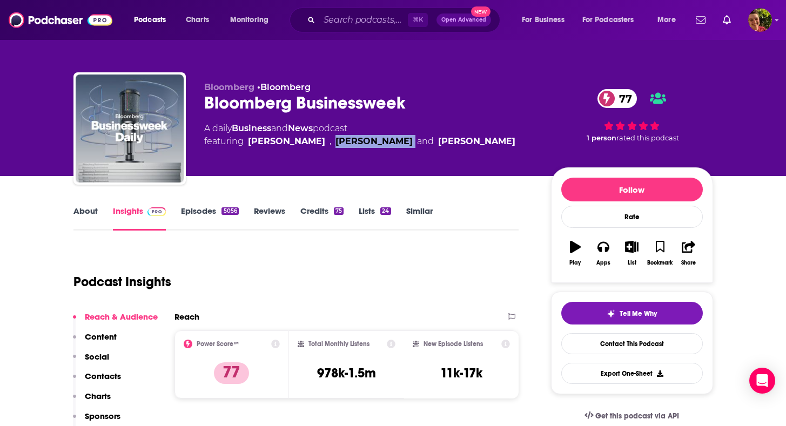
copy link "[PERSON_NAME]"
click at [361, 23] on input "Search podcasts, credits, & more..." at bounding box center [363, 19] width 89 height 17
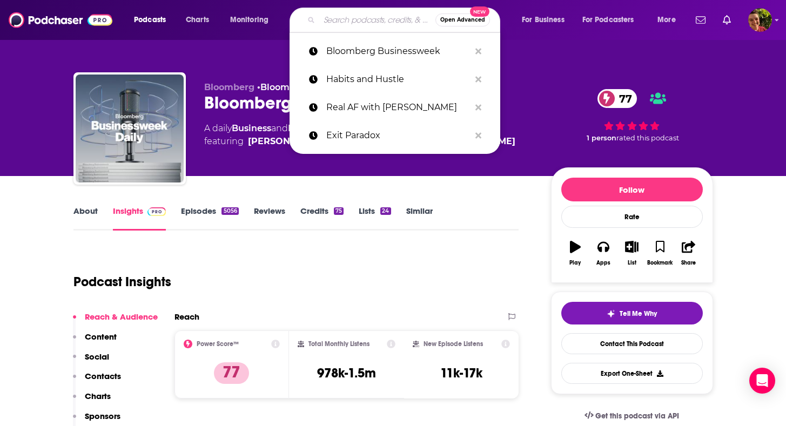
paste input "Business Matters"
type input "Business Matters"
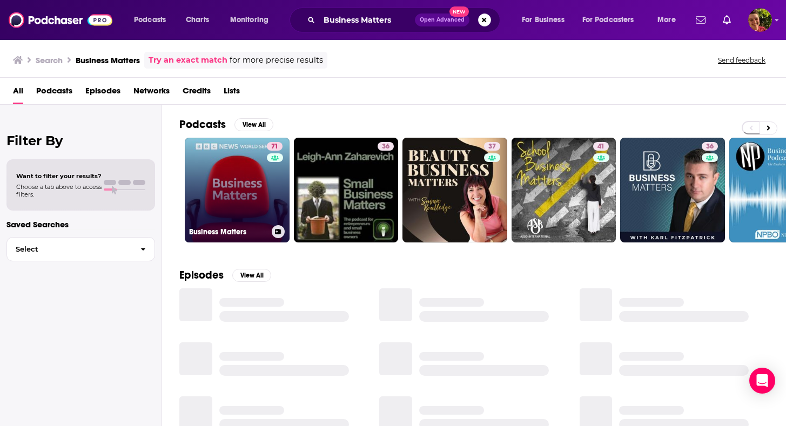
click at [253, 195] on link "71 Business Matters" at bounding box center [237, 190] width 105 height 105
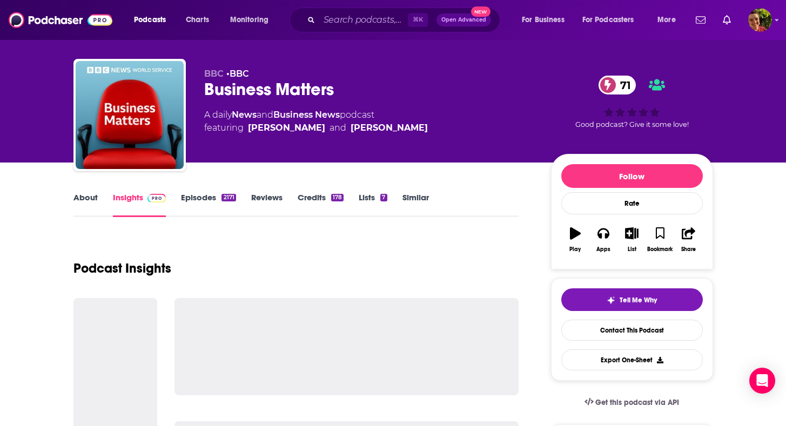
scroll to position [167, 0]
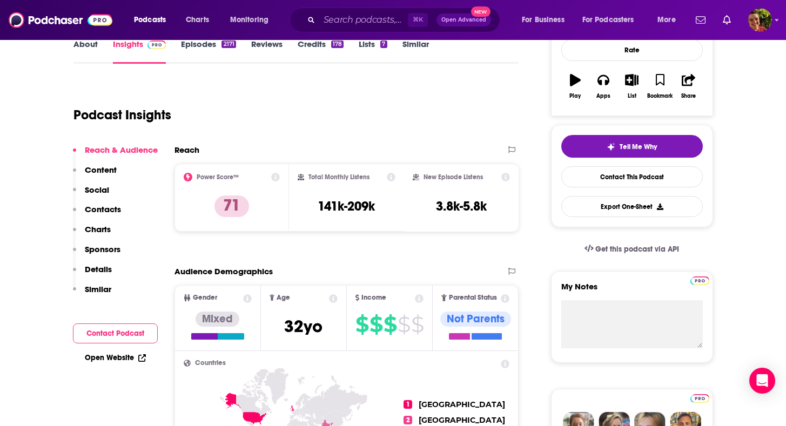
click at [117, 209] on p "Contacts" at bounding box center [103, 209] width 36 height 10
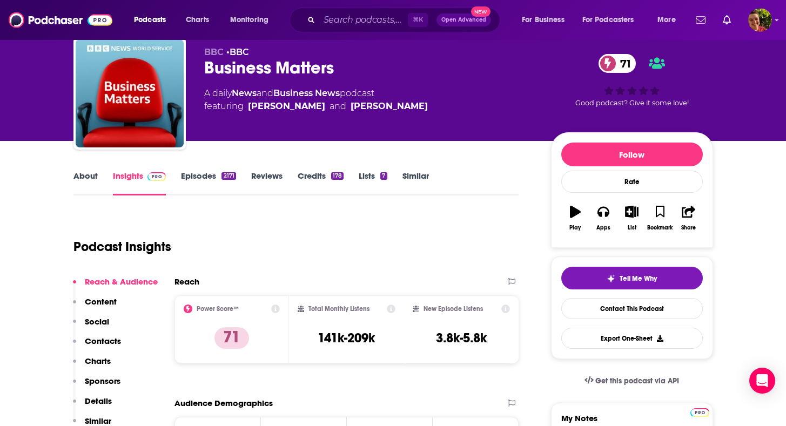
scroll to position [1, 0]
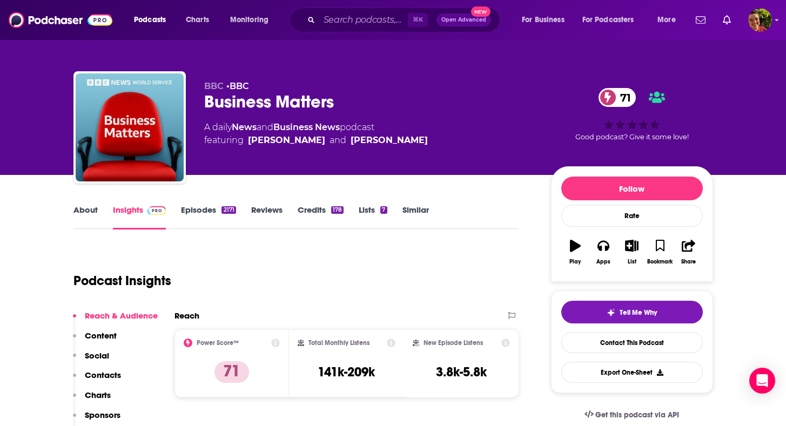
drag, startPoint x: 314, startPoint y: 150, endPoint x: 247, endPoint y: 143, distance: 67.4
click at [247, 143] on div "BBC • BBC Business Matters 71 A daily News and Business News podcast featuring …" at bounding box center [369, 124] width 330 height 86
copy div "[PERSON_NAME]"
click at [387, 23] on input "Search podcasts, credits, & more..." at bounding box center [363, 19] width 89 height 17
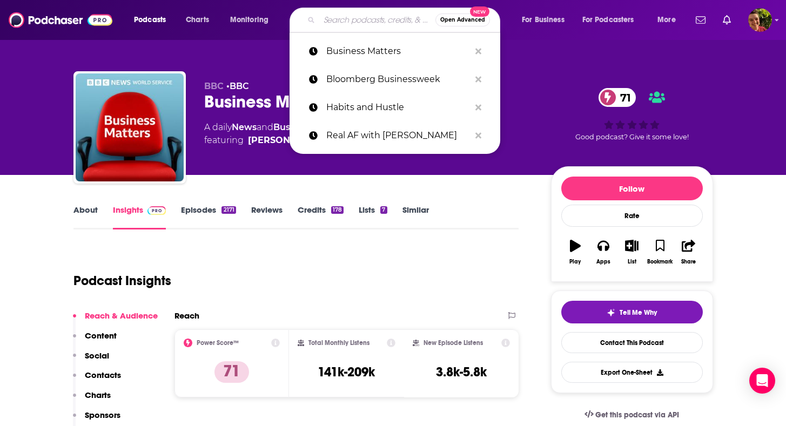
paste input "The Mind Your Business Podcast"
type input "The Mind Your Business Podcast"
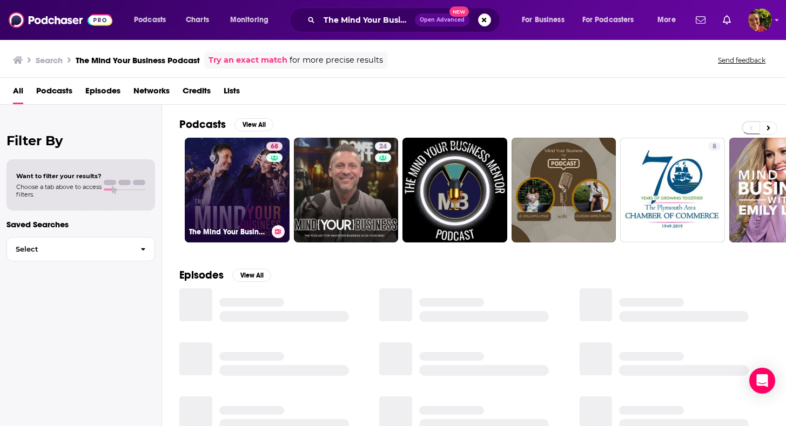
click at [241, 171] on link "68 The Mind Your Business Podcast" at bounding box center [237, 190] width 105 height 105
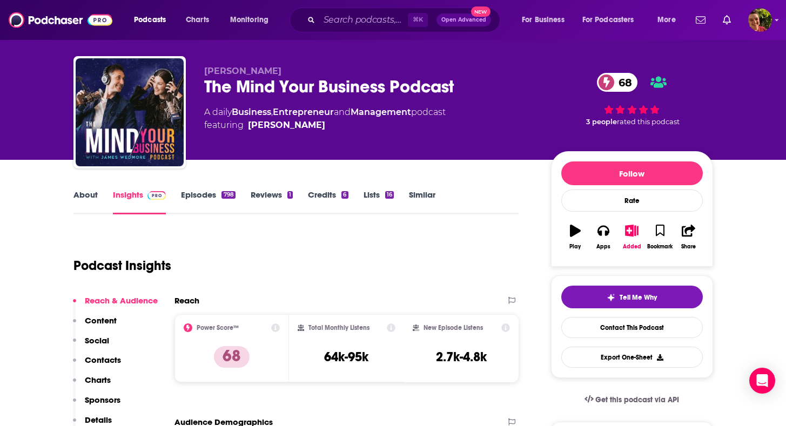
scroll to position [64, 0]
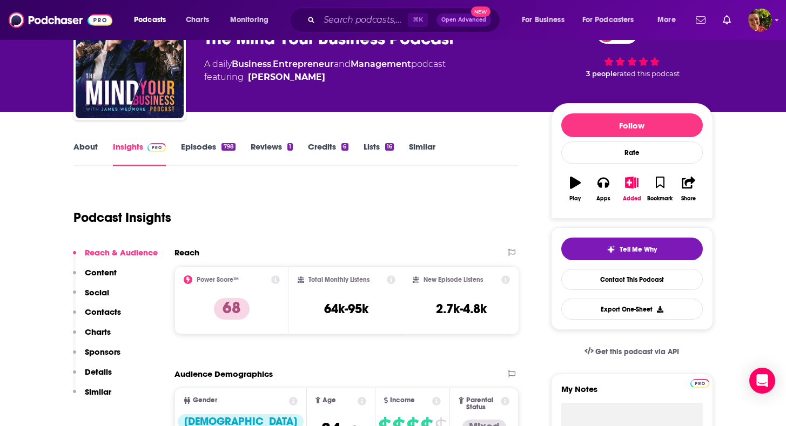
click at [105, 318] on button "Contacts" at bounding box center [97, 317] width 48 height 20
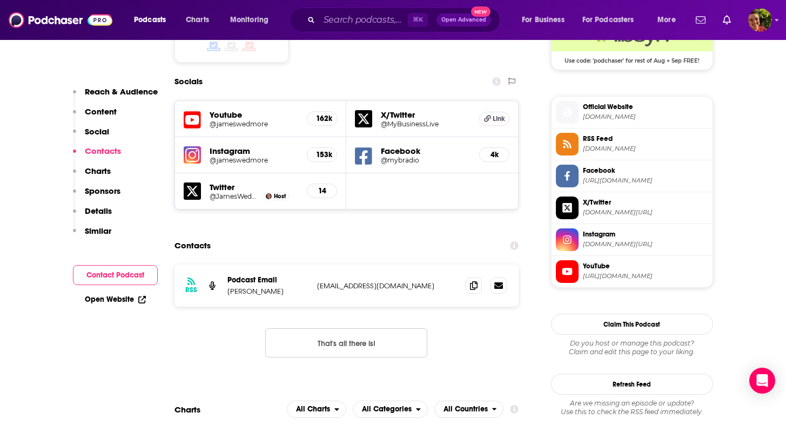
scroll to position [940, 0]
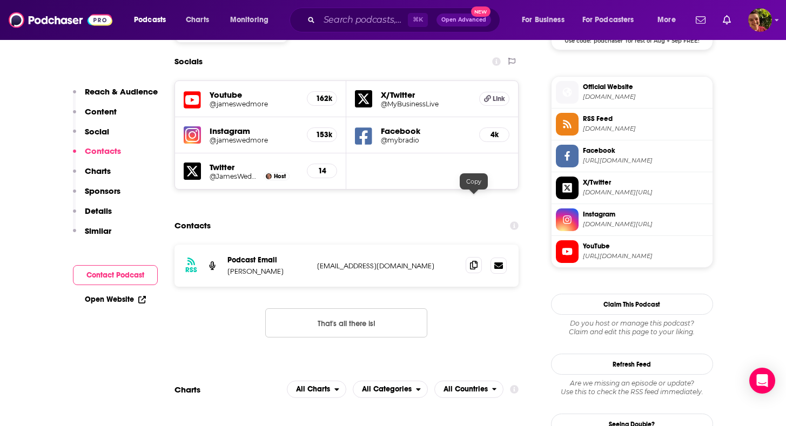
click at [473, 261] on icon at bounding box center [474, 265] width 8 height 9
